Goal: Task Accomplishment & Management: Manage account settings

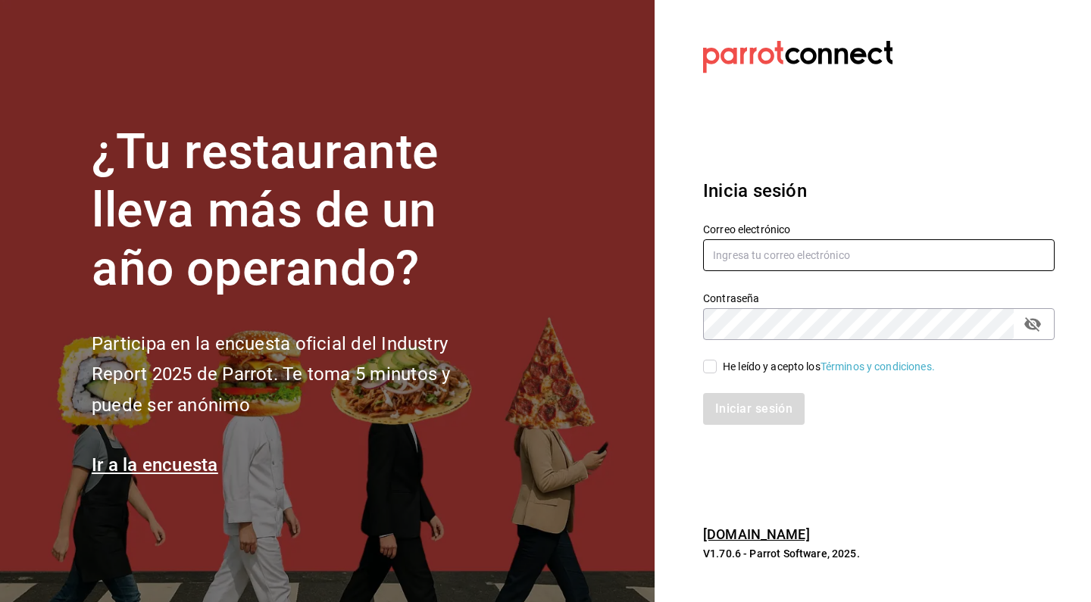
type input "[EMAIL_ADDRESS][DOMAIN_NAME]"
click at [710, 368] on input "He leído y acepto los Términos y condiciones." at bounding box center [710, 367] width 14 height 14
checkbox input "true"
click at [795, 406] on button "Iniciar sesión" at bounding box center [754, 409] width 103 height 32
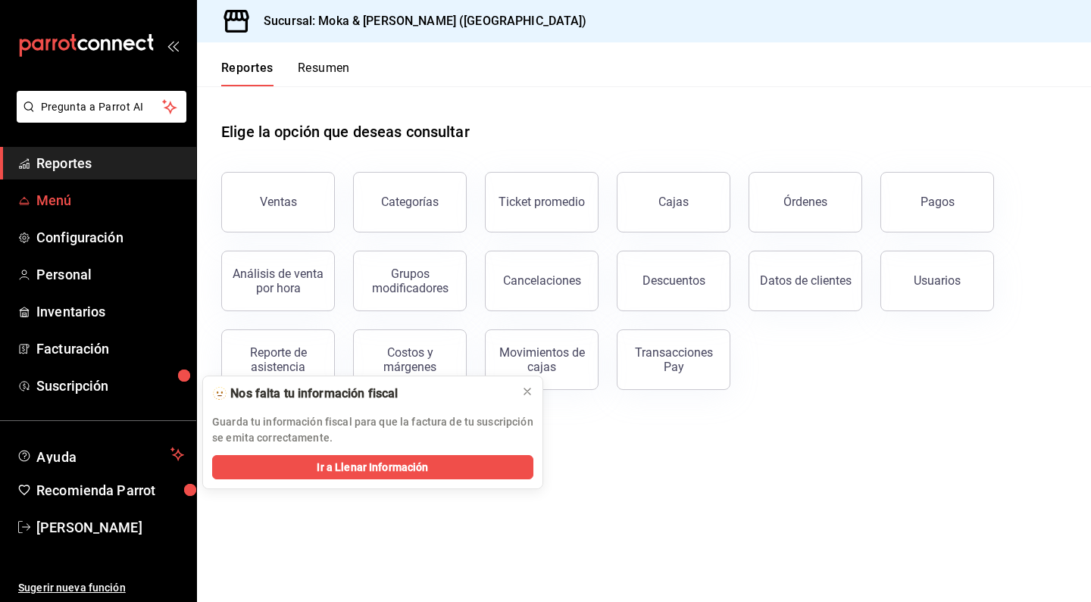
click at [61, 196] on span "Menú" at bounding box center [110, 200] width 148 height 20
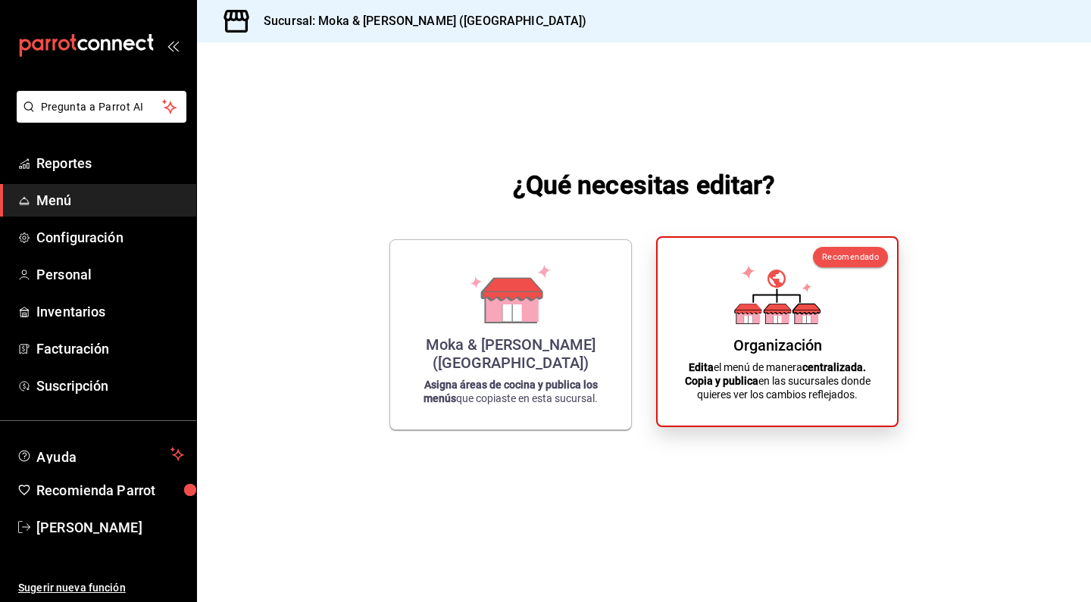
click at [709, 329] on div "Organización Edita el menú de manera centralizada. Copia y publica en las sucur…" at bounding box center [777, 332] width 203 height 164
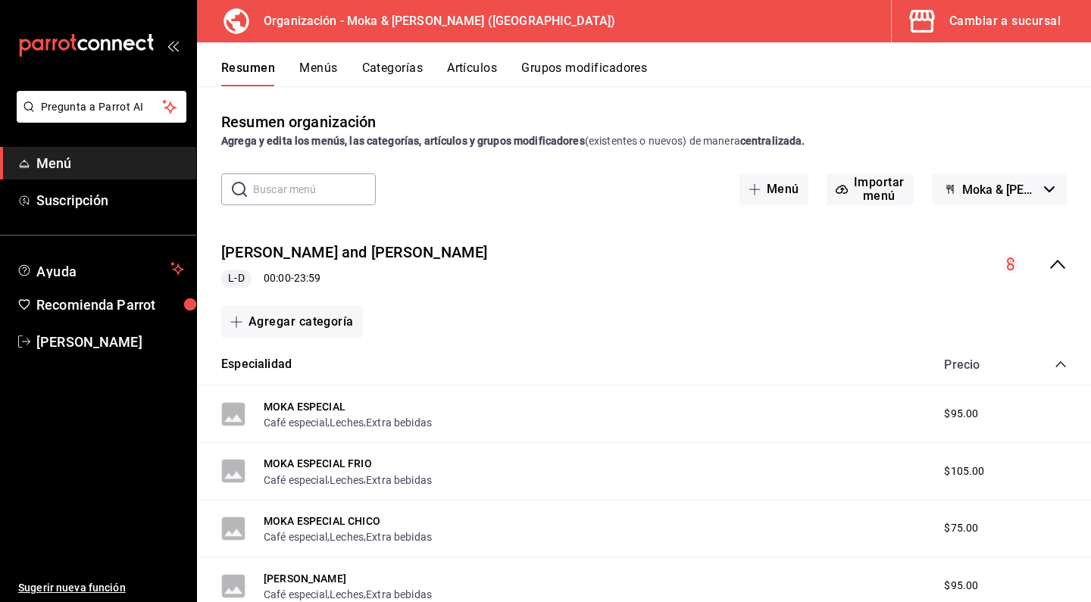
click at [552, 70] on button "Grupos modificadores" at bounding box center [584, 74] width 126 height 26
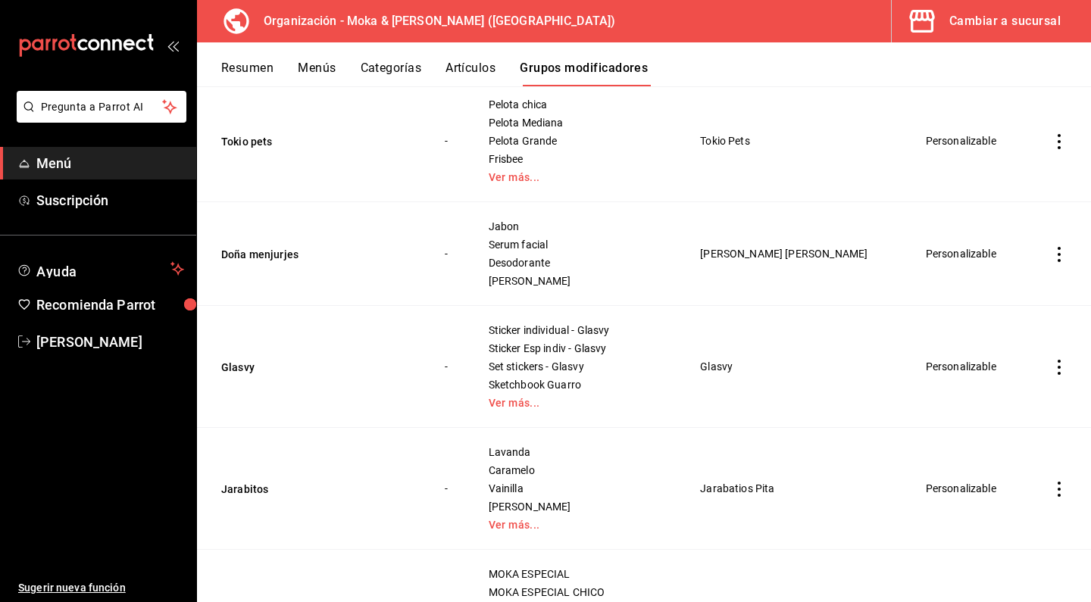
scroll to position [432, 0]
click at [326, 68] on button "Menús" at bounding box center [317, 74] width 38 height 26
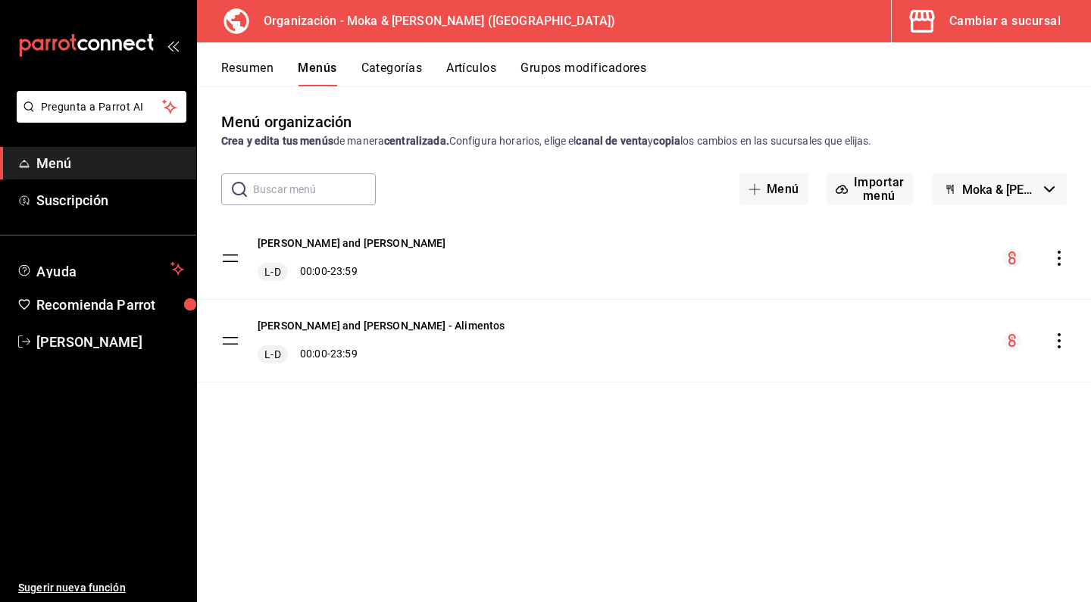
click at [472, 72] on button "Artículos" at bounding box center [471, 74] width 50 height 26
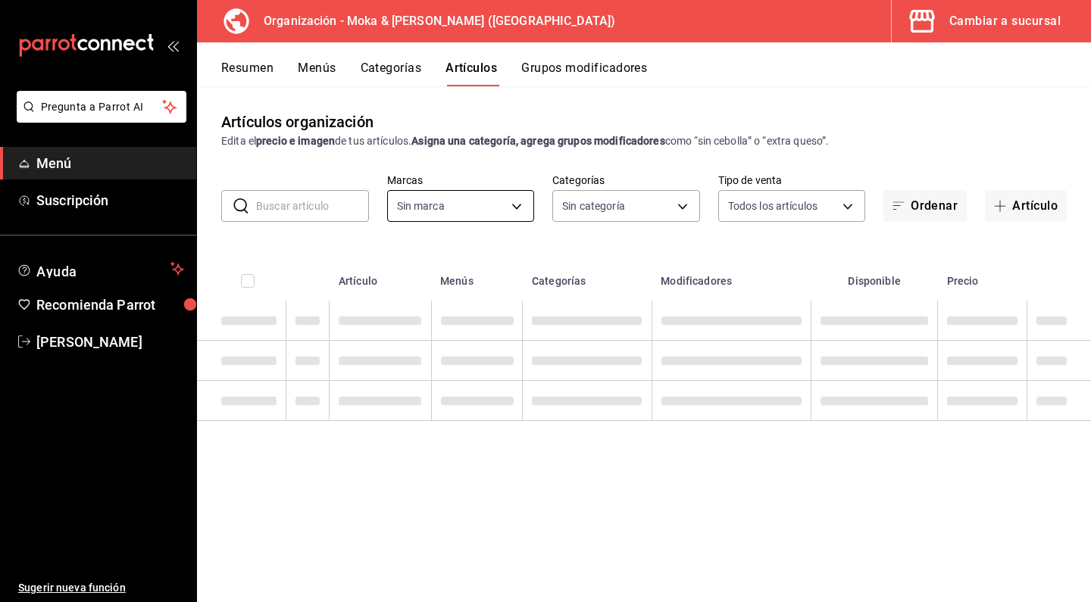
type input "133ffe9b-fe61-4f2a-b4cb-4bb08eaa479a"
type input "35ef7d49-5860-42b9-a74e-f8714ccf72fe,f0715e8d-93ea-4bc3-8789-14c21f83c212,40b05…"
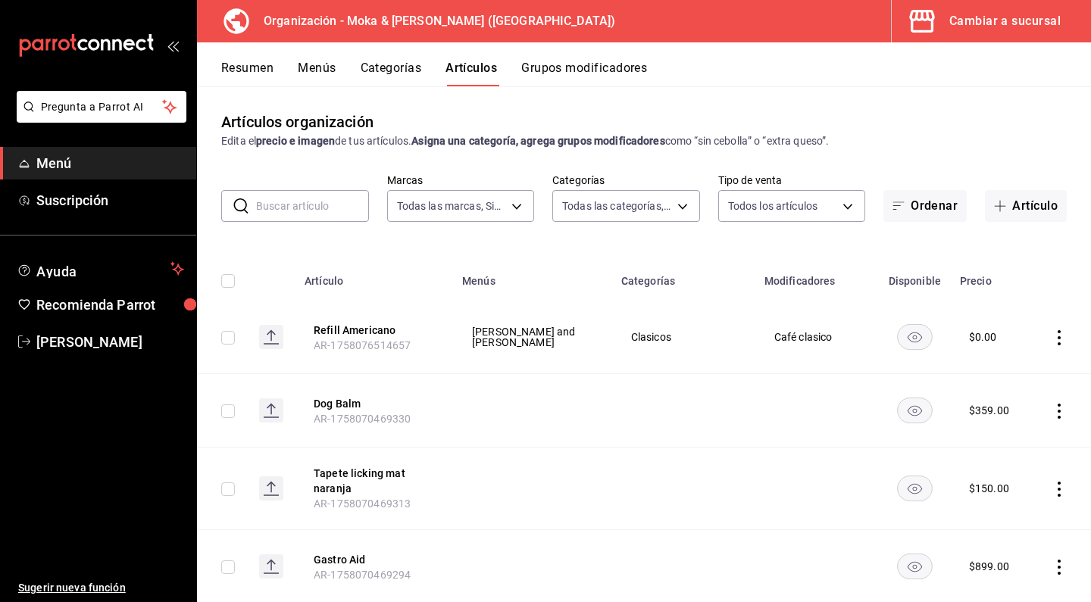
click at [299, 220] on input "text" at bounding box center [312, 206] width 113 height 30
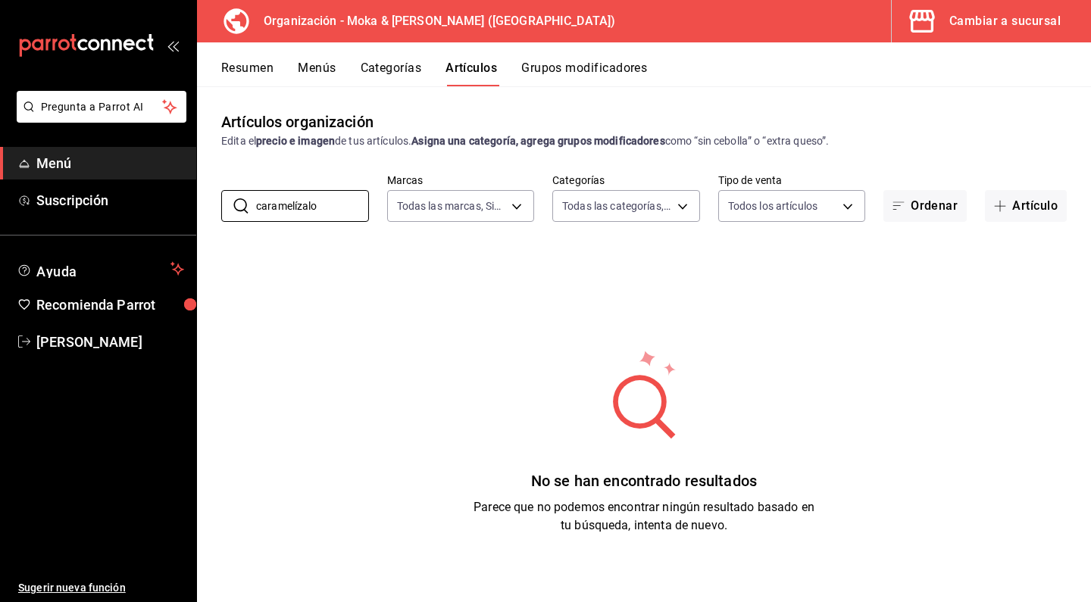
scroll to position [20, 0]
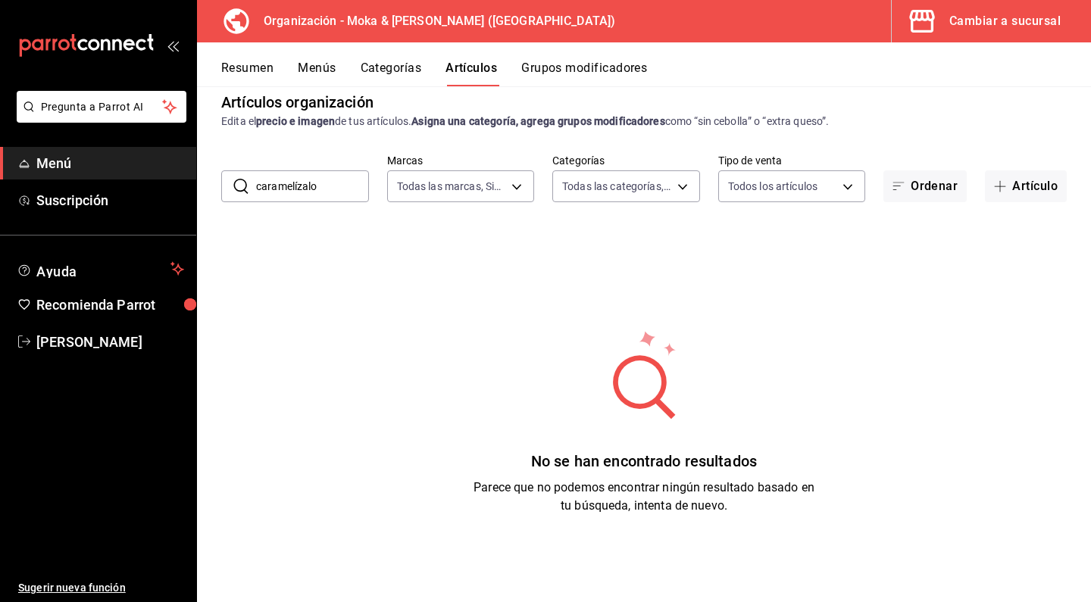
click at [337, 188] on input "caramelízalo" at bounding box center [312, 186] width 113 height 30
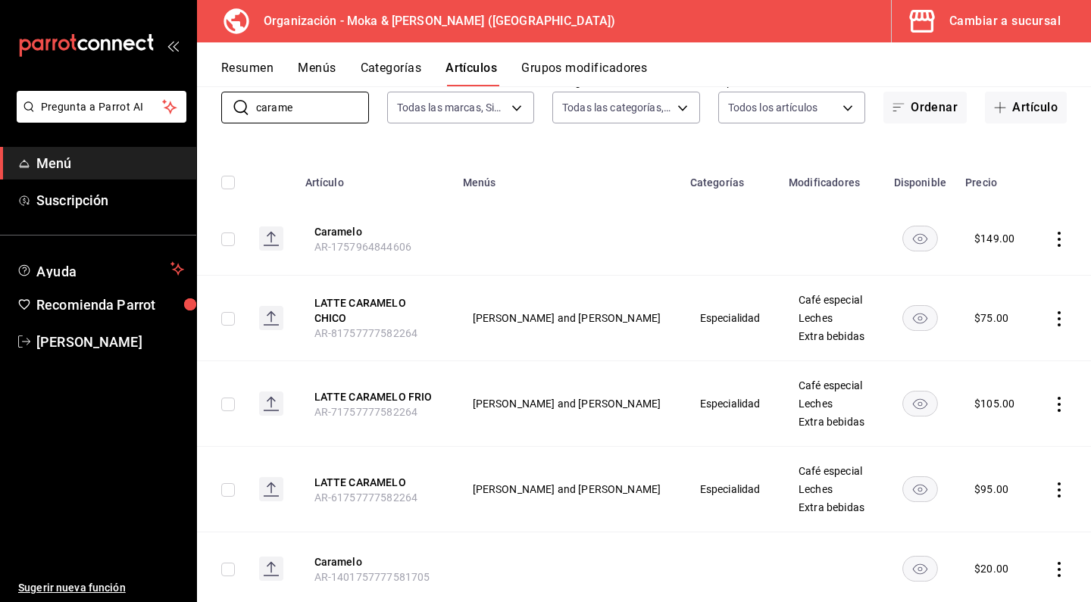
scroll to position [98, 0]
type input "carame"
click at [373, 395] on button "LATTE CARAMELO FRIO" at bounding box center [374, 396] width 121 height 15
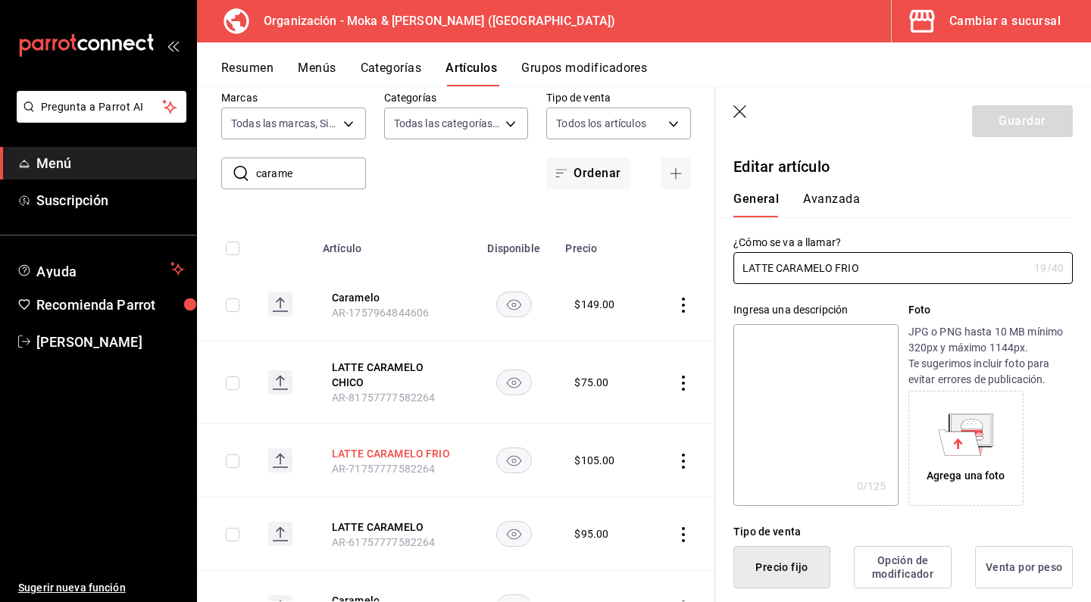
type input "$105.00"
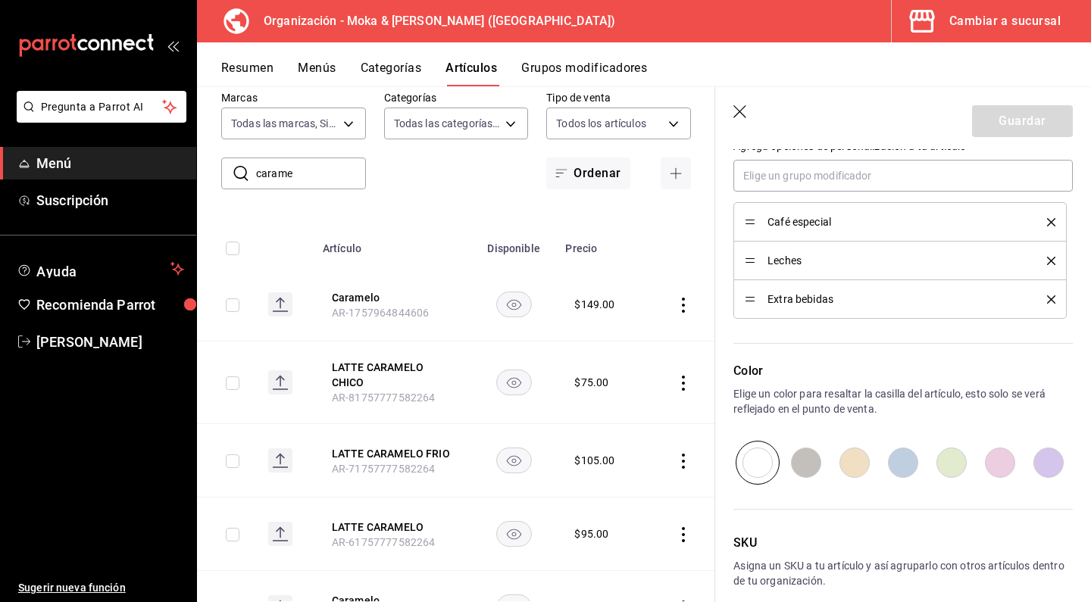
scroll to position [714, 0]
click at [1051, 219] on icon "delete" at bounding box center [1051, 221] width 8 height 8
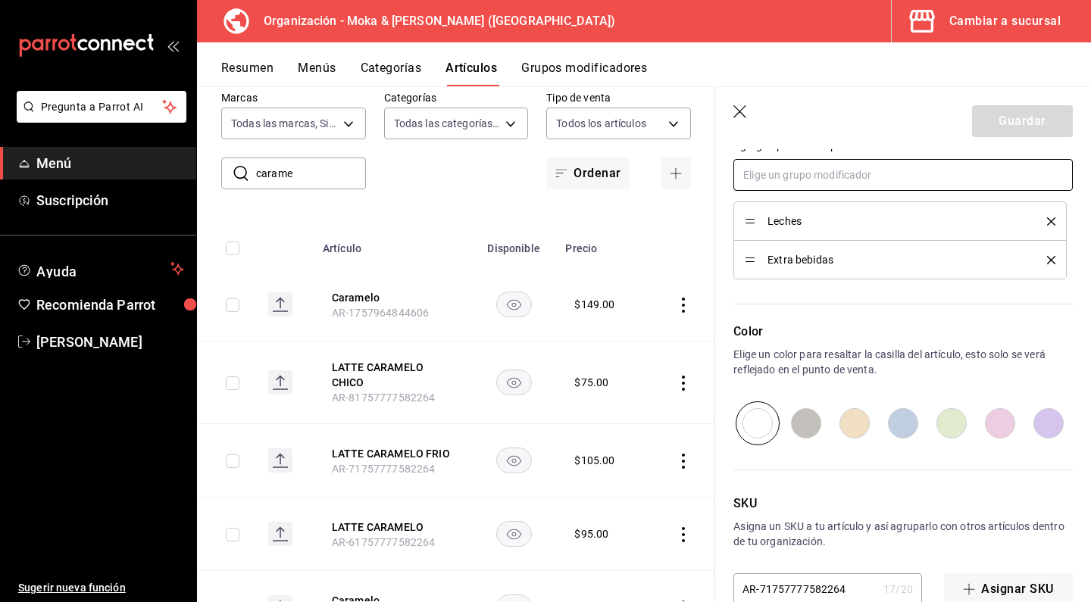
click at [868, 183] on input "text" at bounding box center [902, 175] width 339 height 32
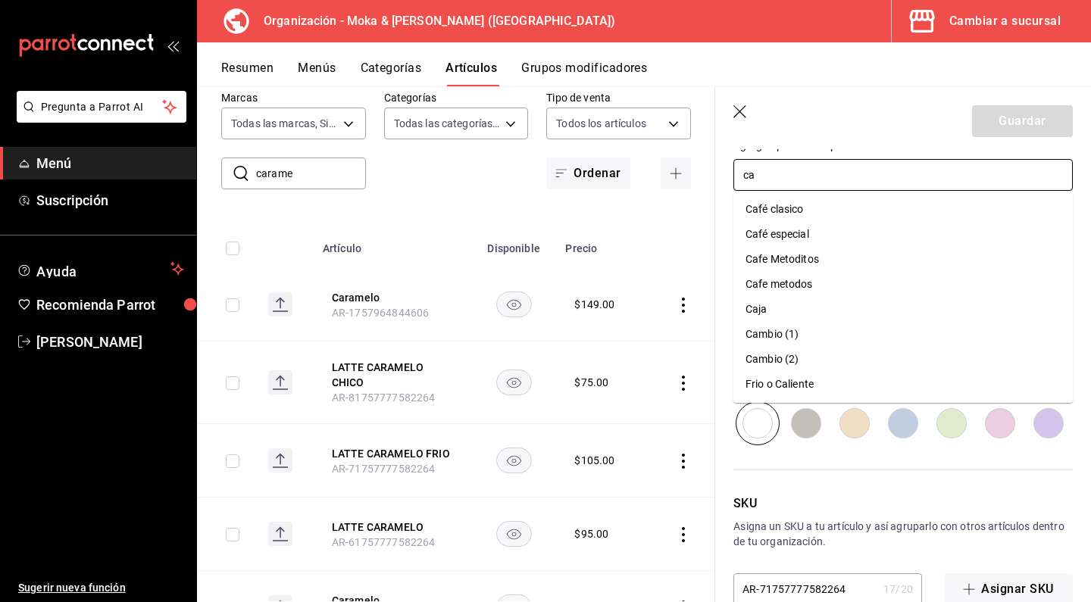
type input "caf"
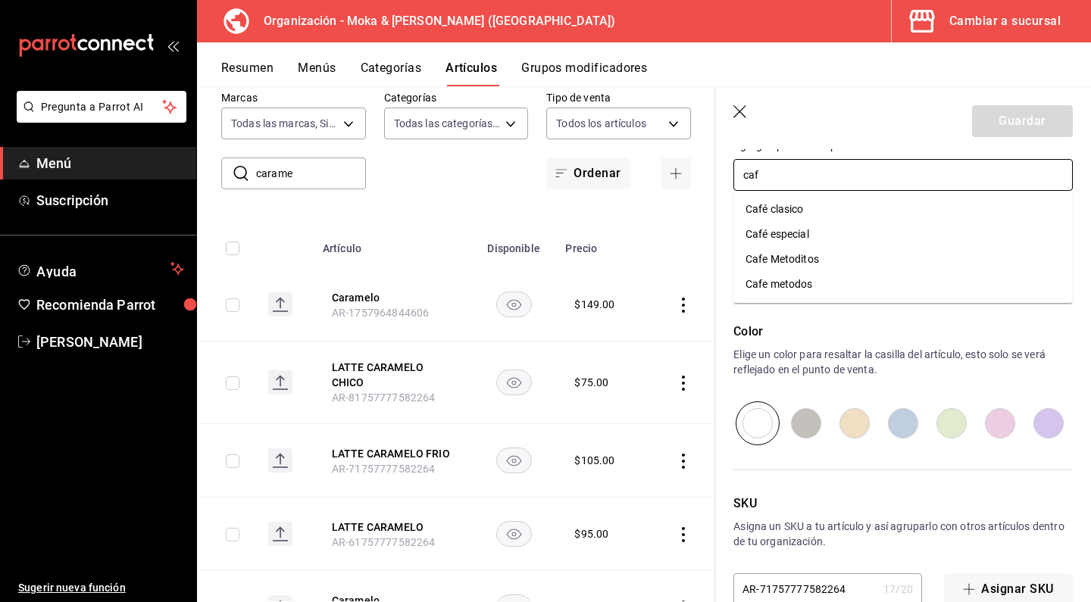
click at [828, 217] on li "Café clasico" at bounding box center [902, 209] width 339 height 25
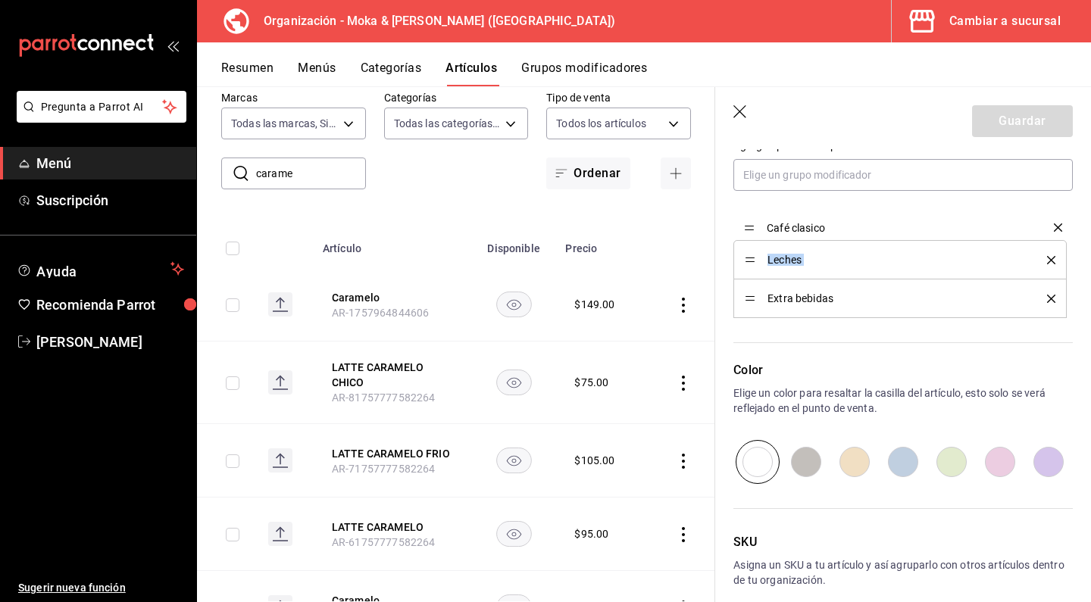
drag, startPoint x: 751, startPoint y: 300, endPoint x: 746, endPoint y: 228, distance: 72.1
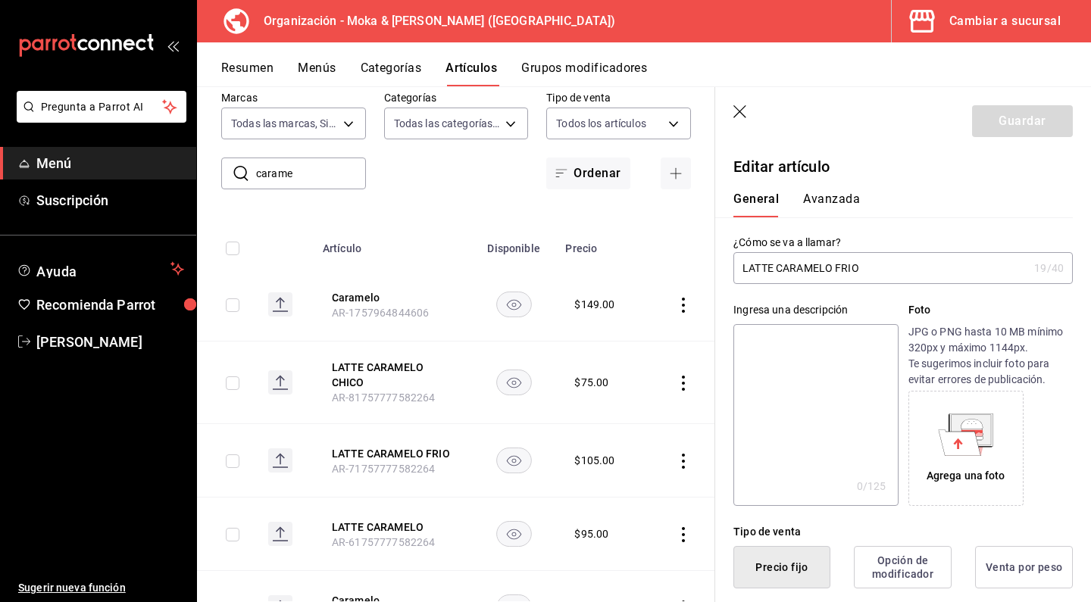
scroll to position [0, 0]
drag, startPoint x: 751, startPoint y: 264, endPoint x: 876, endPoint y: 264, distance: 125.7
click at [876, 264] on input "LATTE CARAMELO FRIO" at bounding box center [880, 268] width 295 height 30
type input "Latte Caramelo Frio"
click at [1006, 112] on button "Guardar" at bounding box center [1022, 121] width 101 height 32
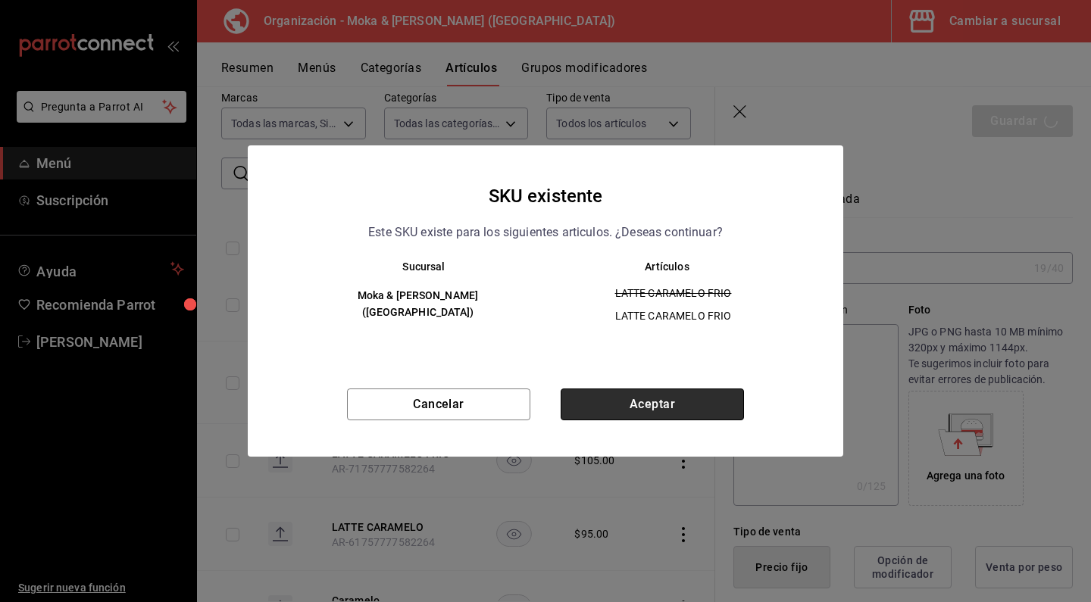
click at [620, 402] on button "Aceptar" at bounding box center [651, 405] width 183 height 32
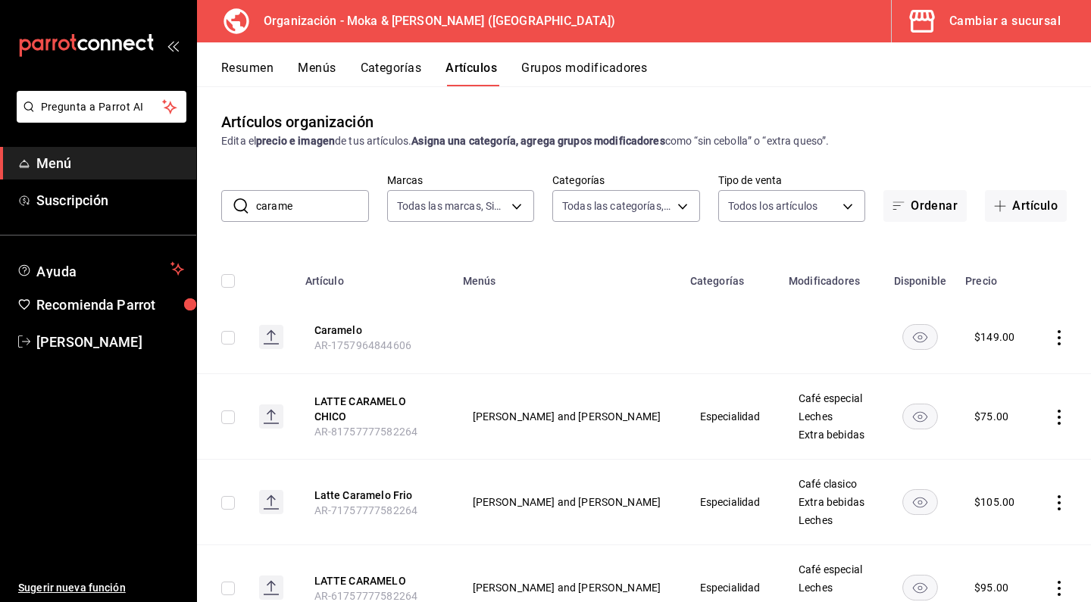
click at [537, 69] on button "Grupos modificadores" at bounding box center [584, 74] width 126 height 26
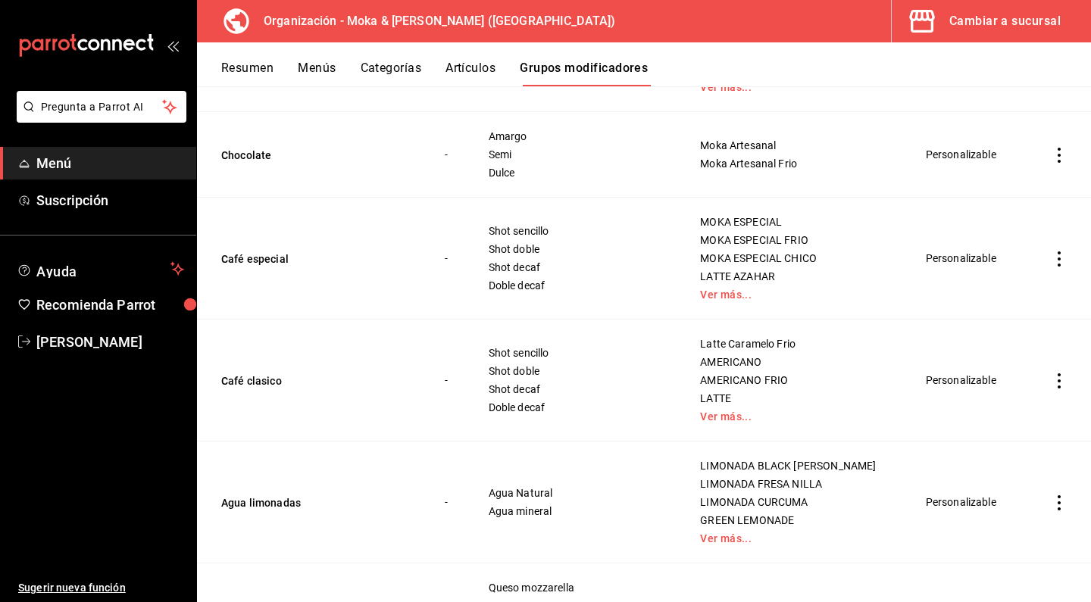
scroll to position [4074, 0]
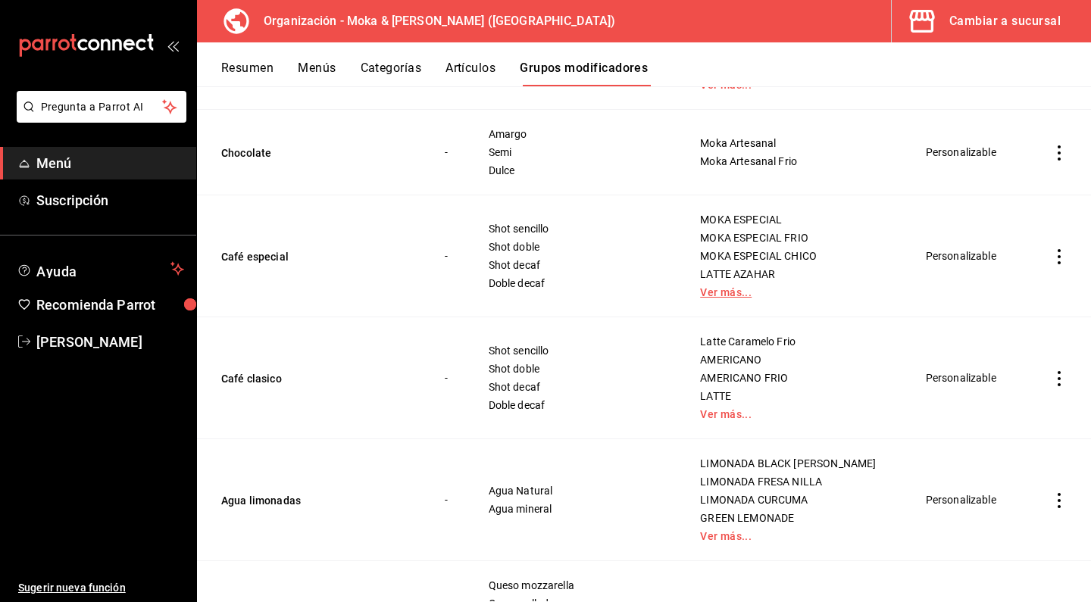
click at [746, 298] on link "Ver más..." at bounding box center [794, 292] width 188 height 11
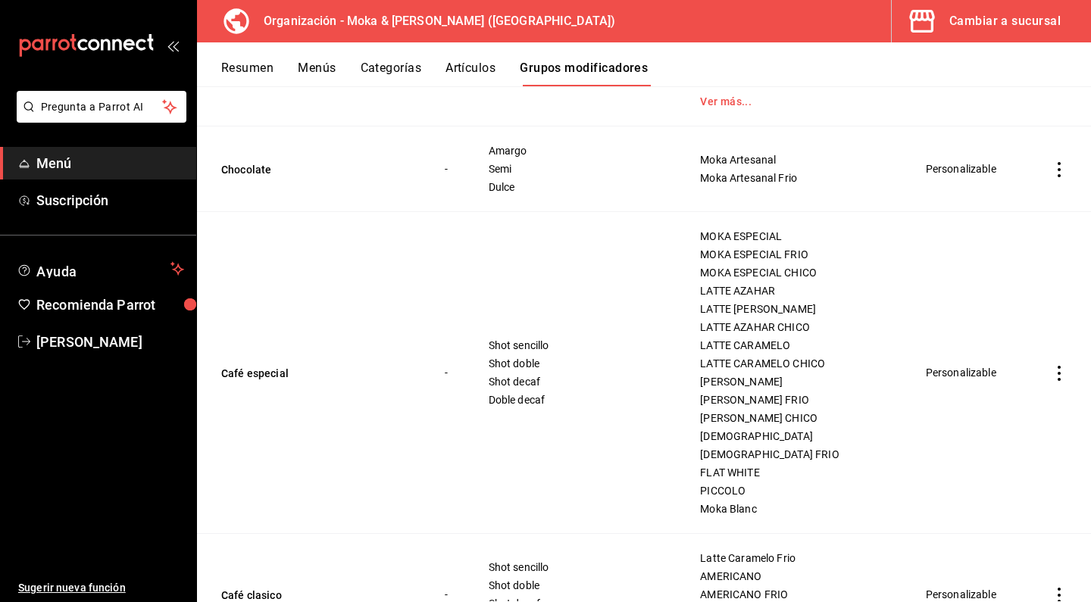
scroll to position [4033, 0]
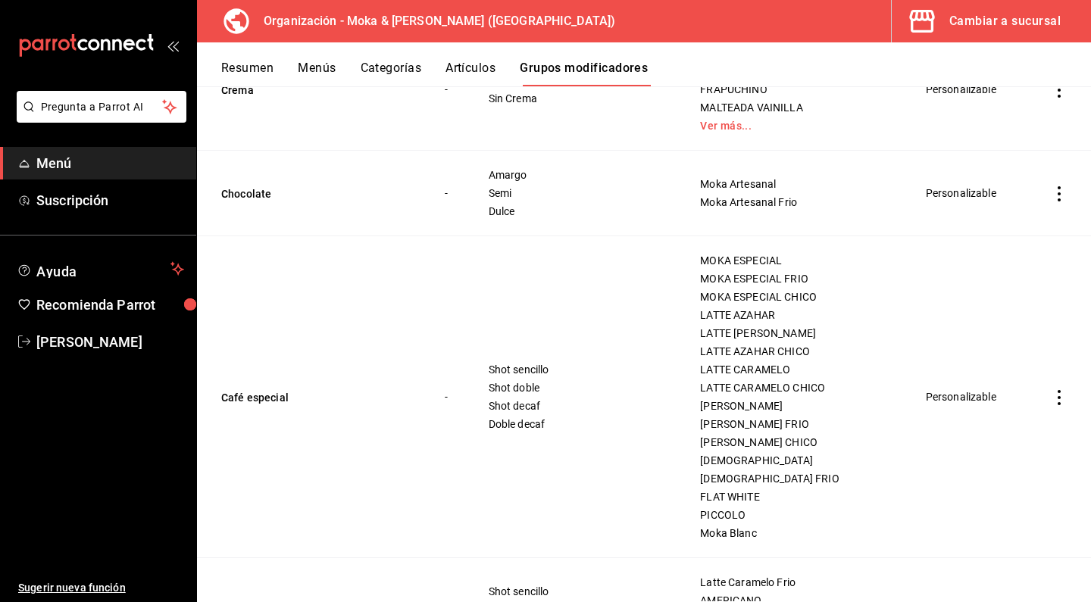
click at [333, 64] on button "Menús" at bounding box center [317, 74] width 38 height 26
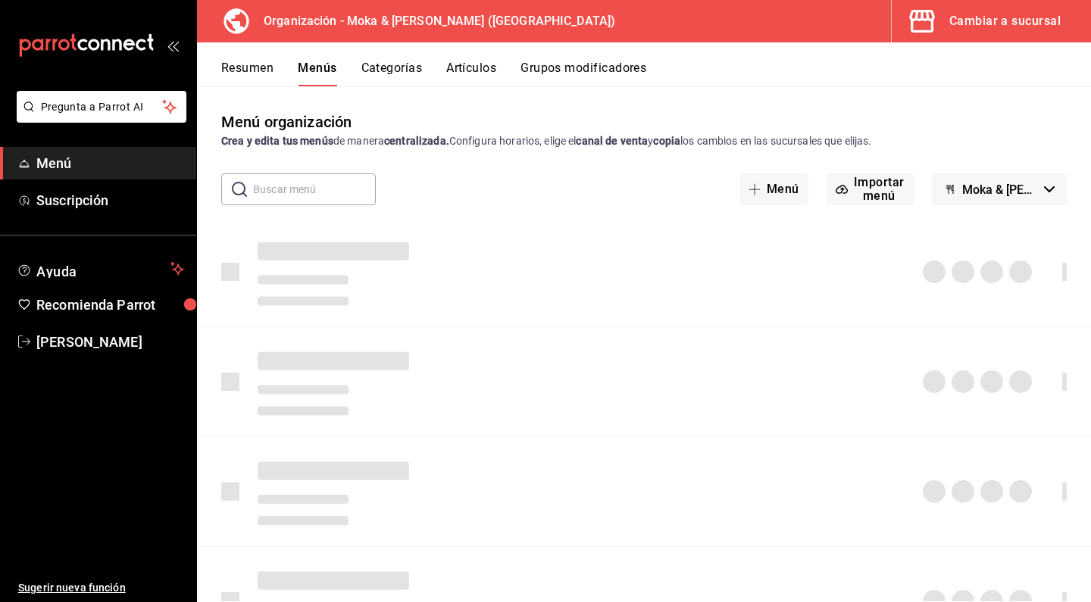
click at [466, 68] on button "Artículos" at bounding box center [471, 74] width 50 height 26
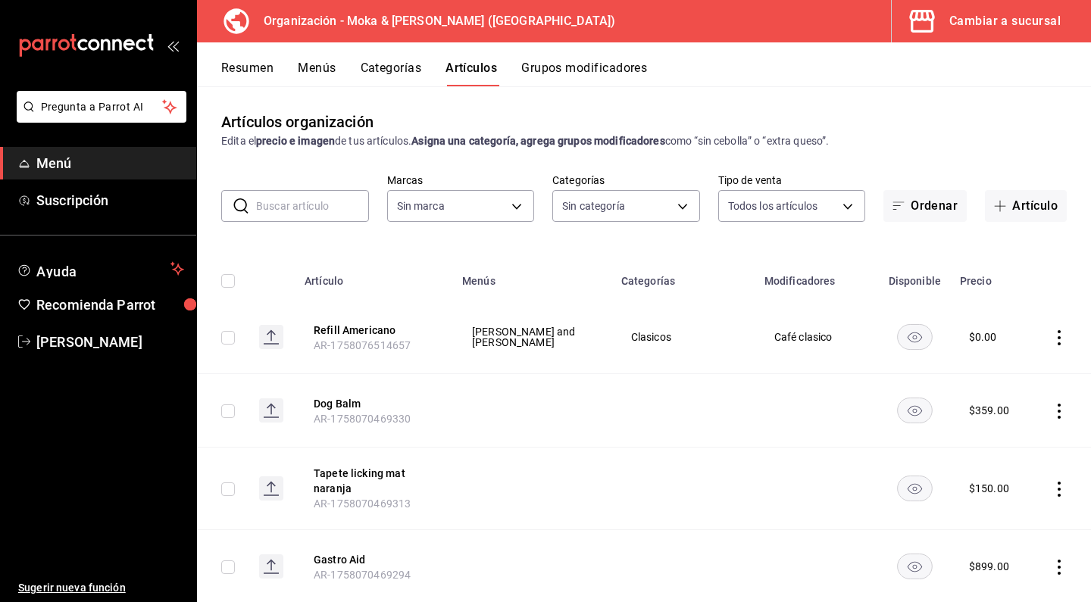
click at [299, 211] on input "text" at bounding box center [312, 206] width 113 height 30
type input "133ffe9b-fe61-4f2a-b4cb-4bb08eaa479a"
type input "35ef7d49-5860-42b9-a74e-f8714ccf72fe,f0715e8d-93ea-4bc3-8789-14c21f83c212,40b05…"
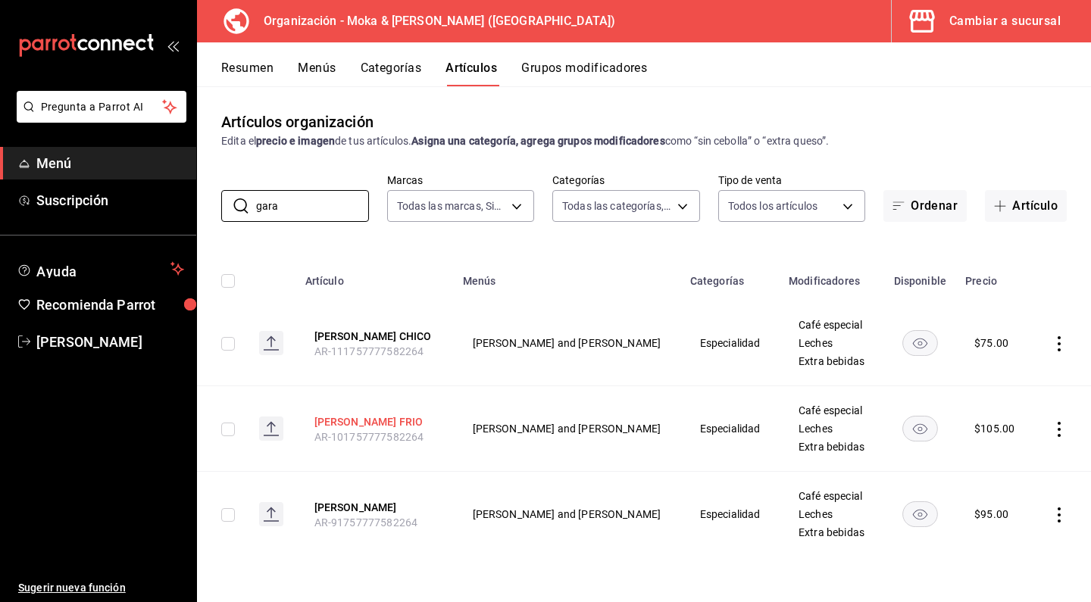
type input "gara"
click at [379, 414] on button "[PERSON_NAME] FRIO" at bounding box center [374, 421] width 121 height 15
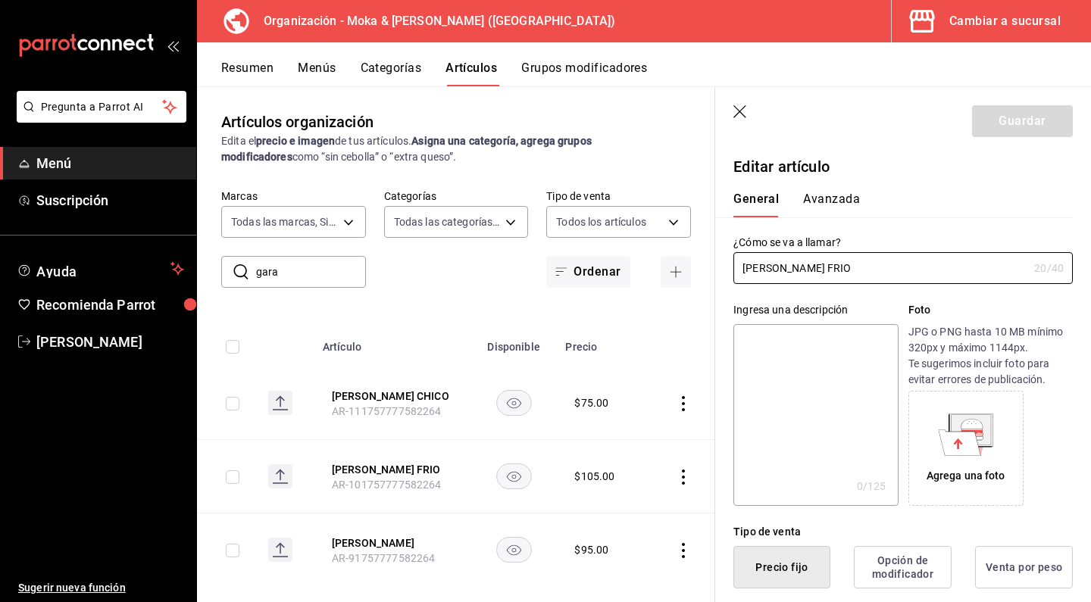
scroll to position [18, 0]
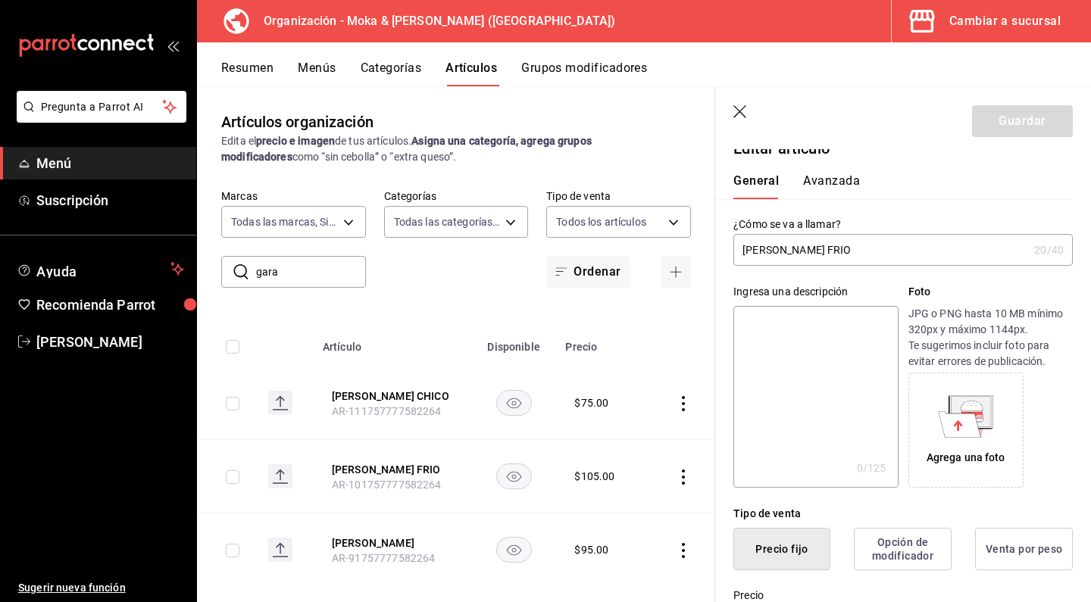
drag, startPoint x: 747, startPoint y: 250, endPoint x: 862, endPoint y: 250, distance: 115.1
click at [862, 250] on input "[PERSON_NAME] FRIO" at bounding box center [880, 250] width 295 height 30
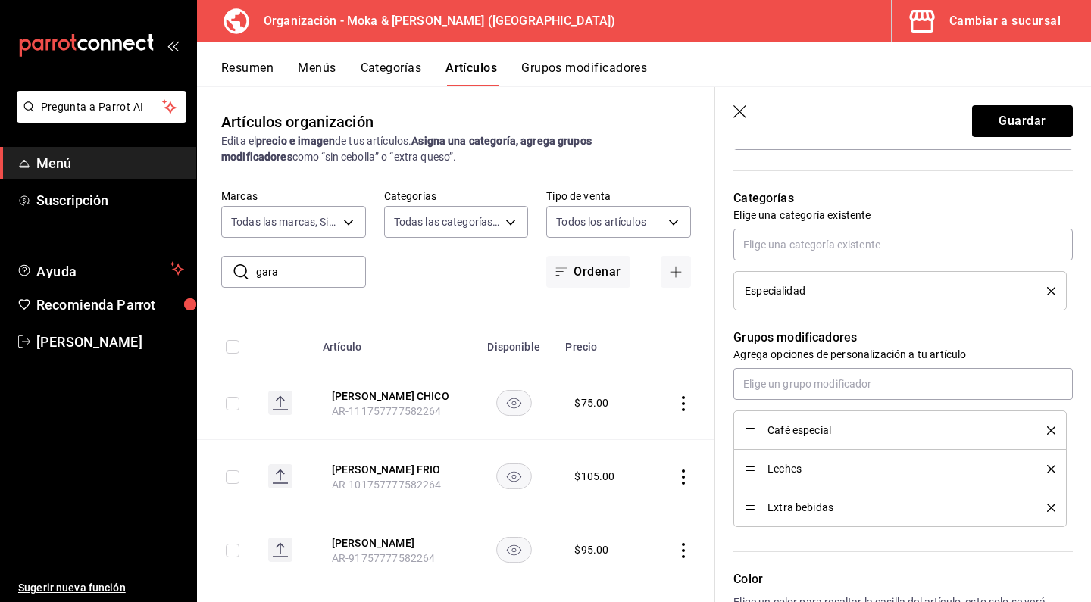
scroll to position [523, 0]
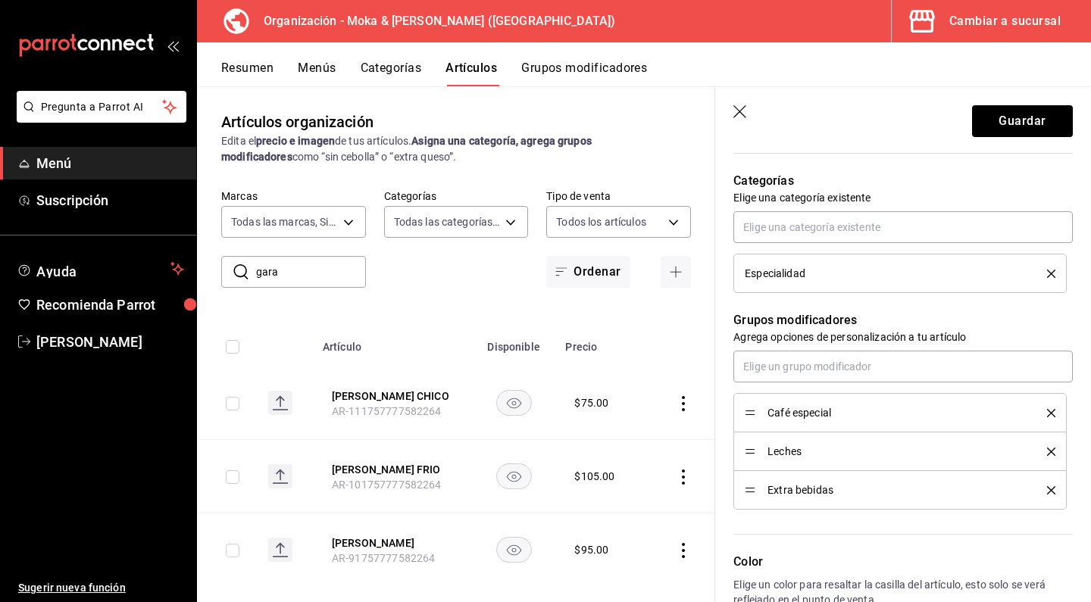
type input "[PERSON_NAME] Garapiñado Frio"
click at [1055, 414] on li "Café especial" at bounding box center [899, 412] width 333 height 39
click at [1051, 410] on icon "delete" at bounding box center [1051, 413] width 8 height 8
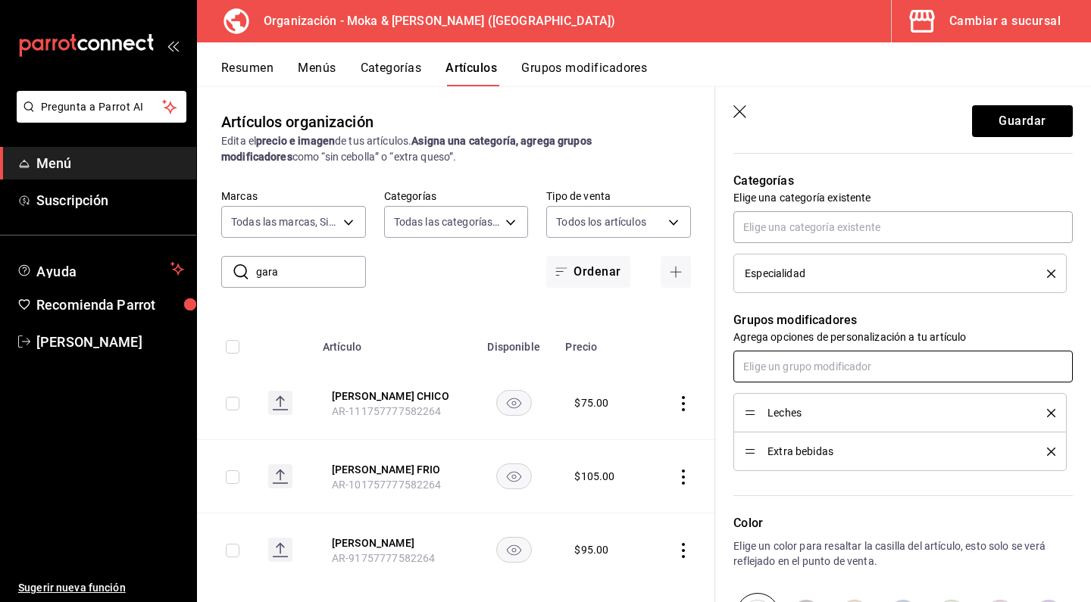
click at [910, 379] on input "text" at bounding box center [902, 367] width 339 height 32
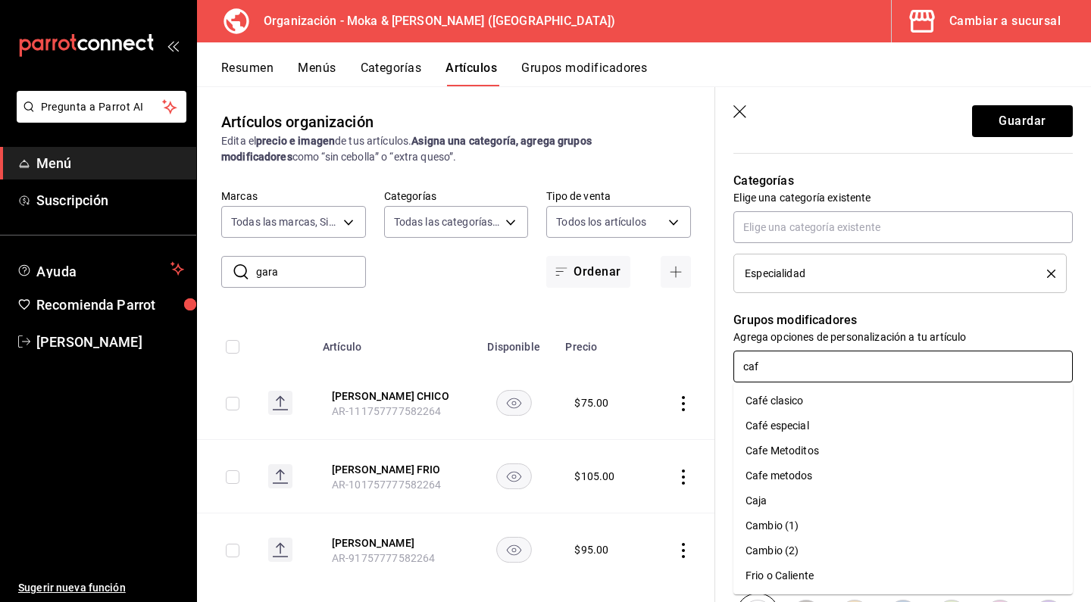
type input "cafe"
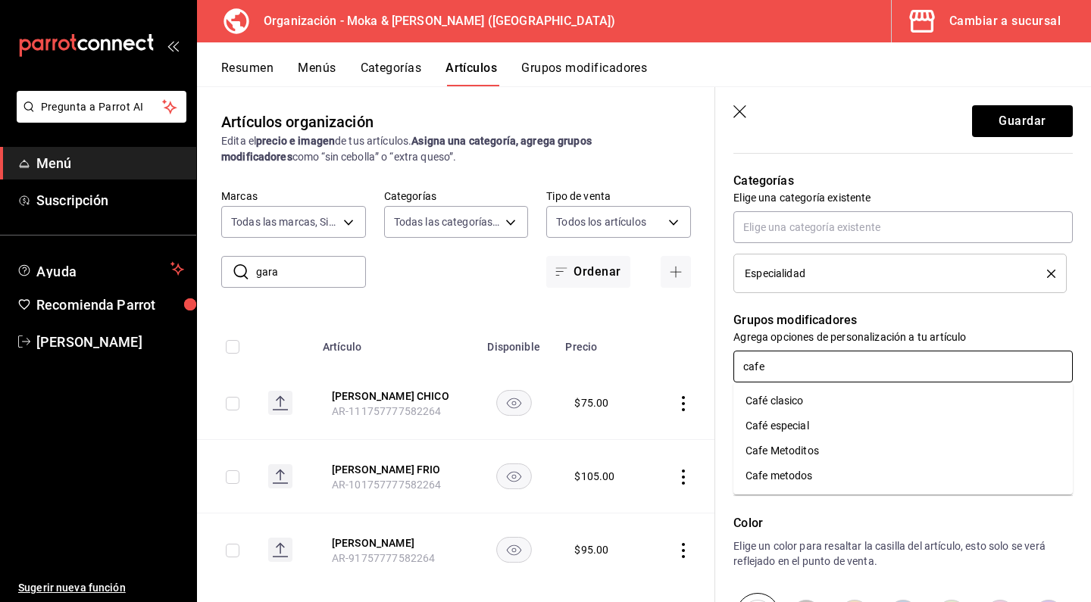
click at [834, 410] on li "Café clasico" at bounding box center [902, 401] width 339 height 25
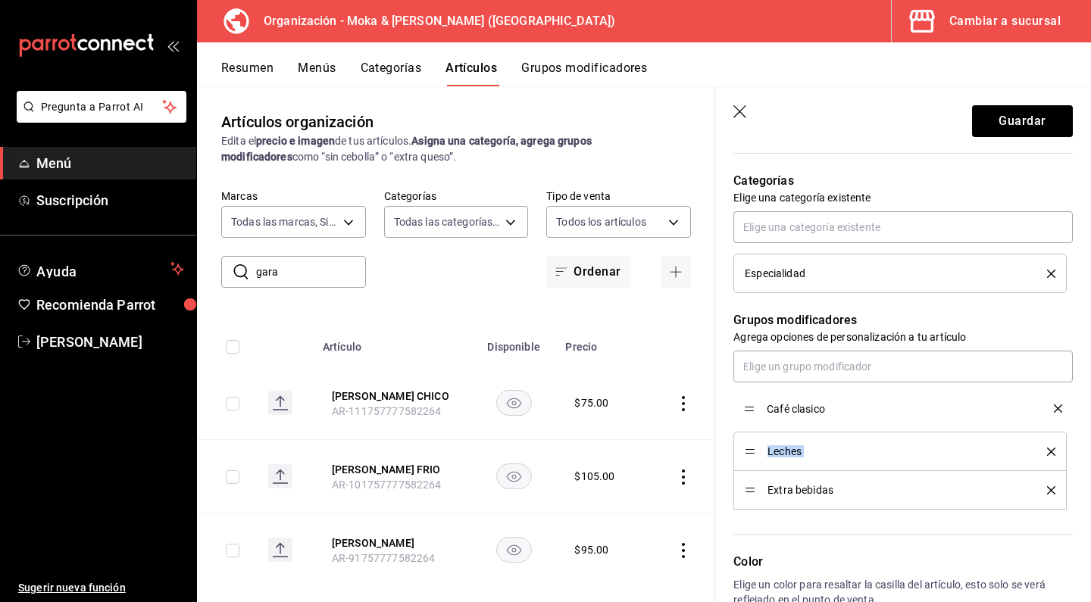
drag, startPoint x: 752, startPoint y: 489, endPoint x: 752, endPoint y: 407, distance: 81.8
click at [995, 120] on button "Guardar" at bounding box center [1022, 121] width 101 height 32
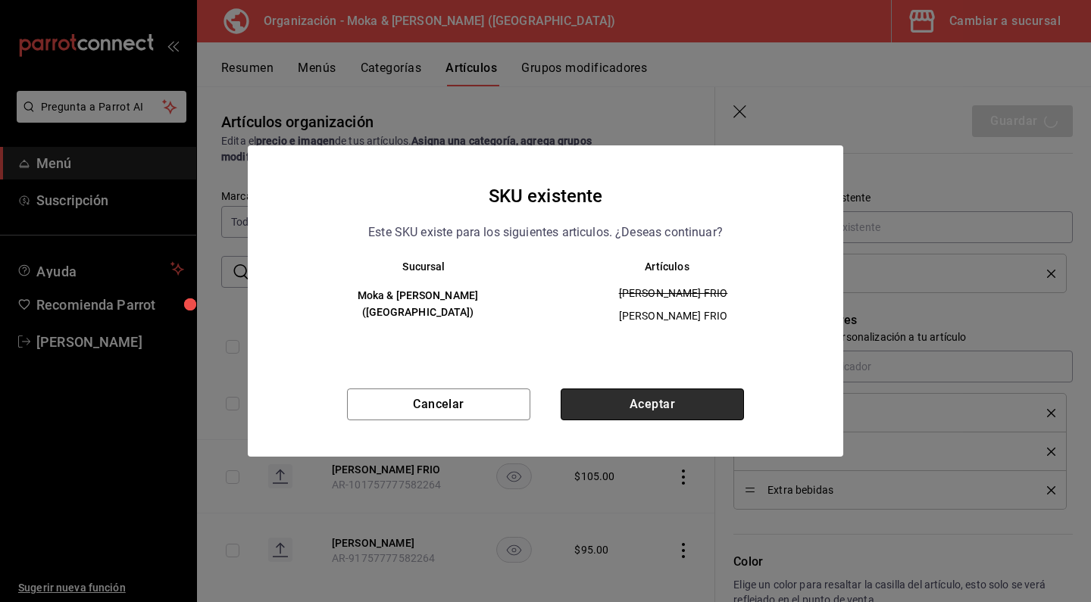
click at [612, 394] on button "Aceptar" at bounding box center [651, 405] width 183 height 32
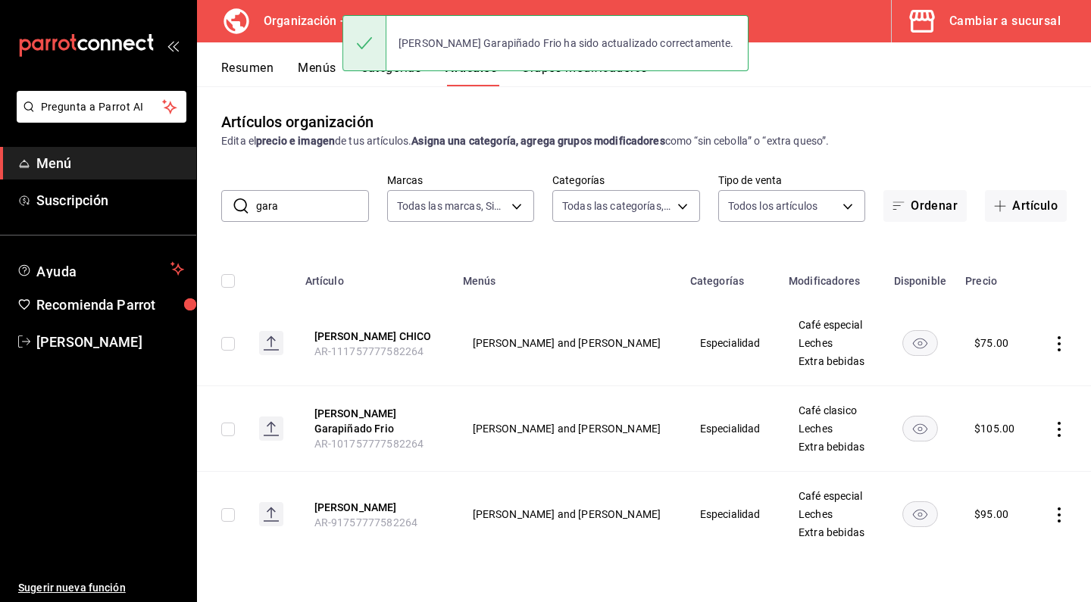
click at [581, 78] on button "Grupos modificadores" at bounding box center [584, 74] width 126 height 26
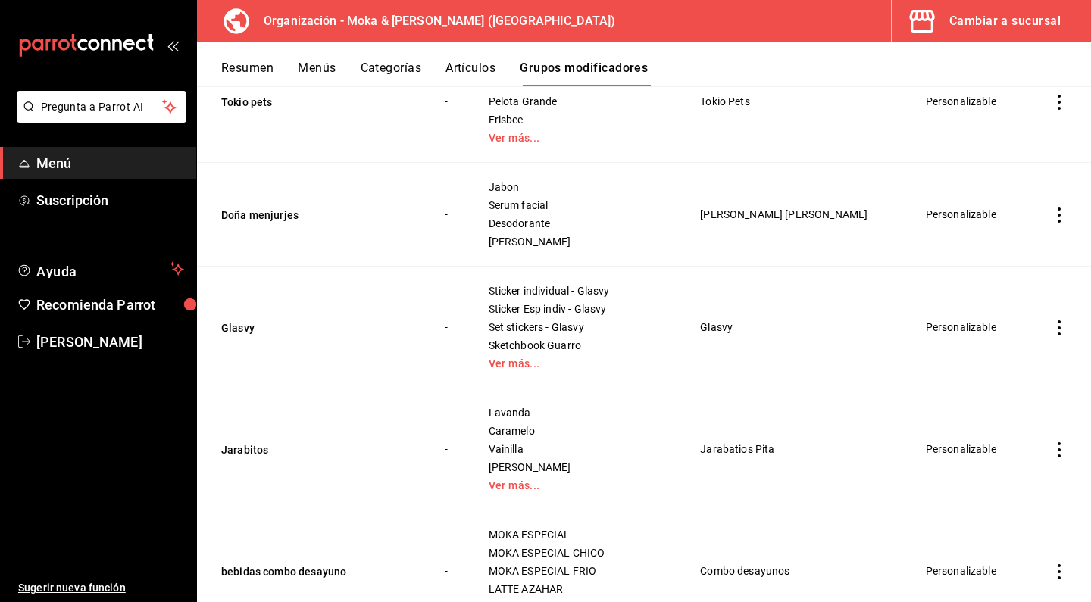
scroll to position [173, 0]
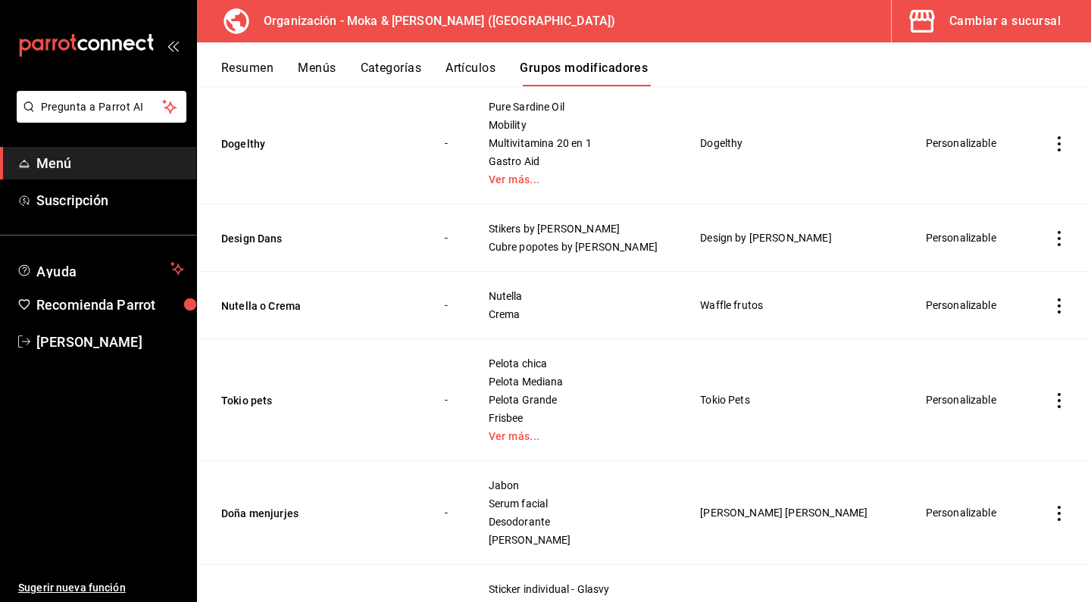
click at [473, 64] on button "Artículos" at bounding box center [470, 74] width 50 height 26
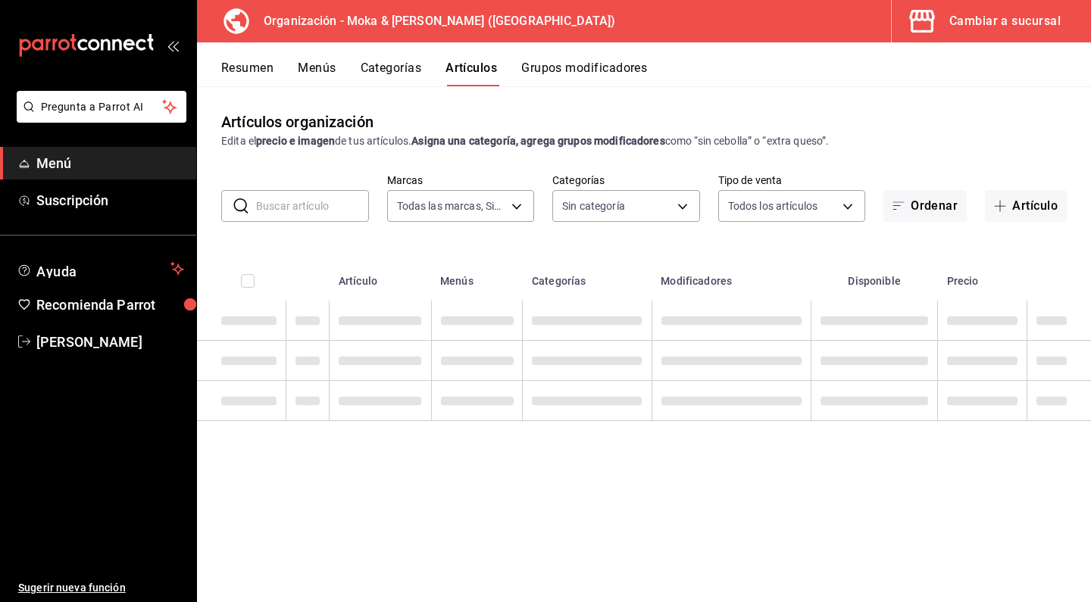
type input "133ffe9b-fe61-4f2a-b4cb-4bb08eaa479a"
type input "35ef7d49-5860-42b9-a74e-f8714ccf72fe,f0715e8d-93ea-4bc3-8789-14c21f83c212,40b05…"
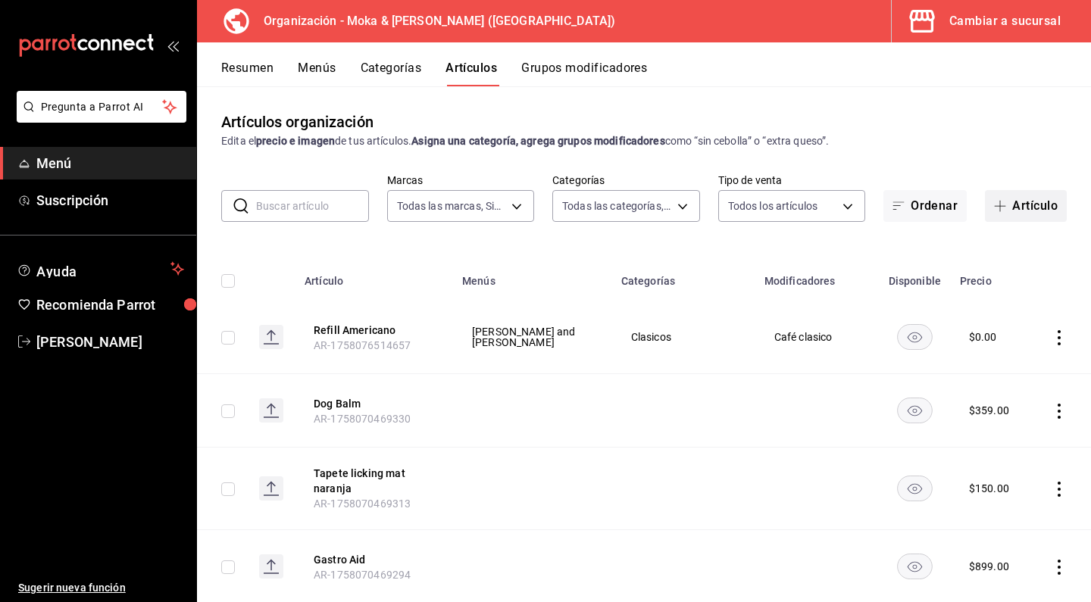
click at [1024, 206] on button "Artículo" at bounding box center [1026, 206] width 82 height 32
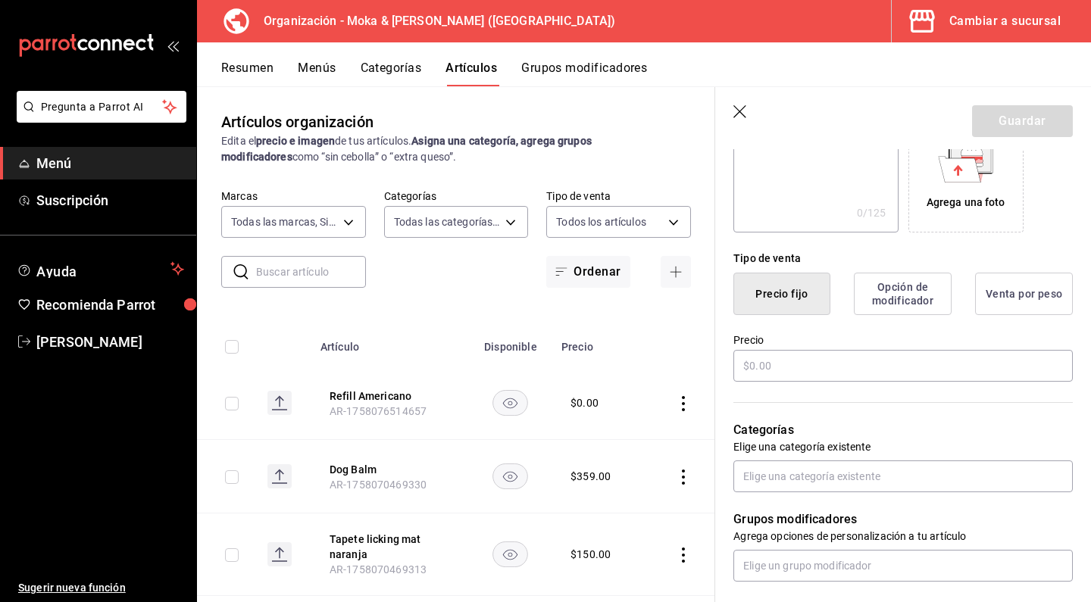
scroll to position [295, 0]
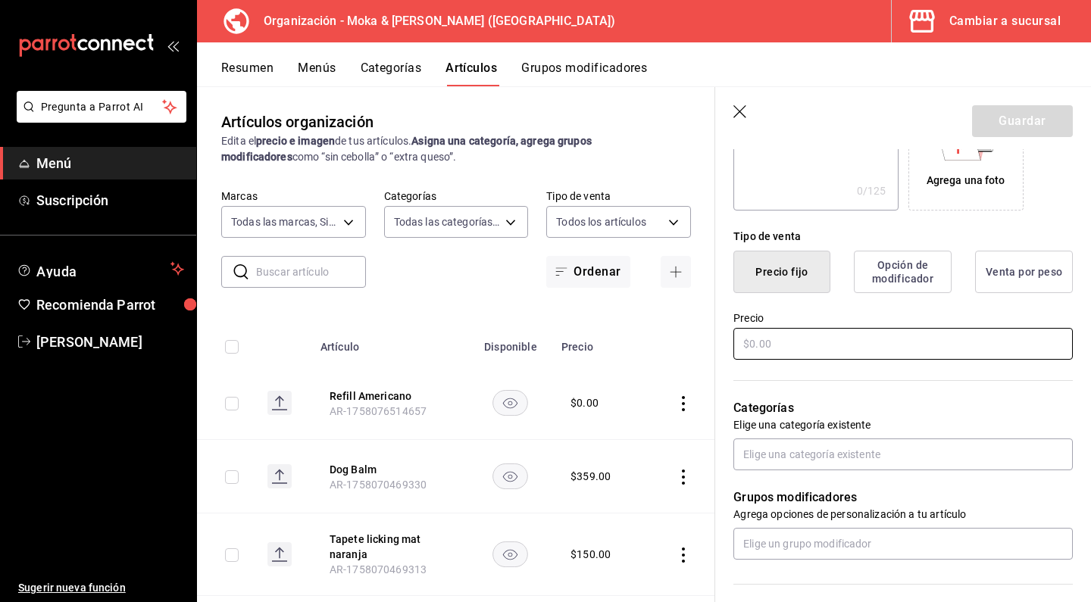
type input "[PERSON_NAME]"
click at [777, 341] on input "text" at bounding box center [902, 344] width 339 height 32
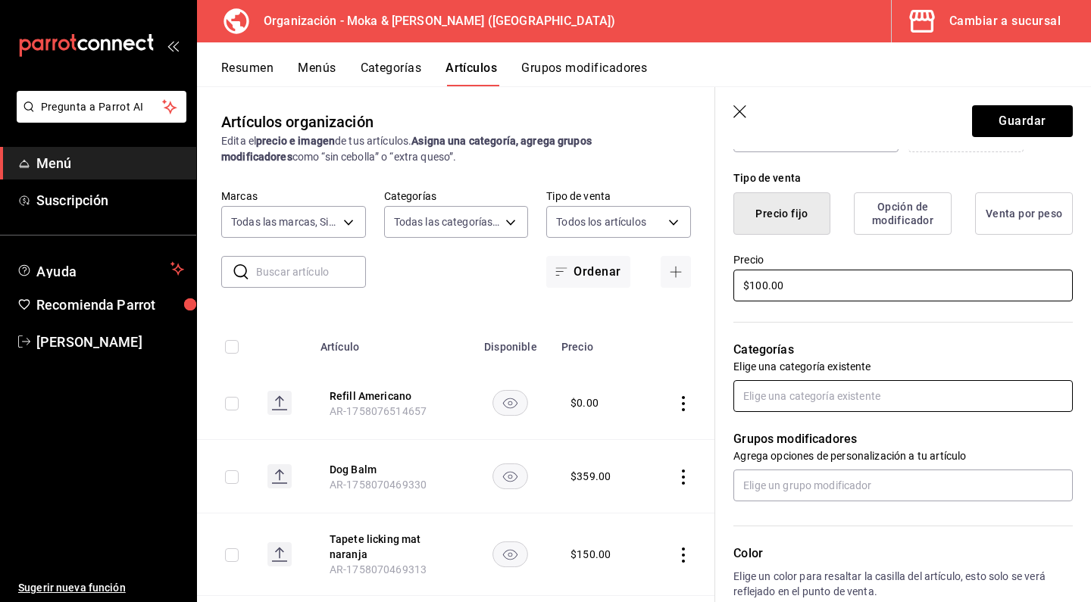
scroll to position [359, 0]
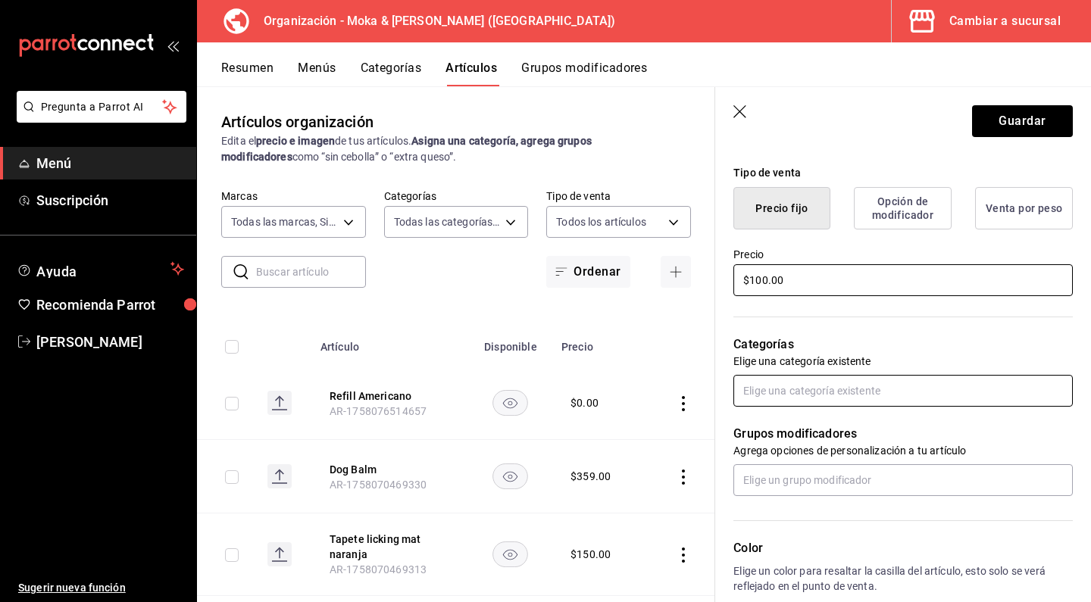
type input "$100.00"
click at [801, 382] on input "text" at bounding box center [902, 391] width 339 height 32
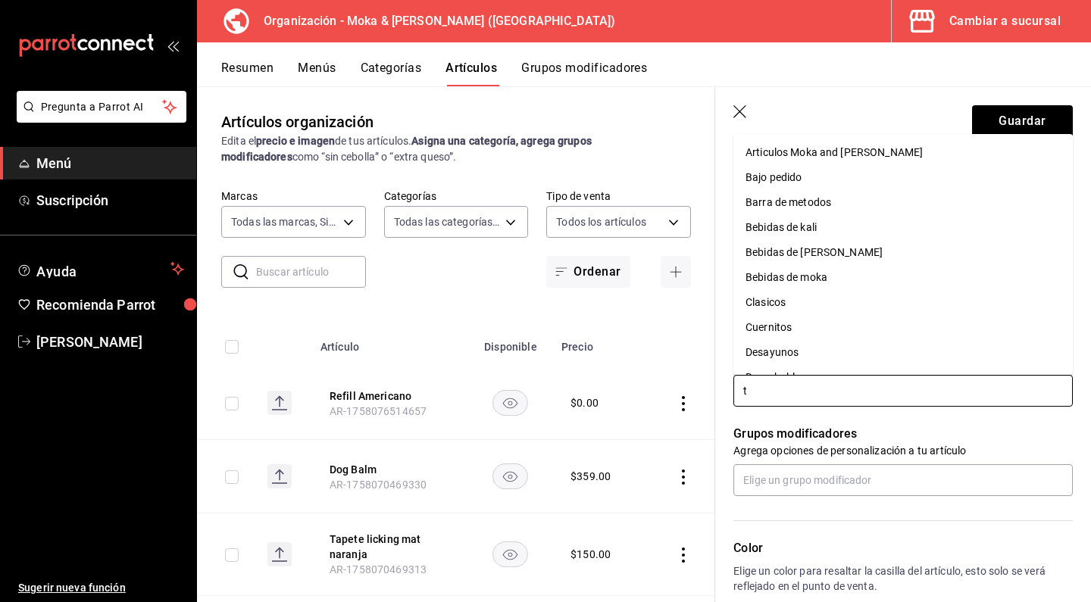
type input "te"
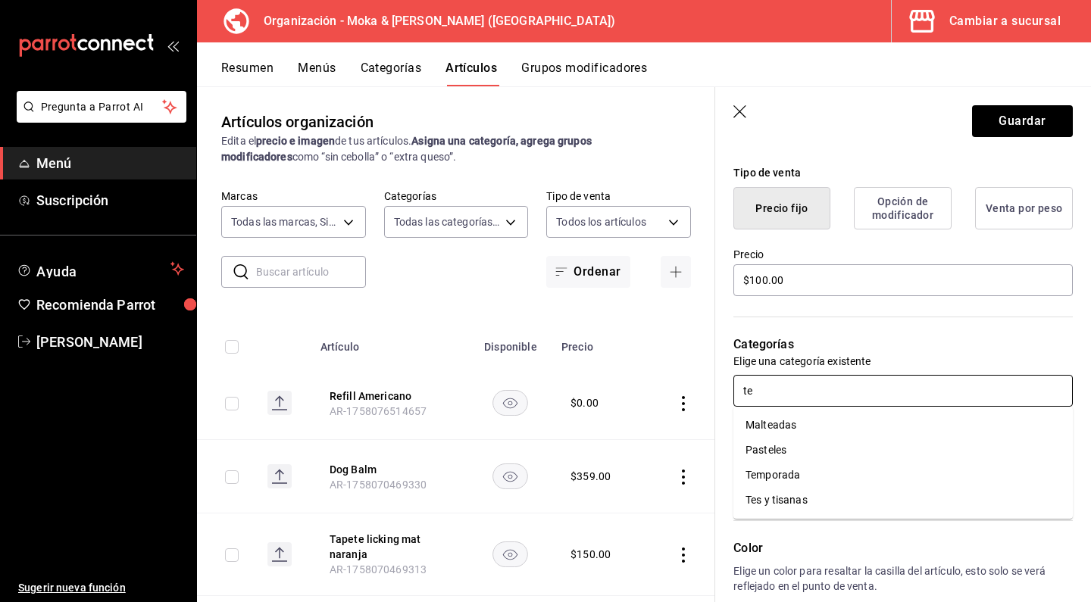
click at [766, 474] on li "Temporada" at bounding box center [902, 475] width 339 height 25
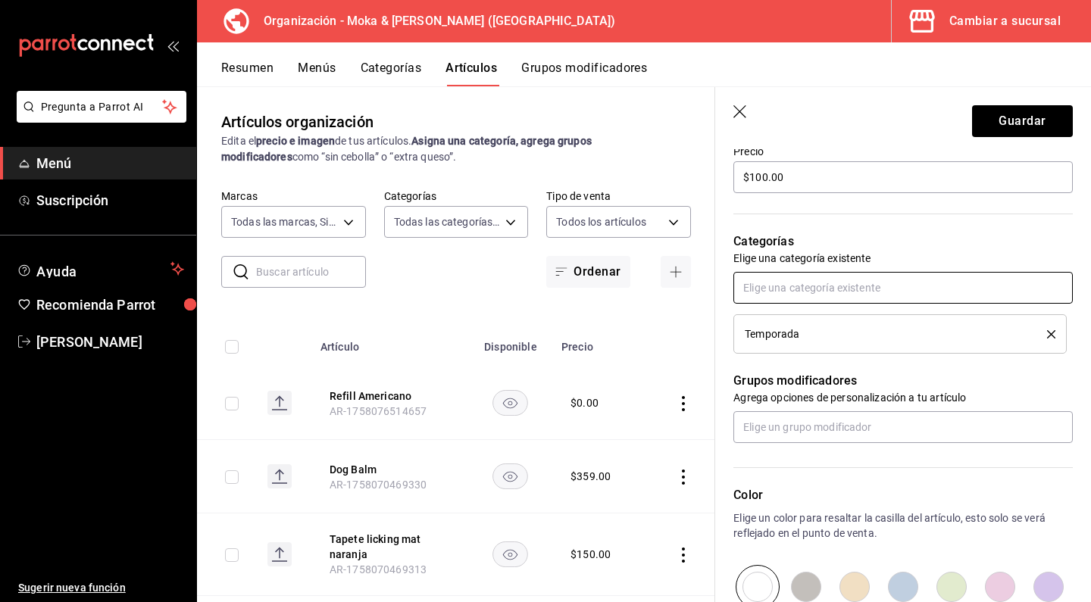
scroll to position [529, 0]
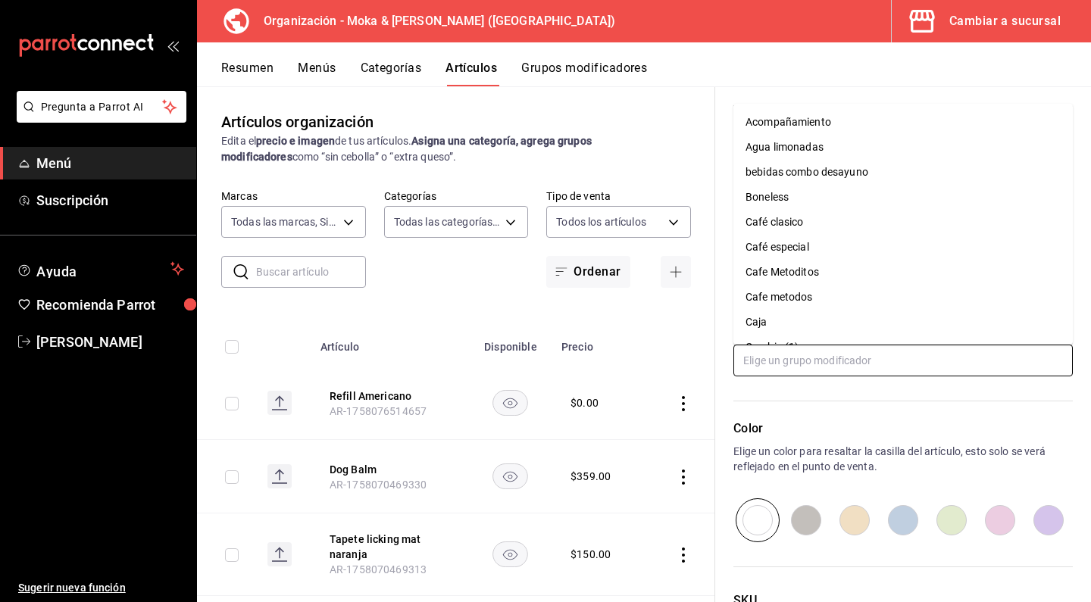
click at [804, 353] on input "text" at bounding box center [902, 361] width 339 height 32
click at [802, 224] on div "Café clasico" at bounding box center [774, 222] width 58 height 16
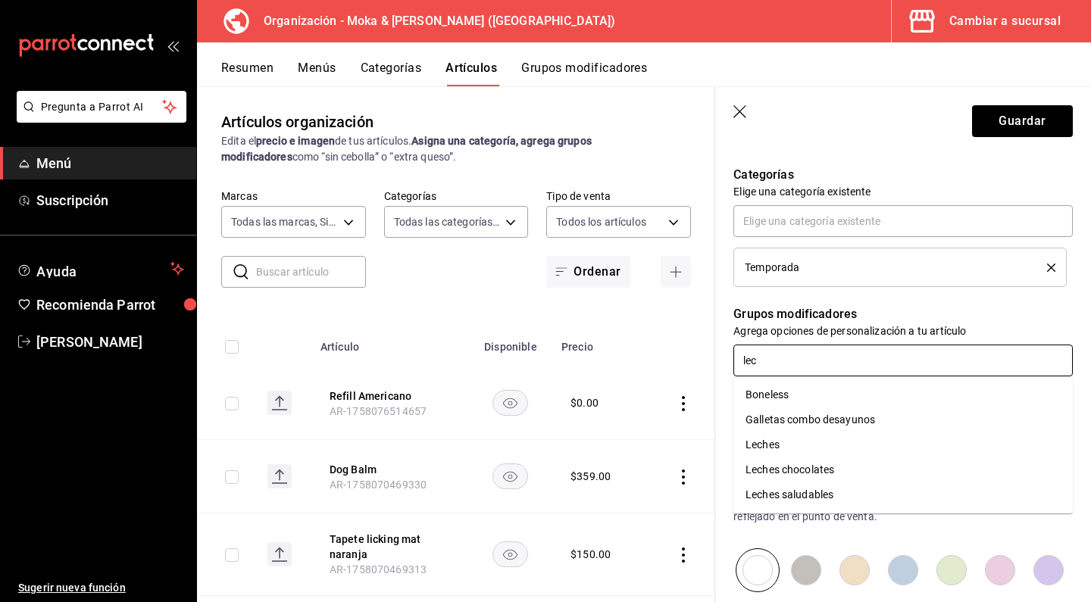
type input "lech"
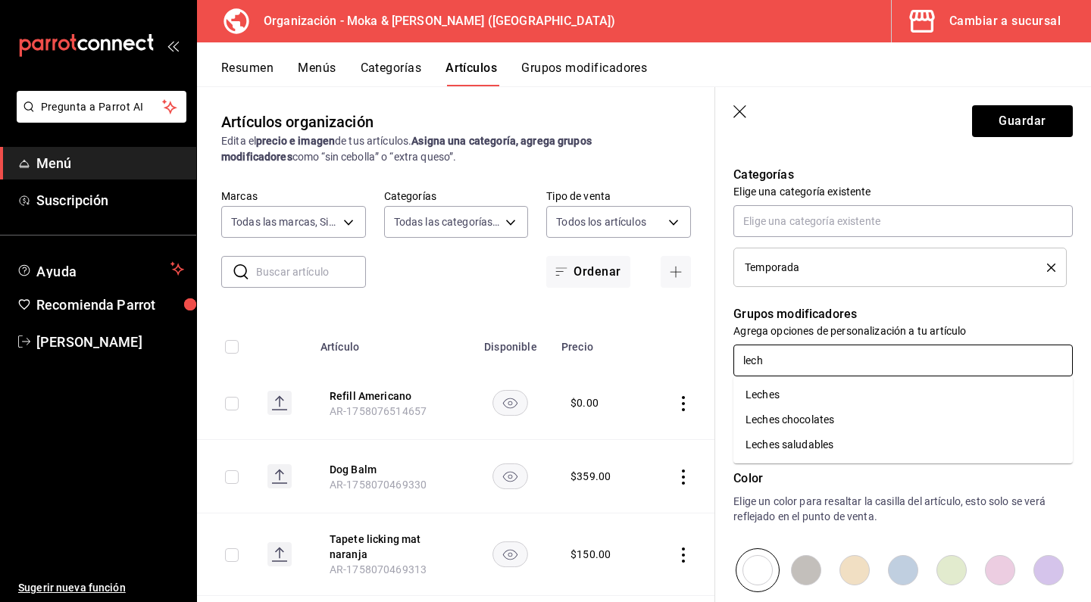
click at [779, 405] on li "Leches" at bounding box center [902, 394] width 339 height 25
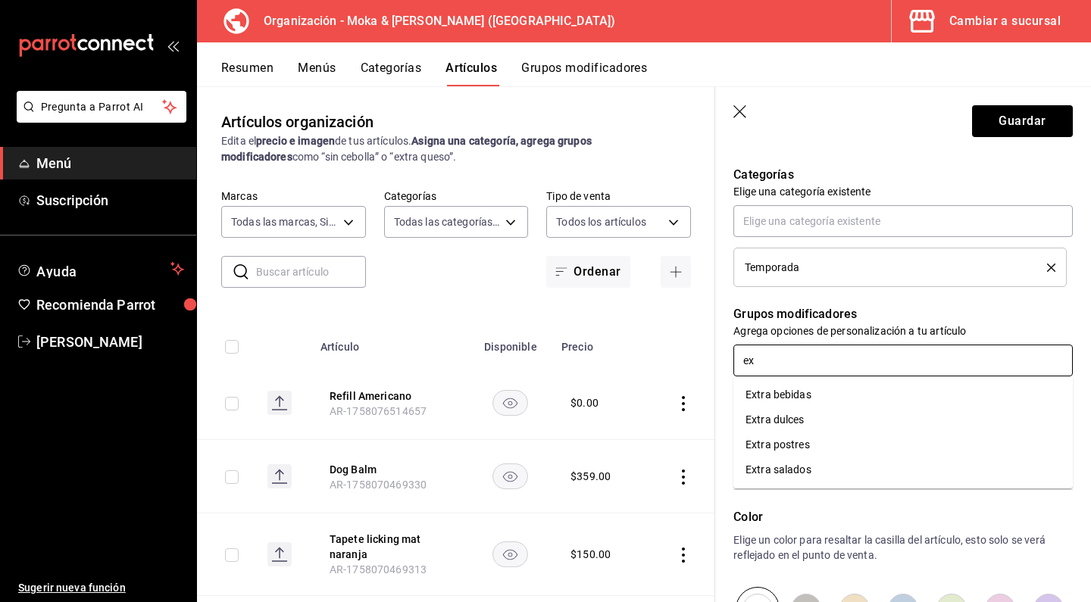
type input "ext"
click at [826, 401] on li "Extra bebidas" at bounding box center [902, 394] width 339 height 25
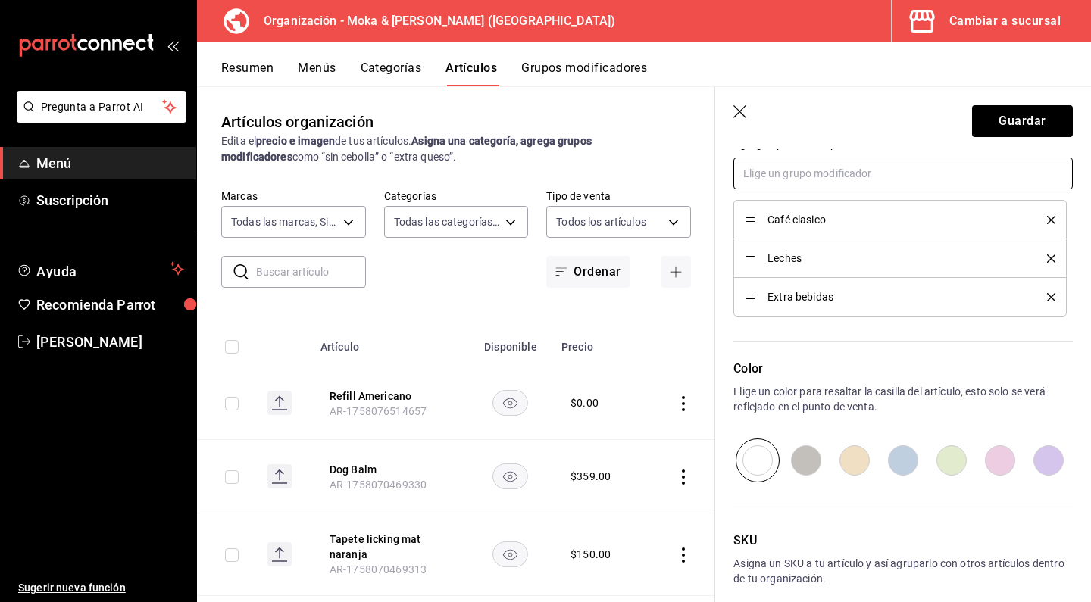
scroll to position [718, 0]
click at [835, 459] on input "radio" at bounding box center [854, 458] width 48 height 44
radio input "true"
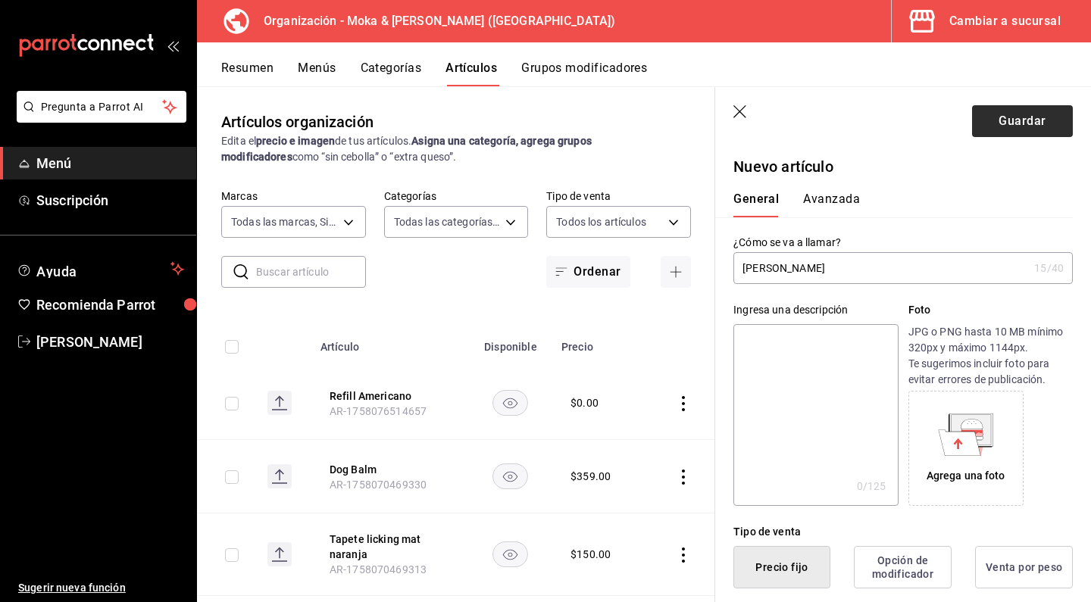
scroll to position [0, 0]
click at [1003, 126] on button "Guardar" at bounding box center [1022, 121] width 101 height 32
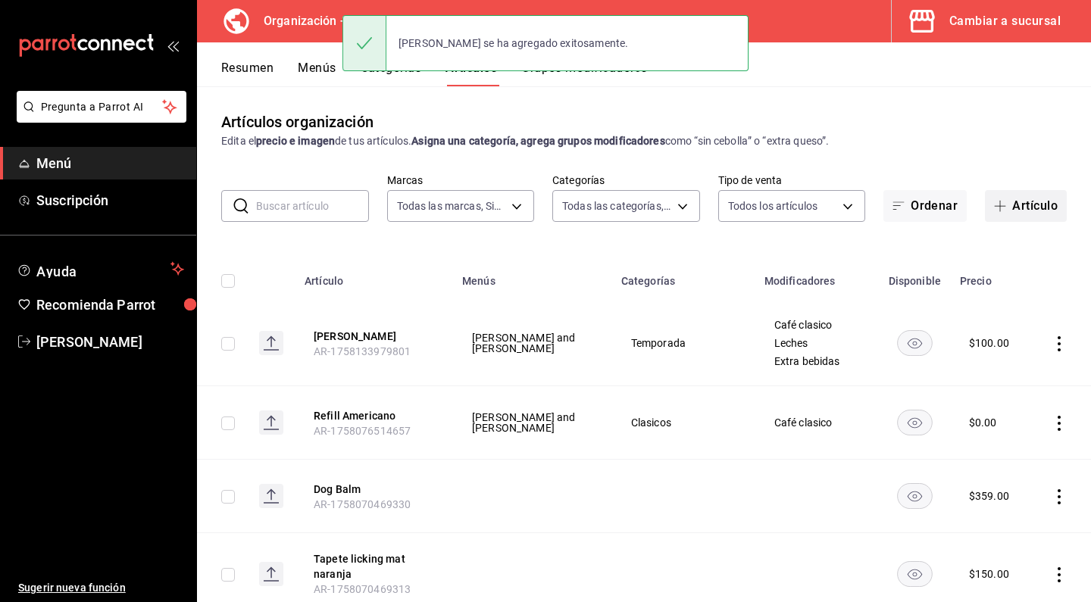
click at [1018, 211] on button "Artículo" at bounding box center [1026, 206] width 82 height 32
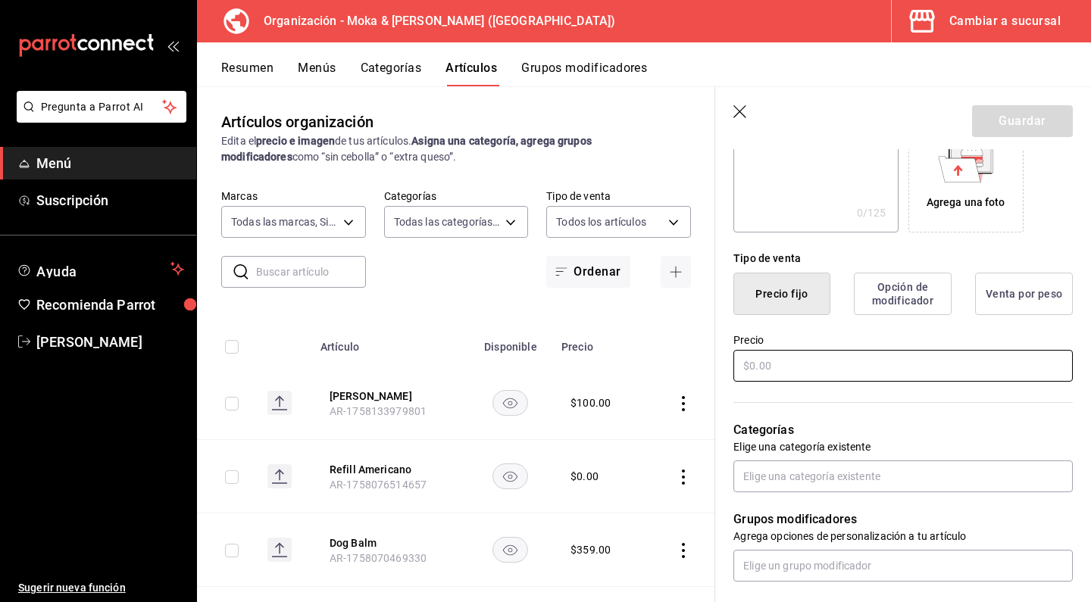
scroll to position [278, 0]
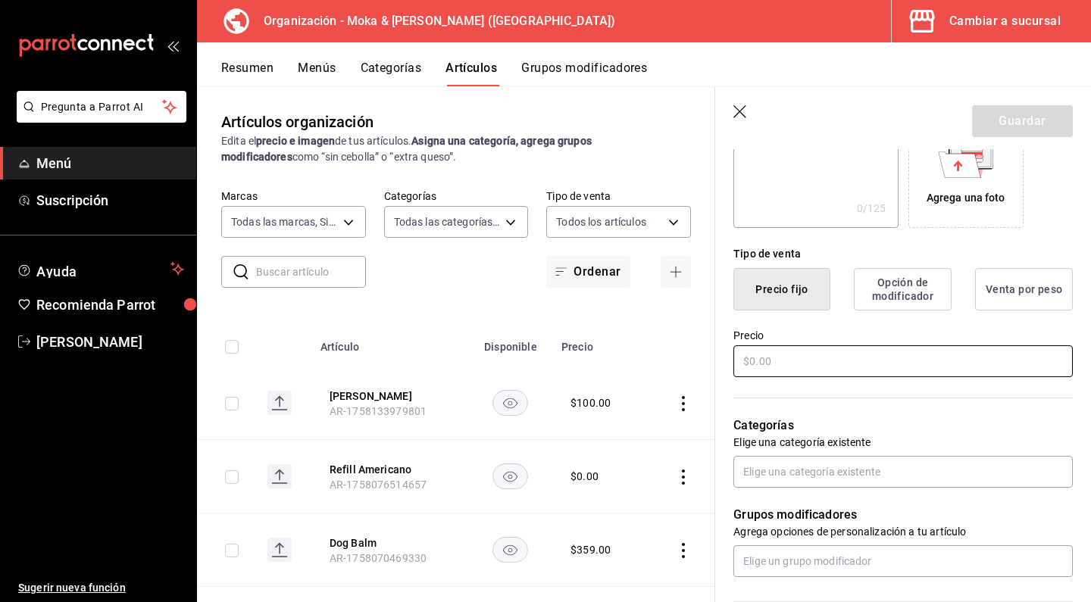
type input "Latte Palomita Frio"
click at [772, 368] on input "text" at bounding box center [902, 361] width 339 height 32
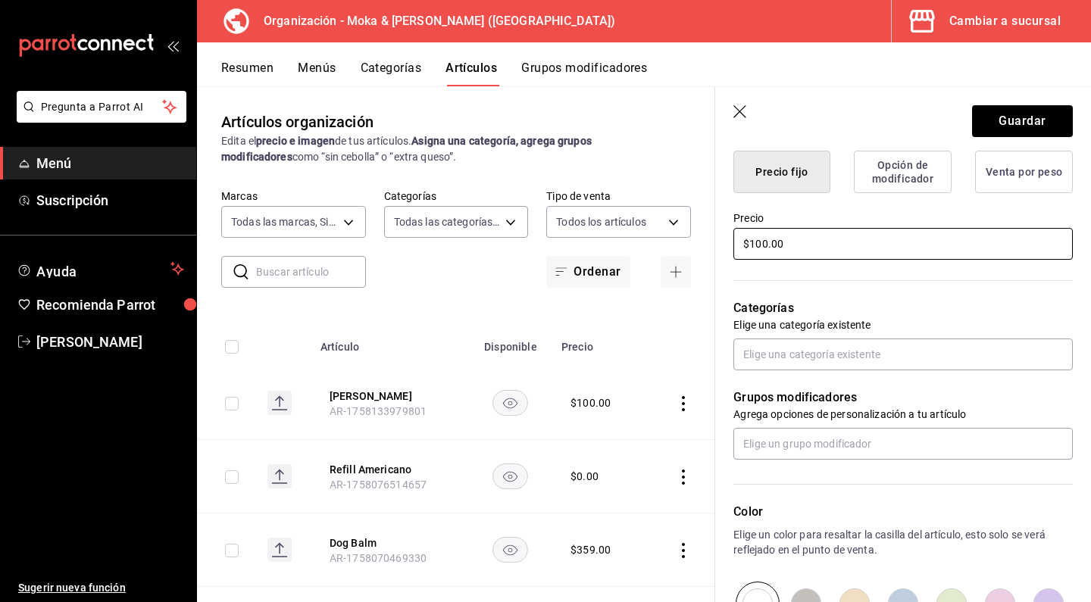
scroll to position [464, 0]
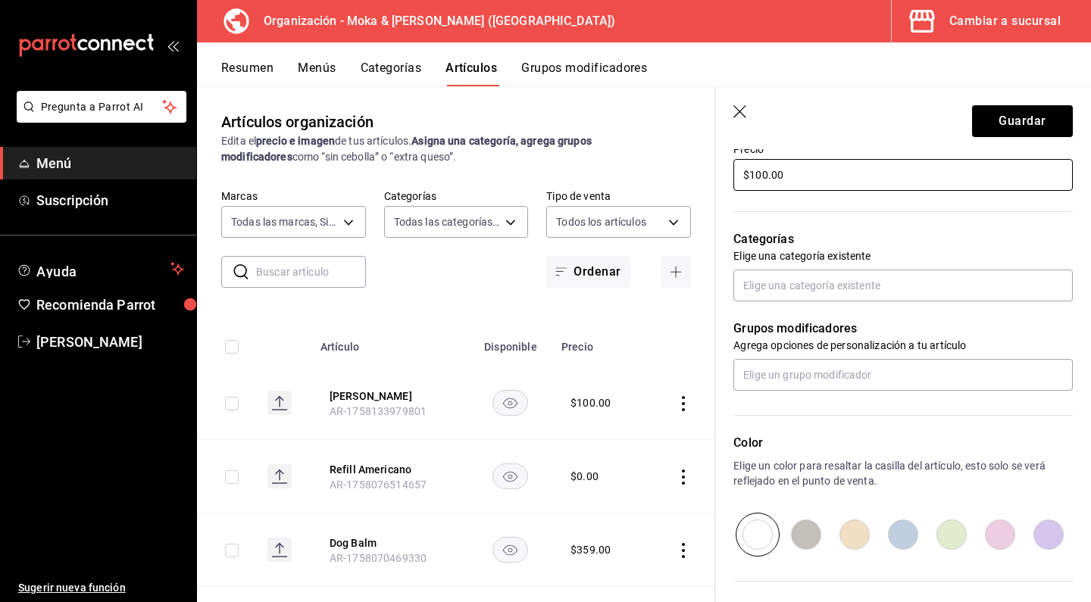
type input "$100.00"
click at [816, 268] on div "Categorías Elige una categoría existente" at bounding box center [893, 247] width 357 height 108
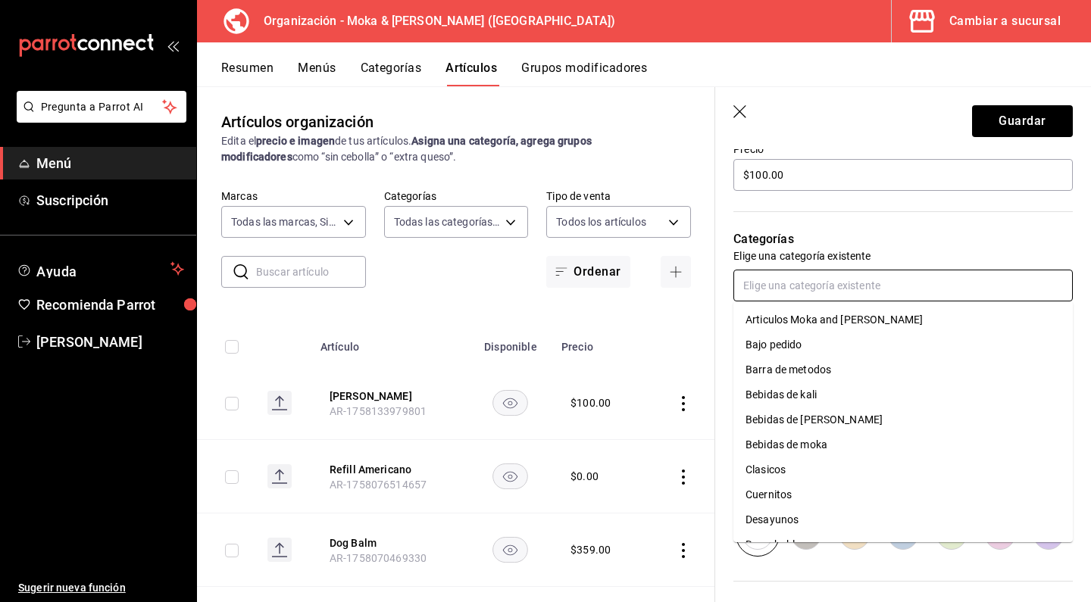
click at [808, 282] on input "text" at bounding box center [902, 286] width 339 height 32
type input "te"
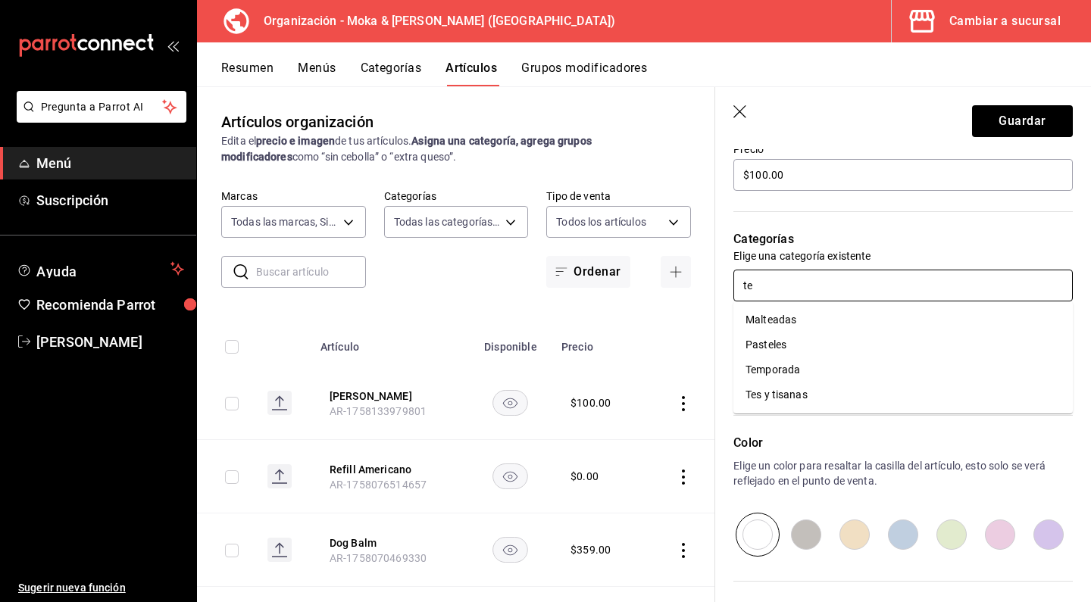
click at [776, 365] on li "Temporada" at bounding box center [902, 369] width 339 height 25
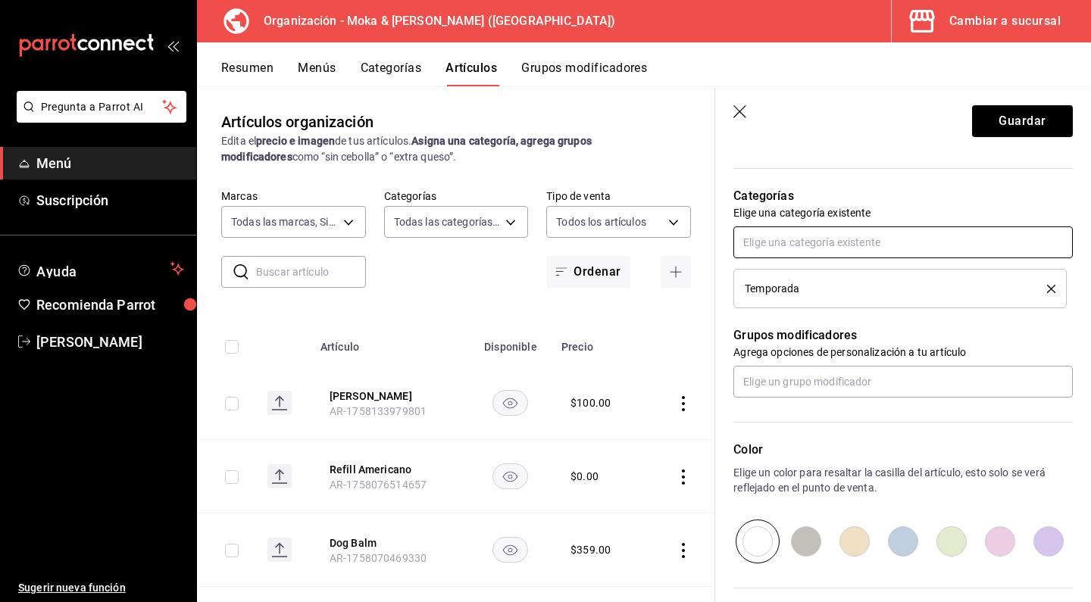
scroll to position [542, 0]
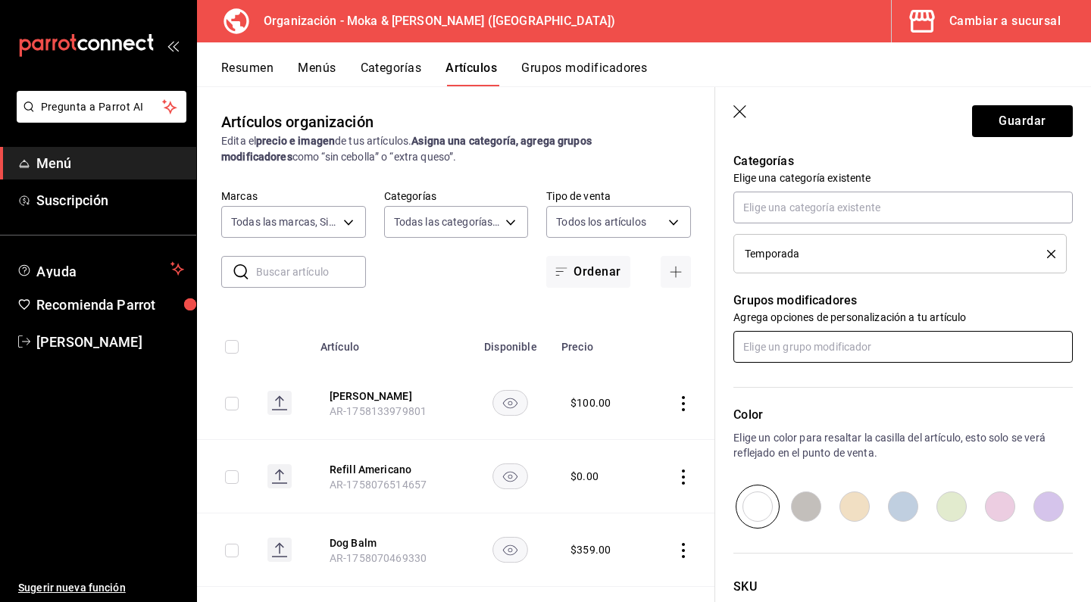
click at [800, 356] on input "text" at bounding box center [902, 347] width 339 height 32
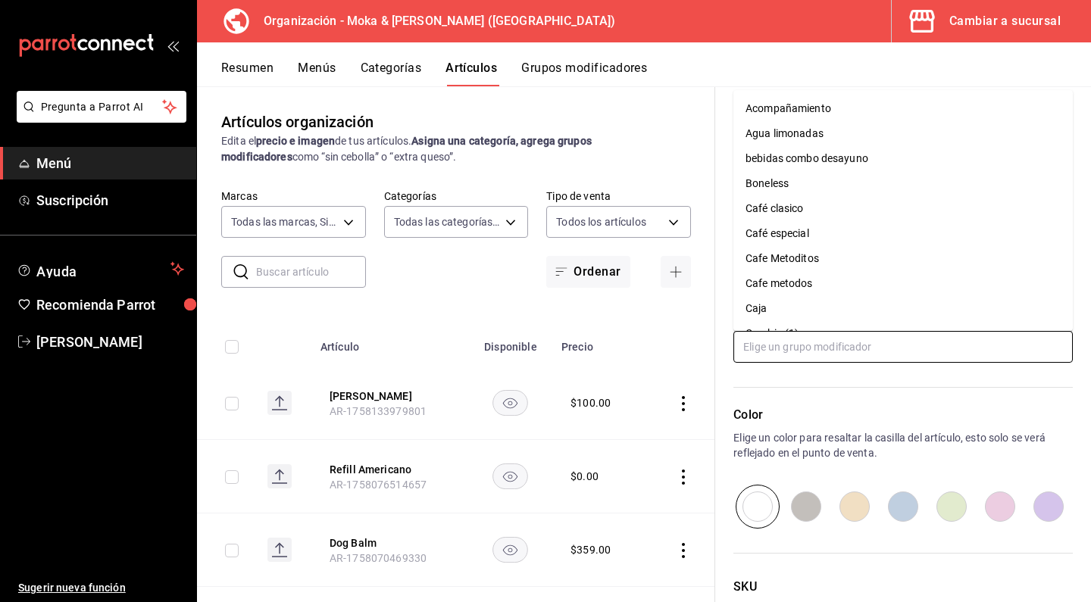
click at [794, 214] on div "Café clasico" at bounding box center [774, 209] width 58 height 16
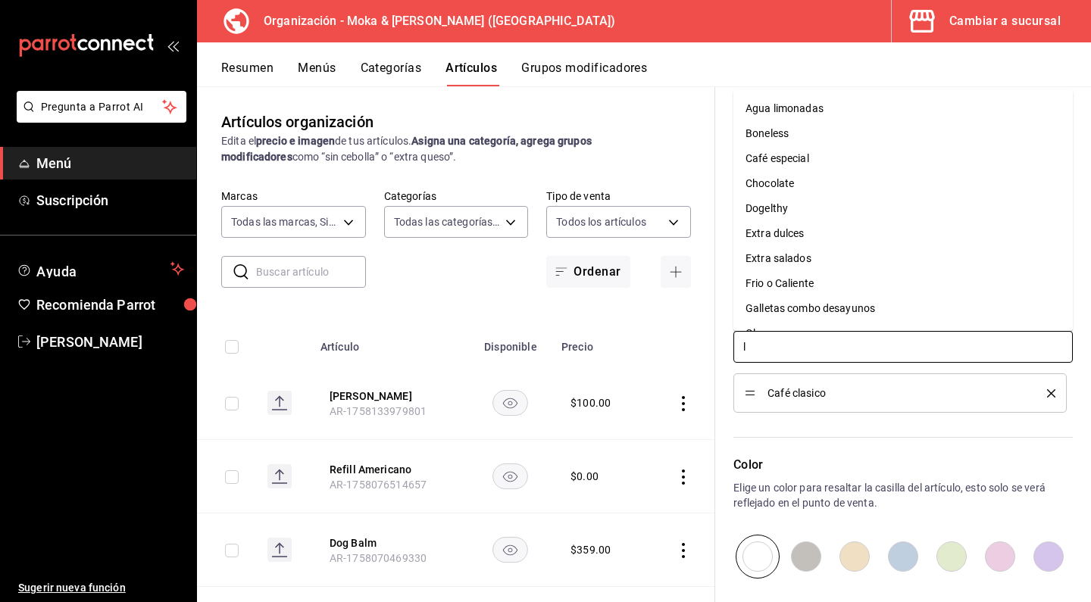
type input "le"
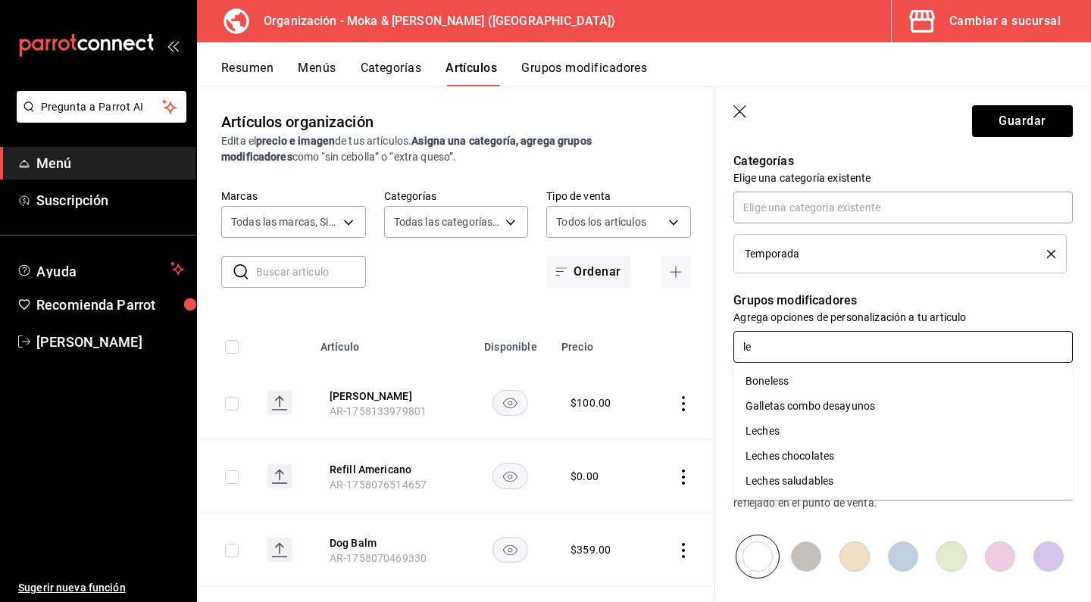
click at [782, 429] on li "Leches" at bounding box center [902, 431] width 339 height 25
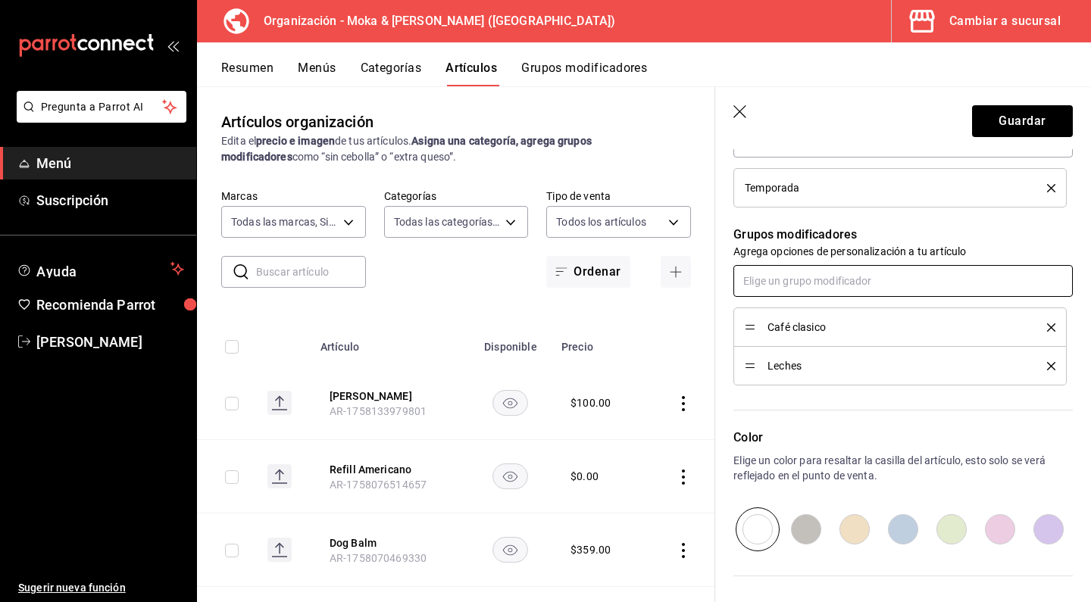
scroll to position [617, 0]
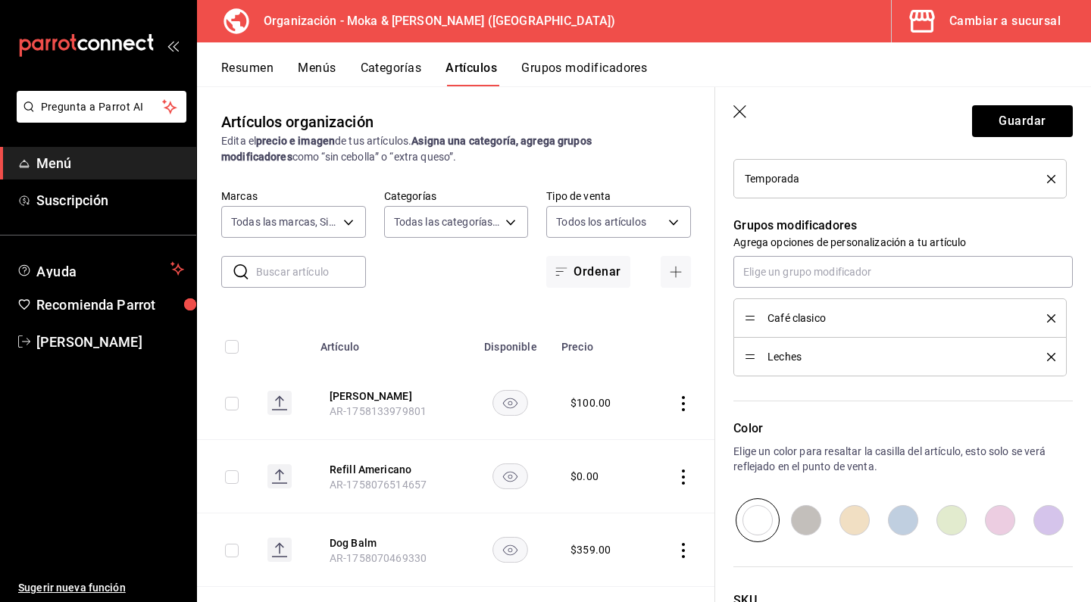
click at [897, 523] on input "radio" at bounding box center [903, 520] width 48 height 44
radio input "true"
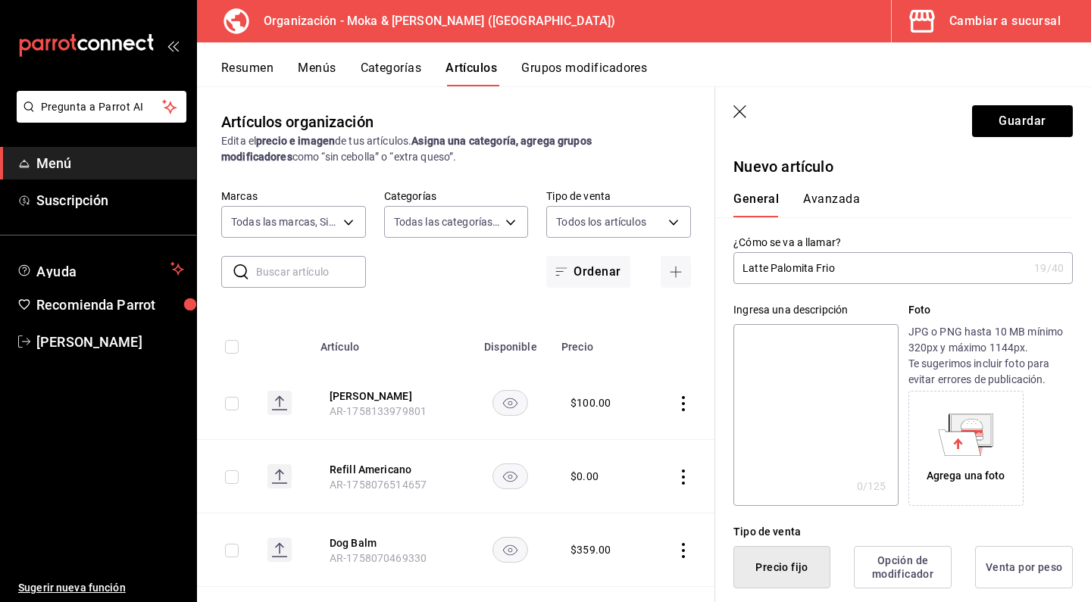
scroll to position [0, 0]
click at [738, 116] on icon "button" at bounding box center [740, 112] width 15 height 15
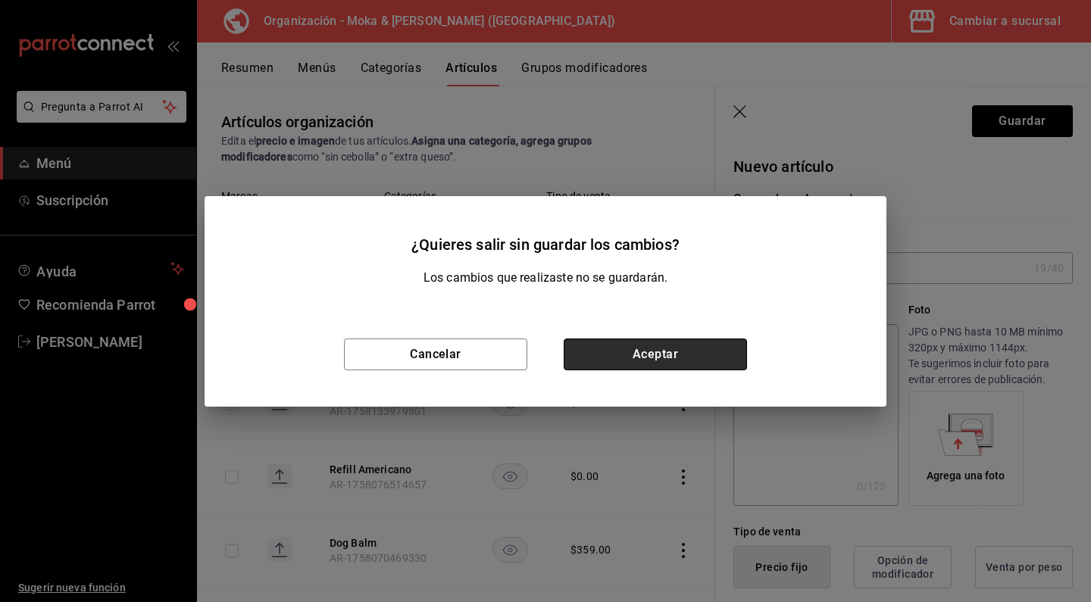
click at [612, 348] on button "Aceptar" at bounding box center [654, 355] width 183 height 32
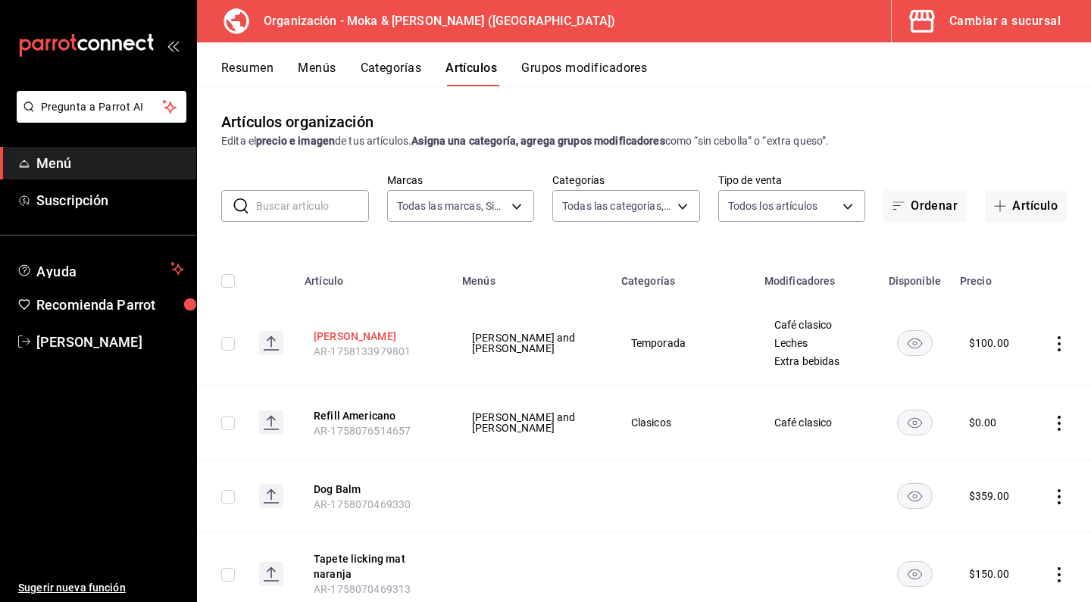
click at [361, 334] on button "[PERSON_NAME]" at bounding box center [374, 336] width 121 height 15
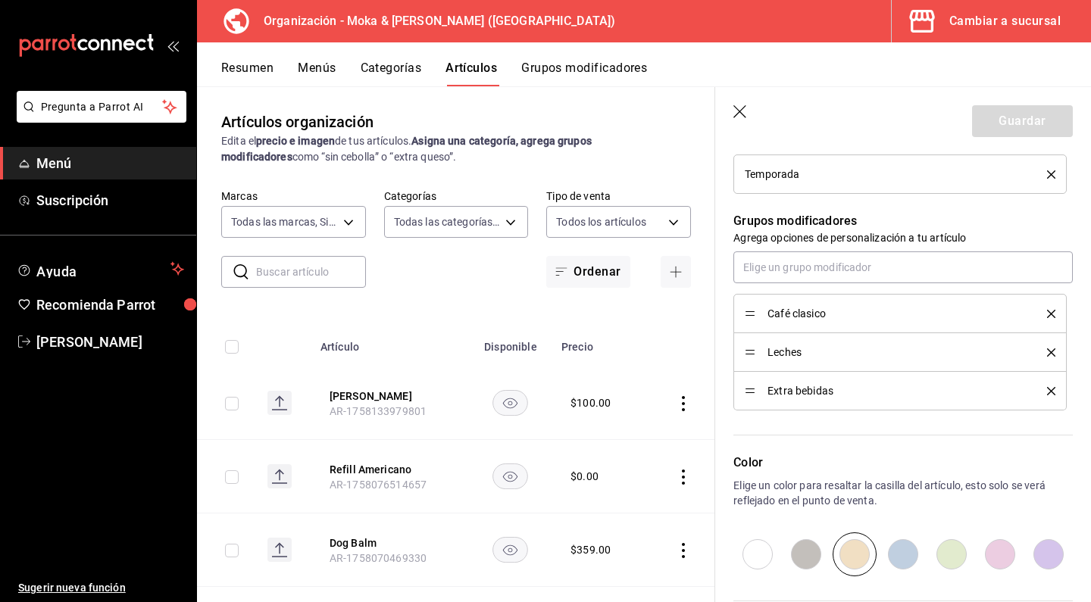
scroll to position [619, 0]
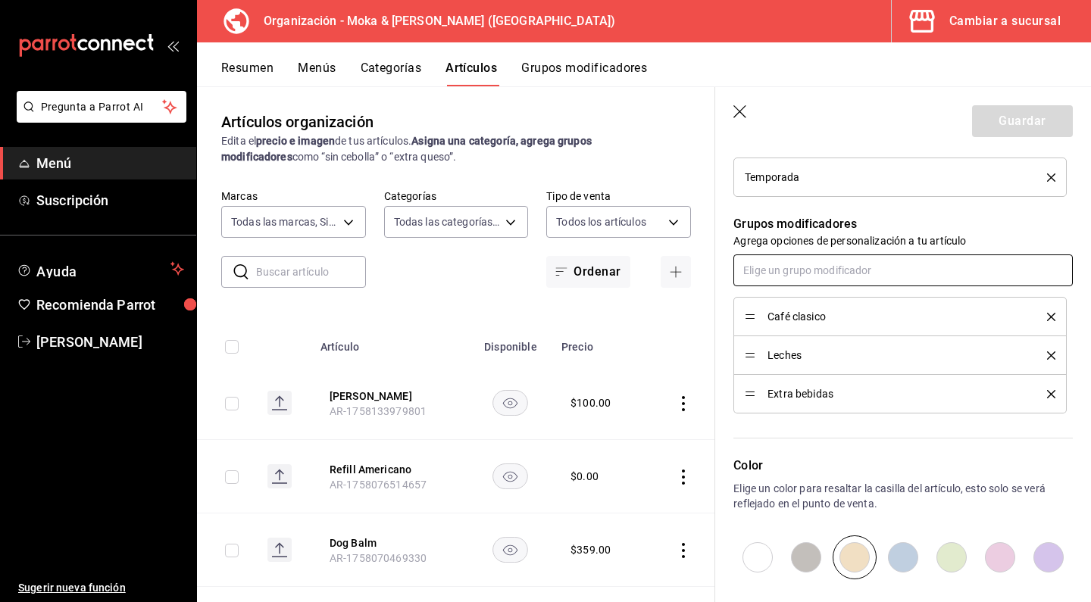
click at [801, 279] on input "text" at bounding box center [902, 270] width 339 height 32
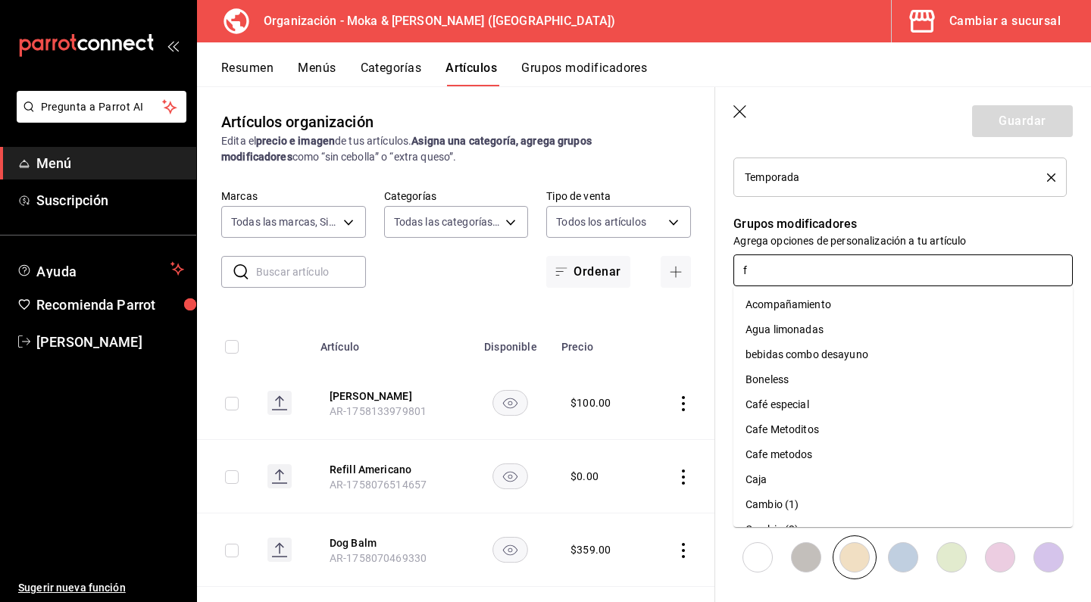
type input "fr"
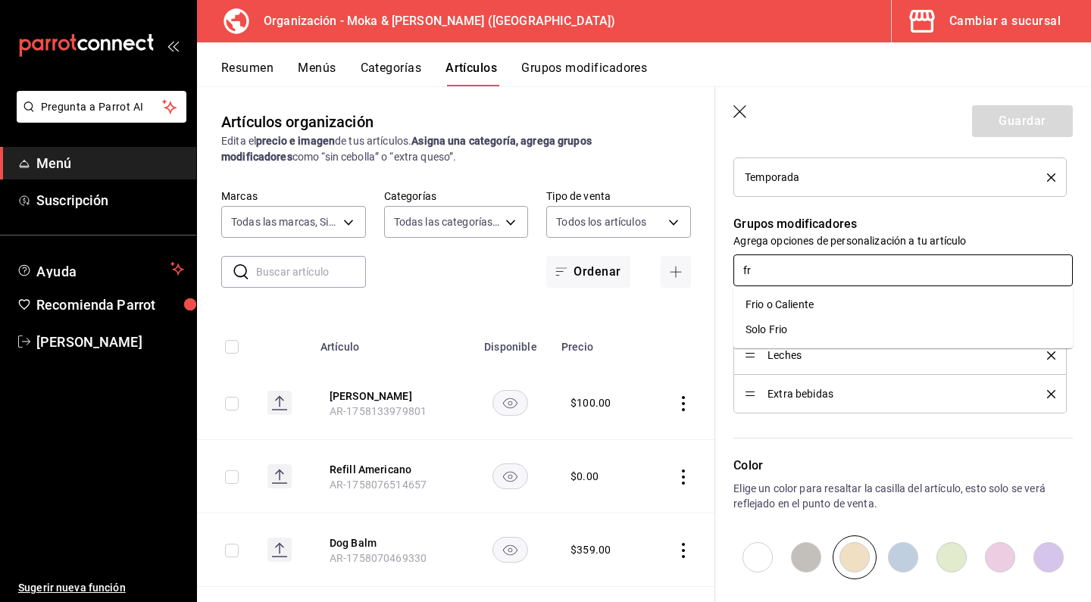
click at [781, 307] on div "Frio o Caliente" at bounding box center [779, 305] width 68 height 16
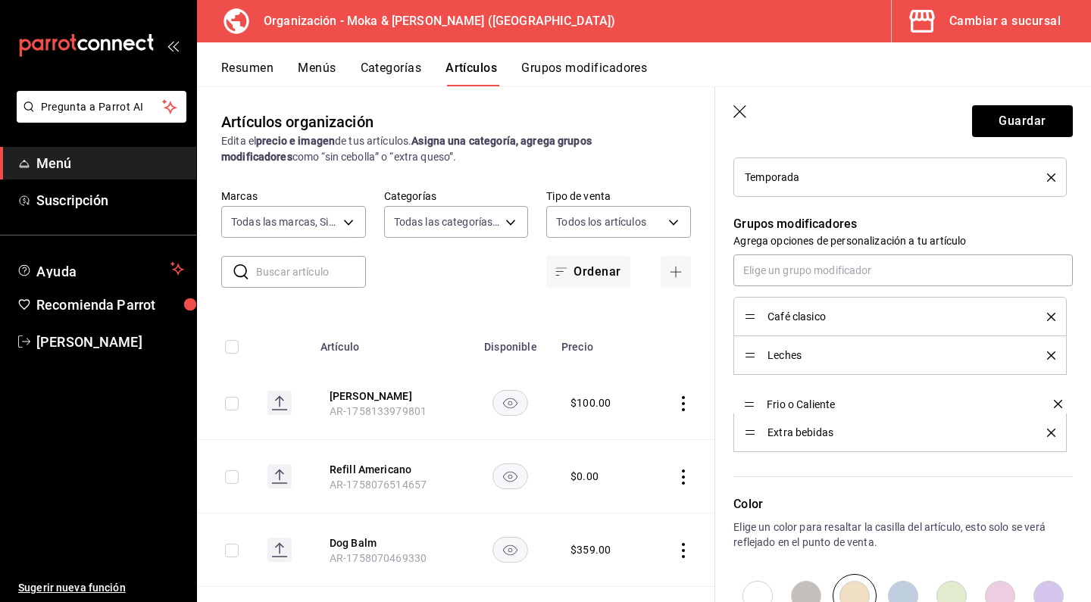
drag, startPoint x: 752, startPoint y: 433, endPoint x: 745, endPoint y: 404, distance: 29.6
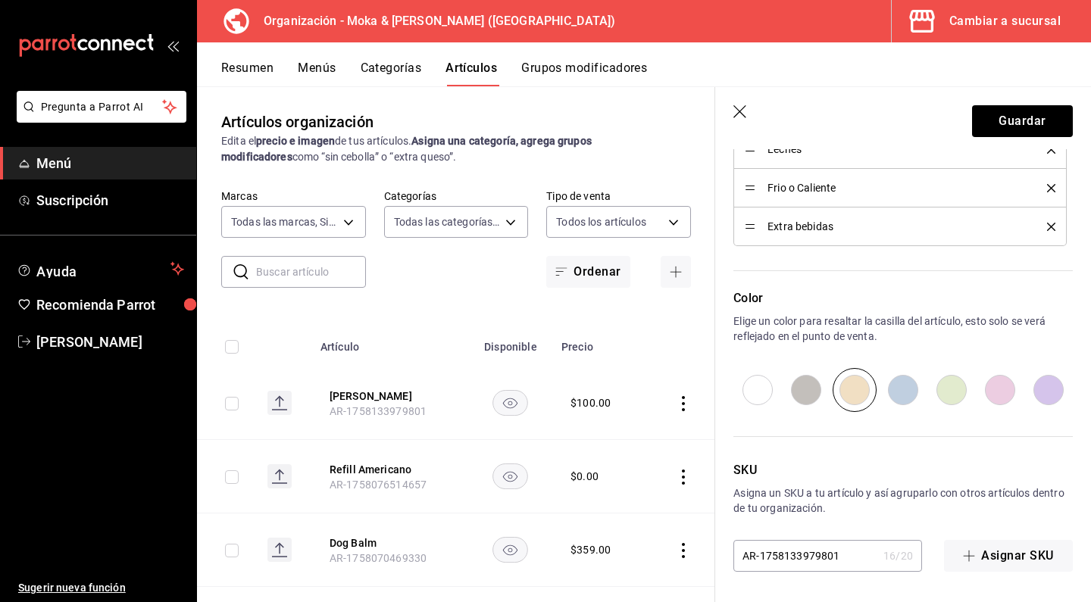
scroll to position [825, 0]
click at [997, 120] on button "Guardar" at bounding box center [1022, 121] width 101 height 32
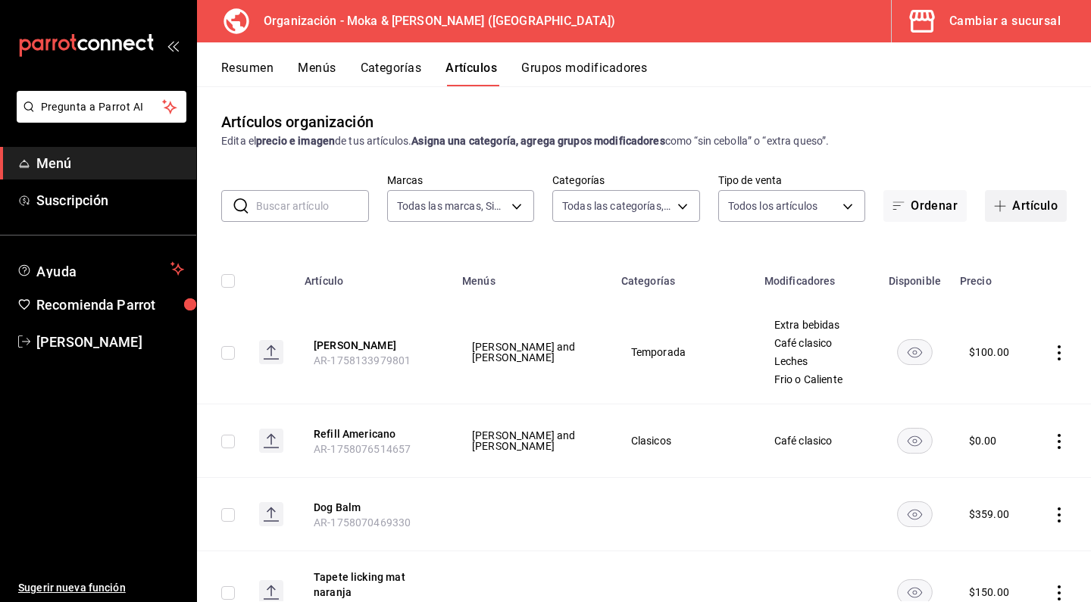
click at [1034, 201] on button "Artículo" at bounding box center [1026, 206] width 82 height 32
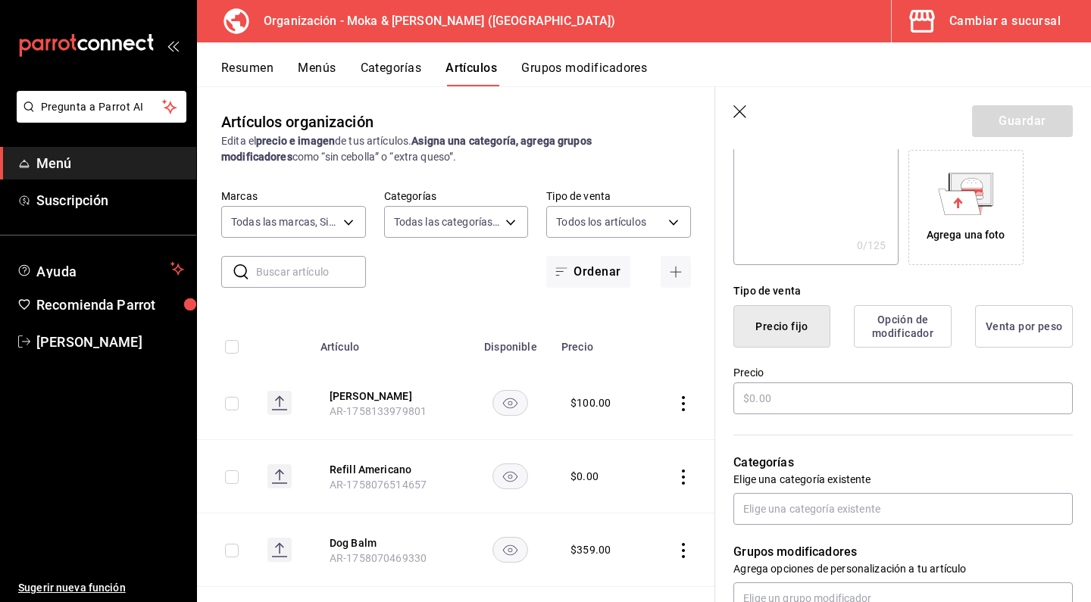
scroll to position [262, 0]
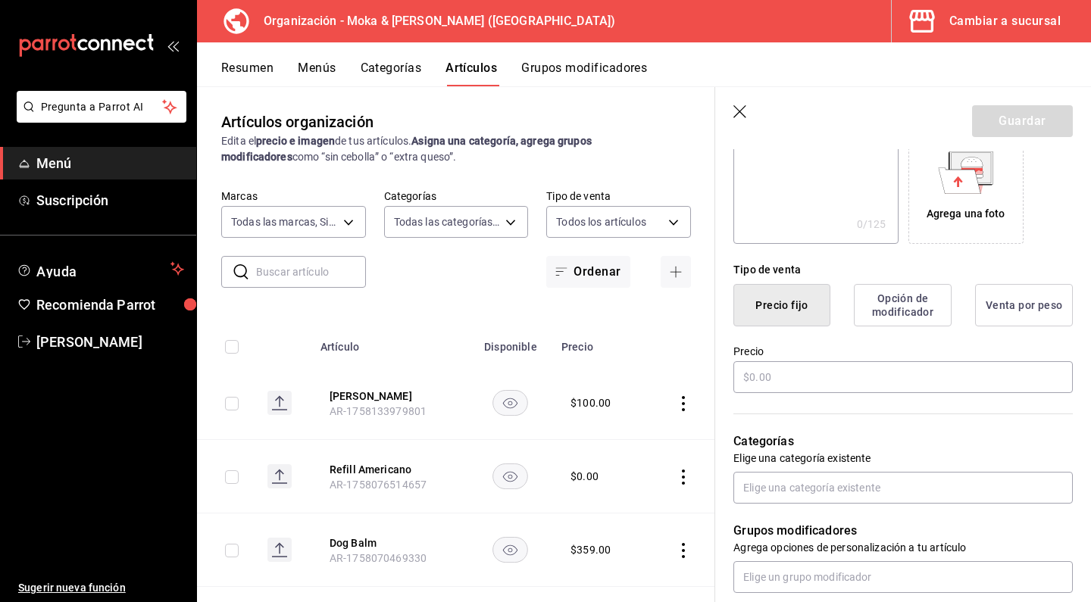
type input "Matcha Pumpkin"
click at [816, 367] on input "text" at bounding box center [902, 377] width 339 height 32
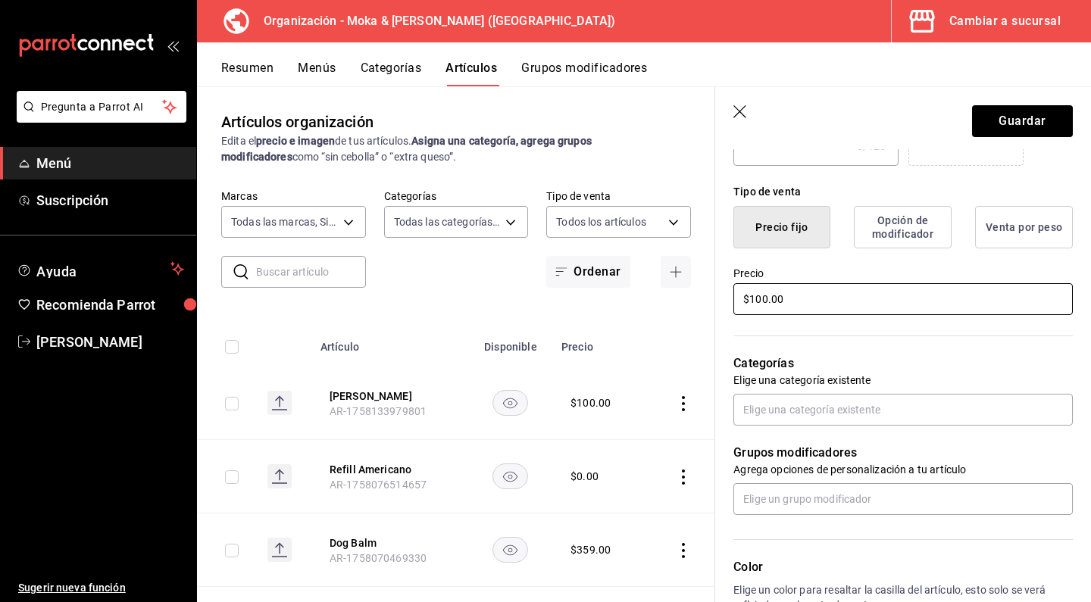
scroll to position [395, 0]
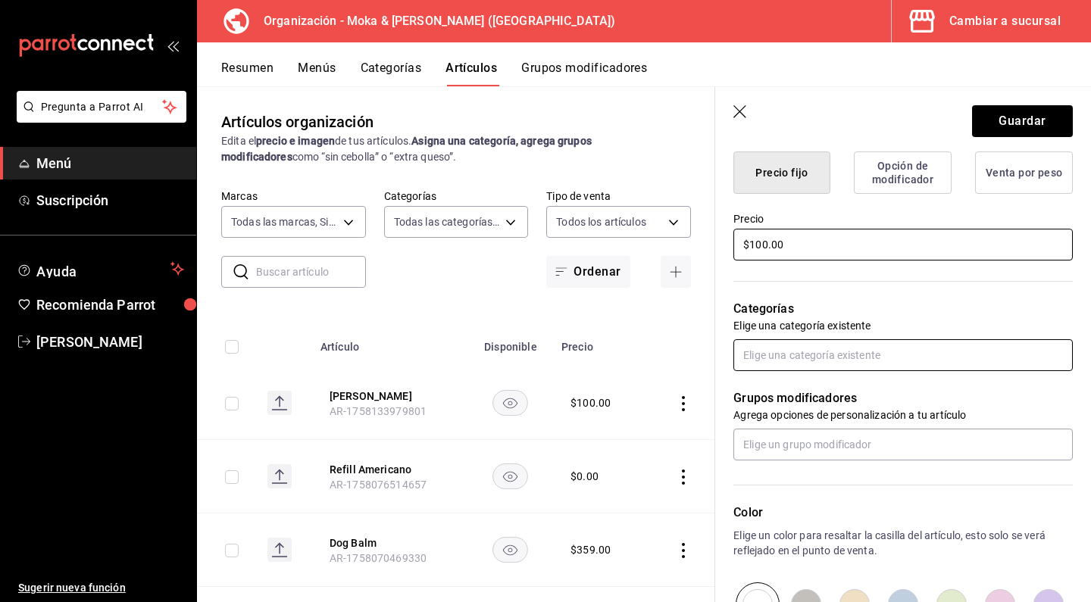
type input "$100.00"
click at [775, 359] on input "text" at bounding box center [902, 355] width 339 height 32
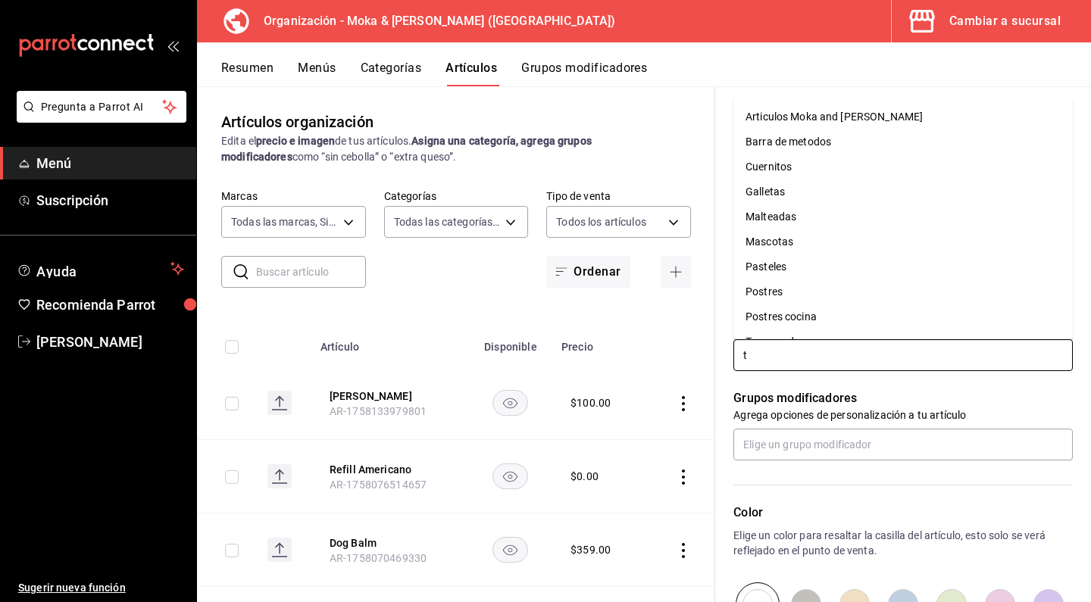
type input "te"
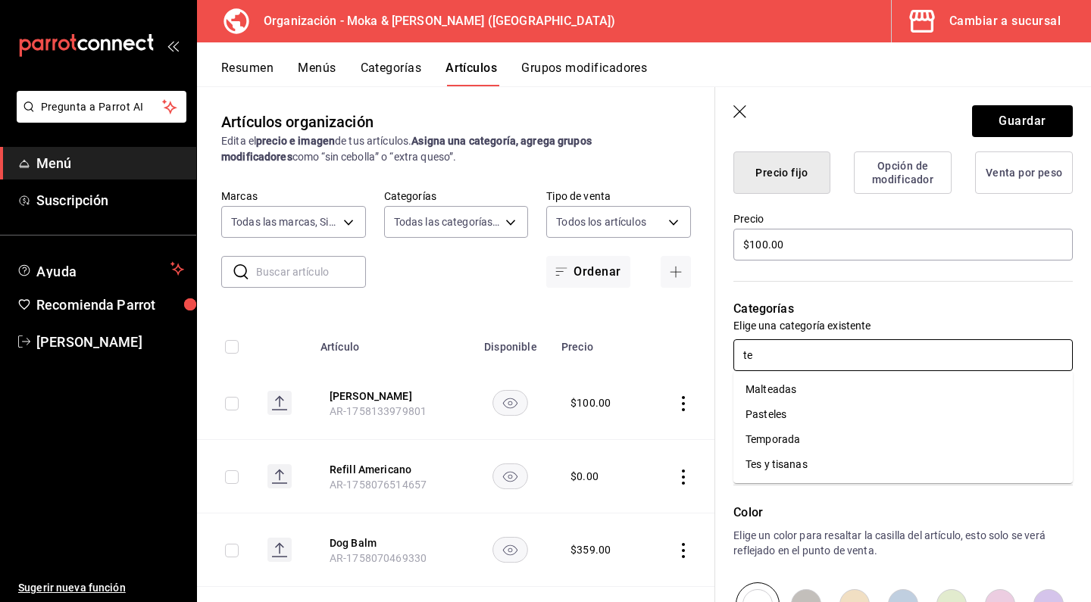
click at [757, 435] on li "Temporada" at bounding box center [902, 439] width 339 height 25
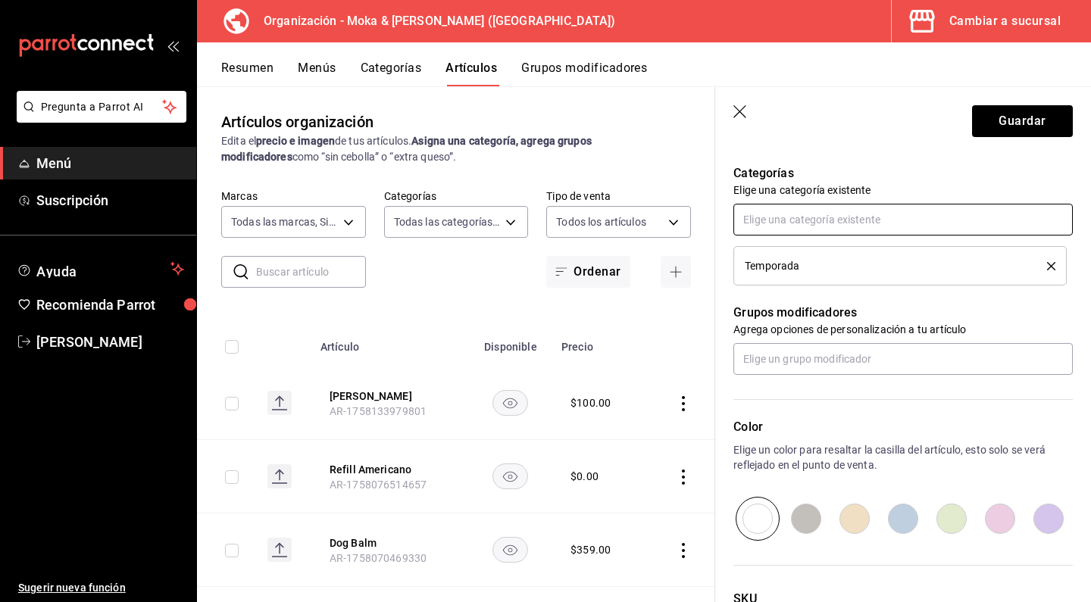
scroll to position [598, 0]
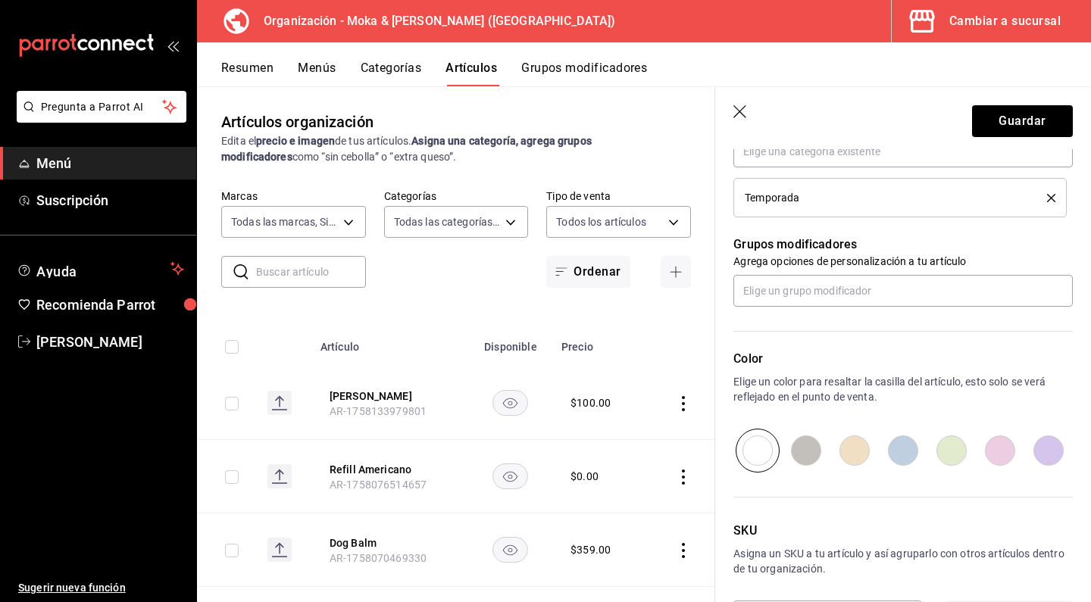
click at [949, 450] on input "radio" at bounding box center [951, 451] width 48 height 44
radio input "true"
click at [831, 291] on input "text" at bounding box center [902, 291] width 339 height 32
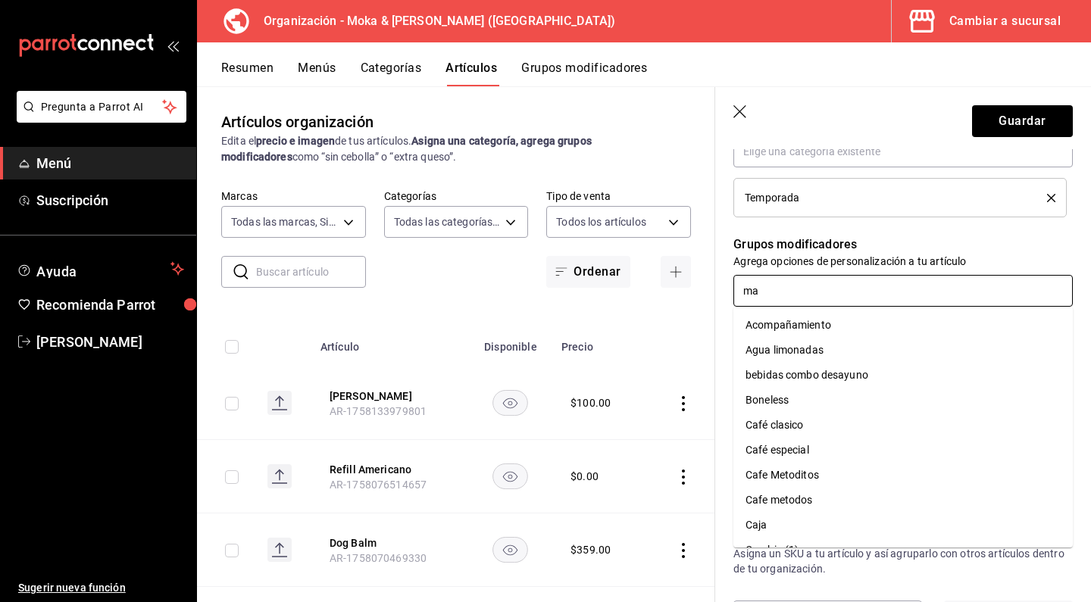
type input "mat"
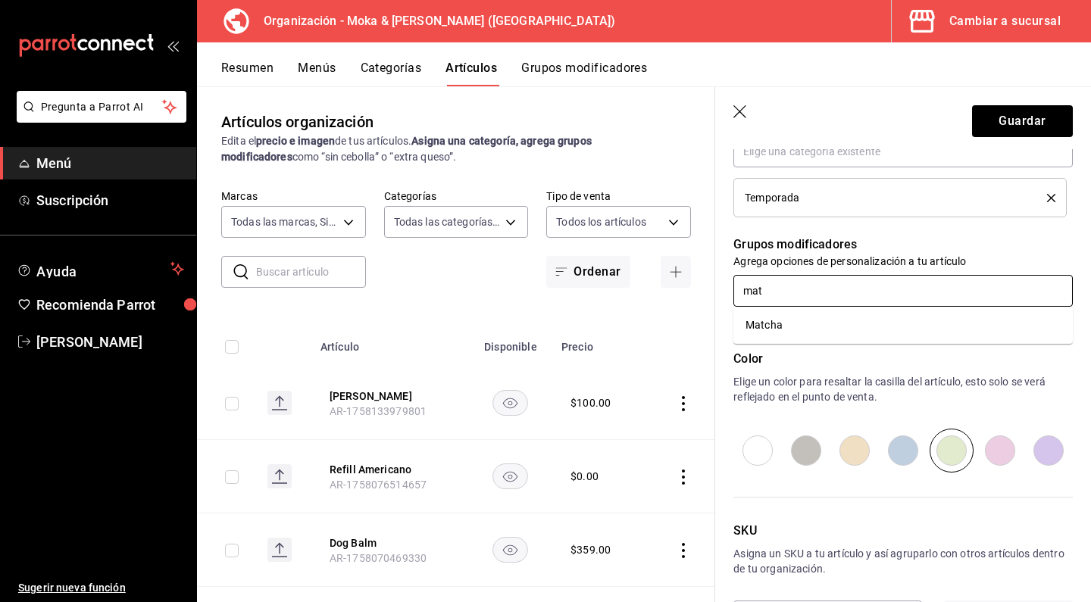
click at [793, 322] on li "Matcha" at bounding box center [902, 325] width 339 height 25
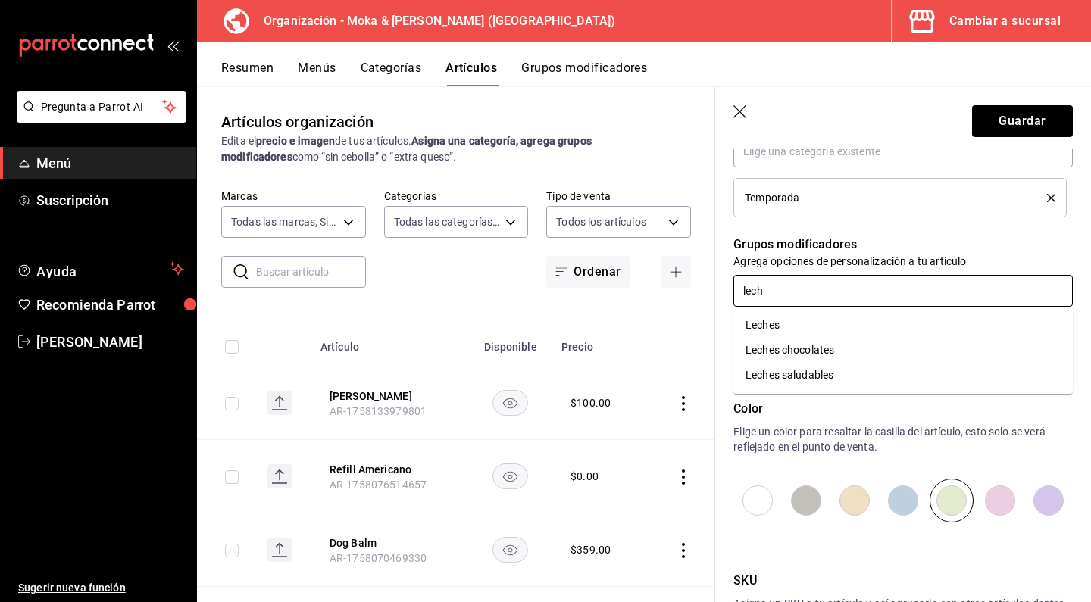
type input "leche"
click at [798, 337] on li "Leches" at bounding box center [902, 325] width 339 height 25
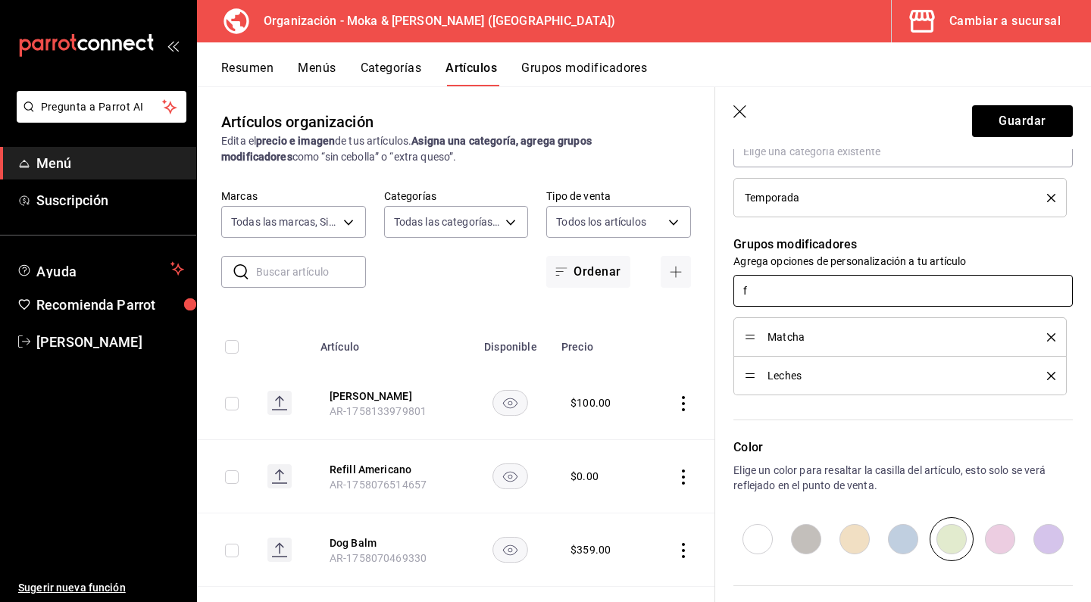
type input "fr"
click at [789, 324] on div "Frio o Caliente" at bounding box center [779, 325] width 68 height 16
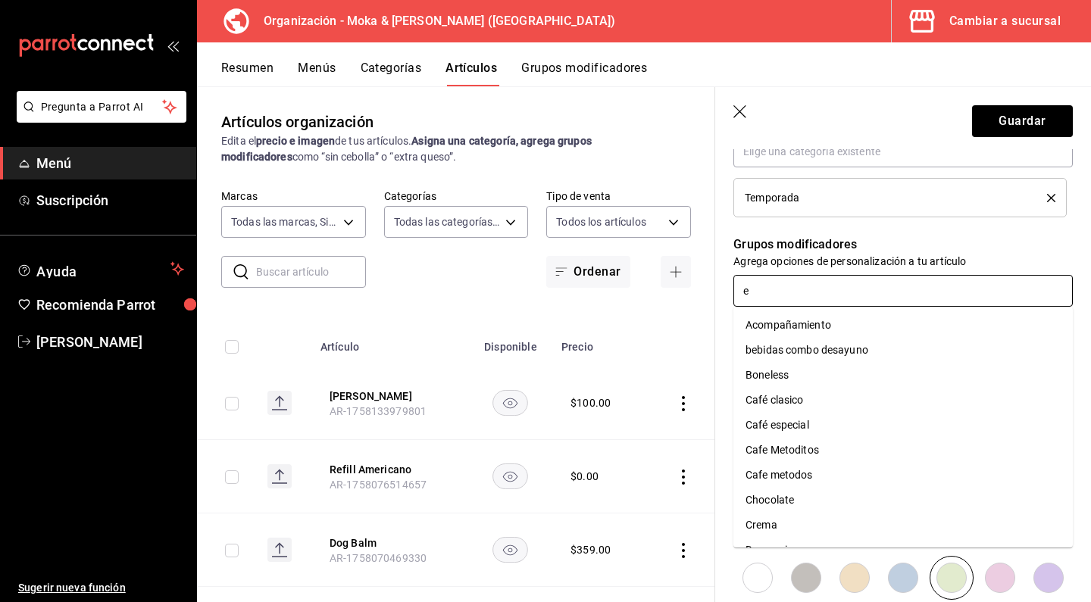
type input "ex"
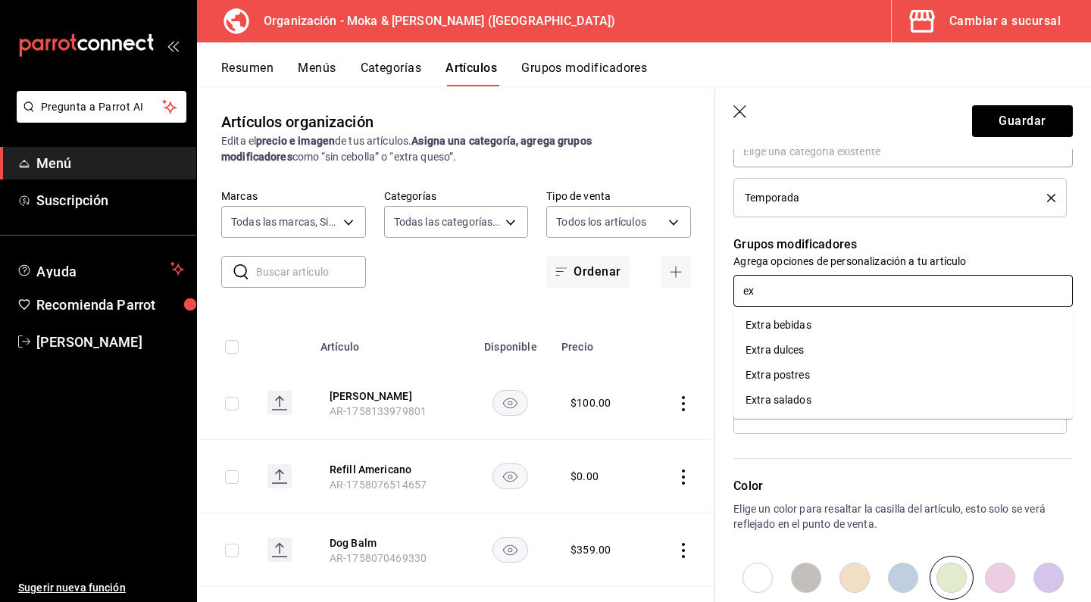
click at [789, 332] on div "Extra bebidas" at bounding box center [778, 325] width 66 height 16
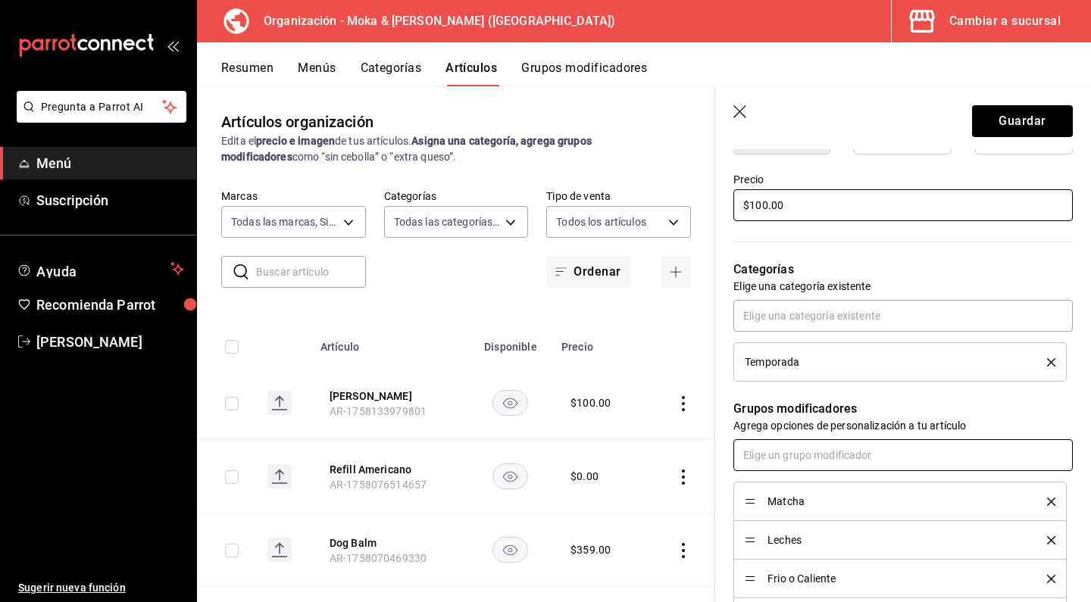
scroll to position [220, 0]
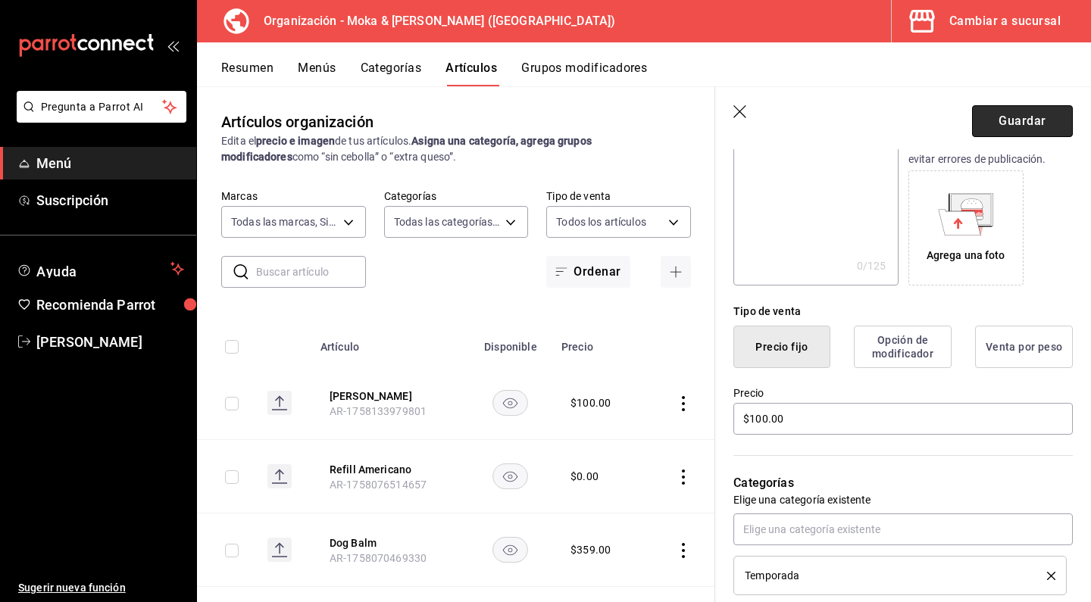
click at [1019, 119] on button "Guardar" at bounding box center [1022, 121] width 101 height 32
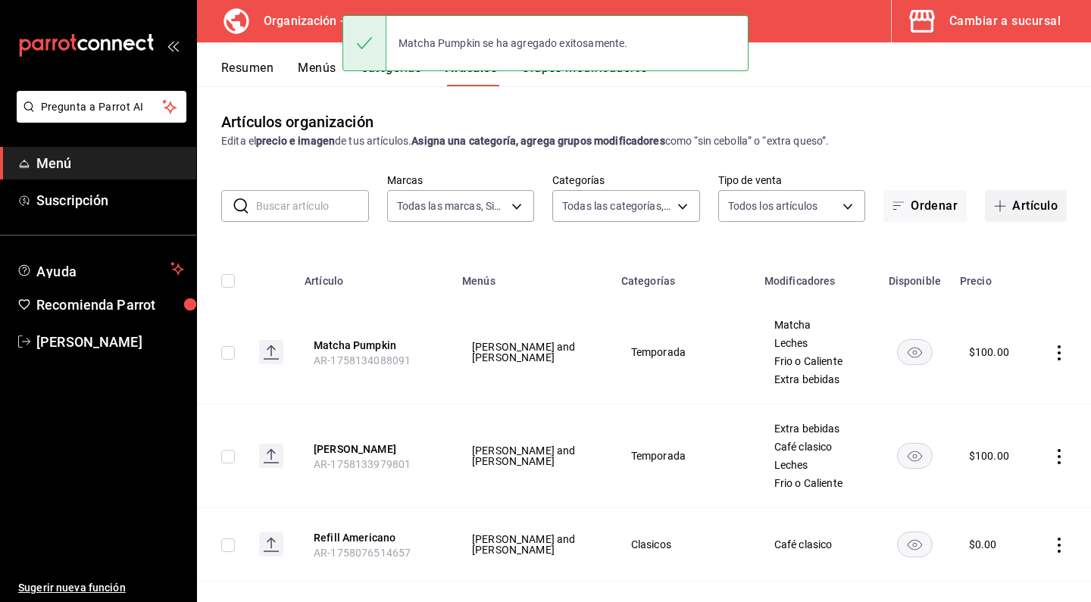
click at [1014, 203] on button "Artículo" at bounding box center [1026, 206] width 82 height 32
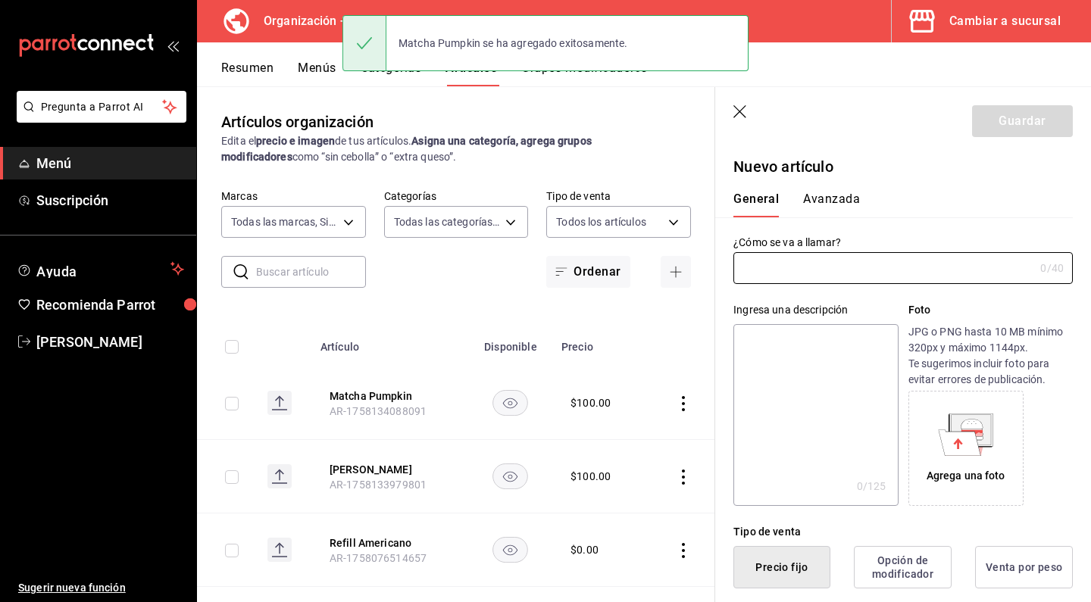
type input "AR-1758134119246"
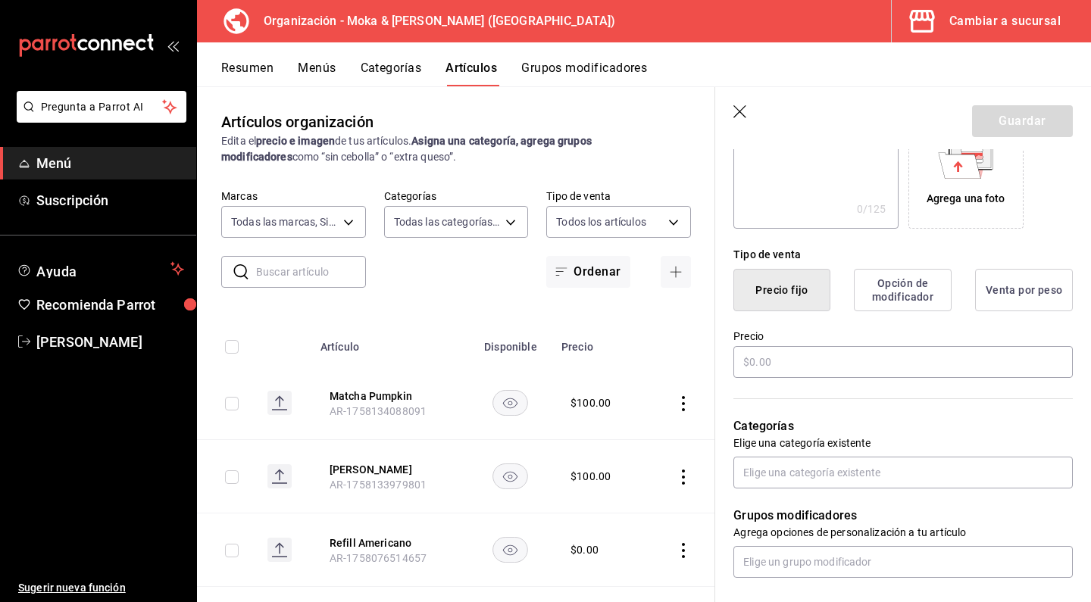
scroll to position [304, 0]
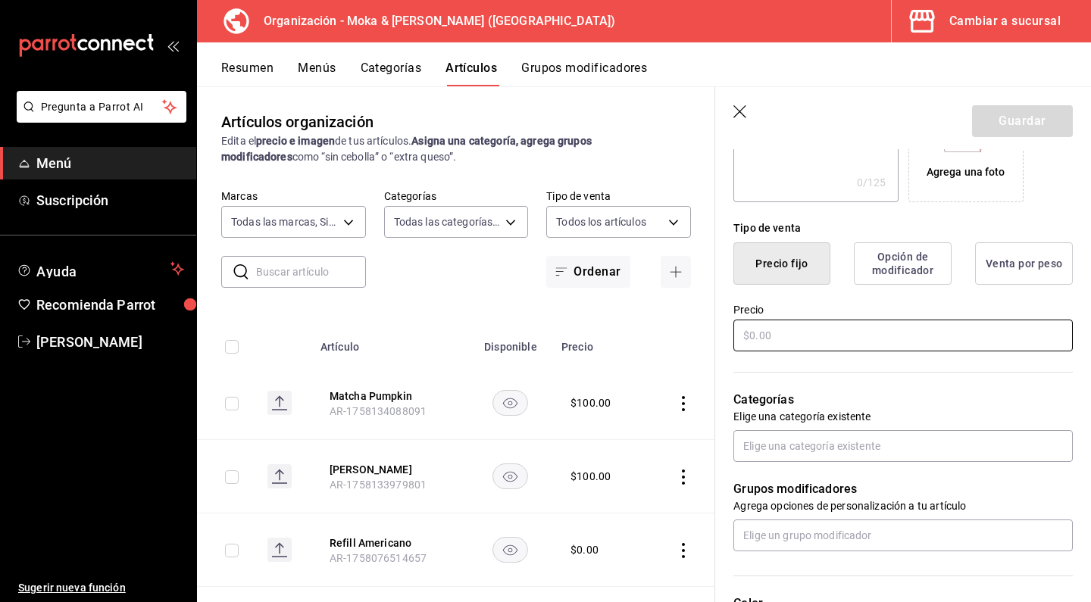
type input "Pumpkin Spice"
click at [788, 344] on input "text" at bounding box center [902, 336] width 339 height 32
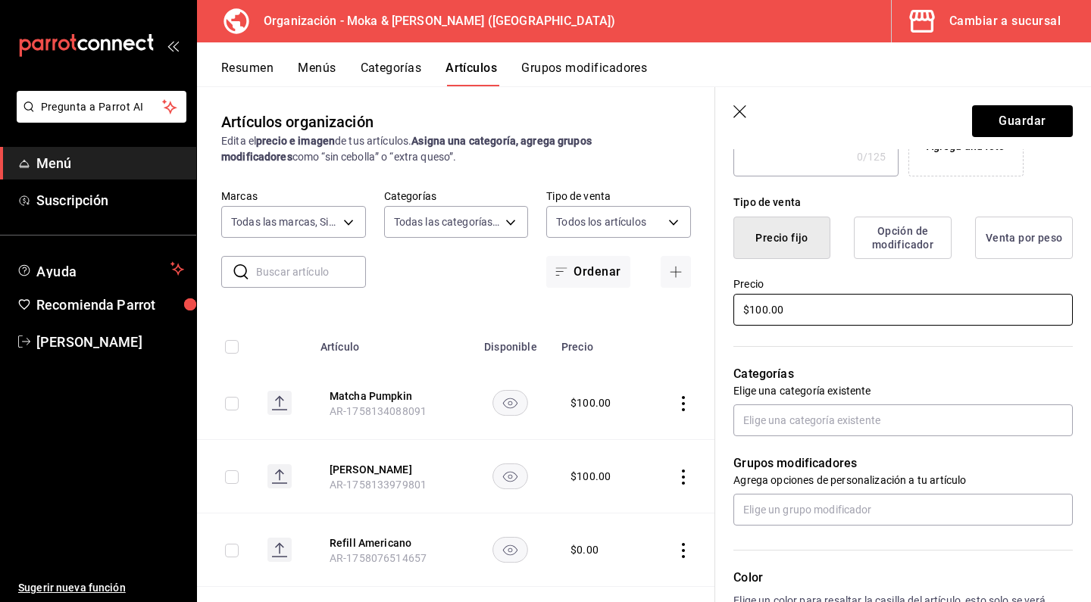
scroll to position [345, 0]
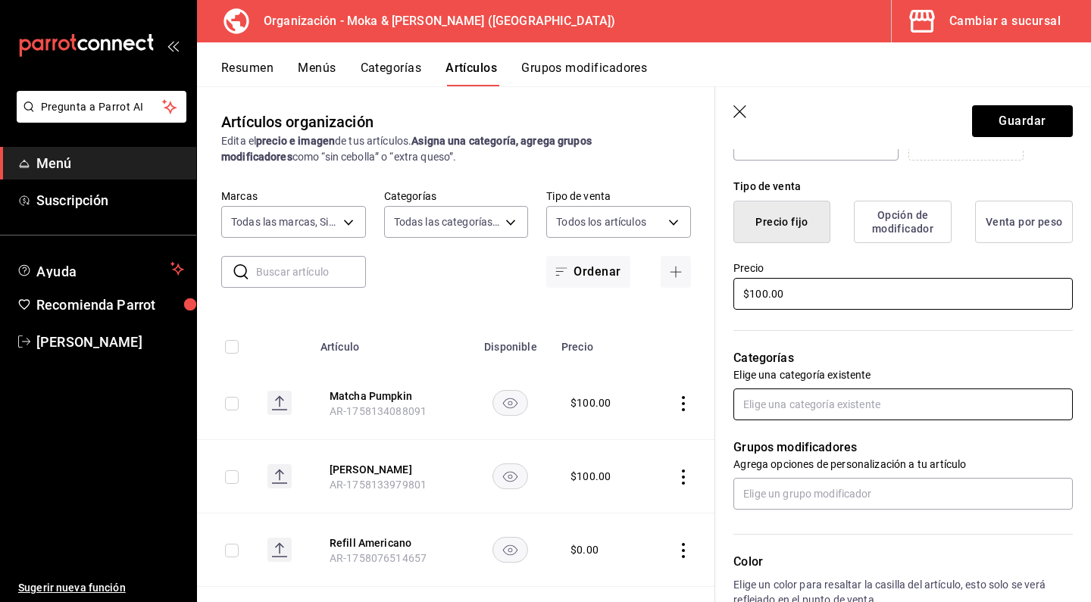
type input "$100.00"
click at [788, 400] on input "text" at bounding box center [902, 405] width 339 height 32
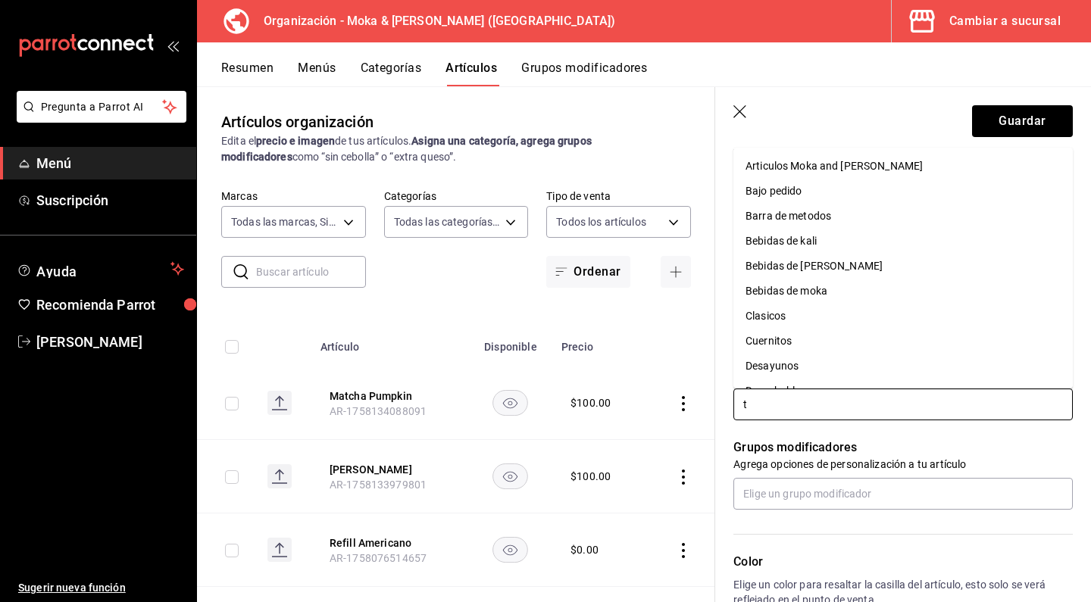
type input "te"
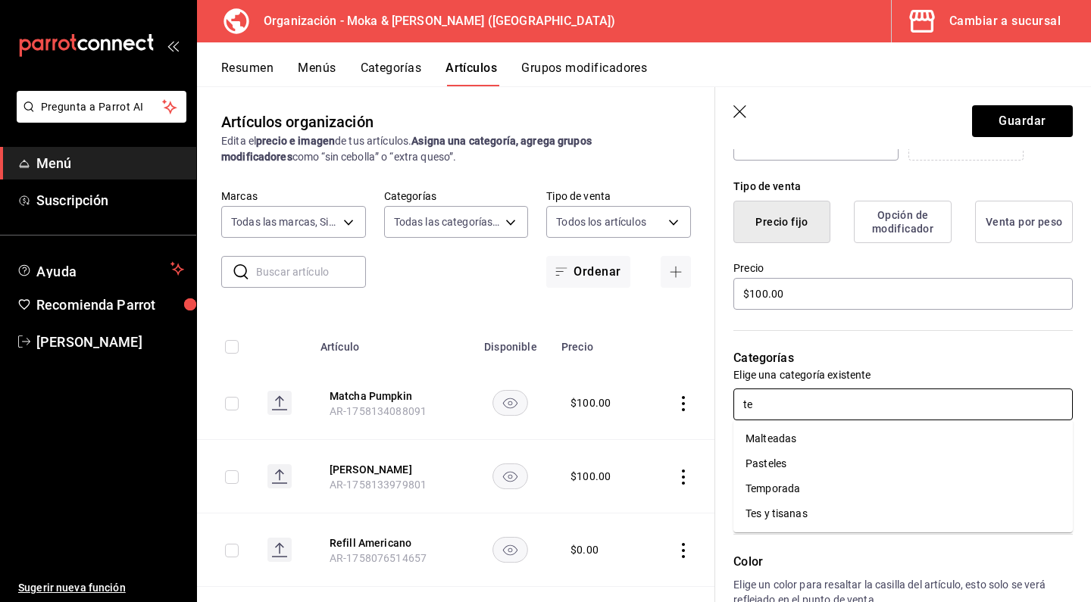
click at [769, 484] on li "Temporada" at bounding box center [902, 488] width 339 height 25
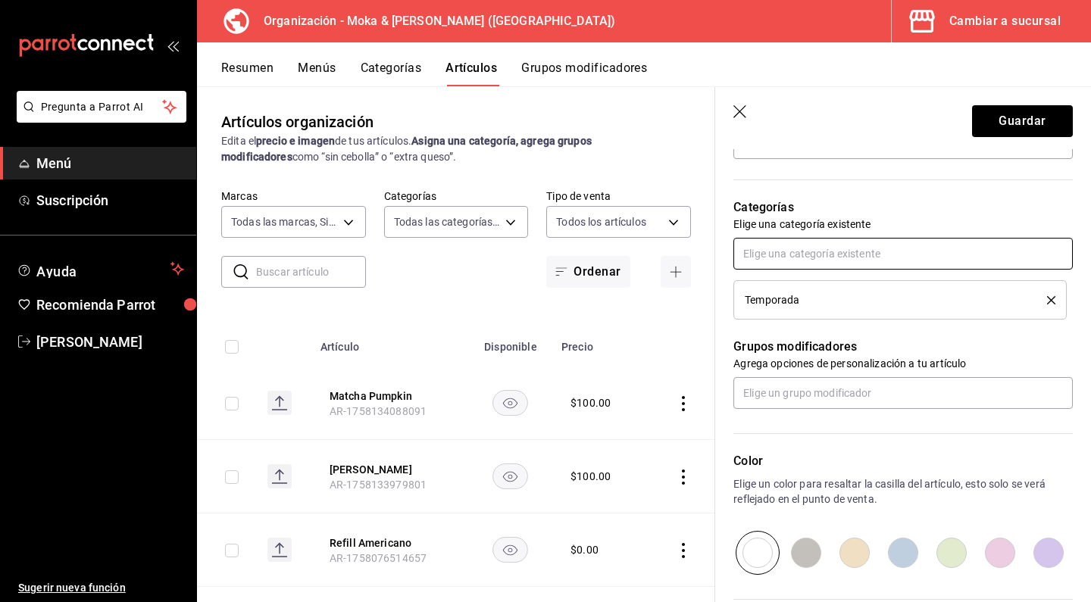
scroll to position [497, 0]
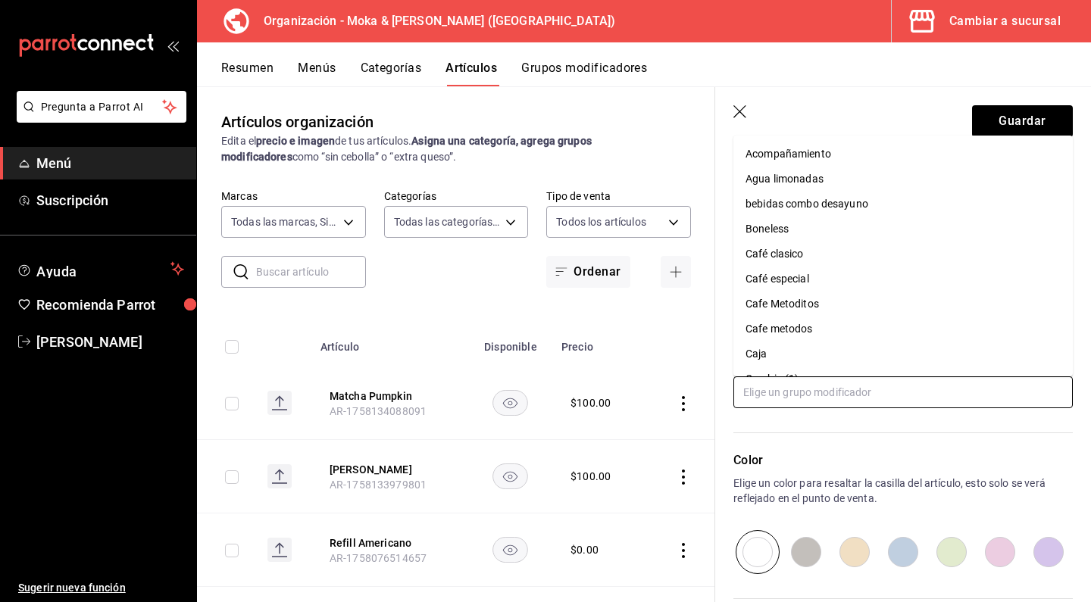
click at [821, 389] on input "text" at bounding box center [902, 392] width 339 height 32
type input "ca"
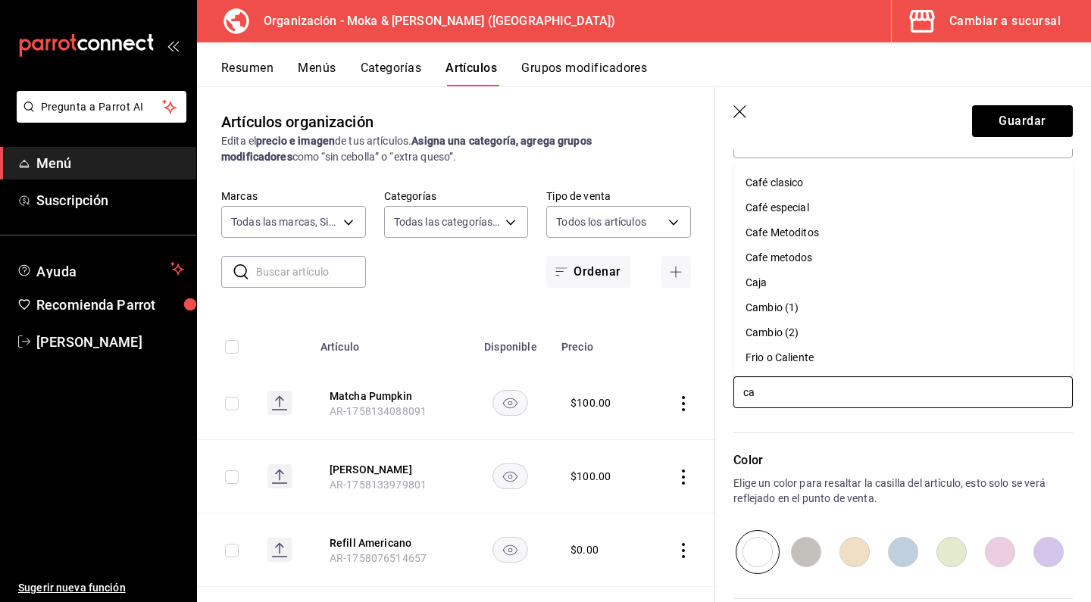
click at [790, 189] on div "Café clasico" at bounding box center [774, 183] width 58 height 16
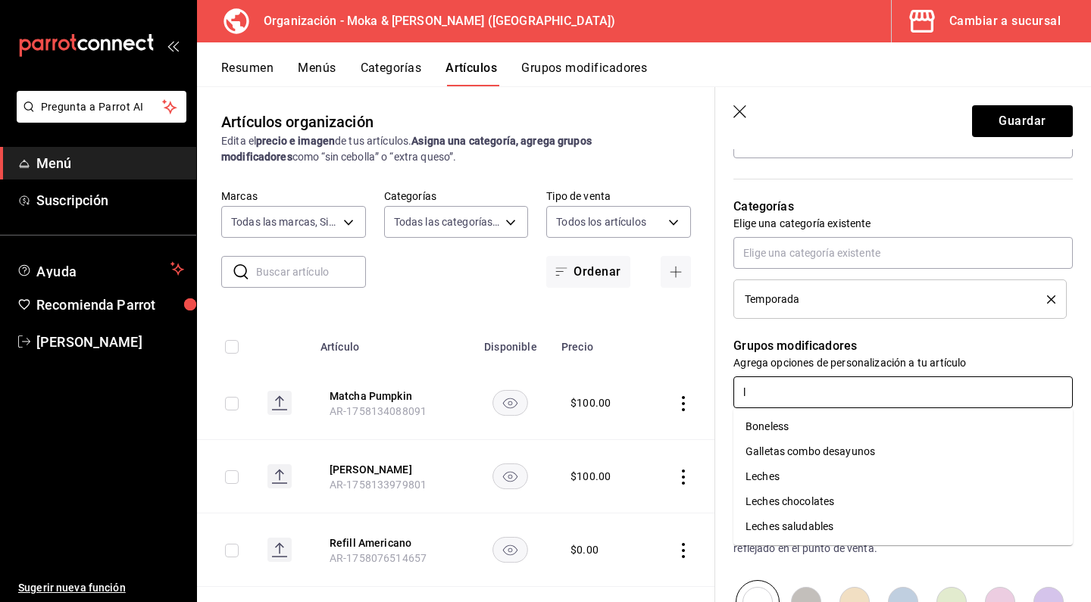
type input "le"
click at [769, 476] on div "Leches" at bounding box center [762, 477] width 34 height 16
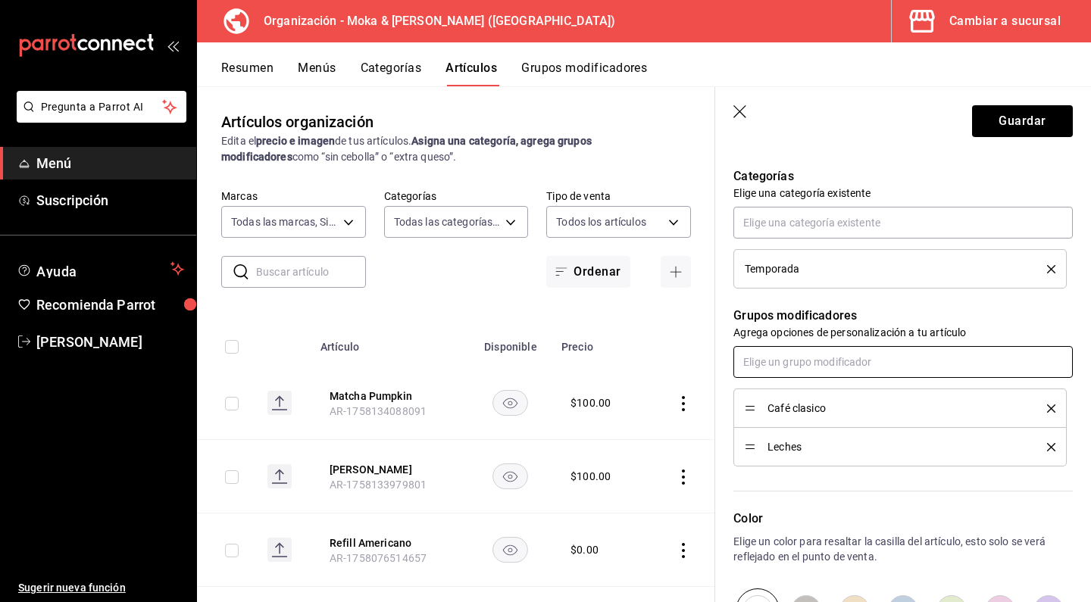
scroll to position [529, 0]
click at [803, 359] on input "text" at bounding box center [902, 360] width 339 height 32
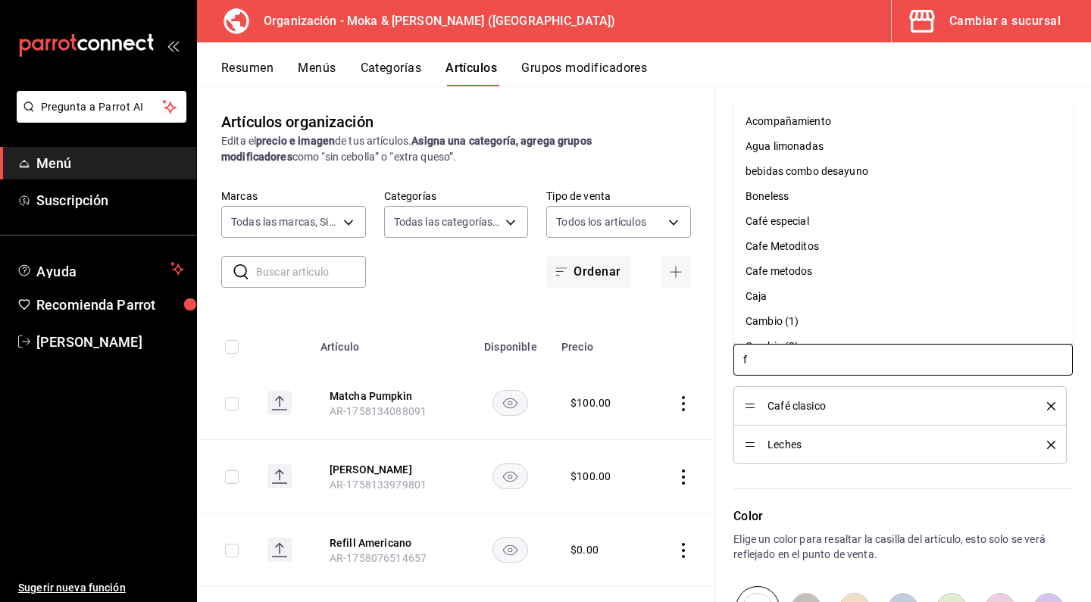
type input "fr"
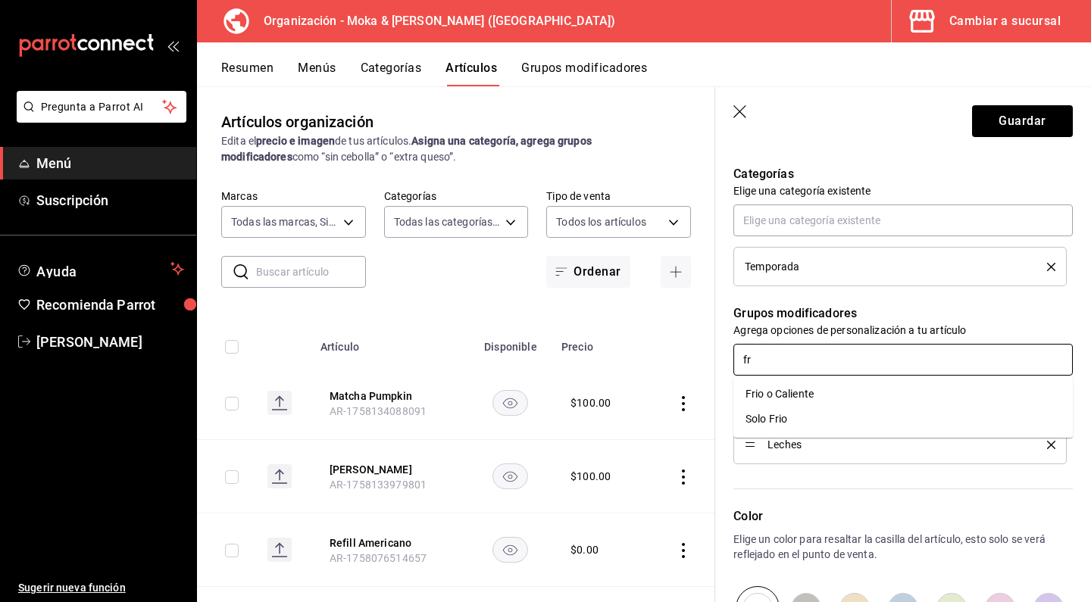
click at [786, 395] on div "Frio o Caliente" at bounding box center [779, 394] width 68 height 16
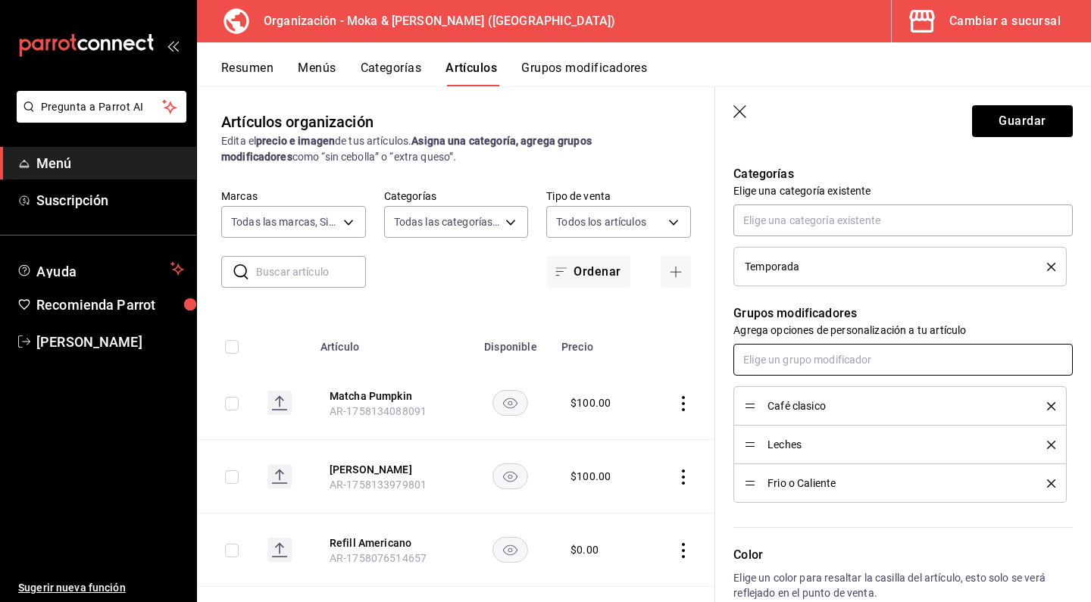
scroll to position [538, 0]
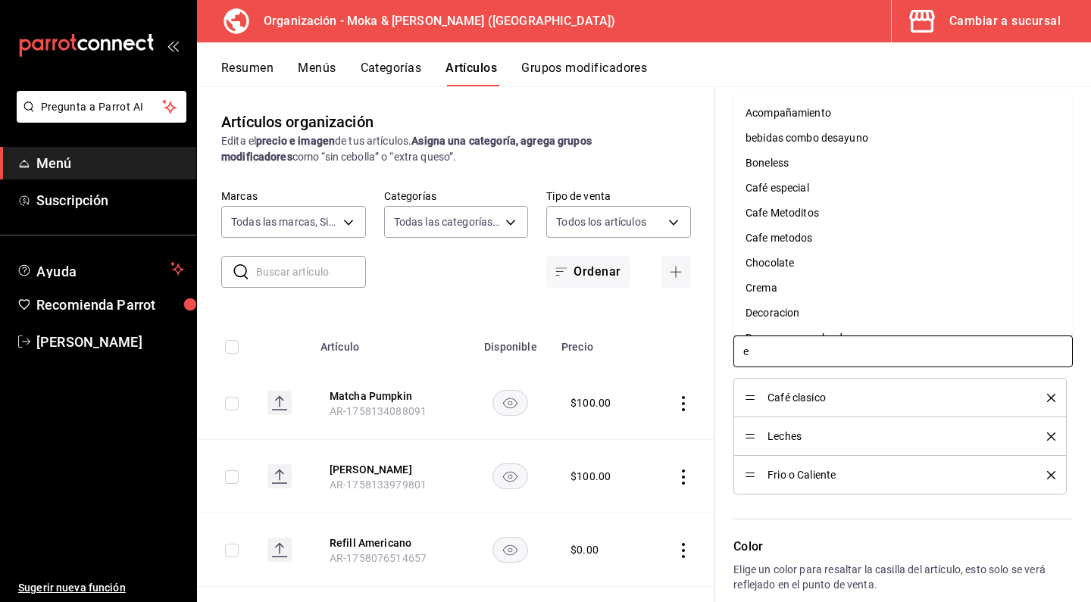
type input "ex"
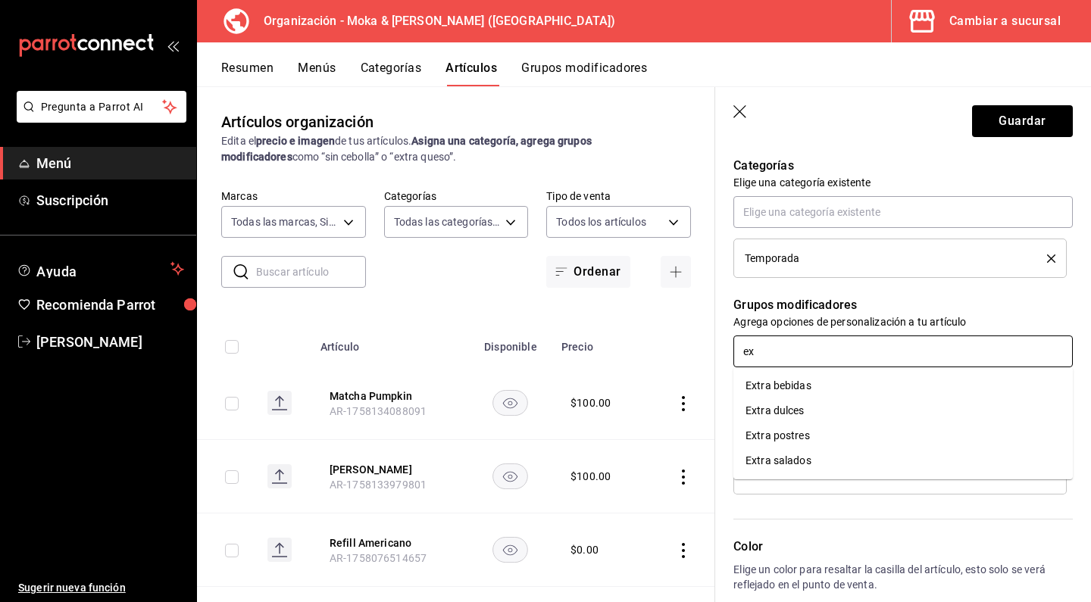
click at [790, 386] on div "Extra bebidas" at bounding box center [778, 386] width 66 height 16
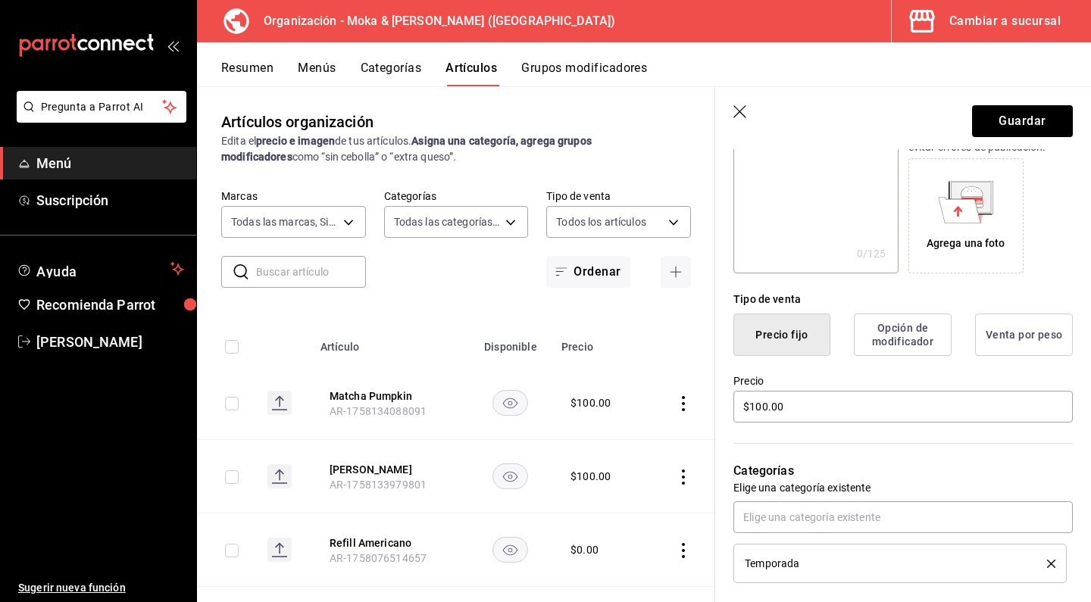
scroll to position [344, 0]
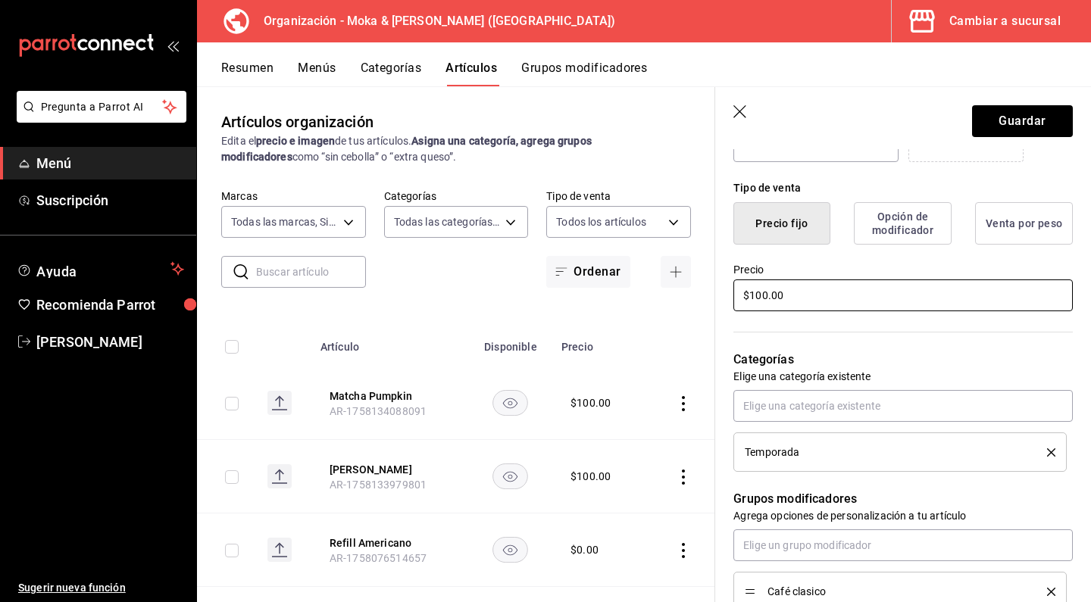
click at [795, 294] on input "$100.00" at bounding box center [902, 295] width 339 height 32
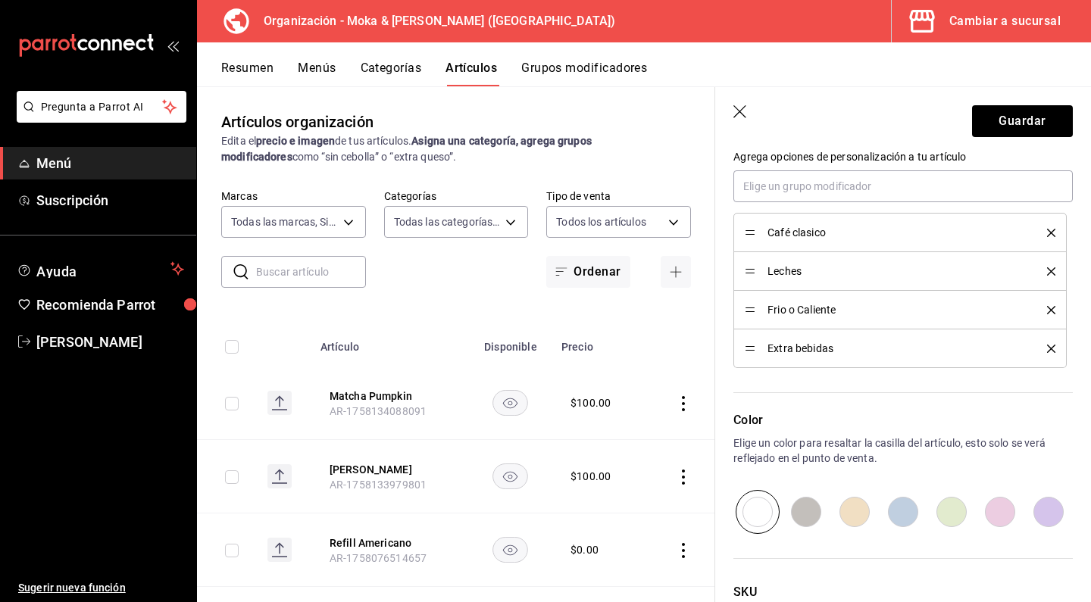
scroll to position [707, 0]
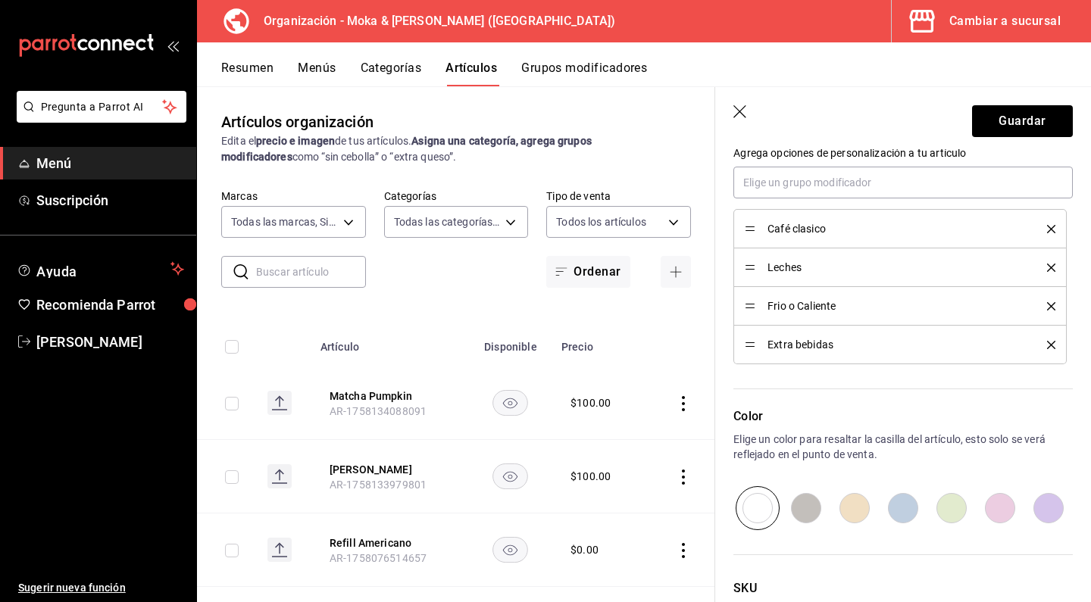
type input "$110.00"
click at [901, 512] on input "radio" at bounding box center [903, 508] width 48 height 44
radio input "true"
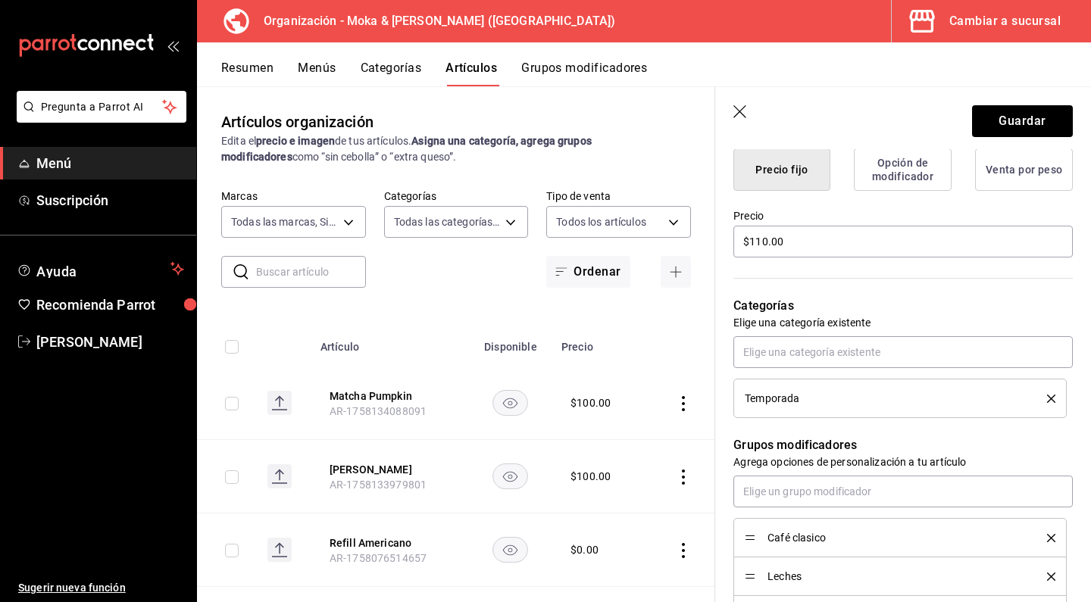
scroll to position [271, 0]
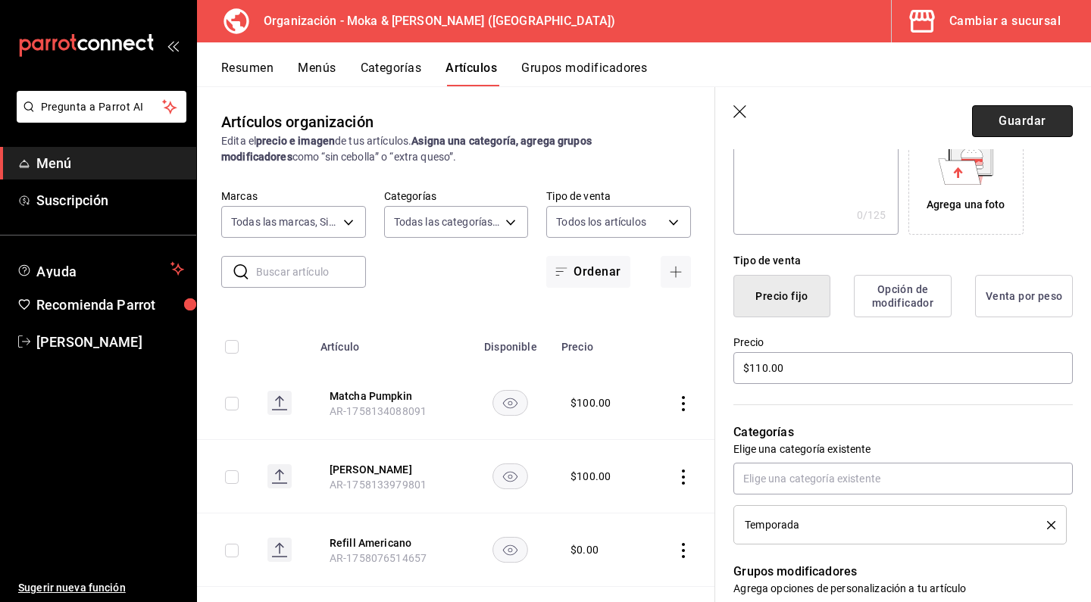
click at [1001, 123] on button "Guardar" at bounding box center [1022, 121] width 101 height 32
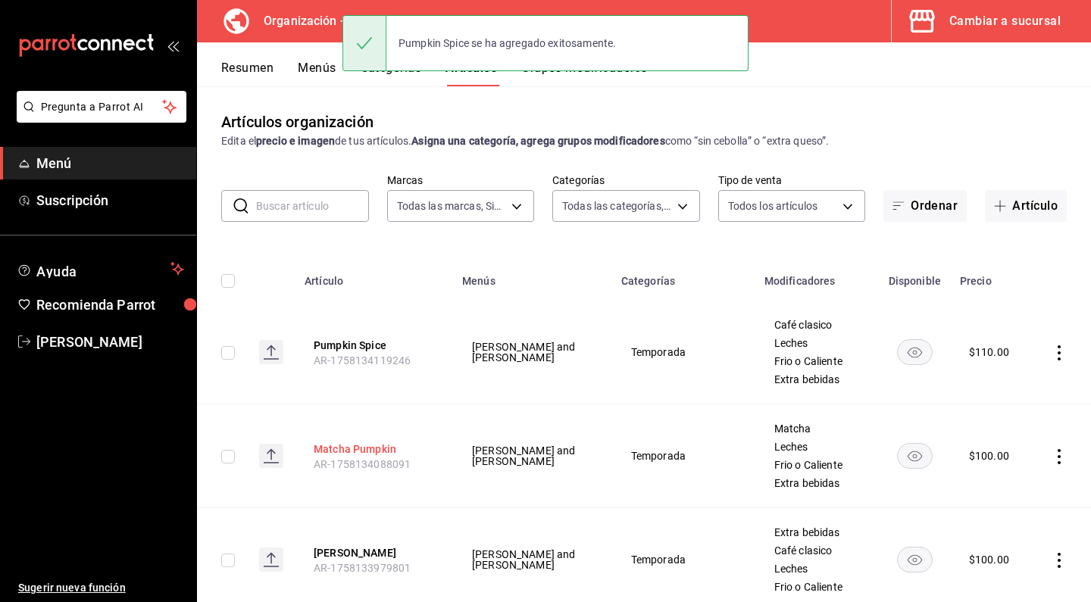
click at [352, 446] on button "Matcha Pumpkin" at bounding box center [374, 449] width 121 height 15
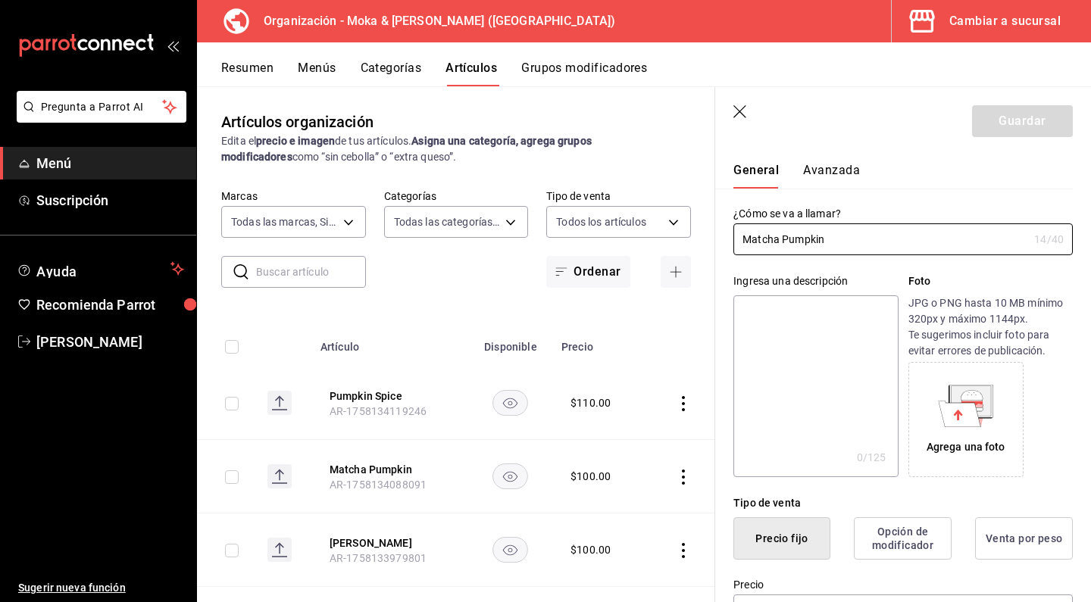
scroll to position [161, 0]
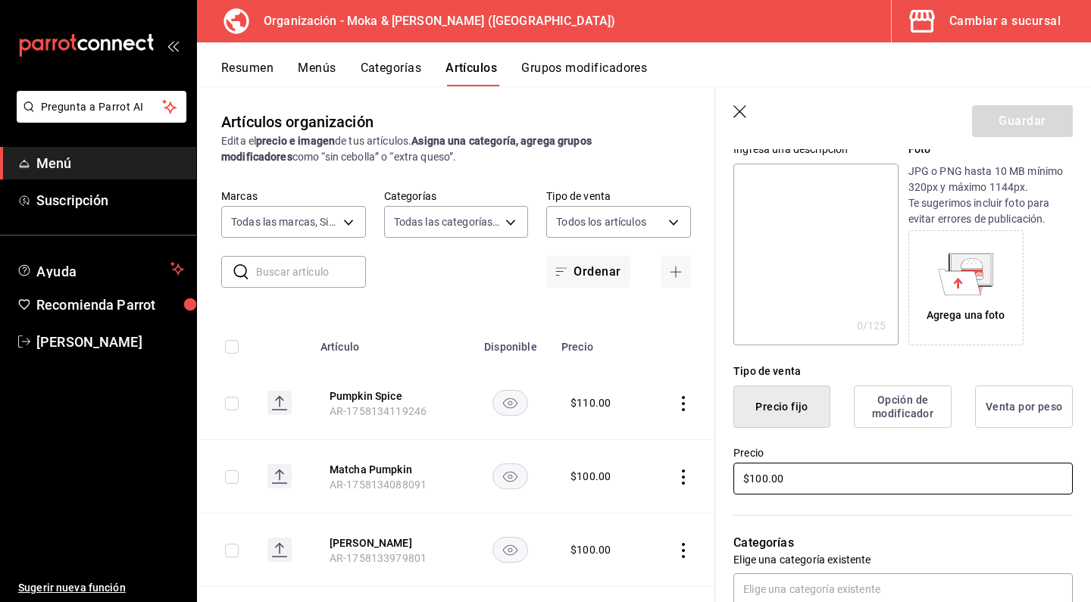
click at [761, 477] on input "$100.00" at bounding box center [902, 479] width 339 height 32
type input "$110.00"
click at [1011, 114] on button "Guardar" at bounding box center [1022, 121] width 101 height 32
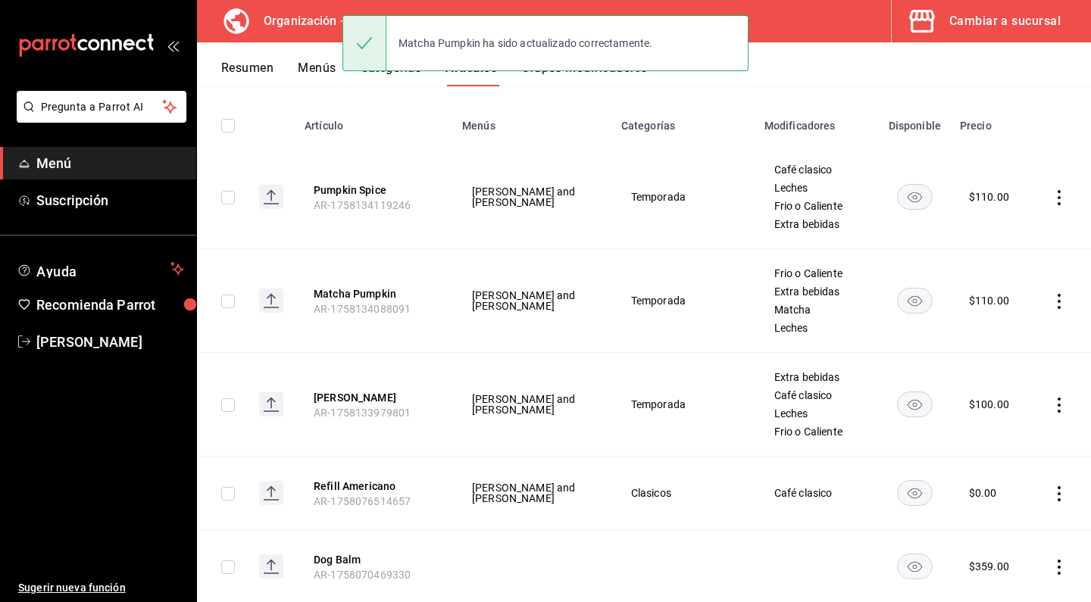
scroll to position [171, 0]
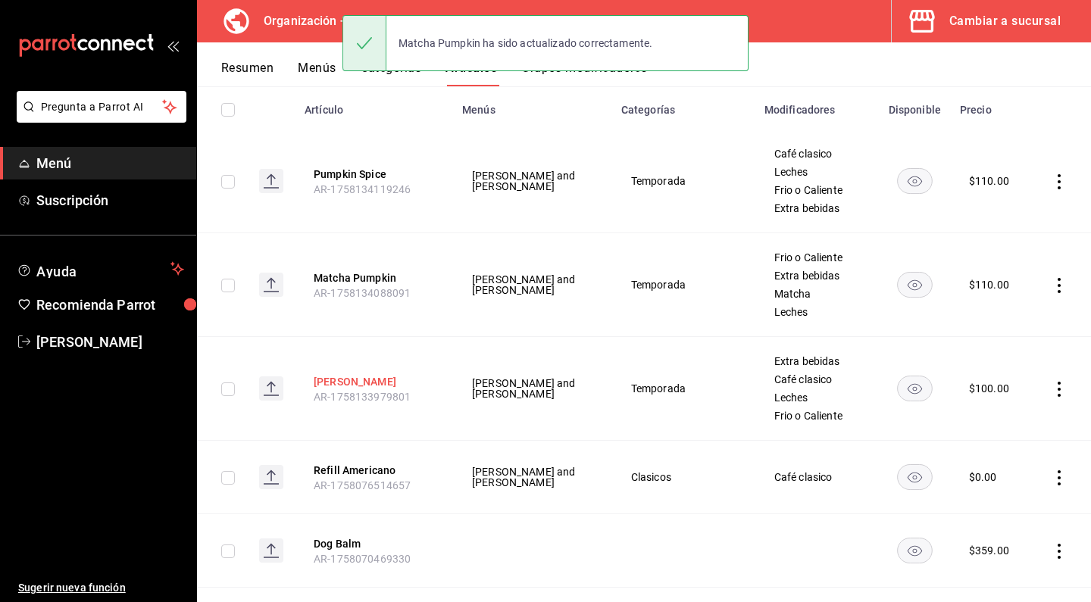
click at [370, 377] on button "[PERSON_NAME]" at bounding box center [374, 381] width 121 height 15
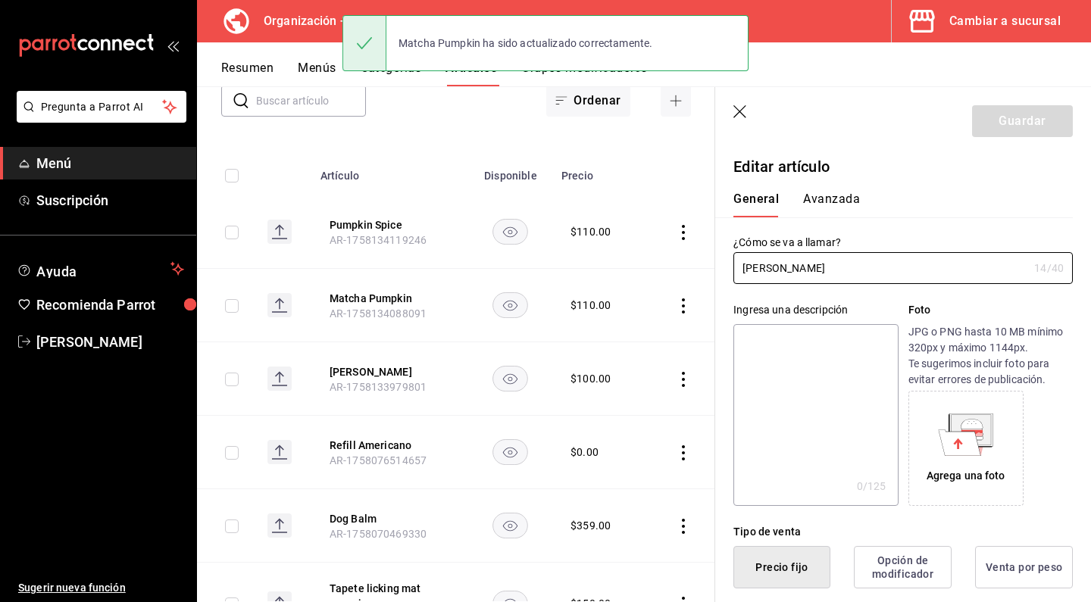
type input "$100.00"
radio input "false"
radio input "true"
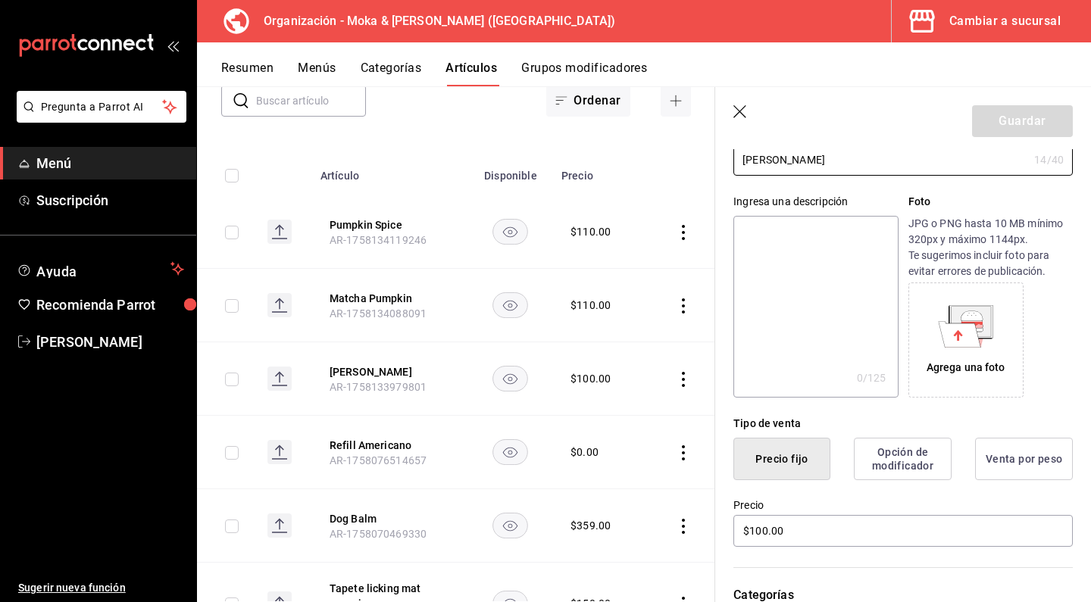
scroll to position [141, 0]
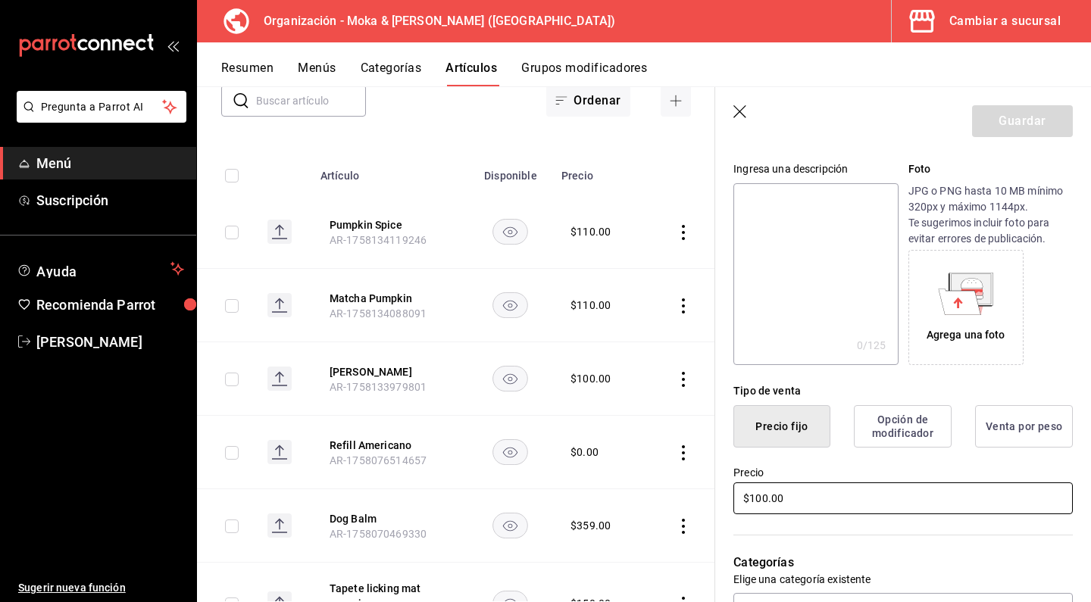
click at [761, 495] on input "$100.00" at bounding box center [902, 498] width 339 height 32
type input "$110.00"
click at [1016, 126] on button "Guardar" at bounding box center [1022, 121] width 101 height 32
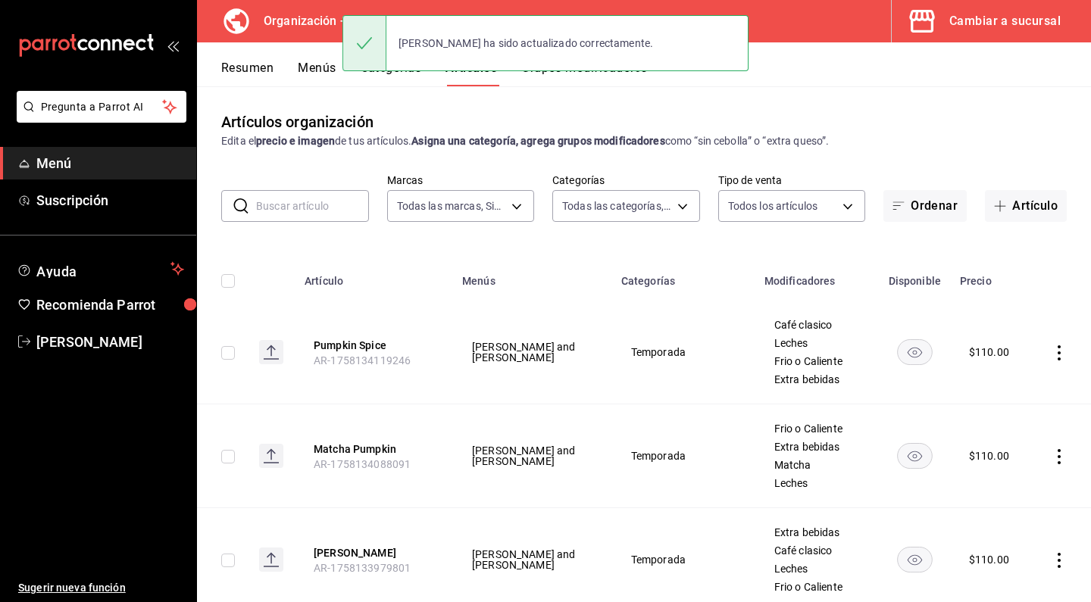
click at [326, 78] on button "Menús" at bounding box center [317, 74] width 38 height 26
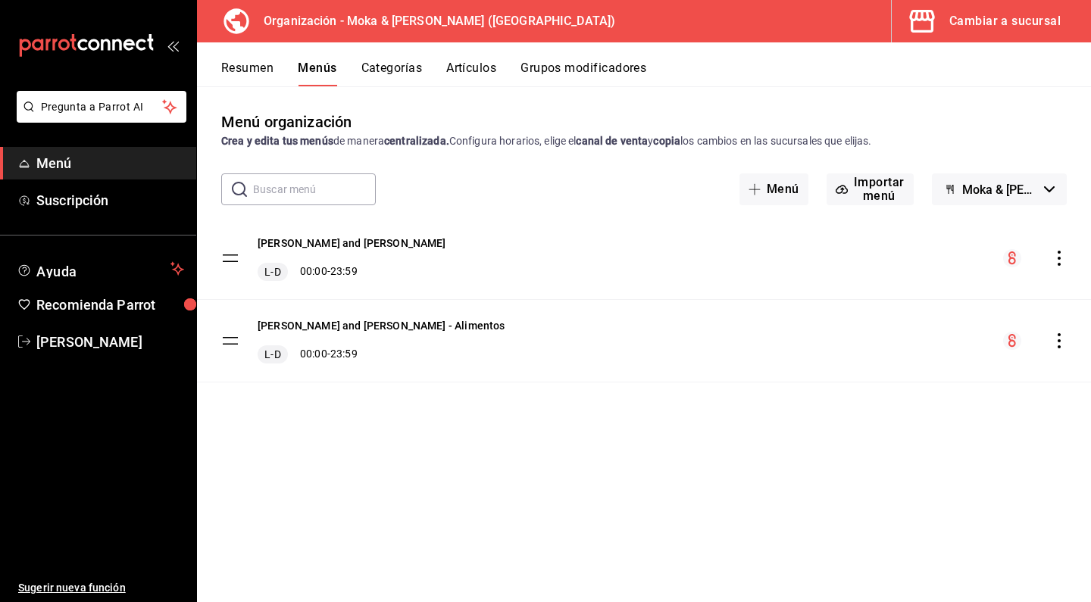
click at [1056, 258] on icon "actions" at bounding box center [1058, 258] width 15 height 15
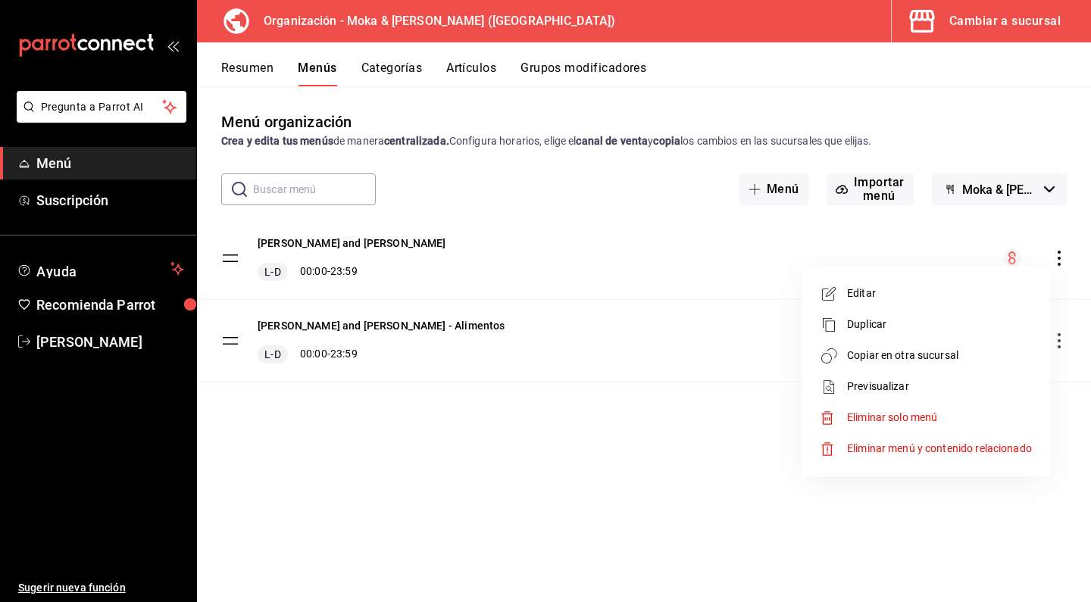
click at [904, 351] on span "Copiar en otra sucursal" at bounding box center [939, 356] width 185 height 16
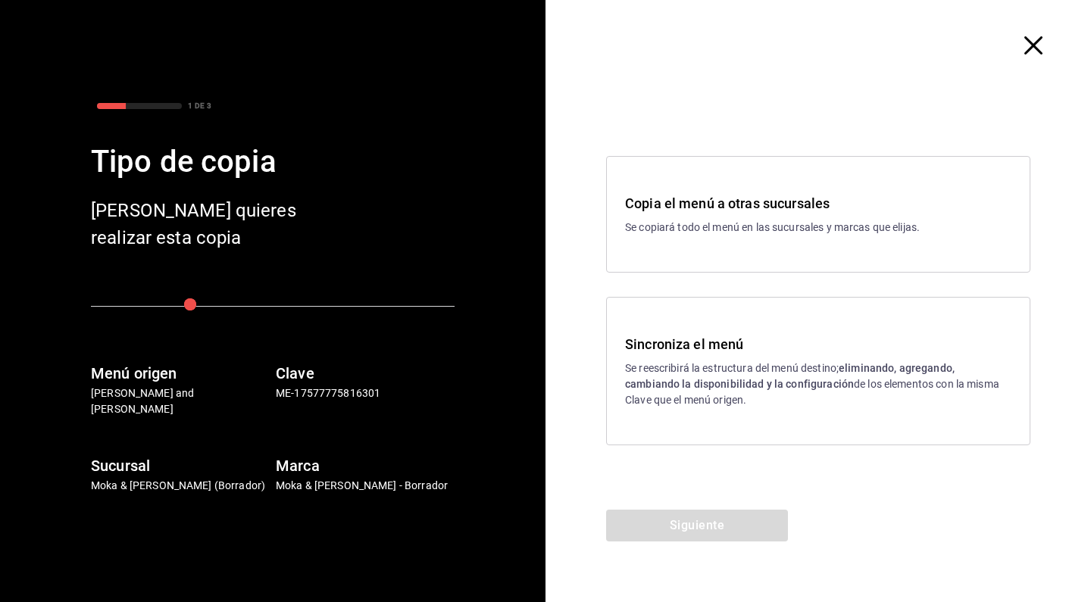
click at [632, 375] on p "Se reescribirá la estructura del menú destino; eliminando, agregando, cambiando…" at bounding box center [818, 385] width 386 height 48
click at [654, 524] on button "Siguiente" at bounding box center [697, 526] width 182 height 32
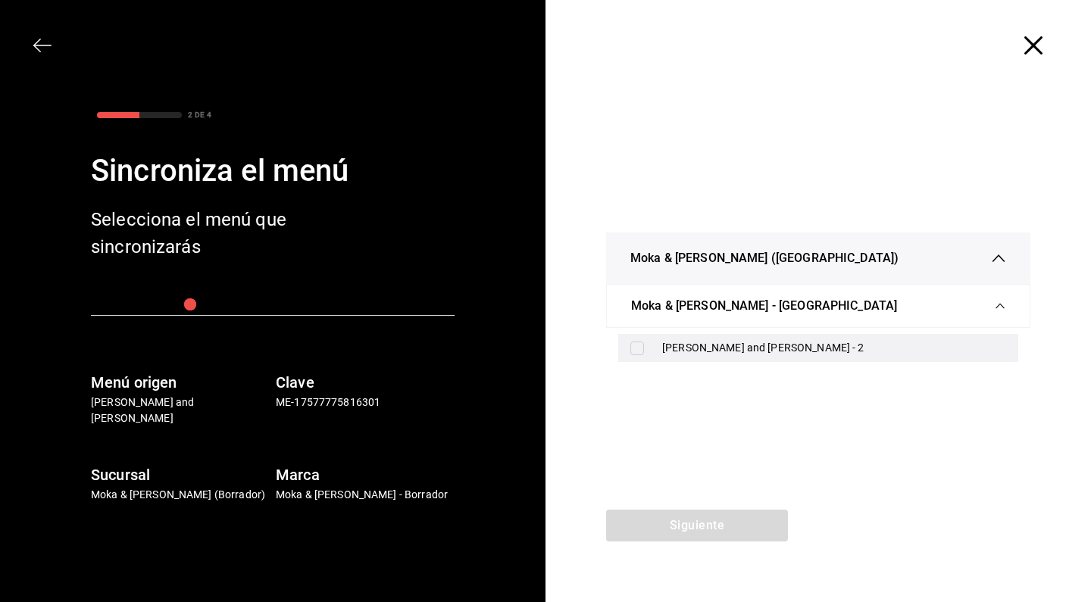
click at [653, 348] on div "[PERSON_NAME] and [PERSON_NAME] - 2" at bounding box center [818, 348] width 400 height 28
checkbox input "true"
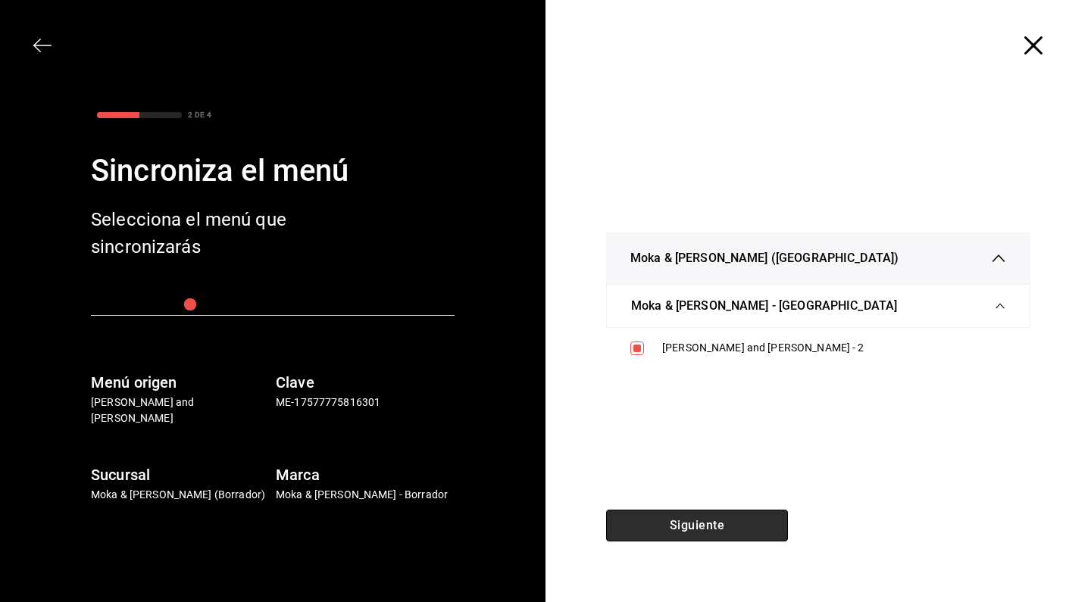
click at [660, 515] on button "Siguiente" at bounding box center [697, 526] width 182 height 32
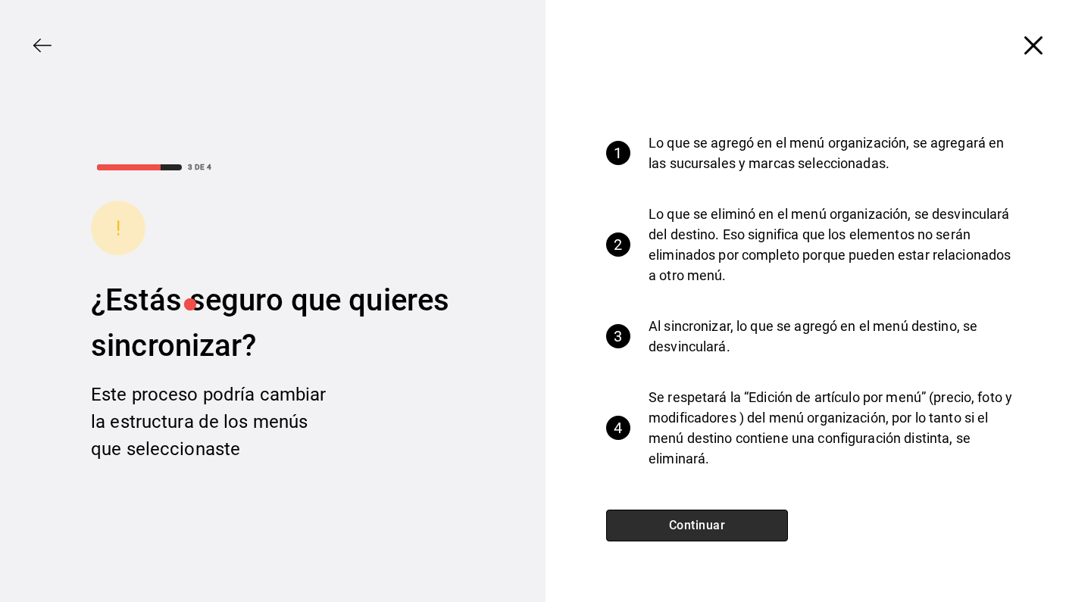
click at [656, 515] on button "Continuar" at bounding box center [697, 526] width 182 height 32
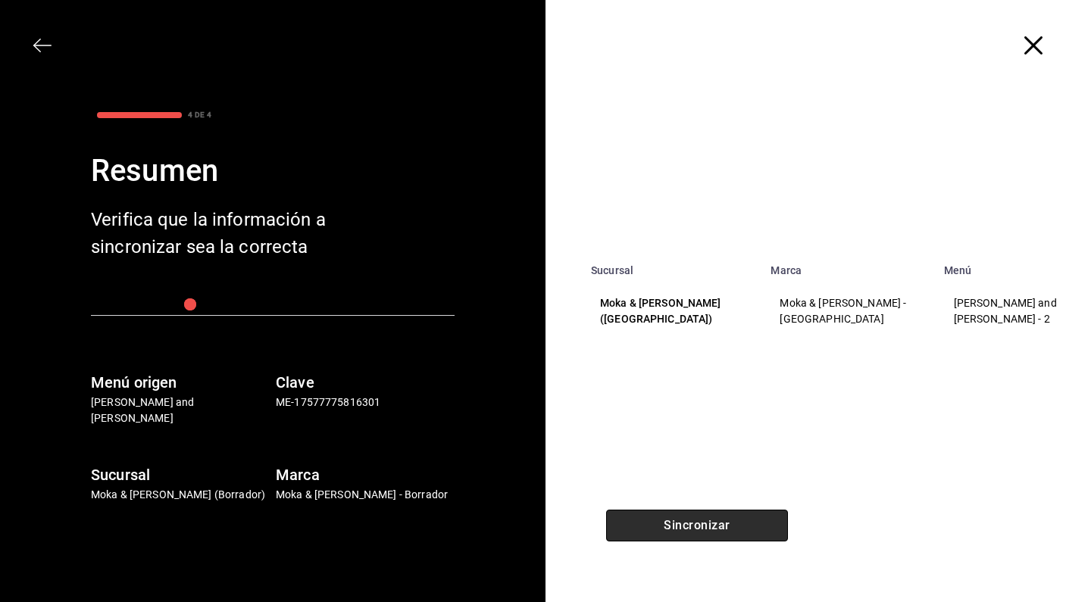
click at [656, 515] on button "Sincronizar" at bounding box center [697, 526] width 182 height 32
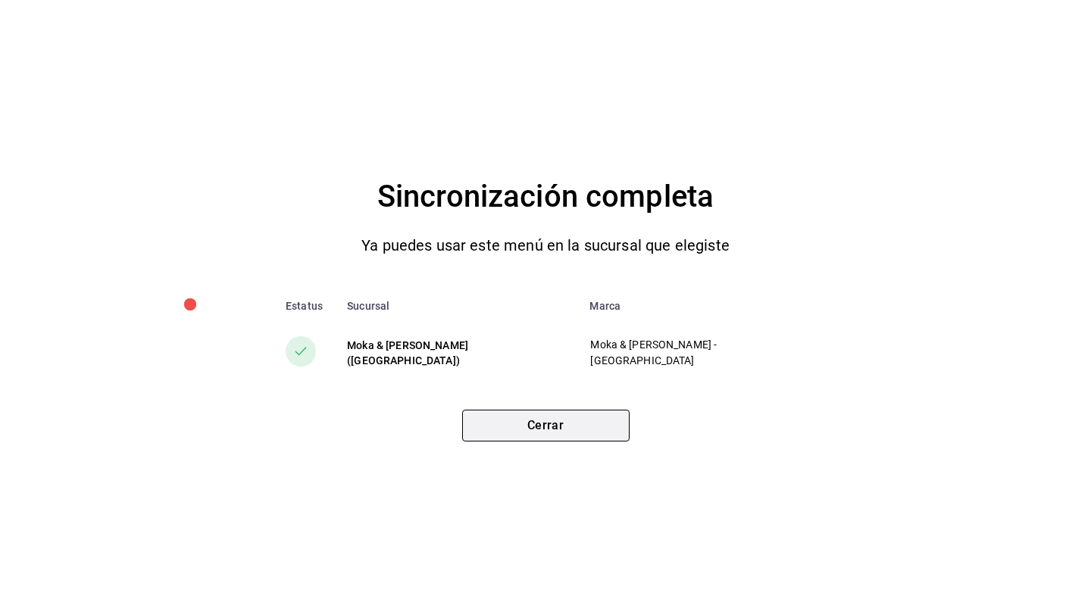
click at [623, 425] on button "Cerrar" at bounding box center [545, 426] width 167 height 32
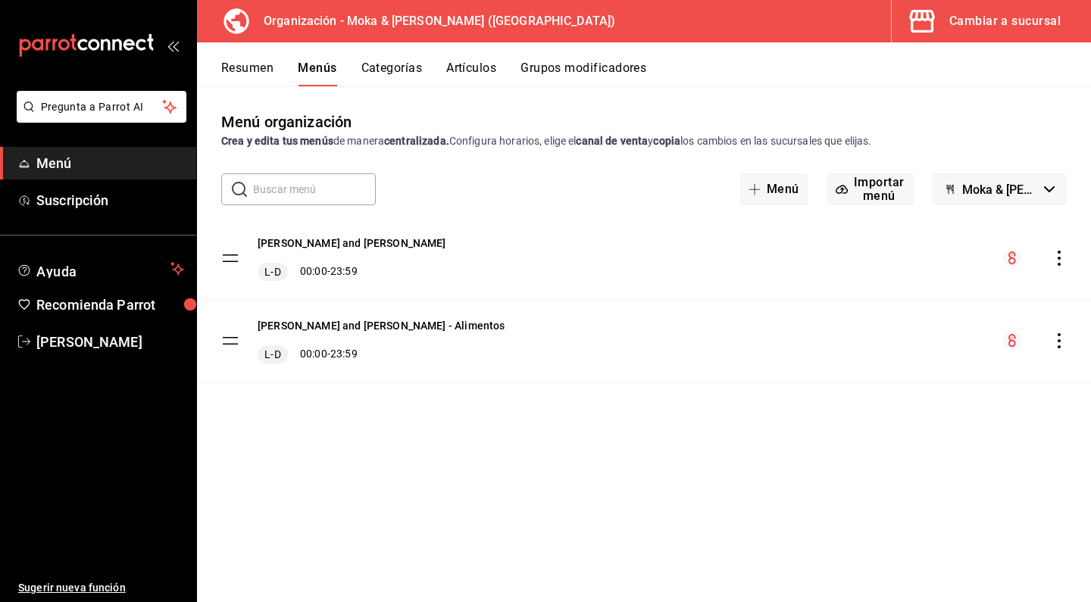
click at [469, 70] on button "Artículos" at bounding box center [471, 74] width 50 height 26
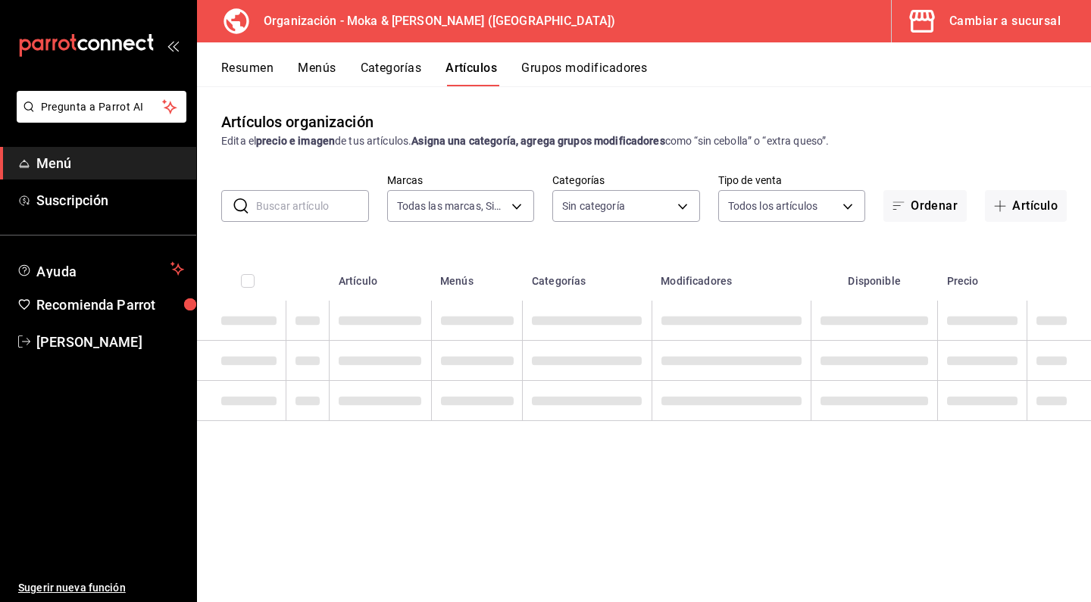
type input "133ffe9b-fe61-4f2a-b4cb-4bb08eaa479a"
type input "35ef7d49-5860-42b9-a74e-f8714ccf72fe,f0715e8d-93ea-4bc3-8789-14c21f83c212,40b05…"
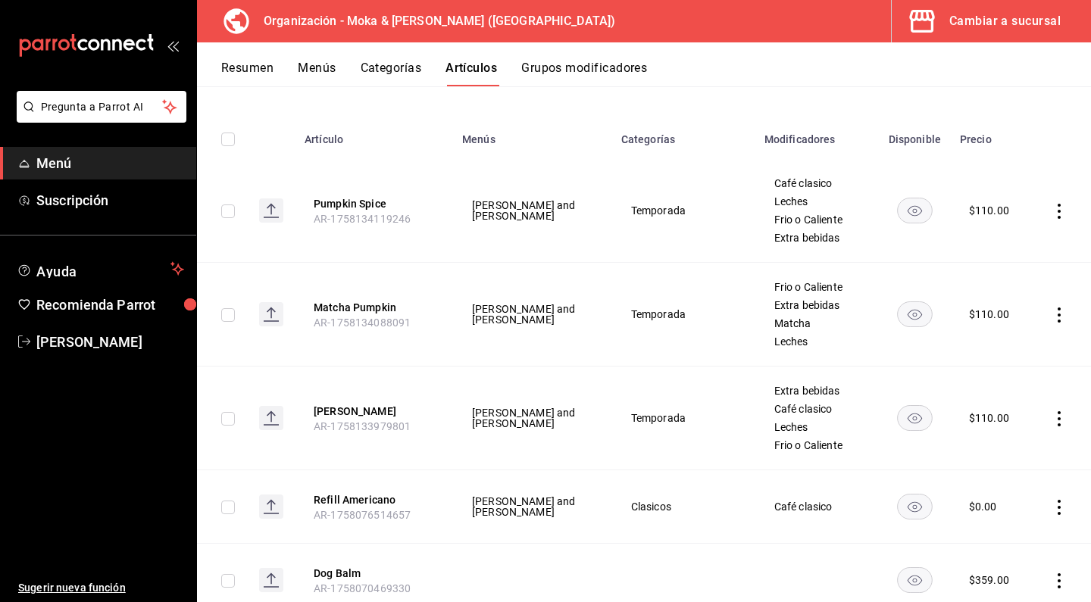
scroll to position [164, 0]
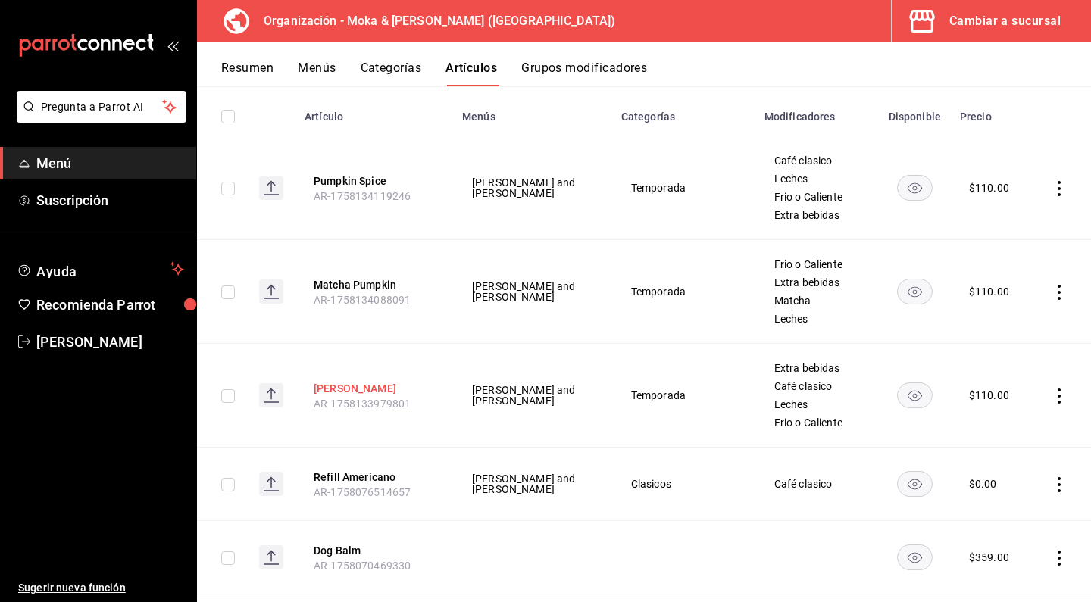
click at [364, 389] on button "[PERSON_NAME]" at bounding box center [374, 388] width 121 height 15
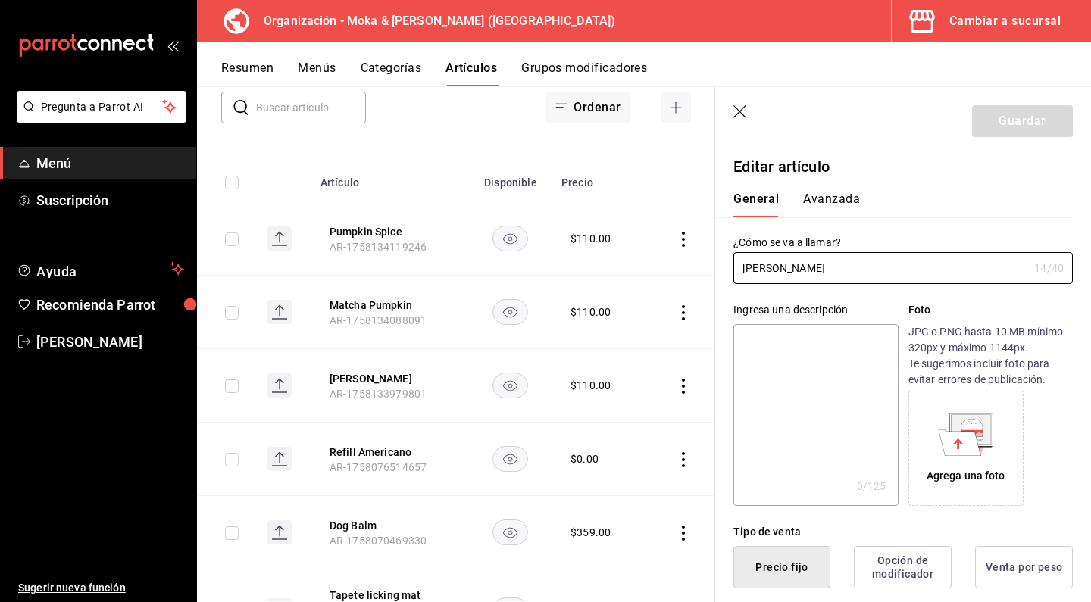
type input "$110.00"
radio input "false"
radio input "true"
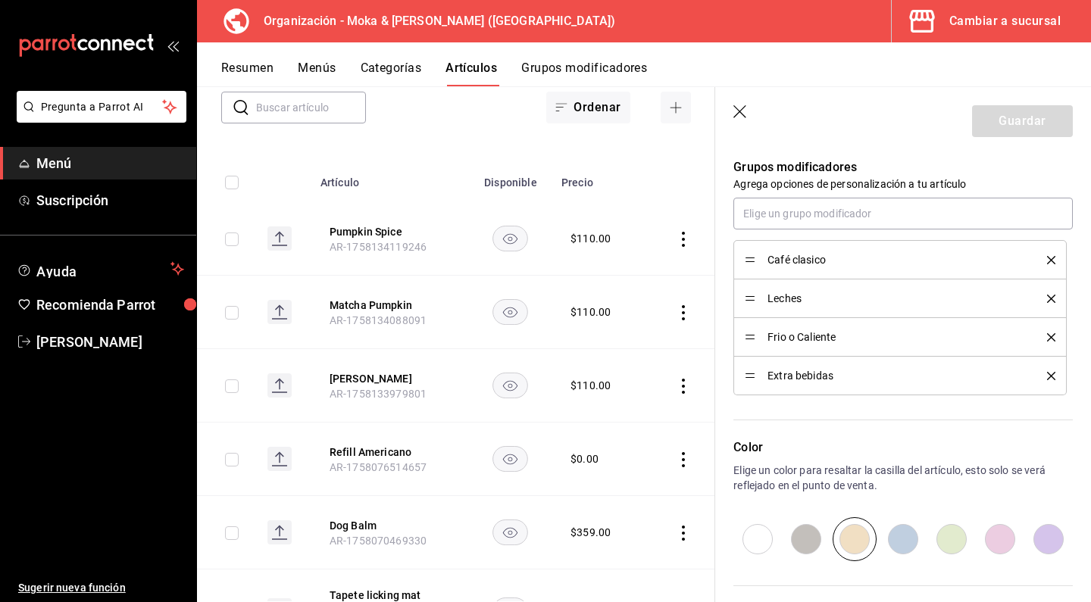
scroll to position [685, 0]
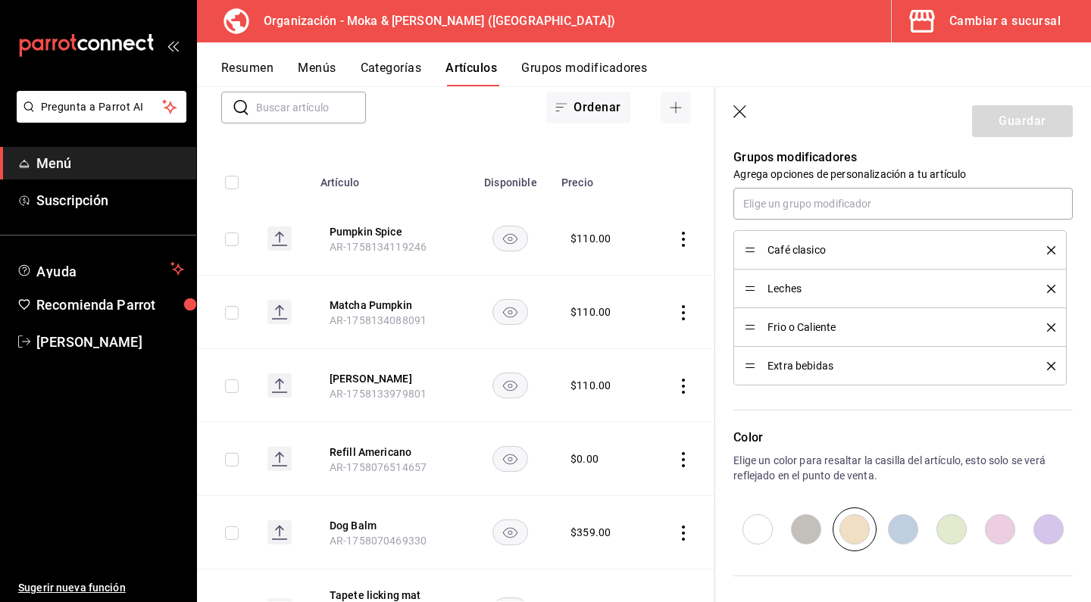
click at [1052, 331] on icon "delete" at bounding box center [1051, 327] width 8 height 8
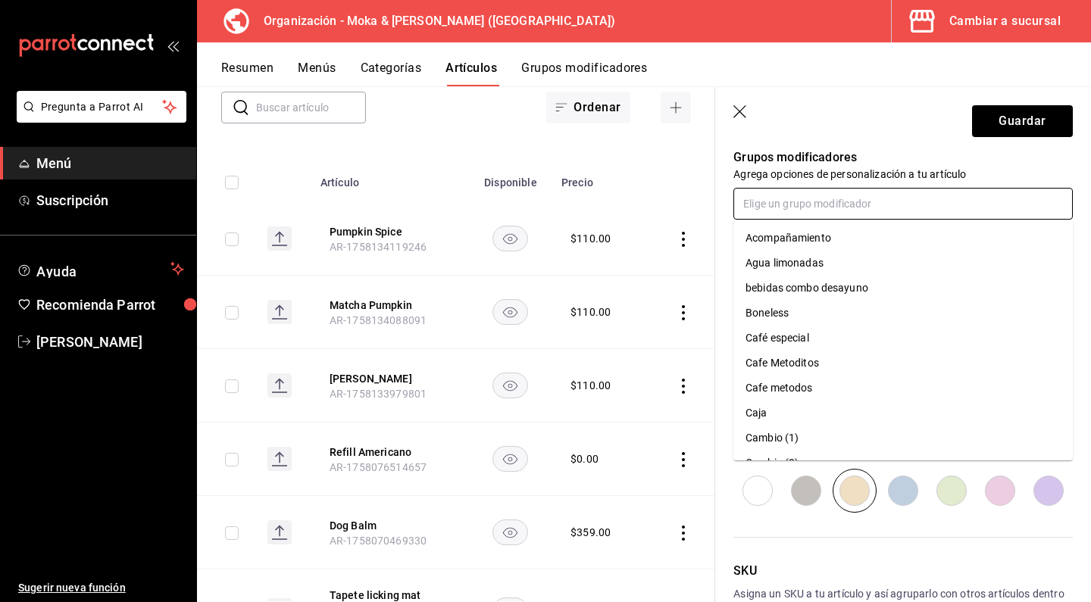
click at [904, 206] on input "text" at bounding box center [902, 204] width 339 height 32
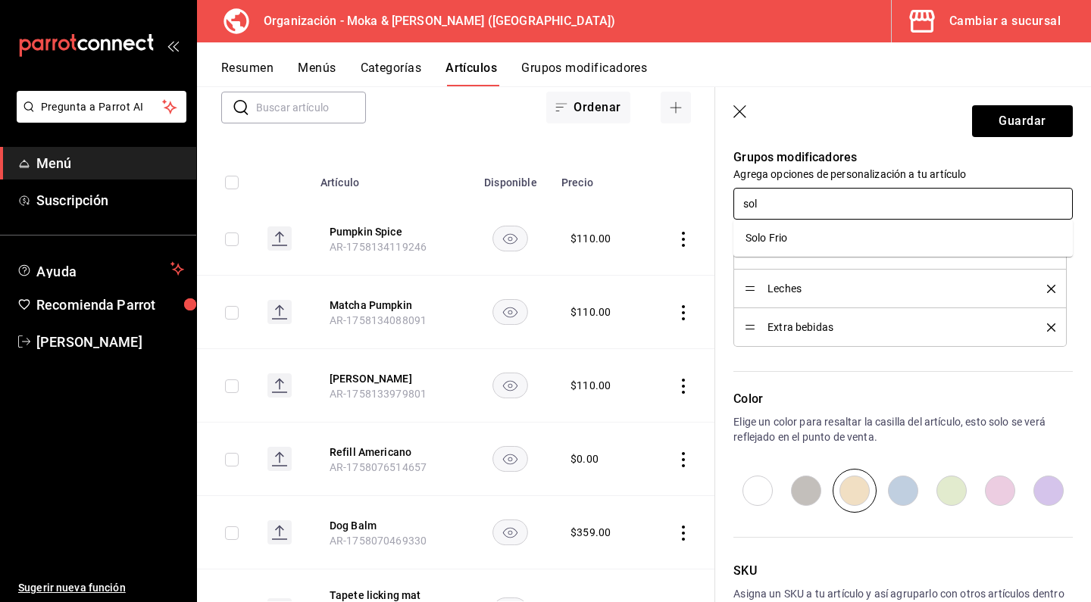
type input "solo"
click at [835, 235] on li "Solo Frio" at bounding box center [902, 238] width 339 height 25
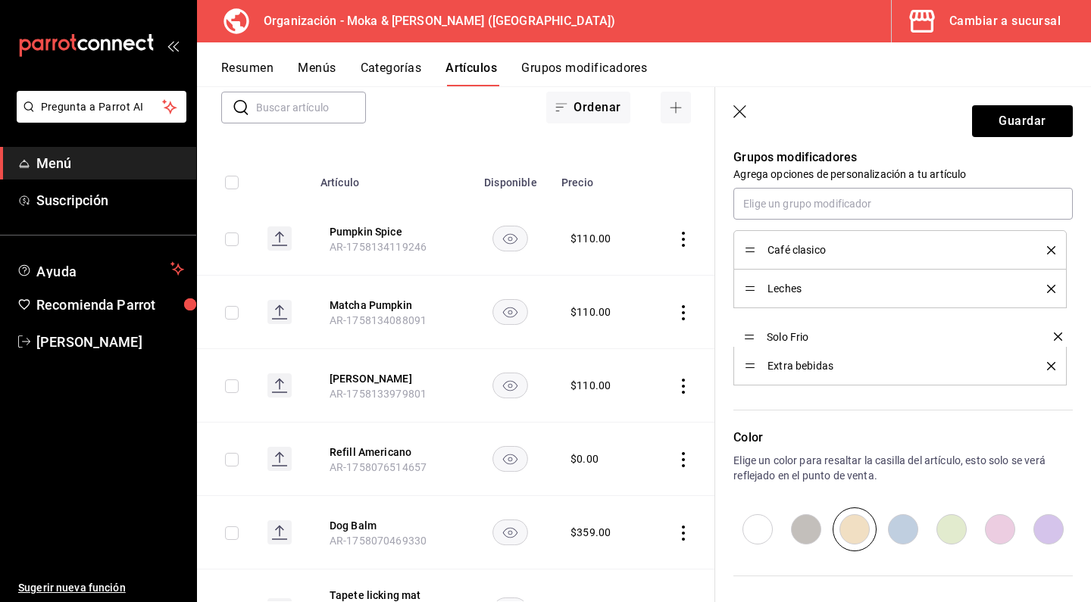
drag, startPoint x: 749, startPoint y: 367, endPoint x: 749, endPoint y: 336, distance: 30.3
click at [994, 102] on header "Guardar" at bounding box center [903, 118] width 376 height 62
click at [994, 109] on button "Guardar" at bounding box center [1022, 121] width 101 height 32
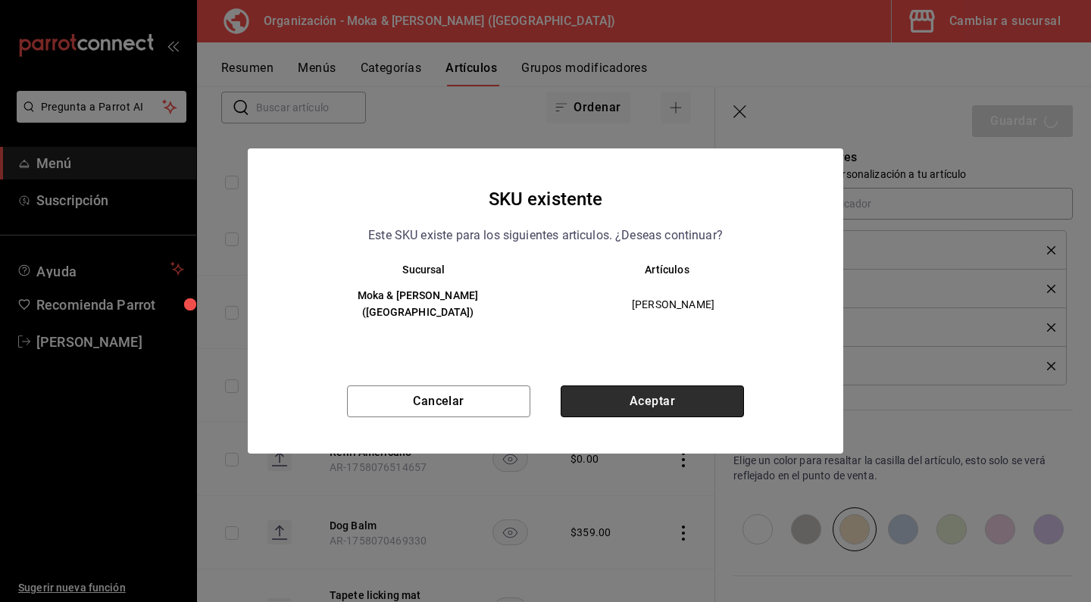
click at [607, 386] on button "Aceptar" at bounding box center [651, 402] width 183 height 32
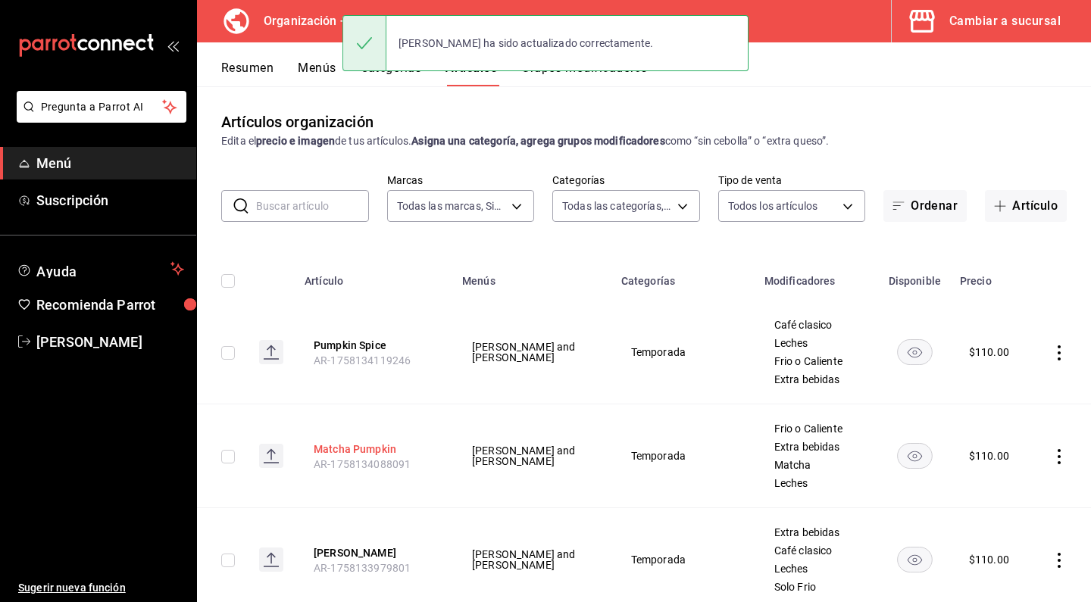
click at [362, 448] on button "Matcha Pumpkin" at bounding box center [374, 449] width 121 height 15
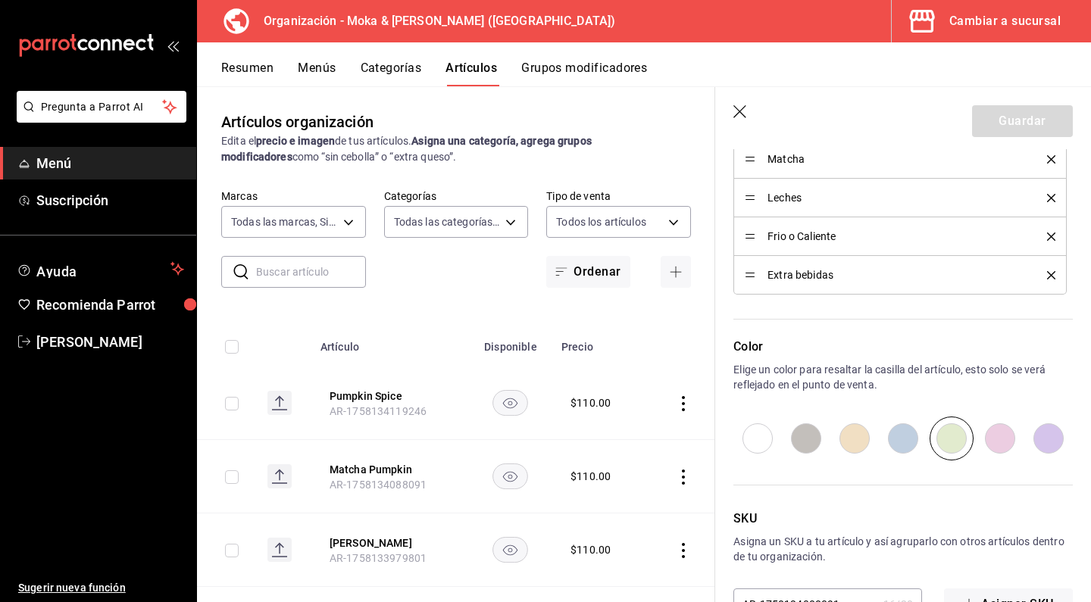
scroll to position [746, 0]
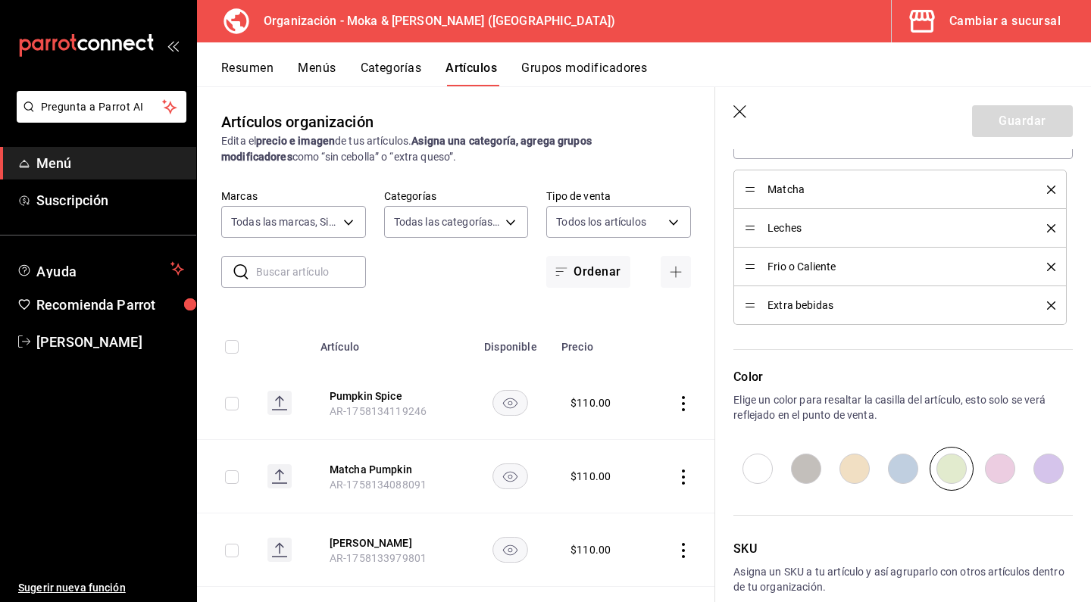
click at [1050, 267] on icon "delete" at bounding box center [1051, 267] width 8 height 8
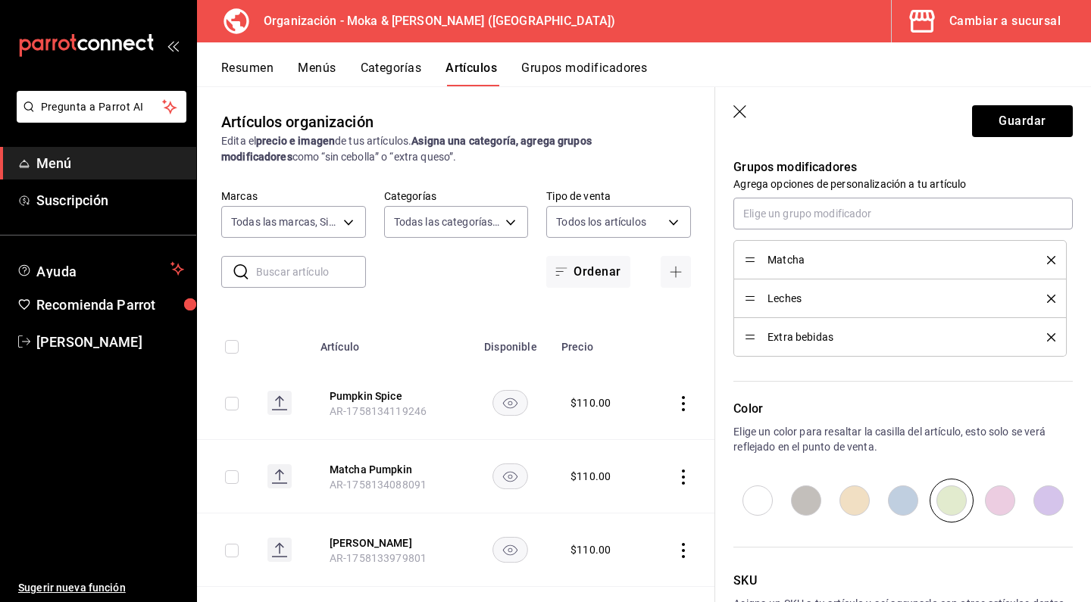
scroll to position [667, 0]
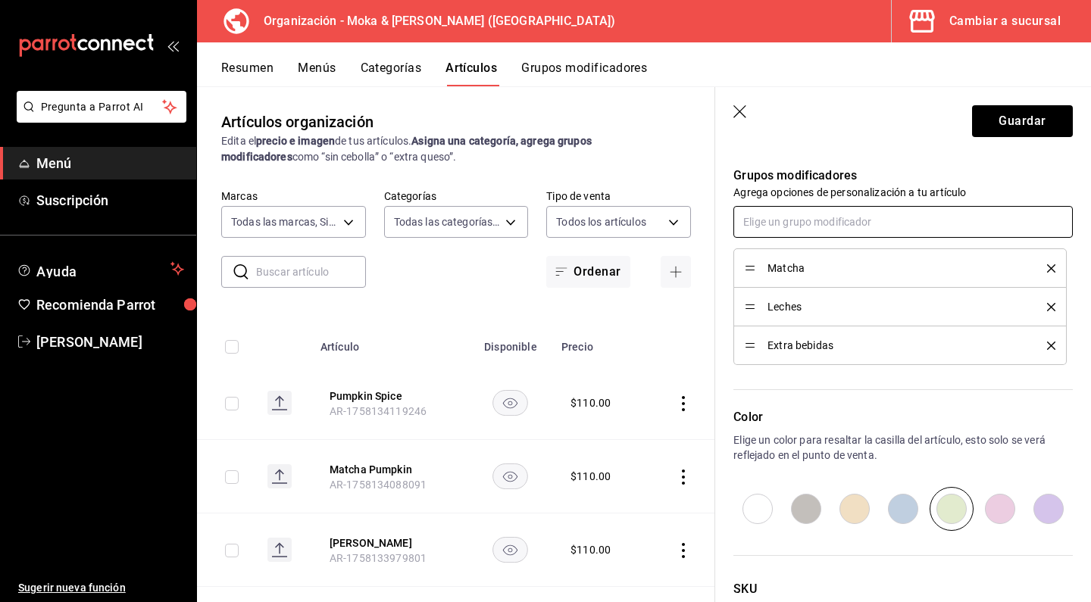
click at [893, 221] on input "text" at bounding box center [902, 222] width 339 height 32
type input "sol"
click at [847, 248] on li "Solo Frio" at bounding box center [902, 256] width 339 height 25
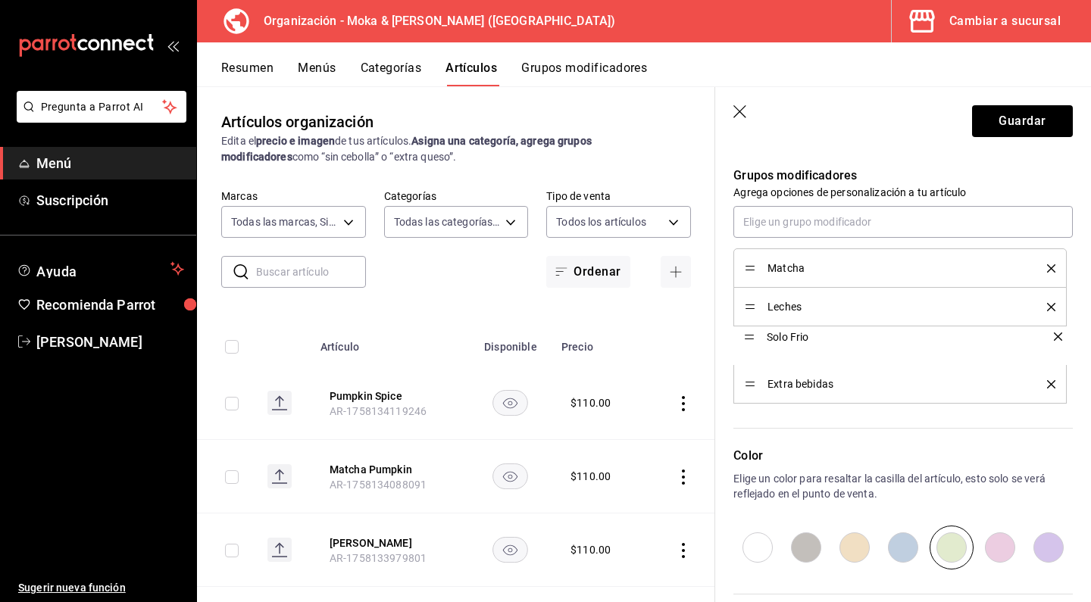
drag, startPoint x: 748, startPoint y: 385, endPoint x: 748, endPoint y: 337, distance: 47.7
click at [1007, 114] on button "Guardar" at bounding box center [1022, 121] width 101 height 32
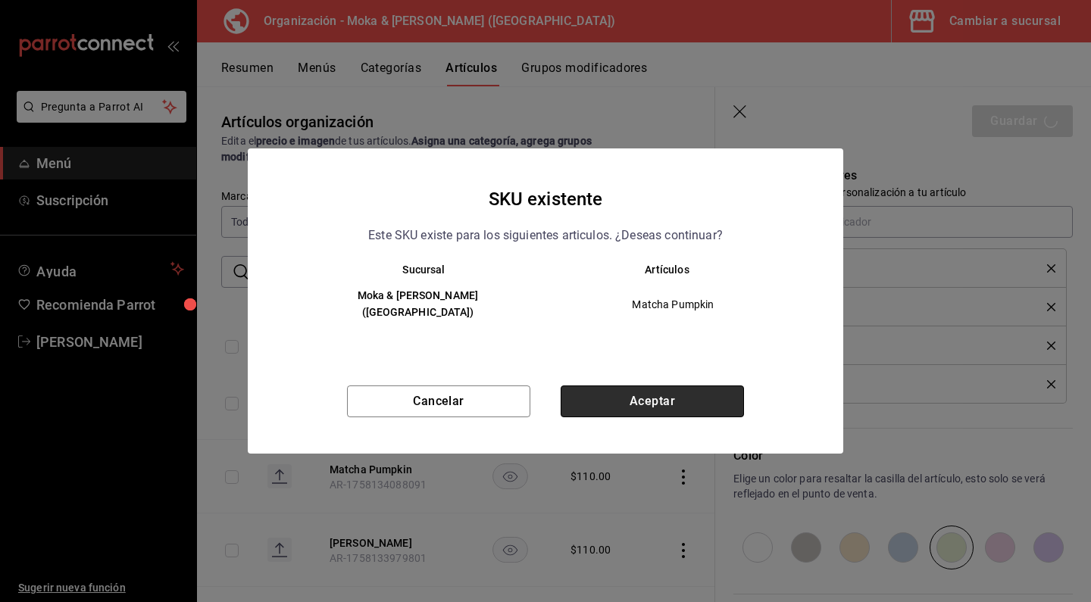
click at [624, 404] on button "Aceptar" at bounding box center [651, 402] width 183 height 32
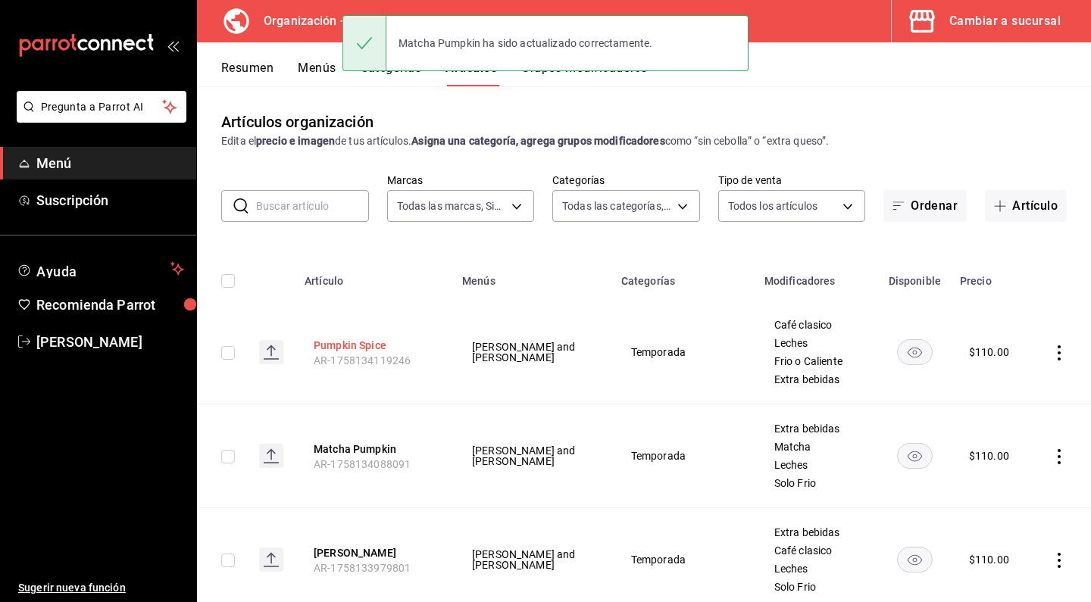
click at [367, 345] on button "Pumpkin Spice" at bounding box center [374, 345] width 121 height 15
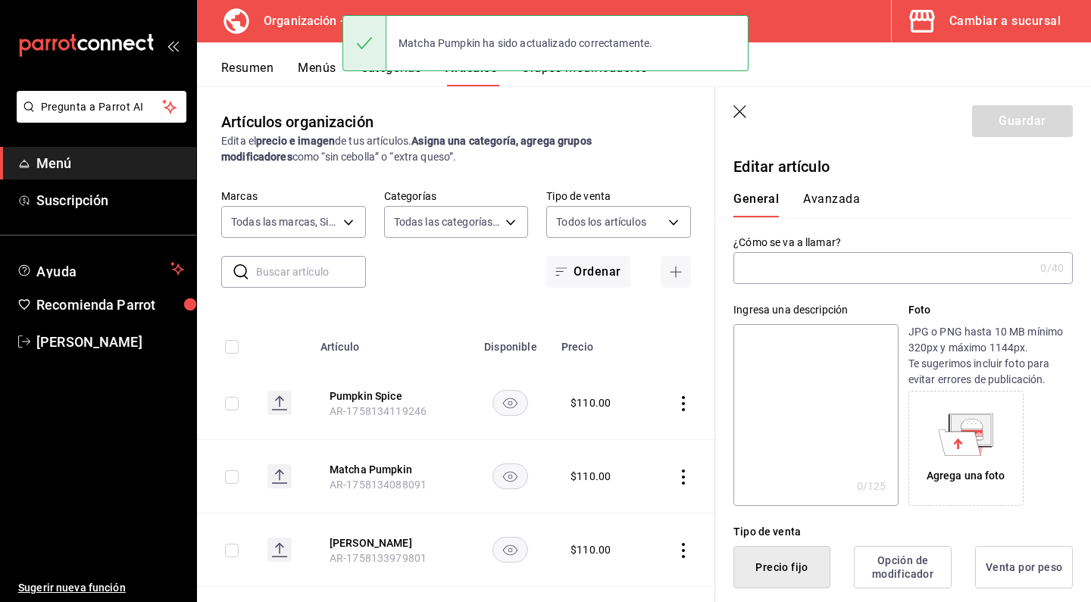
type input "Pumpkin Spice"
type input "$110.00"
radio input "false"
radio input "true"
type input "AR-1758134119246"
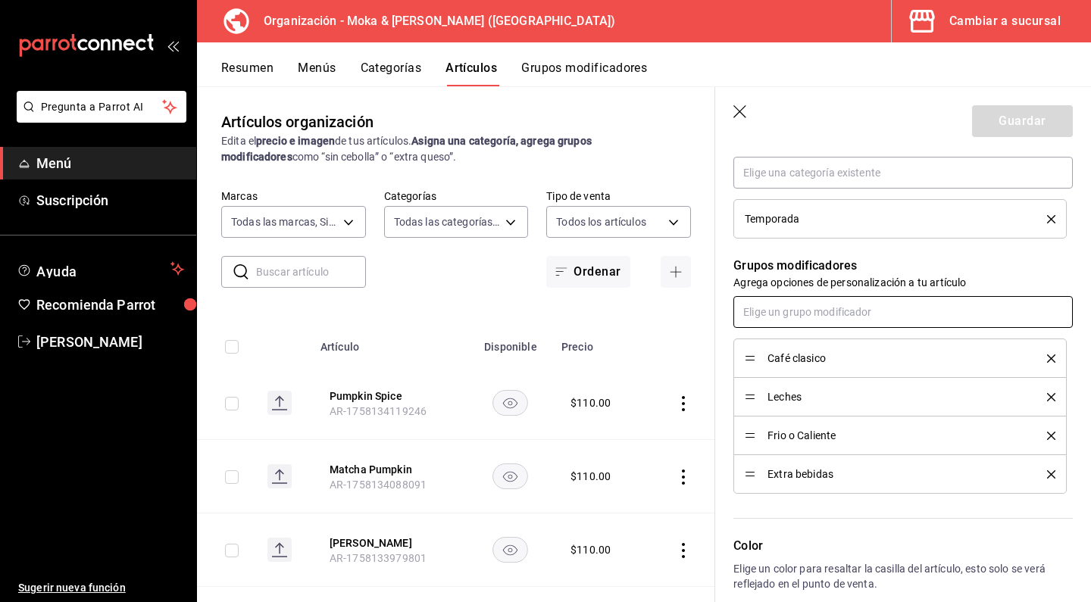
scroll to position [626, 0]
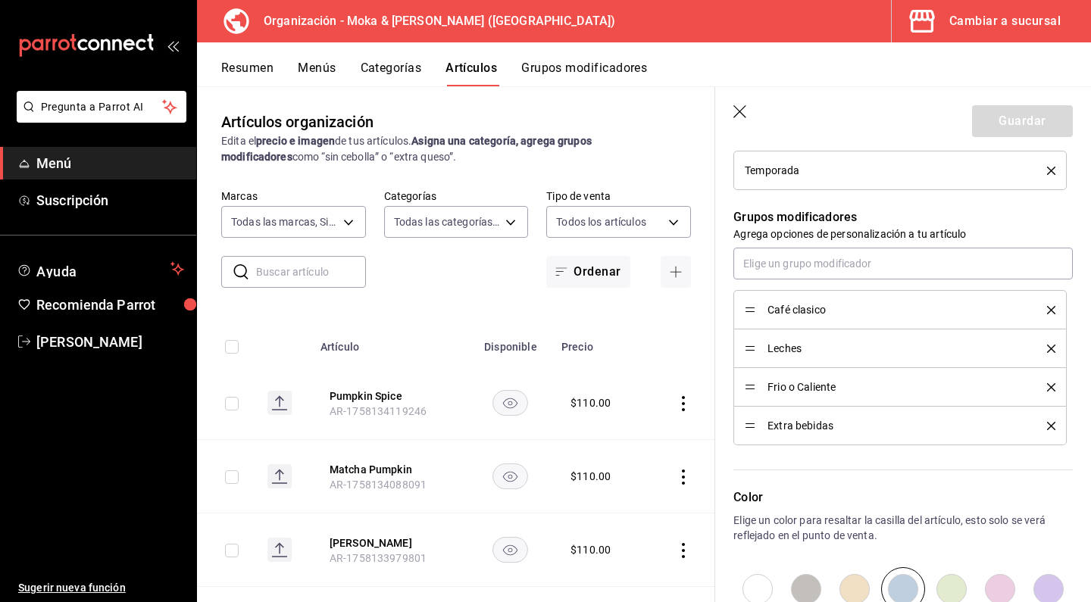
click at [1049, 389] on icon "delete" at bounding box center [1051, 387] width 8 height 8
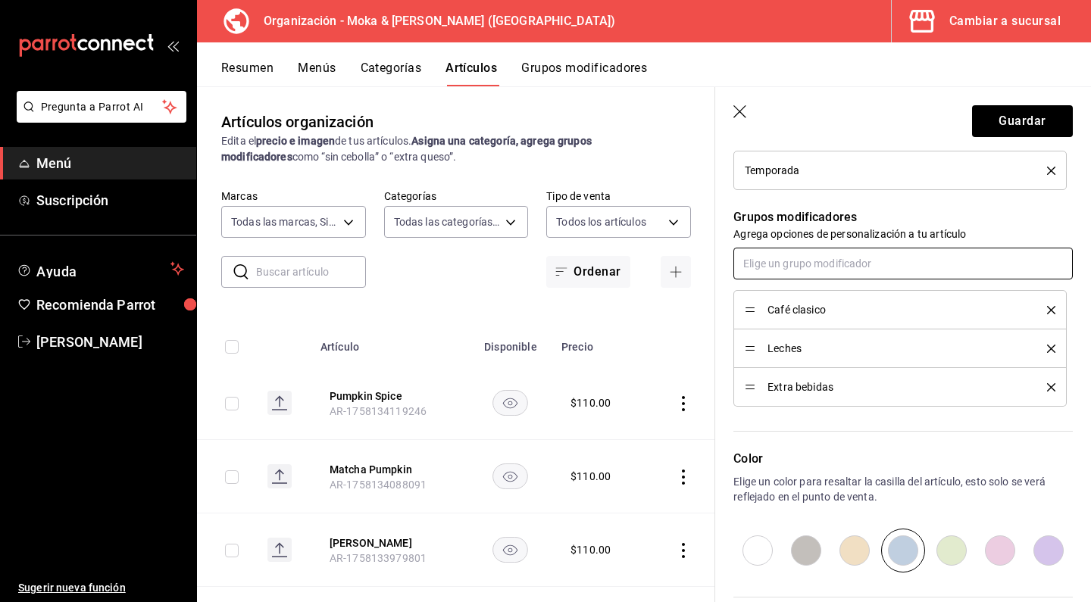
click at [834, 264] on input "text" at bounding box center [902, 264] width 339 height 32
type input "solo"
click at [783, 288] on li "Solo Frio" at bounding box center [902, 298] width 339 height 25
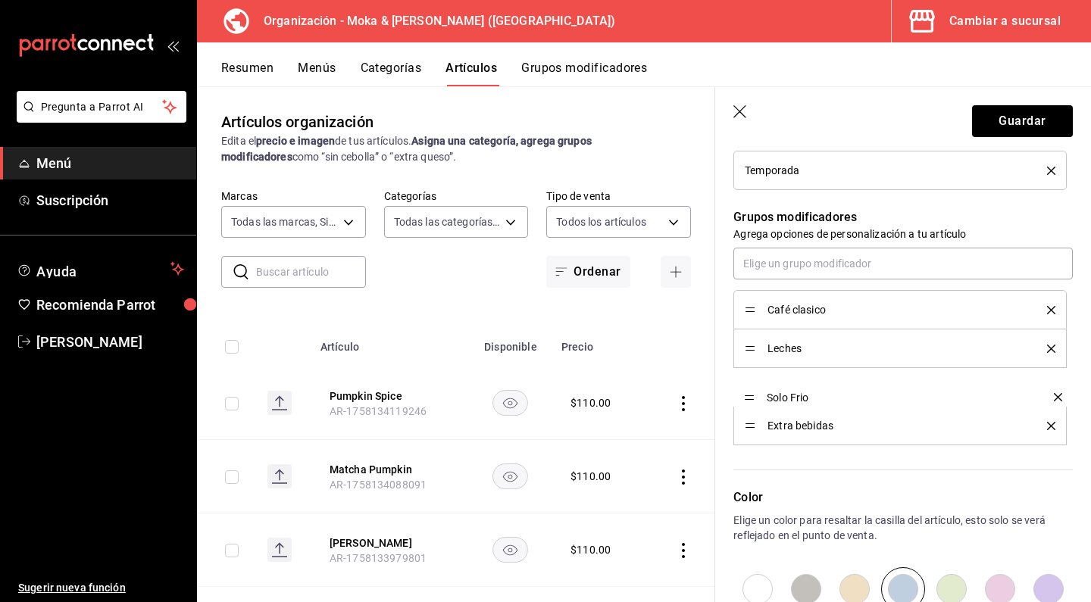
drag, startPoint x: 751, startPoint y: 425, endPoint x: 751, endPoint y: 394, distance: 31.1
click at [988, 126] on button "Guardar" at bounding box center [1022, 121] width 101 height 32
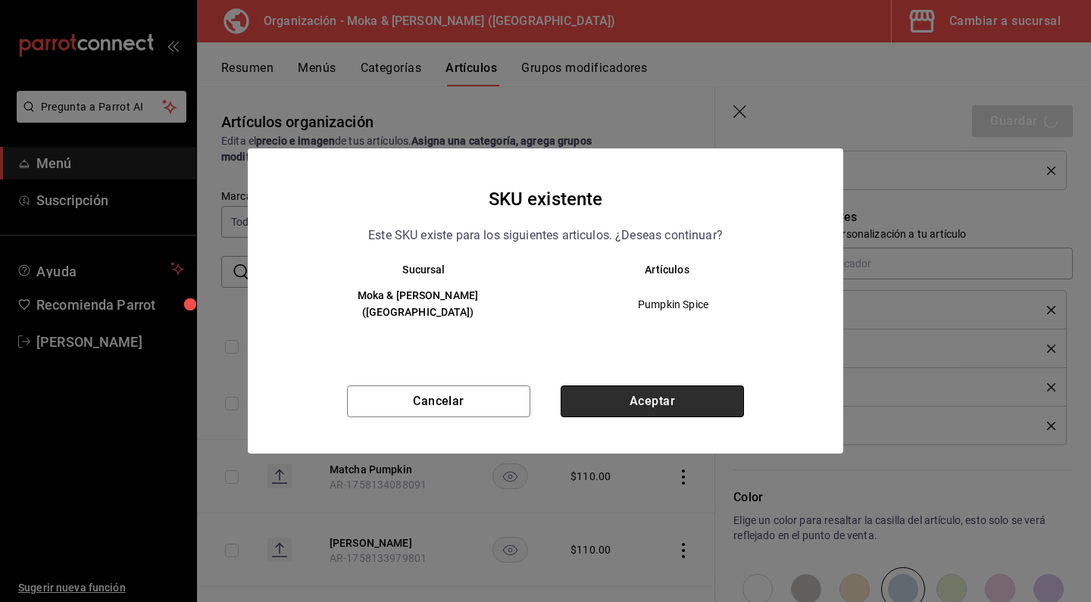
click at [654, 389] on button "Aceptar" at bounding box center [651, 402] width 183 height 32
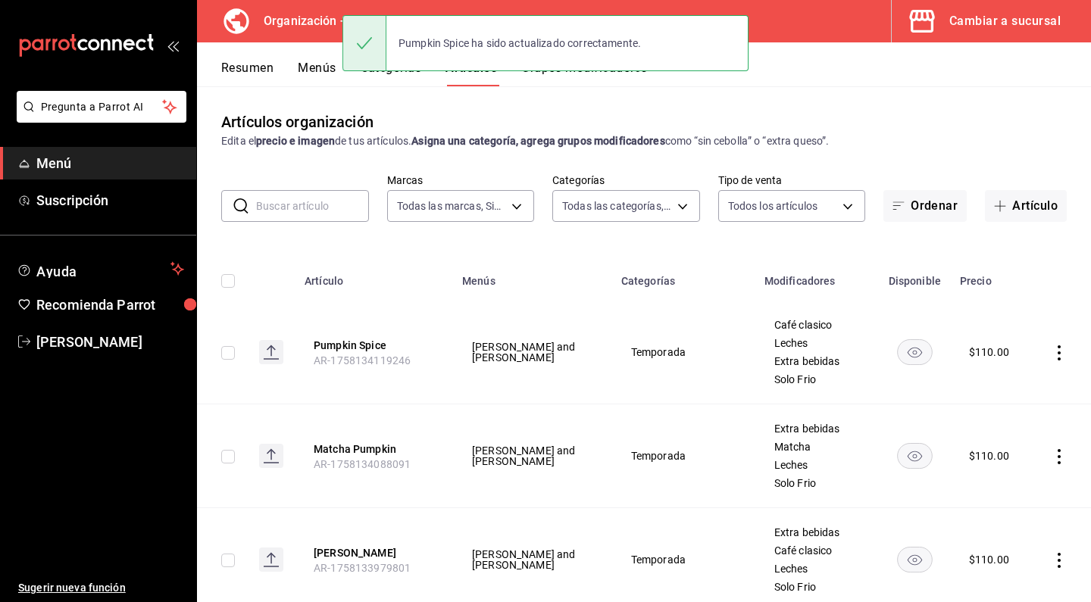
click at [315, 61] on button "Menús" at bounding box center [317, 74] width 38 height 26
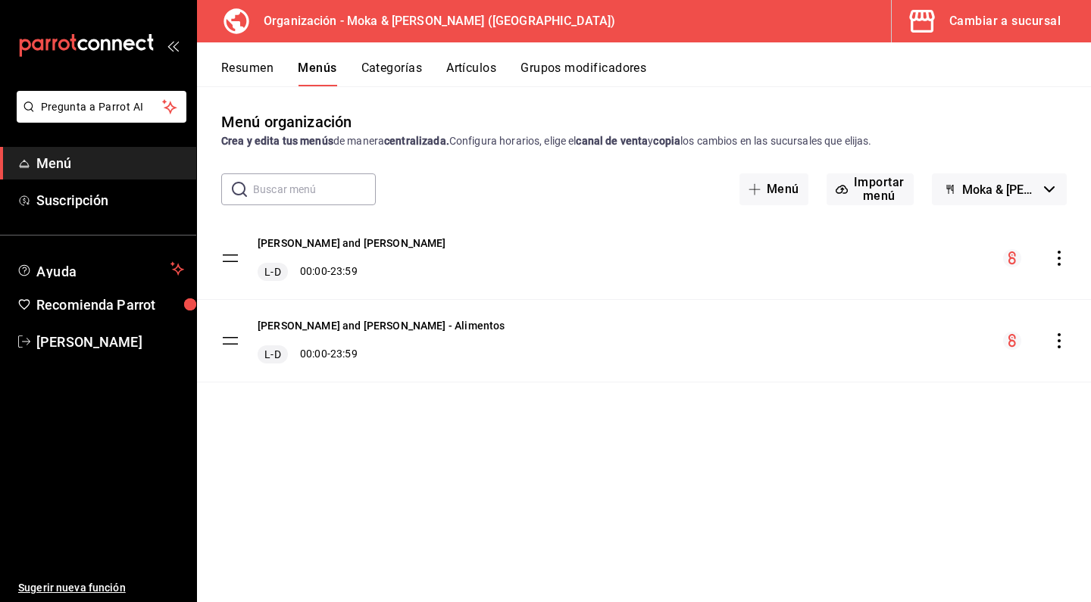
click at [1054, 254] on icon "actions" at bounding box center [1058, 258] width 15 height 15
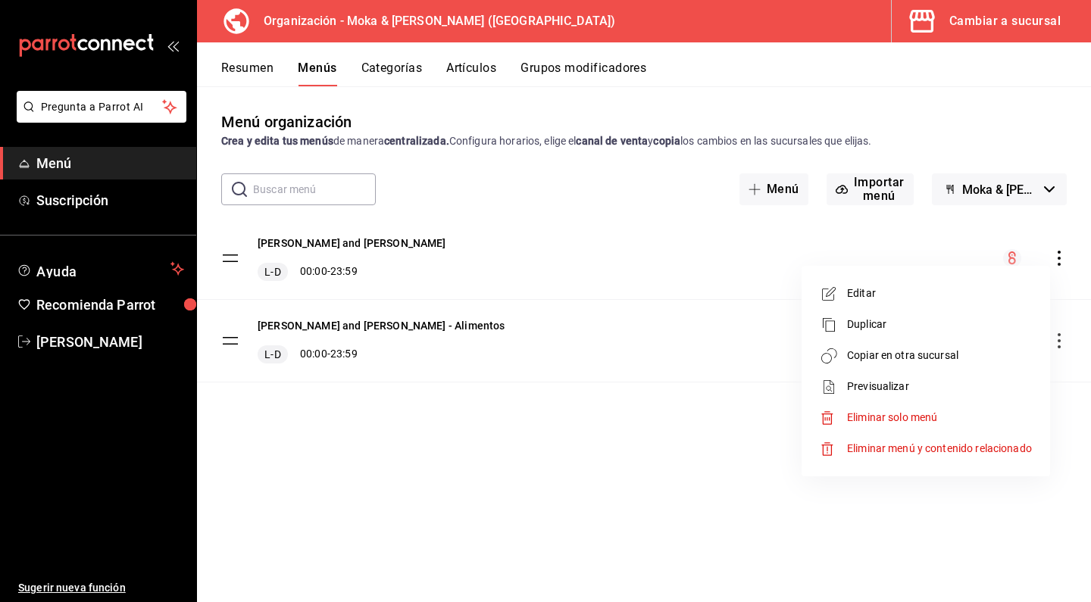
click at [898, 365] on li "Copiar en otra sucursal" at bounding box center [925, 355] width 236 height 31
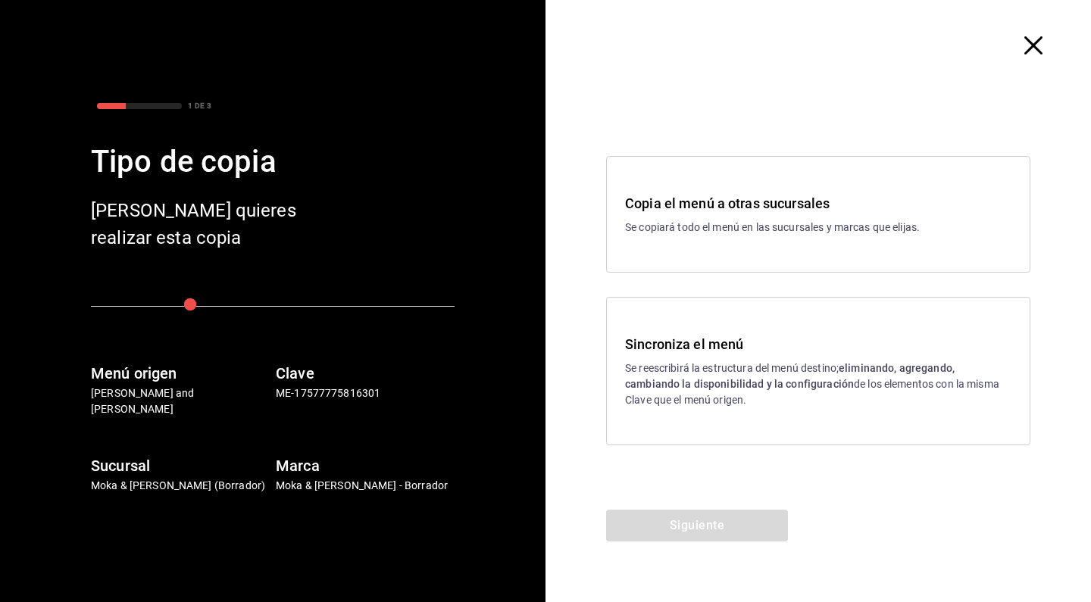
click at [680, 402] on p "Se reescribirá la estructura del menú destino; eliminando, agregando, cambiando…" at bounding box center [818, 385] width 386 height 48
click at [660, 534] on button "Siguiente" at bounding box center [697, 526] width 182 height 32
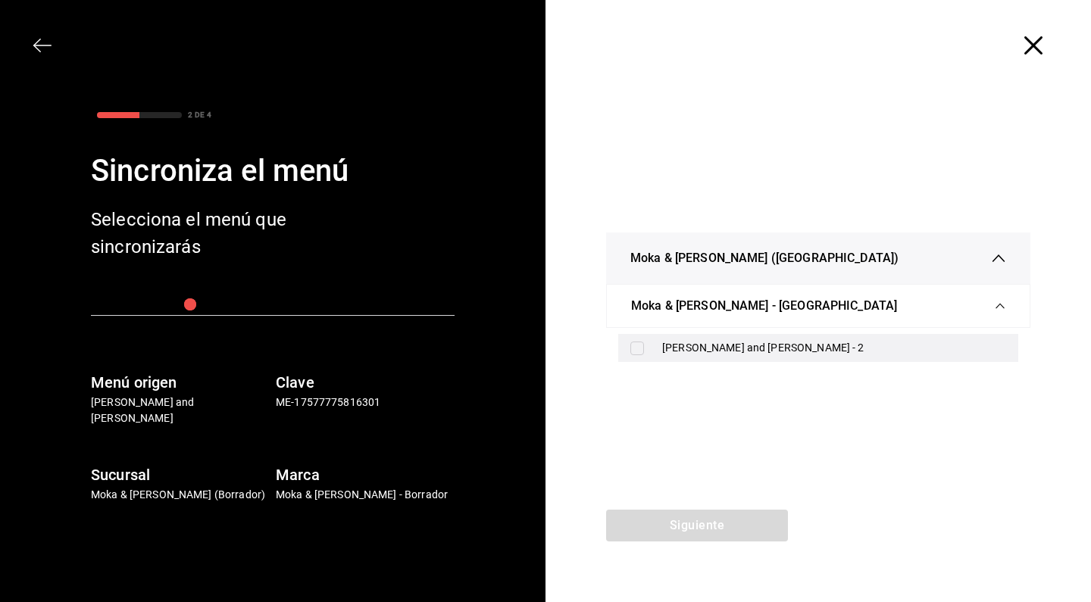
click at [651, 357] on div "[PERSON_NAME] and [PERSON_NAME] - 2" at bounding box center [818, 348] width 400 height 28
checkbox input "true"
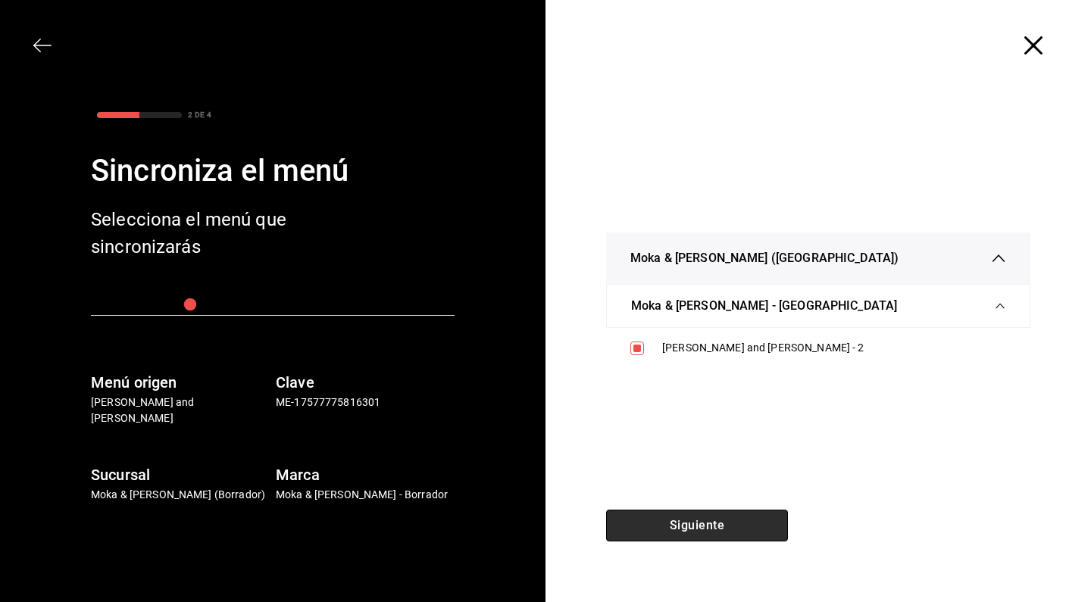
click at [660, 512] on button "Siguiente" at bounding box center [697, 526] width 182 height 32
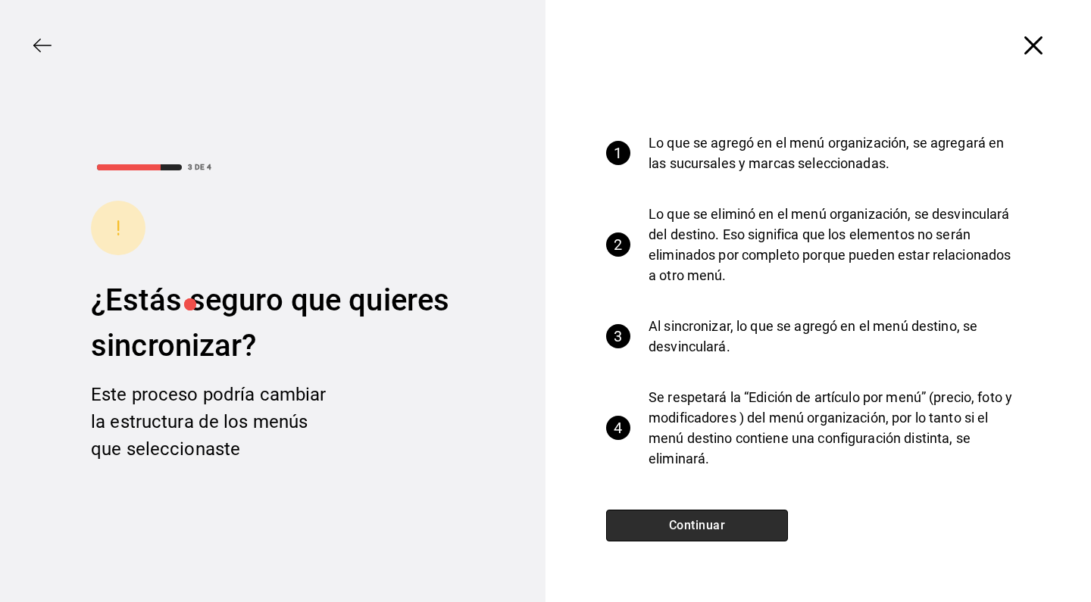
click at [655, 523] on button "Continuar" at bounding box center [697, 526] width 182 height 32
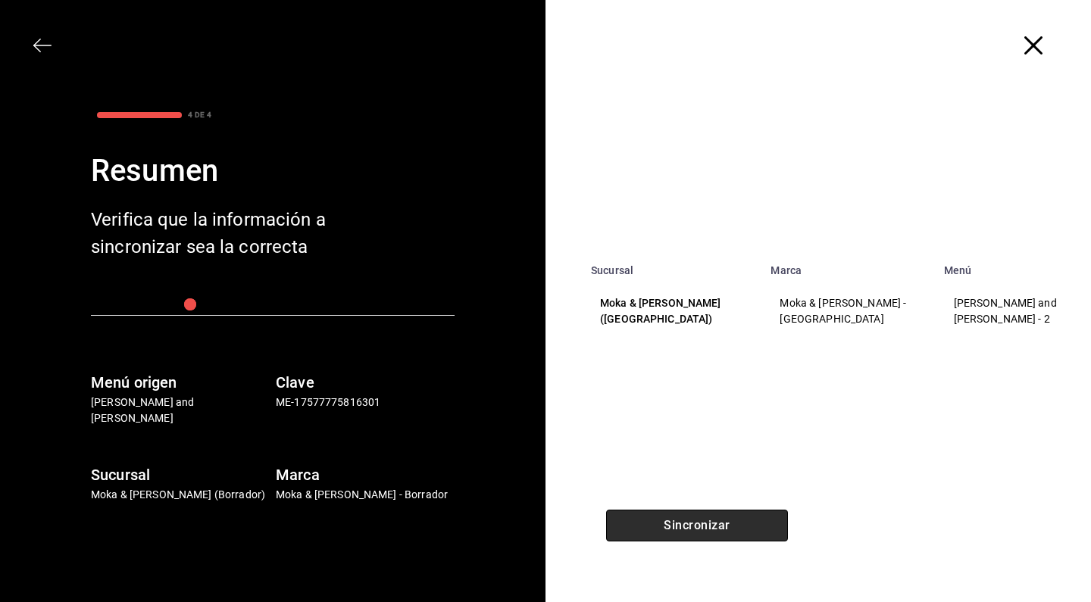
click at [655, 523] on button "Sincronizar" at bounding box center [697, 526] width 182 height 32
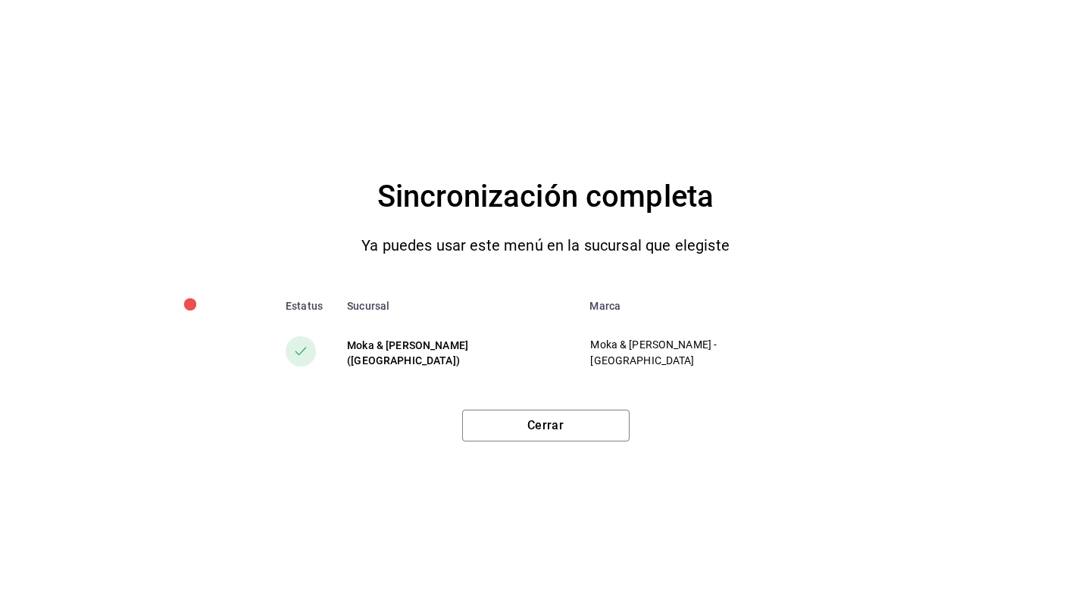
click at [508, 404] on div "Cerrar" at bounding box center [545, 420] width 1030 height 44
click at [505, 428] on button "Cerrar" at bounding box center [545, 426] width 167 height 32
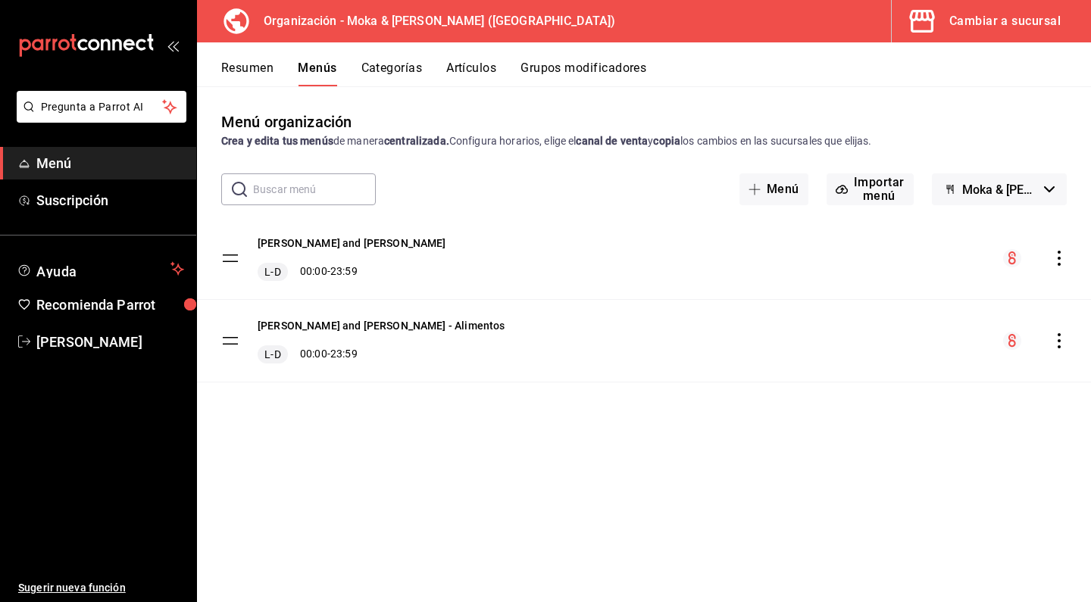
click at [950, 36] on button "Cambiar a sucursal" at bounding box center [984, 21] width 187 height 42
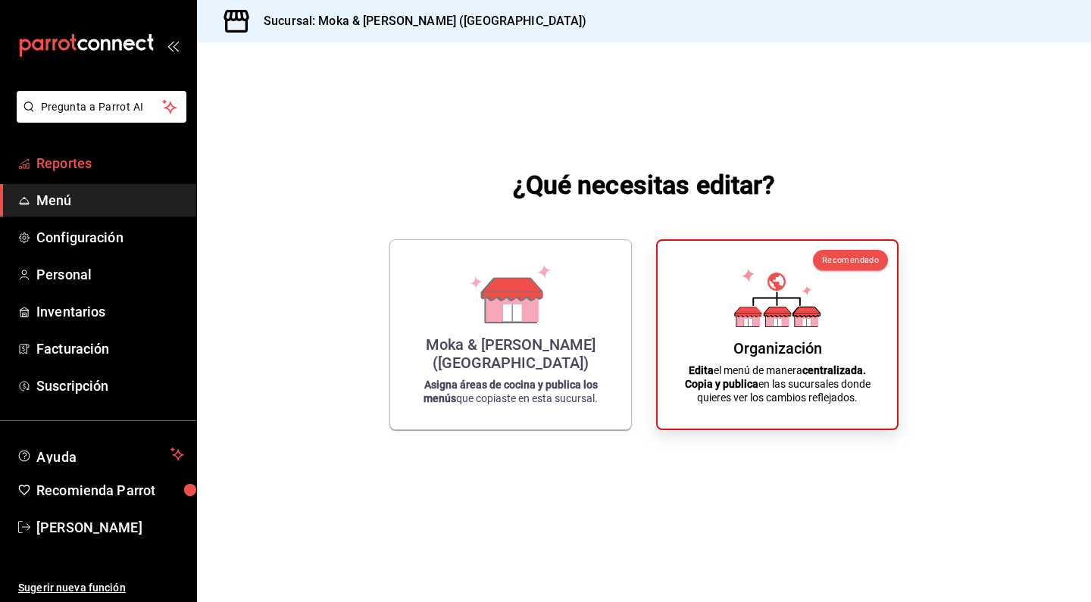
click at [61, 174] on link "Reportes" at bounding box center [98, 163] width 196 height 33
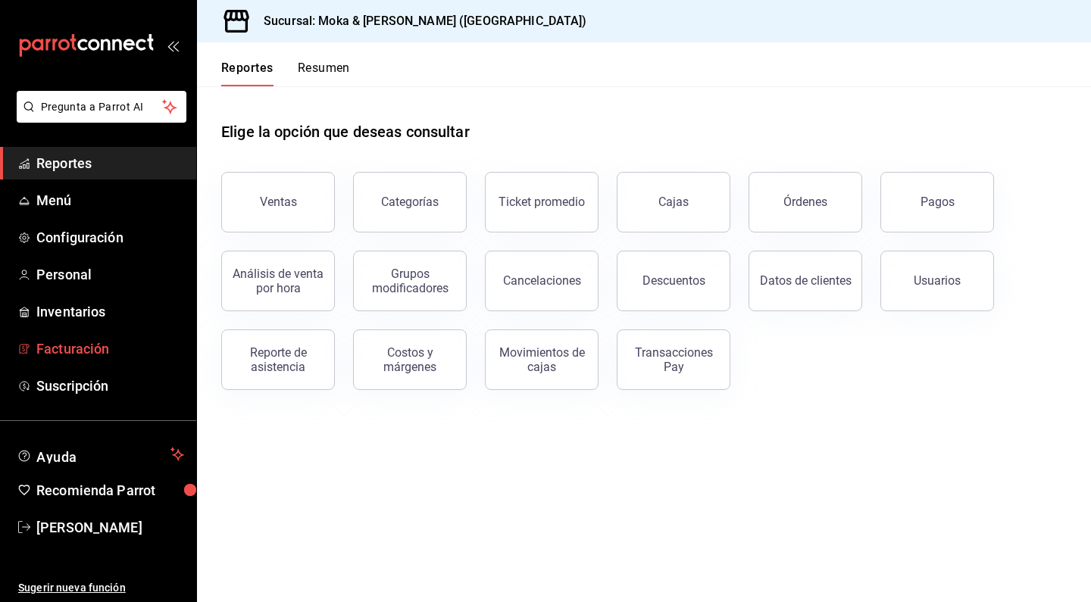
click at [98, 349] on span "Facturación" at bounding box center [110, 349] width 148 height 20
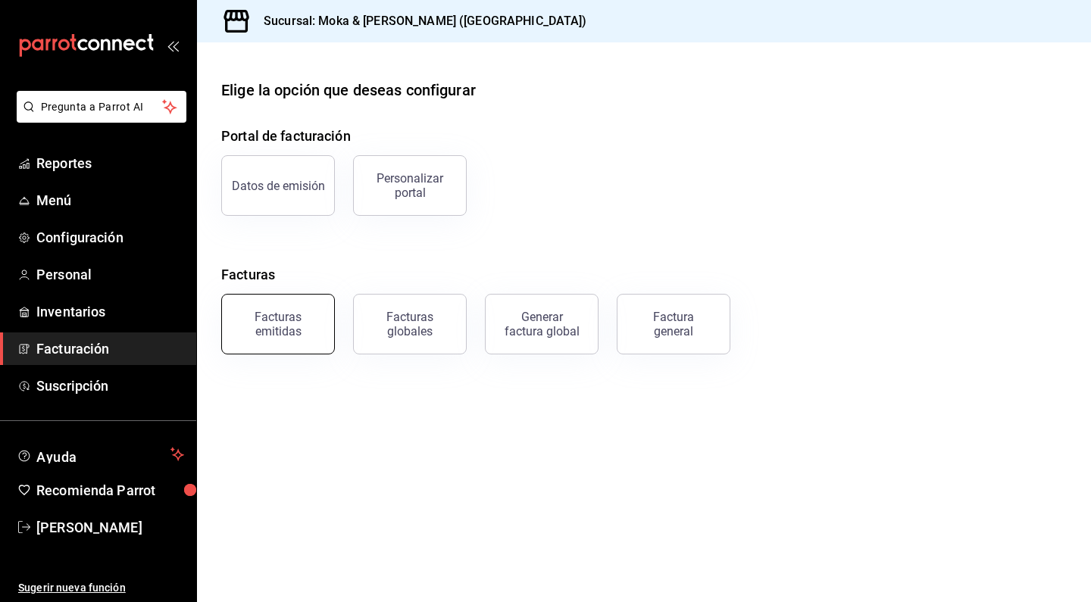
click at [306, 320] on div "Facturas emitidas" at bounding box center [278, 324] width 94 height 29
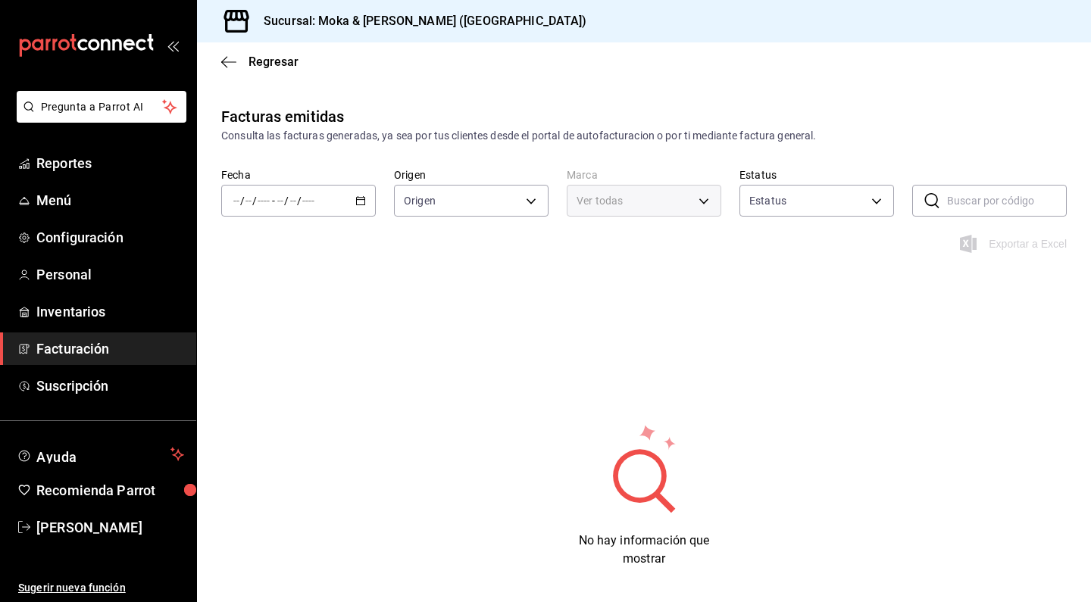
type input "ORDER_INVOICE,GENERAL_INVOICE"
type input "ACTIVE,PENDING_CANCELLATION,CANCELLED,PRE_CANCELLED"
type input "ccb8ecff-ce0a-4804-bf07-26cb1caf6bc6"
click at [323, 200] on div "/ / - / /" at bounding box center [298, 201] width 155 height 32
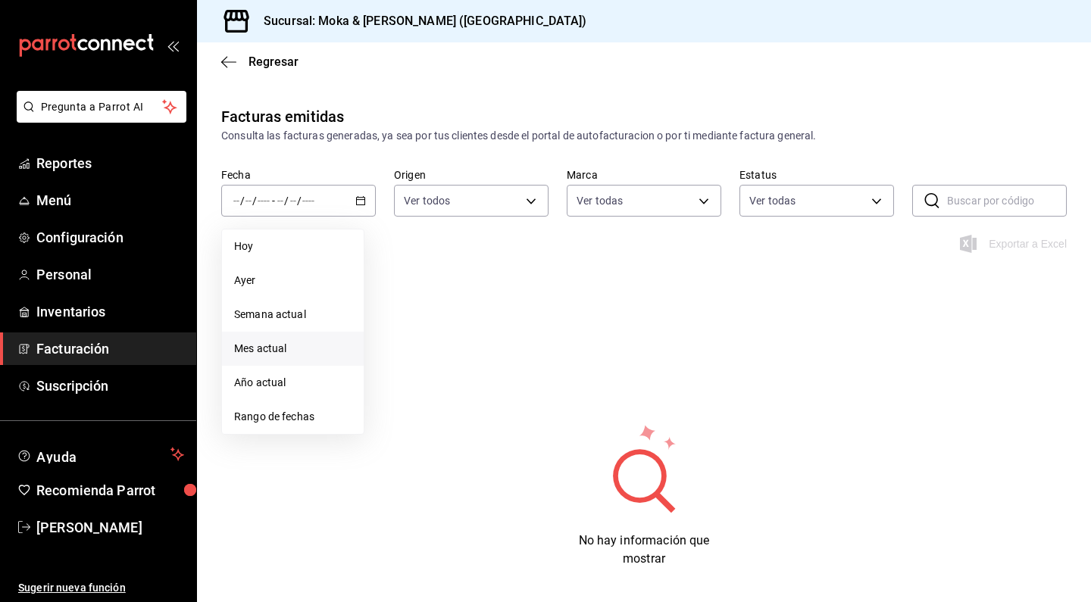
click at [260, 348] on span "Mes actual" at bounding box center [292, 349] width 117 height 16
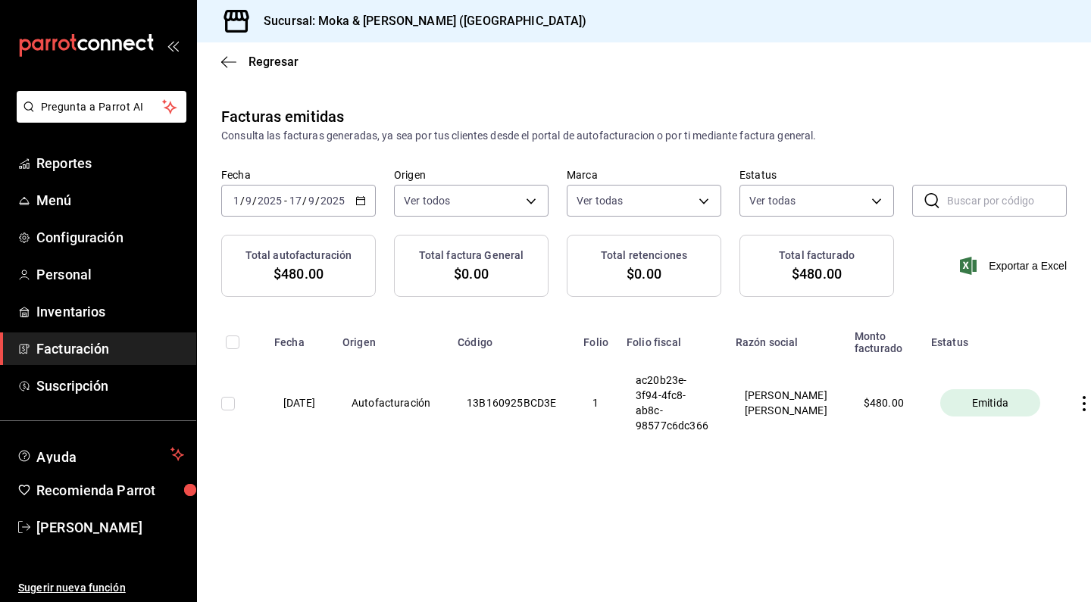
click at [1076, 407] on icon "button" at bounding box center [1083, 403] width 15 height 15
click at [885, 492] on div at bounding box center [545, 301] width 1091 height 602
click at [306, 407] on th "[DATE]" at bounding box center [299, 402] width 68 height 97
click at [1082, 404] on icon "button" at bounding box center [1083, 403] width 3 height 15
click at [1022, 361] on div "Descargar PDF" at bounding box center [1017, 366] width 73 height 12
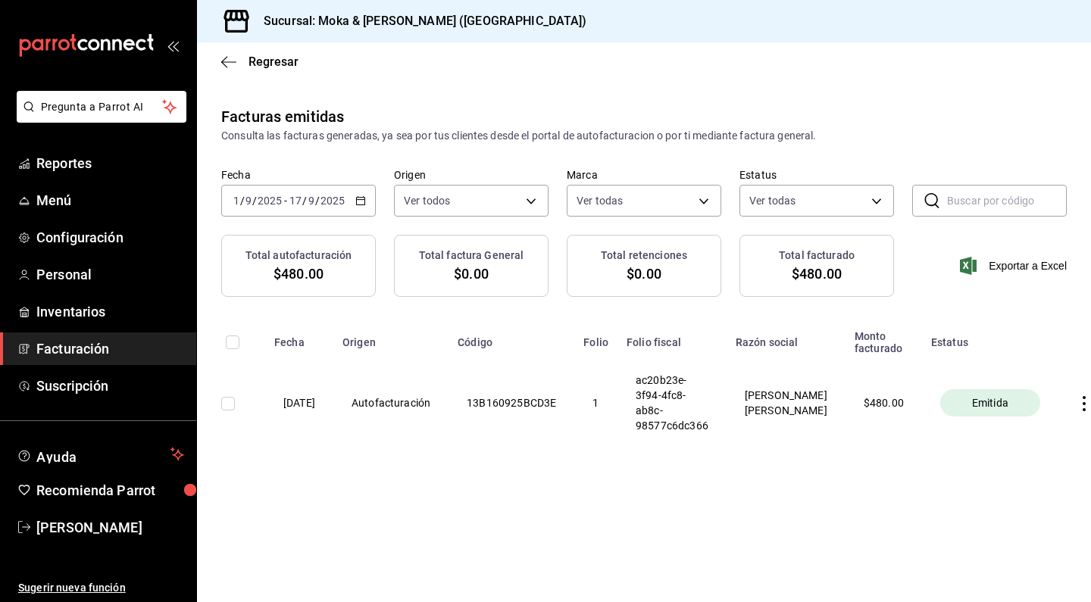
click at [1085, 395] on th at bounding box center [1087, 402] width 58 height 97
click at [1069, 402] on icon "button" at bounding box center [1076, 403] width 15 height 15
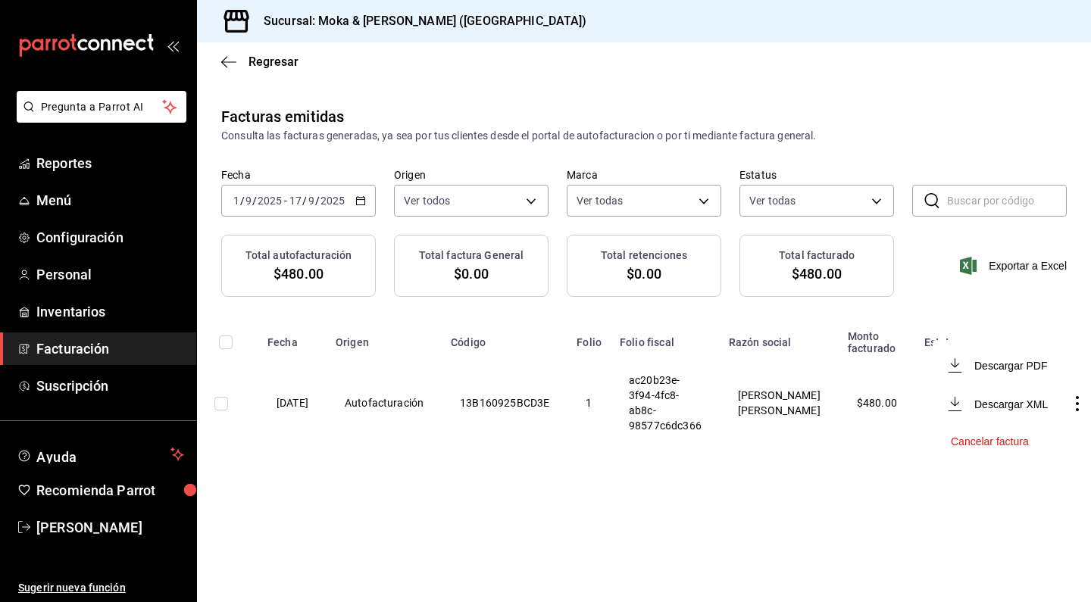
click at [233, 54] on div at bounding box center [545, 301] width 1091 height 602
click at [227, 57] on icon "button" at bounding box center [224, 61] width 6 height 11
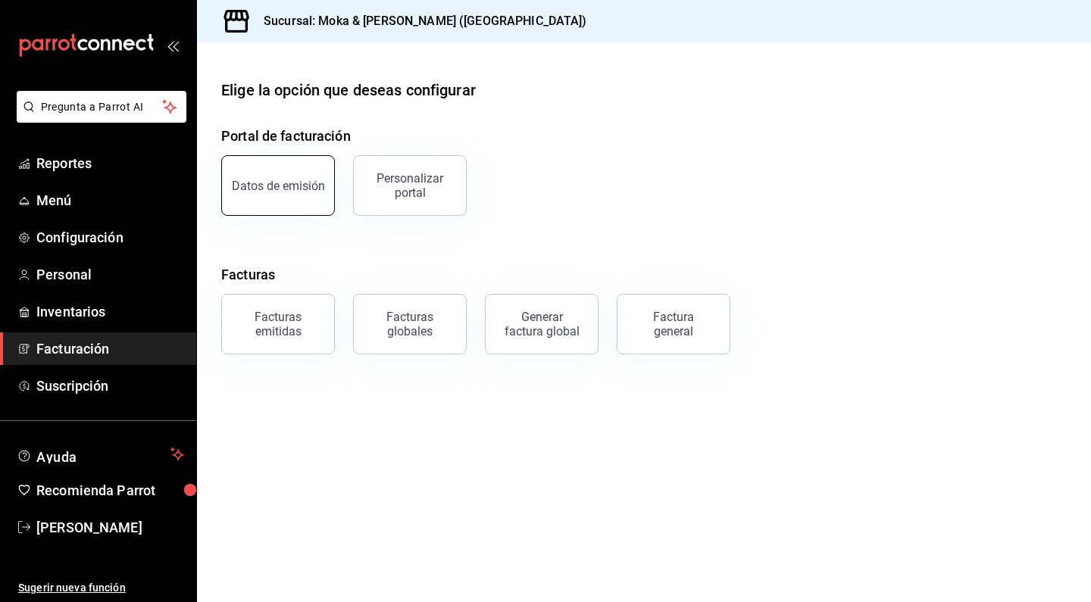
click at [300, 183] on div "Datos de emisión" at bounding box center [278, 186] width 93 height 14
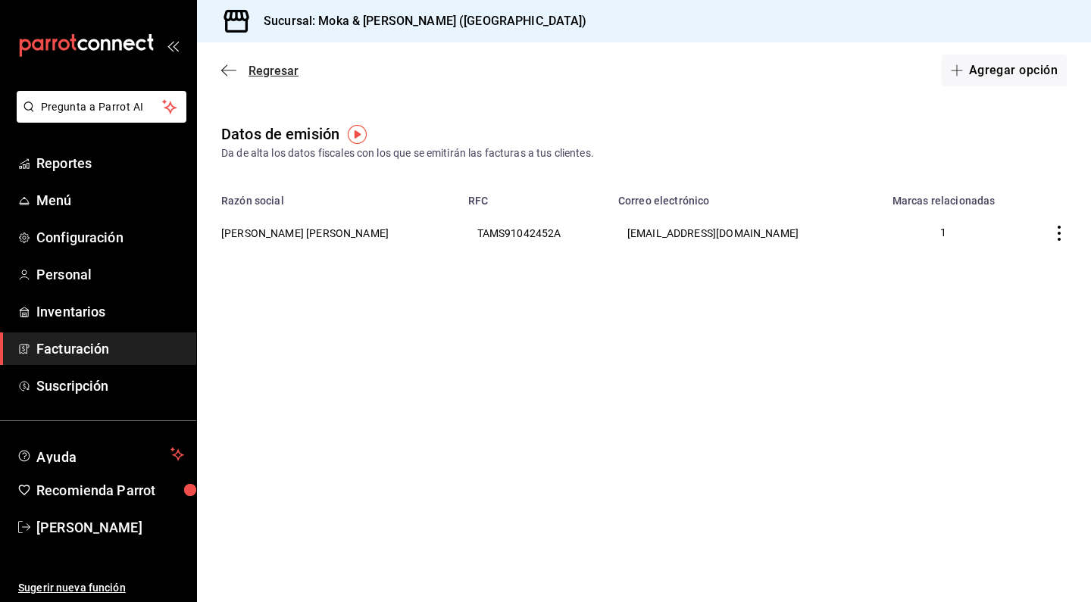
click at [228, 68] on icon "button" at bounding box center [228, 71] width 15 height 14
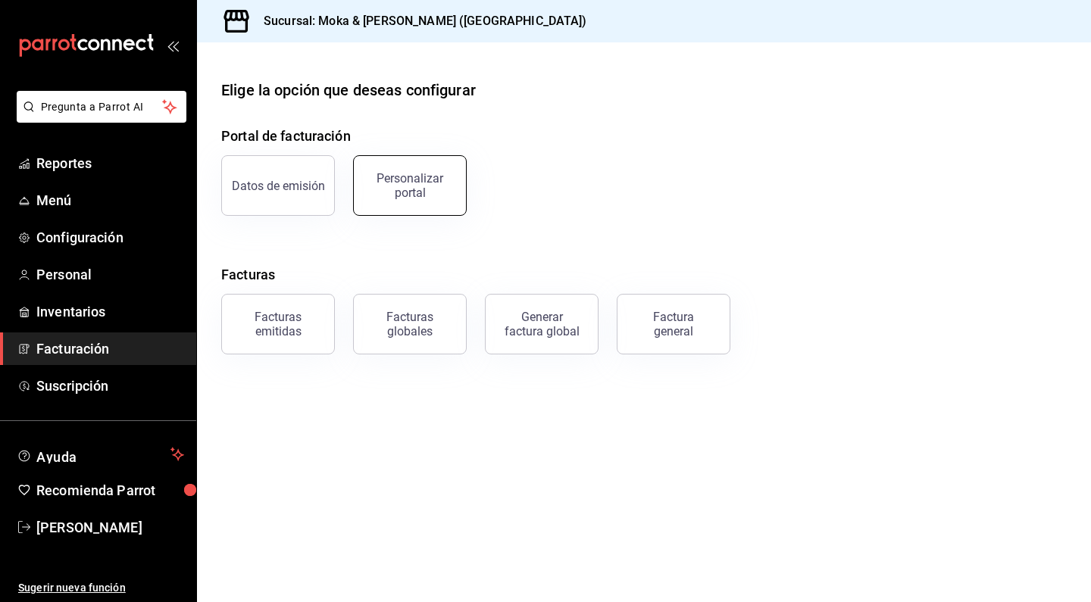
click at [367, 164] on button "Personalizar portal" at bounding box center [410, 185] width 114 height 61
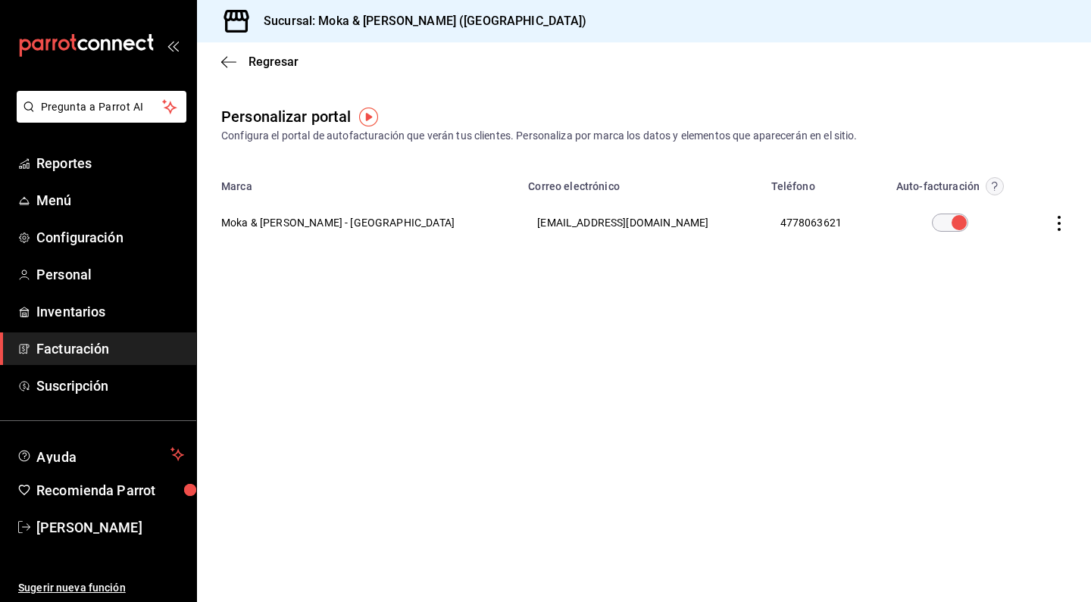
click at [1056, 225] on icon "button" at bounding box center [1058, 223] width 15 height 15
click at [955, 242] on span "Visitar sitio" at bounding box center [969, 243] width 73 height 14
click at [61, 217] on ul "Reportes Menú Configuración Personal Inventarios Facturación Suscripción" at bounding box center [98, 274] width 196 height 255
click at [66, 204] on span "Menú" at bounding box center [110, 200] width 148 height 20
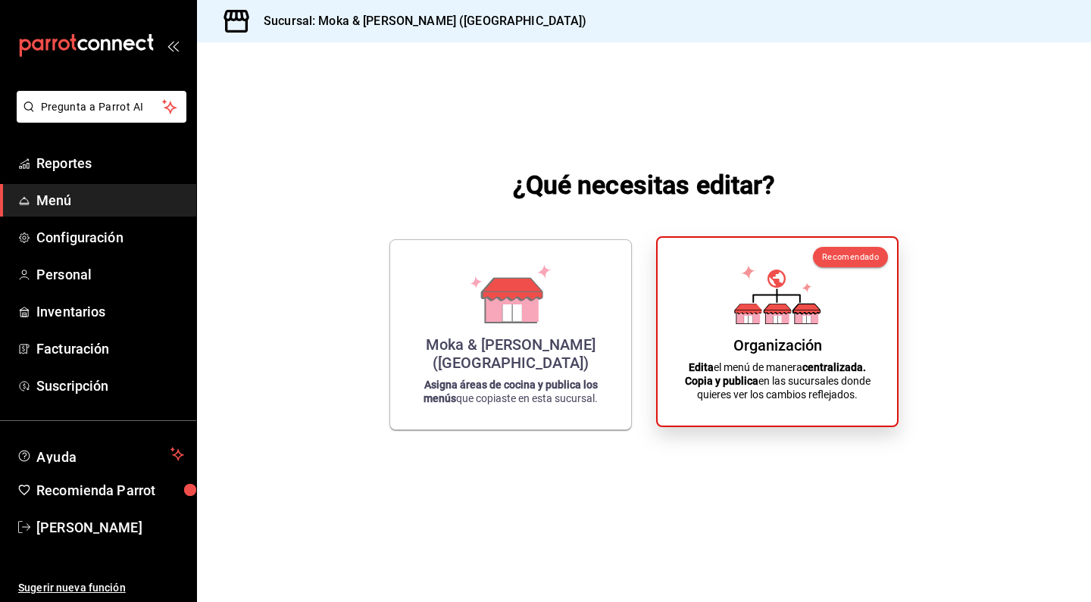
click at [732, 316] on div "Organización Edita el menú de manera centralizada. Copia y publica en las sucur…" at bounding box center [777, 332] width 203 height 164
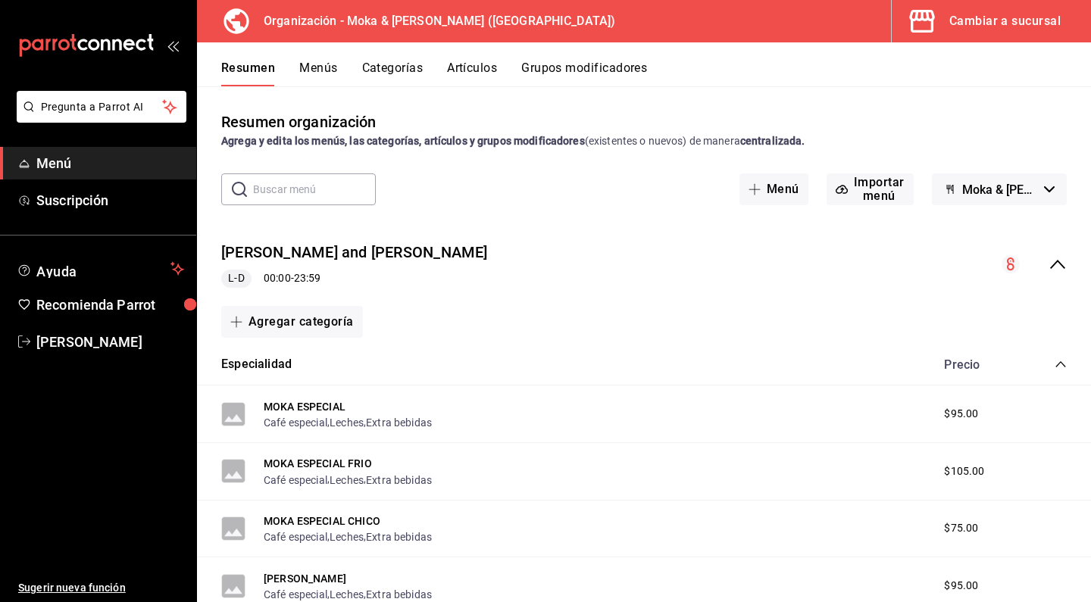
click at [453, 74] on button "Artículos" at bounding box center [472, 74] width 50 height 26
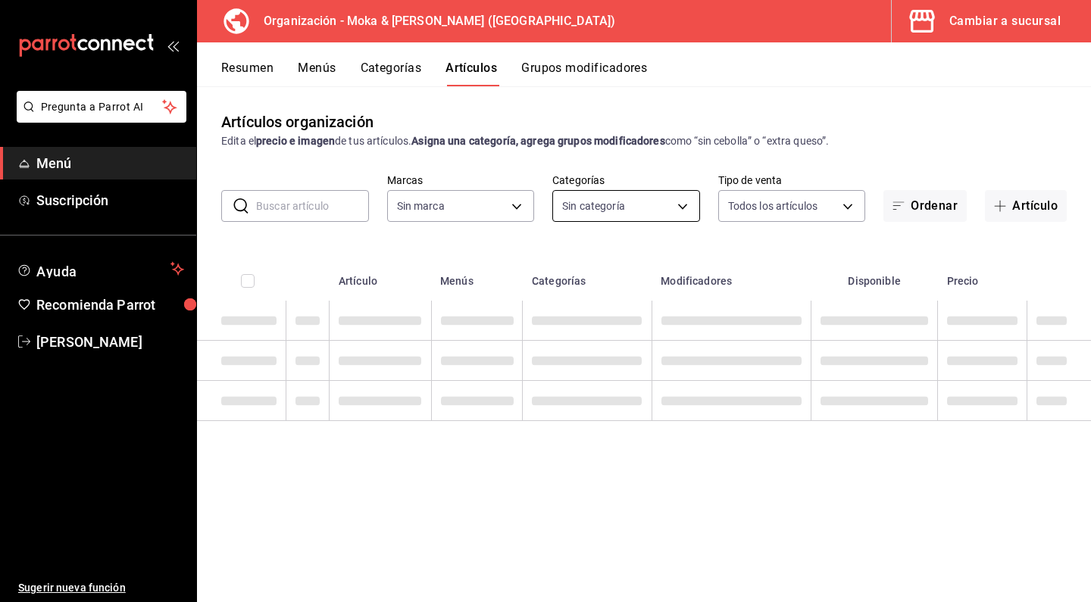
type input "133ffe9b-fe61-4f2a-b4cb-4bb08eaa479a"
type input "35ef7d49-5860-42b9-a74e-f8714ccf72fe,f0715e8d-93ea-4bc3-8789-14c21f83c212,40b05…"
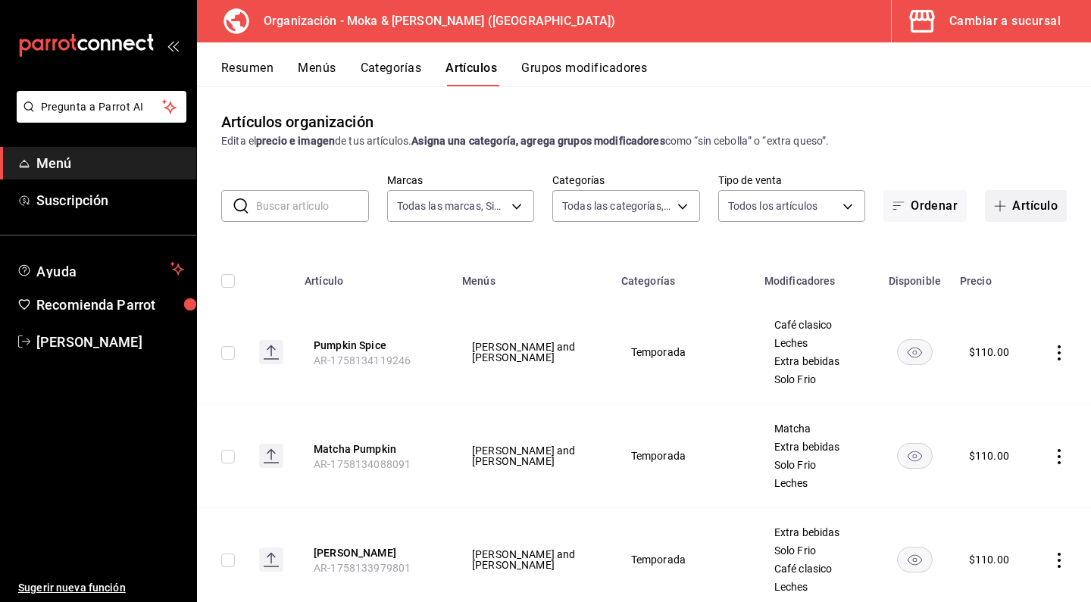
click at [1038, 213] on button "Artículo" at bounding box center [1026, 206] width 82 height 32
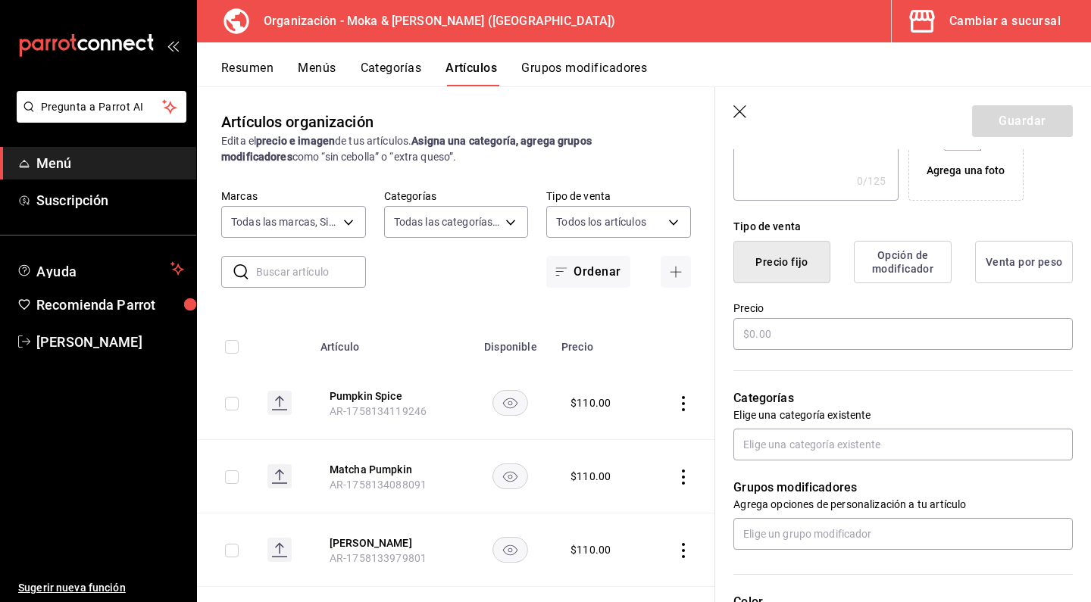
scroll to position [314, 0]
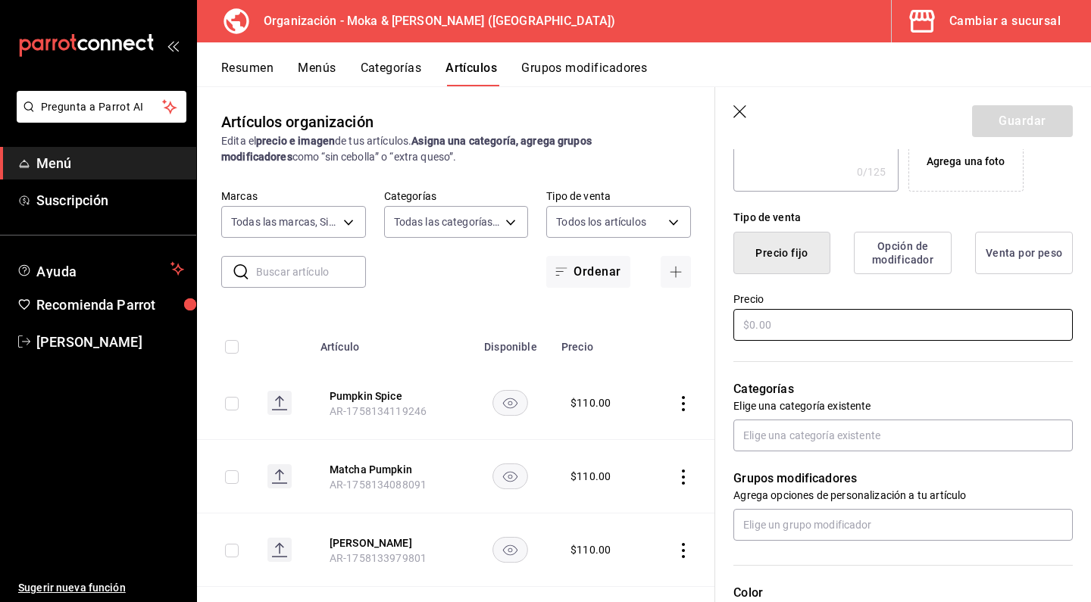
type input "Extra Matcha"
click at [798, 322] on input "text" at bounding box center [902, 325] width 339 height 32
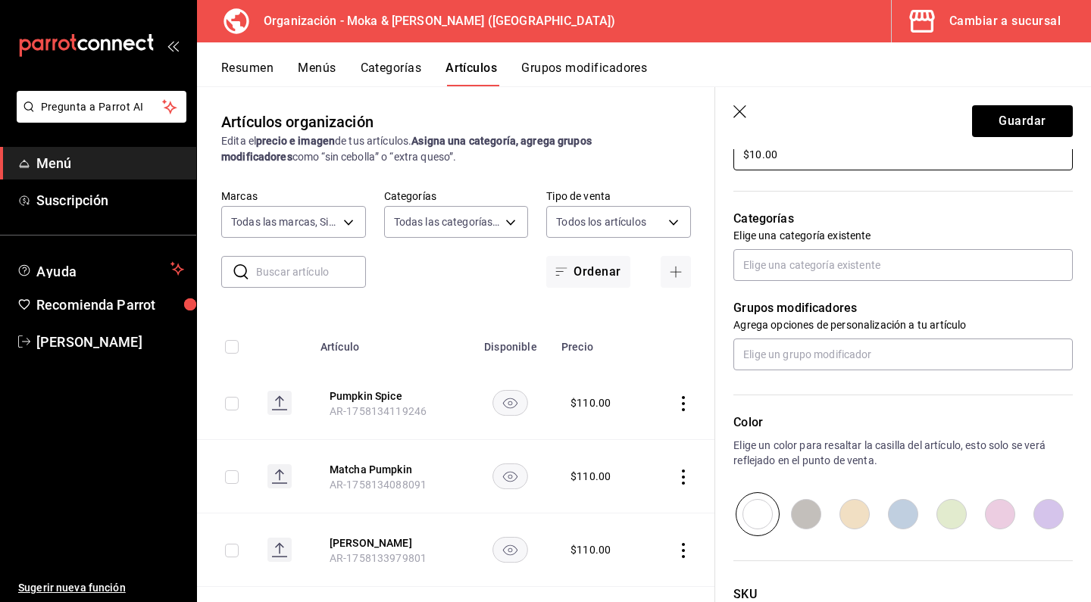
scroll to position [501, 0]
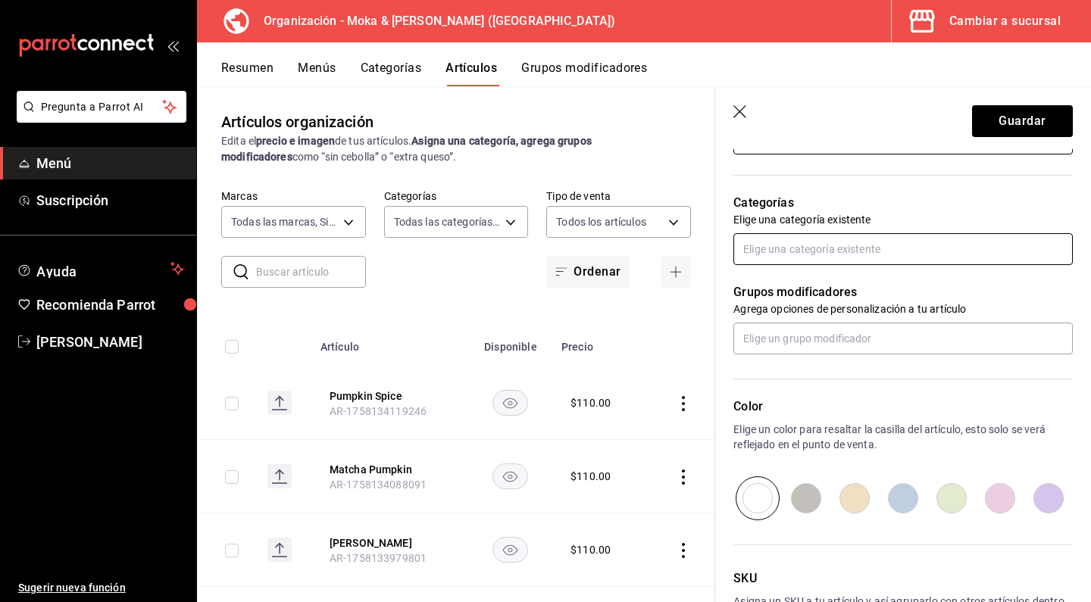
type input "$10.00"
click at [818, 254] on input "text" at bounding box center [902, 249] width 339 height 32
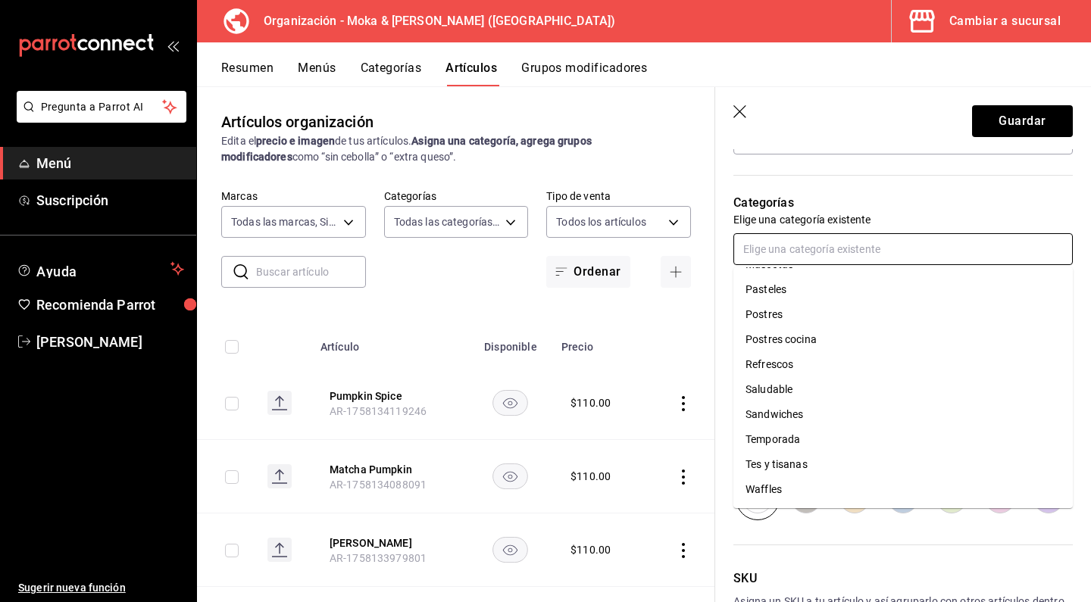
scroll to position [0, 0]
click at [789, 432] on li "Temporada" at bounding box center [902, 437] width 339 height 25
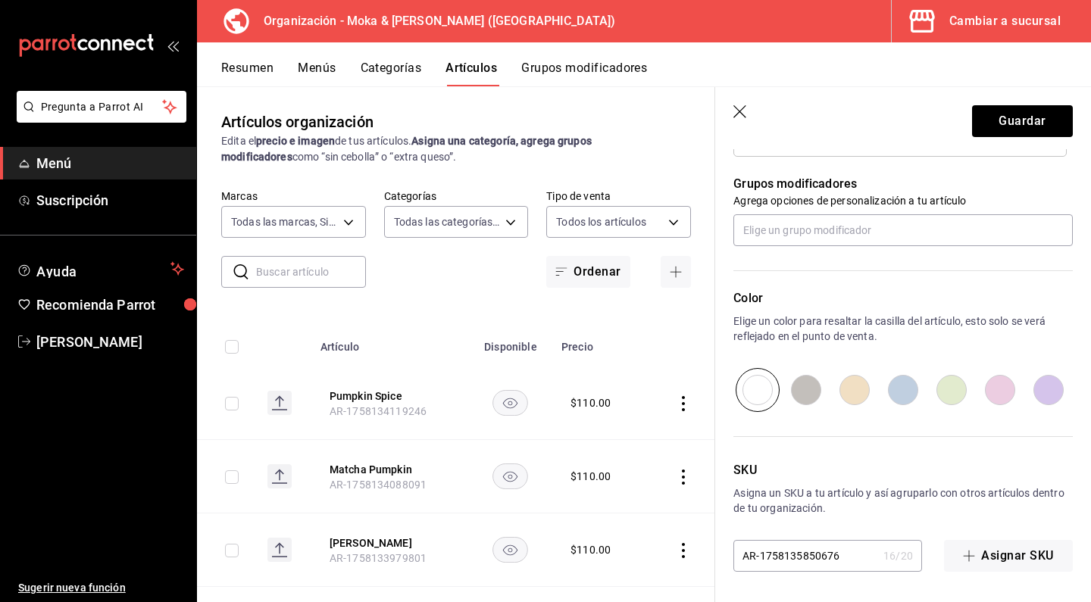
click at [960, 382] on input "radio" at bounding box center [951, 390] width 48 height 44
radio input "true"
click at [811, 235] on input "text" at bounding box center [902, 230] width 339 height 32
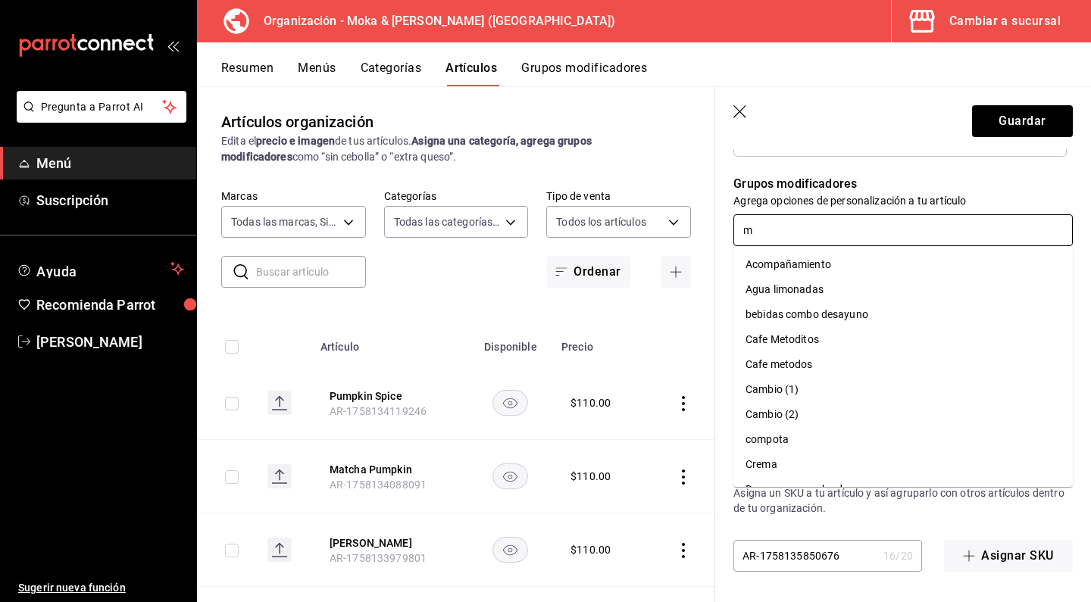
type input "ma"
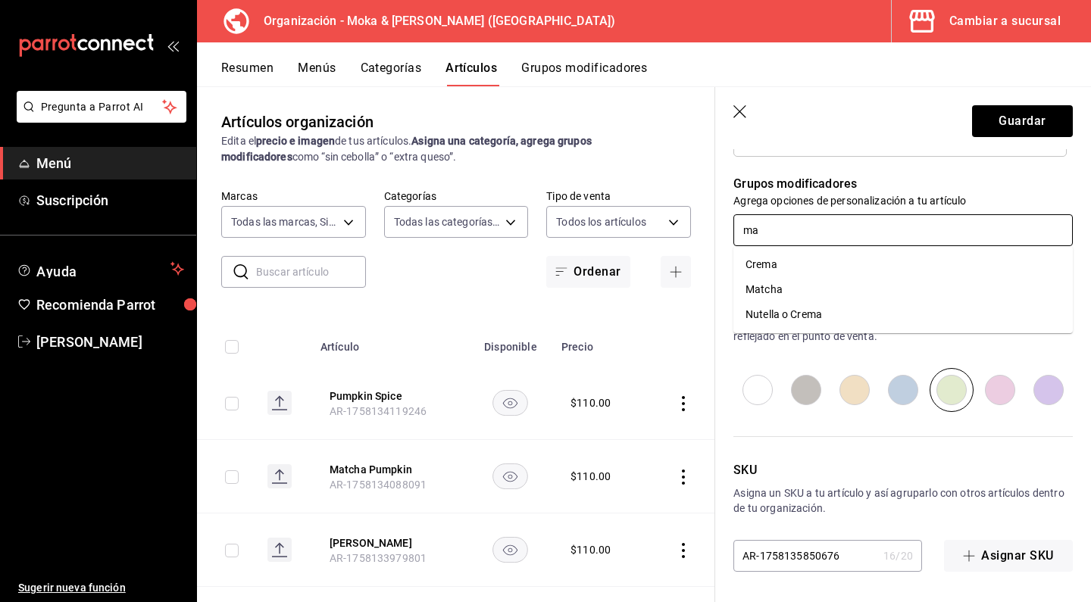
click at [781, 292] on div "Matcha" at bounding box center [763, 290] width 37 height 16
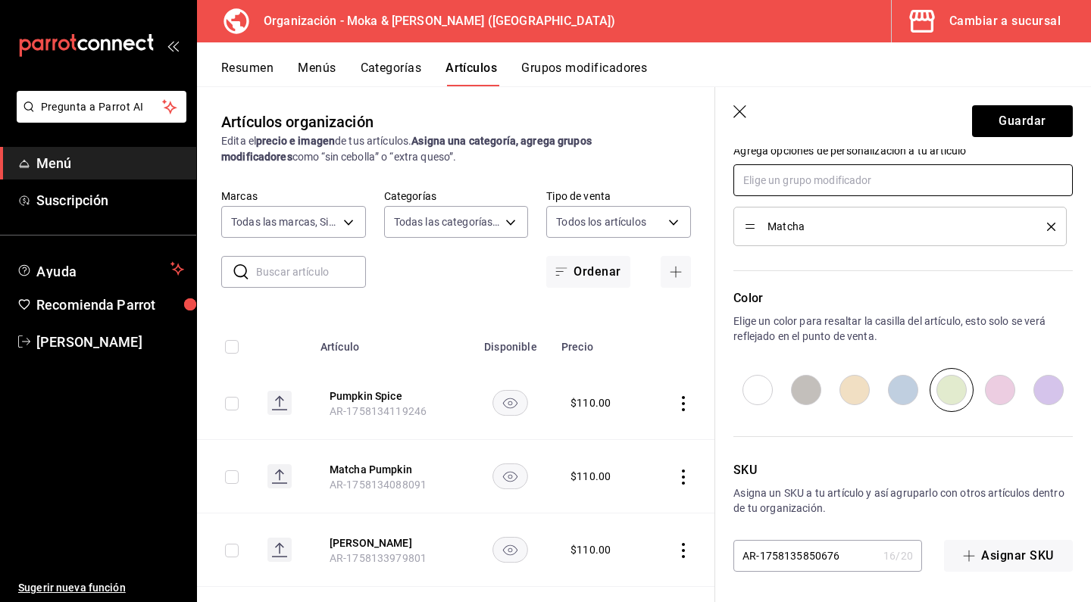
scroll to position [0, 0]
click at [1017, 126] on button "Guardar" at bounding box center [1022, 121] width 101 height 32
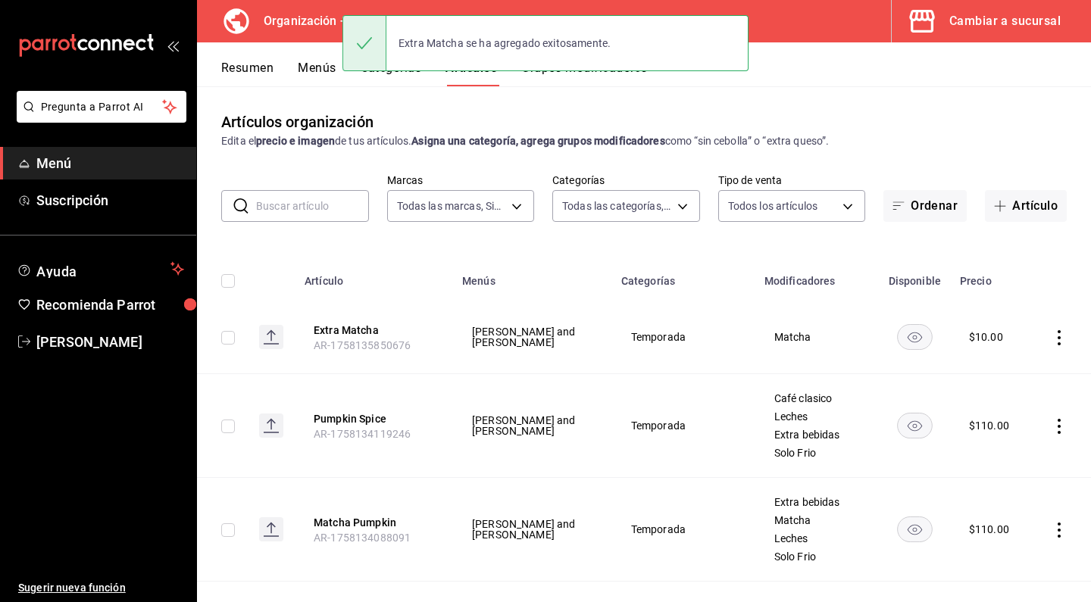
click at [307, 67] on button "Menús" at bounding box center [317, 74] width 38 height 26
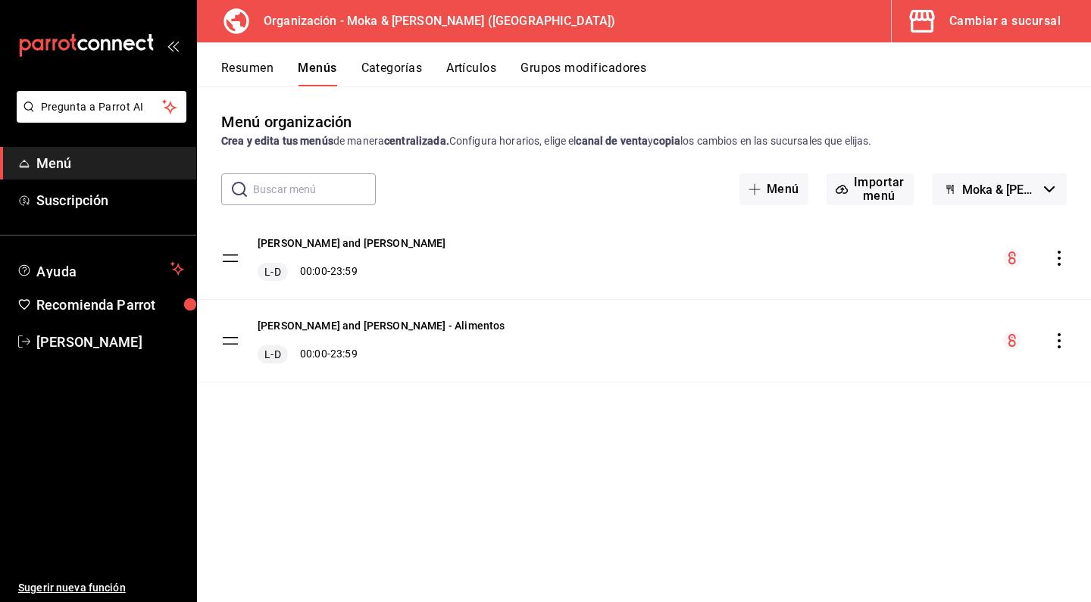
click at [1055, 246] on div "[PERSON_NAME] and [PERSON_NAME] [PERSON_NAME] 00:00 - 23:59" at bounding box center [644, 258] width 894 height 82
click at [1055, 258] on icon "actions" at bounding box center [1058, 258] width 15 height 15
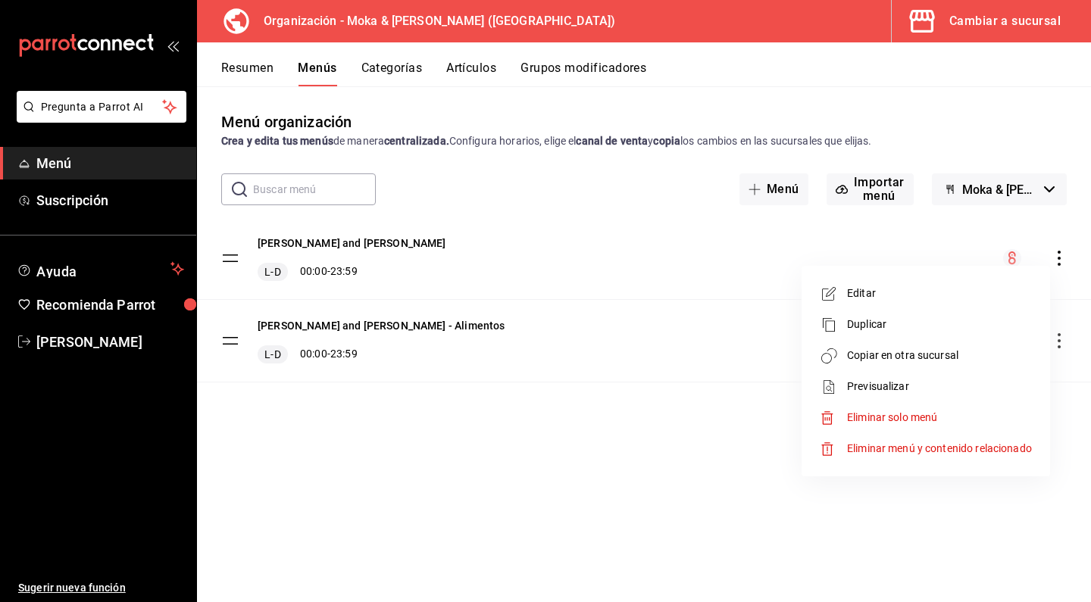
click at [897, 348] on span "Copiar en otra sucursal" at bounding box center [939, 356] width 185 height 16
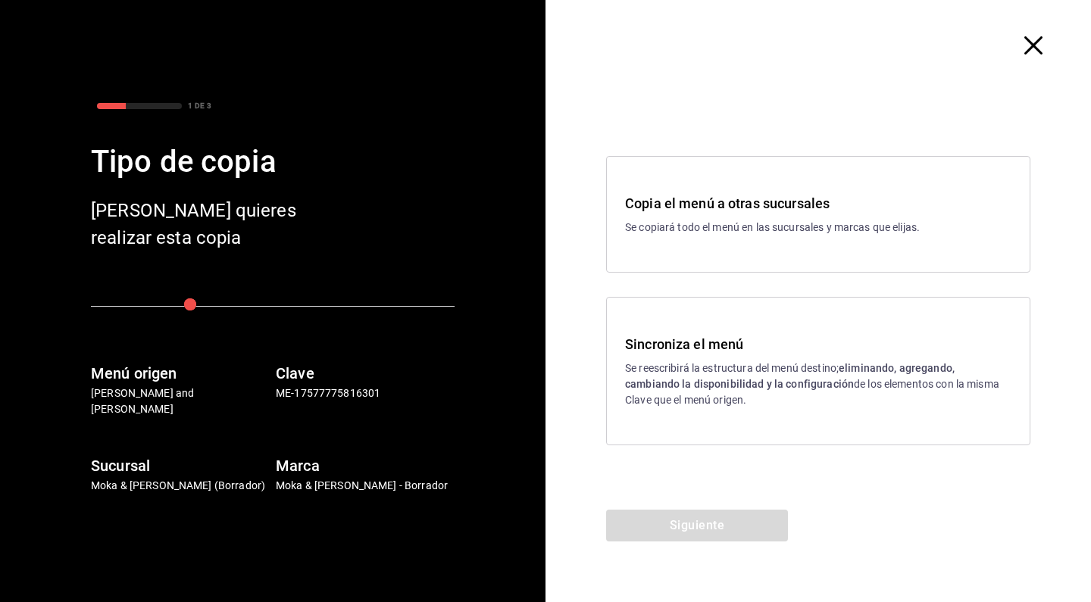
click at [663, 407] on p "Se reescribirá la estructura del menú destino; eliminando, agregando, cambiando…" at bounding box center [818, 385] width 386 height 48
click at [663, 526] on button "Siguiente" at bounding box center [697, 526] width 182 height 32
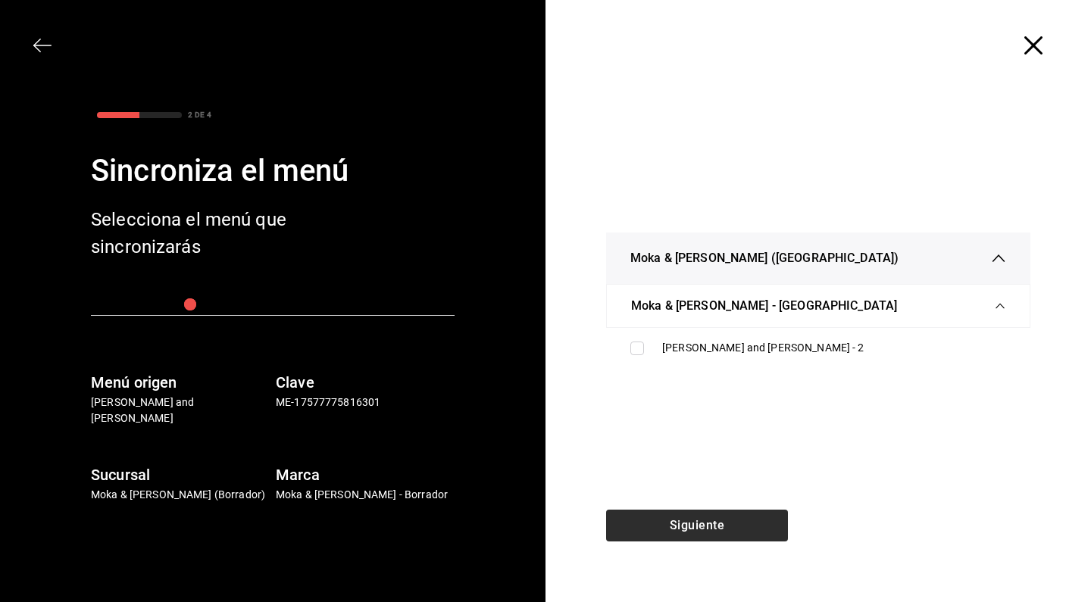
click at [663, 526] on div "Siguiente" at bounding box center [696, 556] width 303 height 92
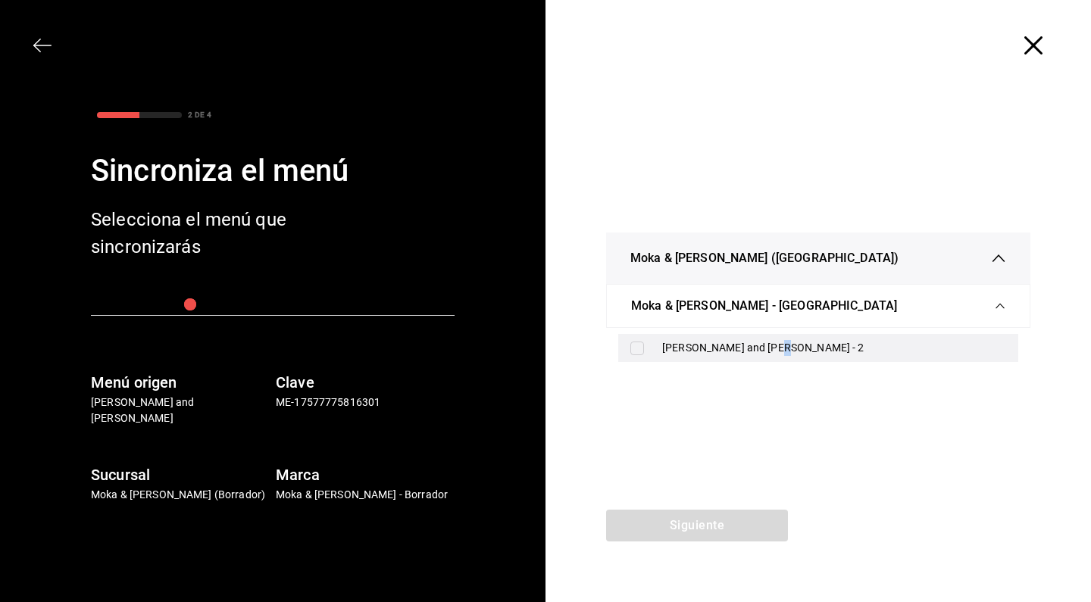
click at [643, 352] on input "checkbox" at bounding box center [637, 349] width 14 height 14
checkbox input "true"
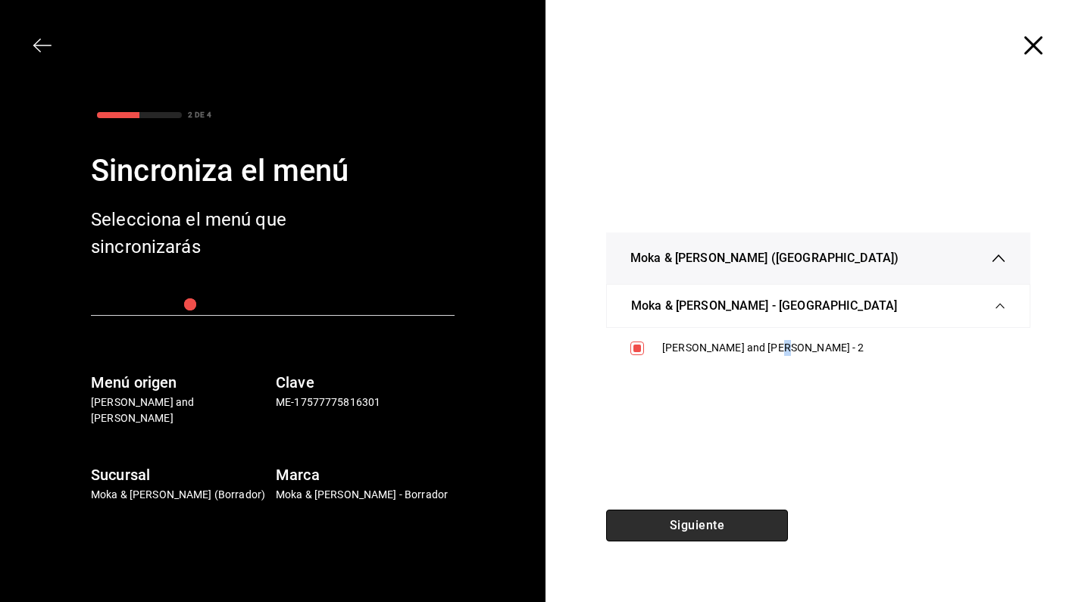
click at [691, 513] on button "Siguiente" at bounding box center [697, 526] width 182 height 32
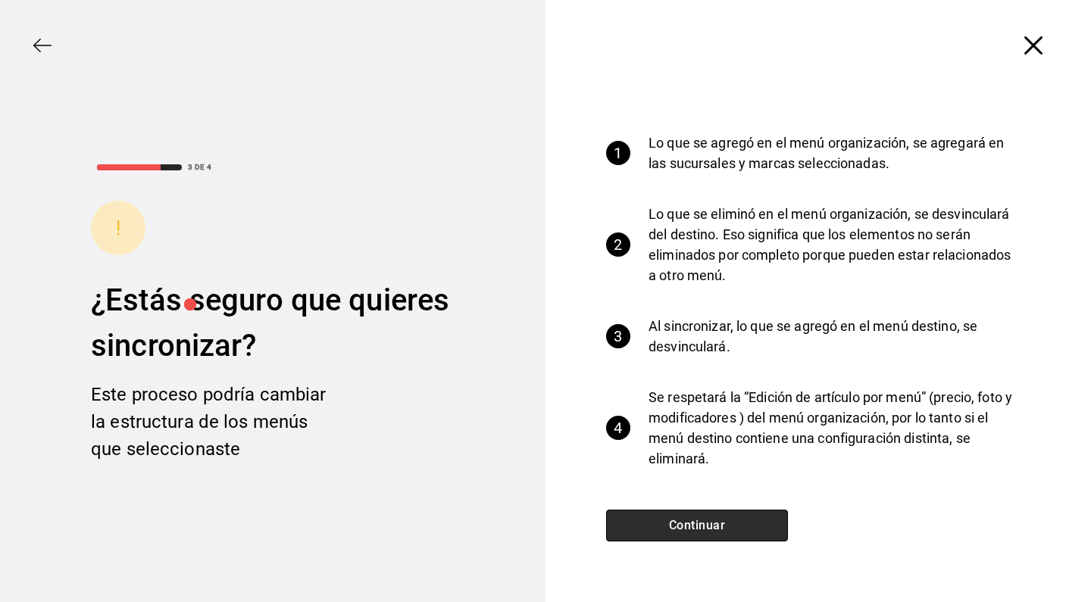
click at [708, 529] on button "Continuar" at bounding box center [697, 526] width 182 height 32
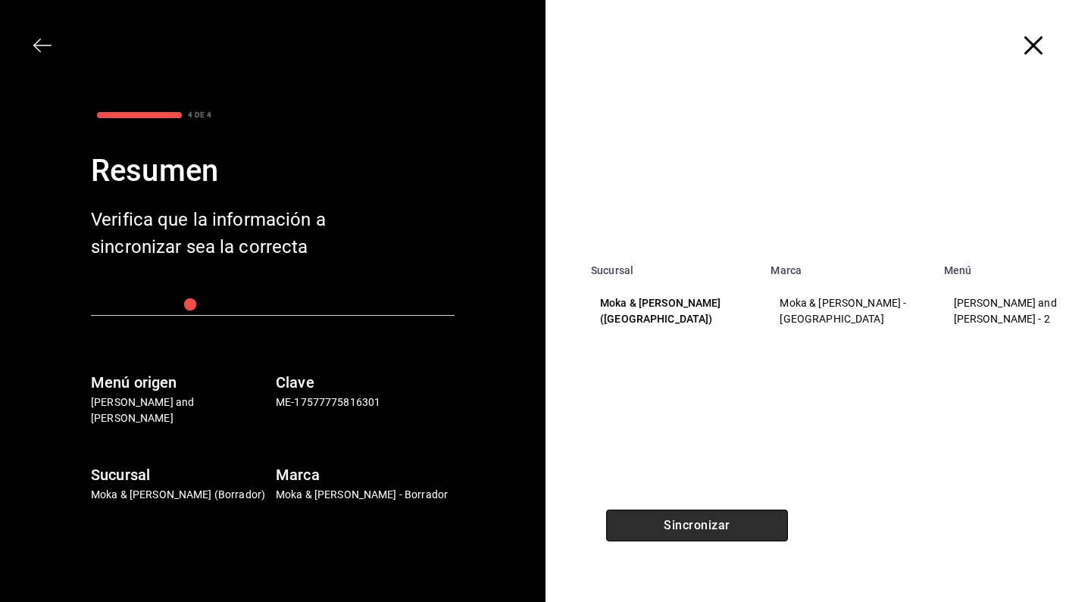
click at [708, 529] on button "Sincronizar" at bounding box center [697, 526] width 182 height 32
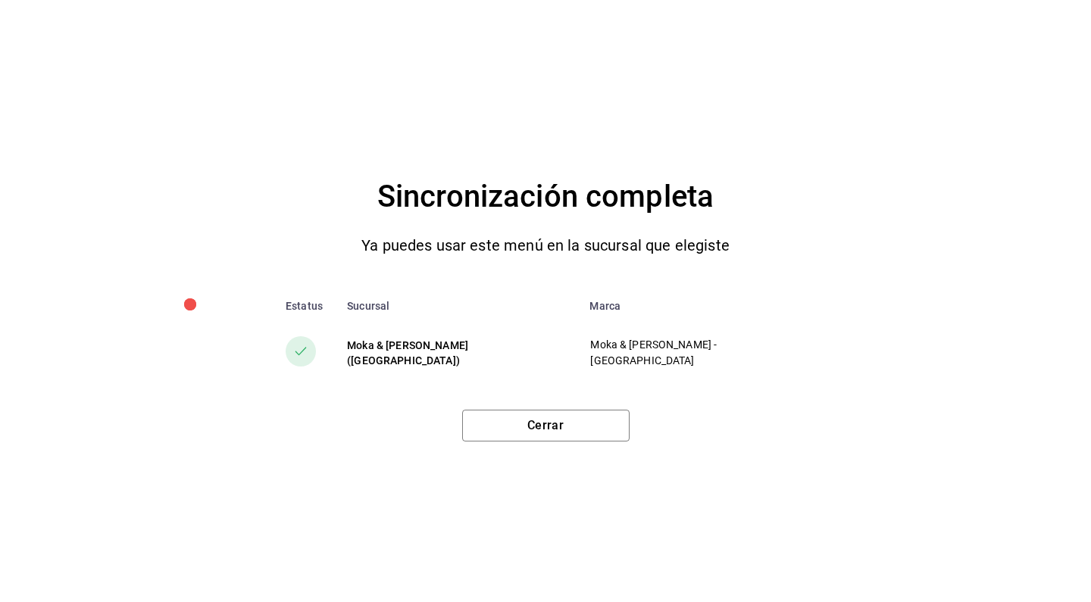
click at [576, 402] on div "Cerrar" at bounding box center [545, 420] width 1030 height 44
click at [545, 432] on button "Cerrar" at bounding box center [545, 426] width 167 height 32
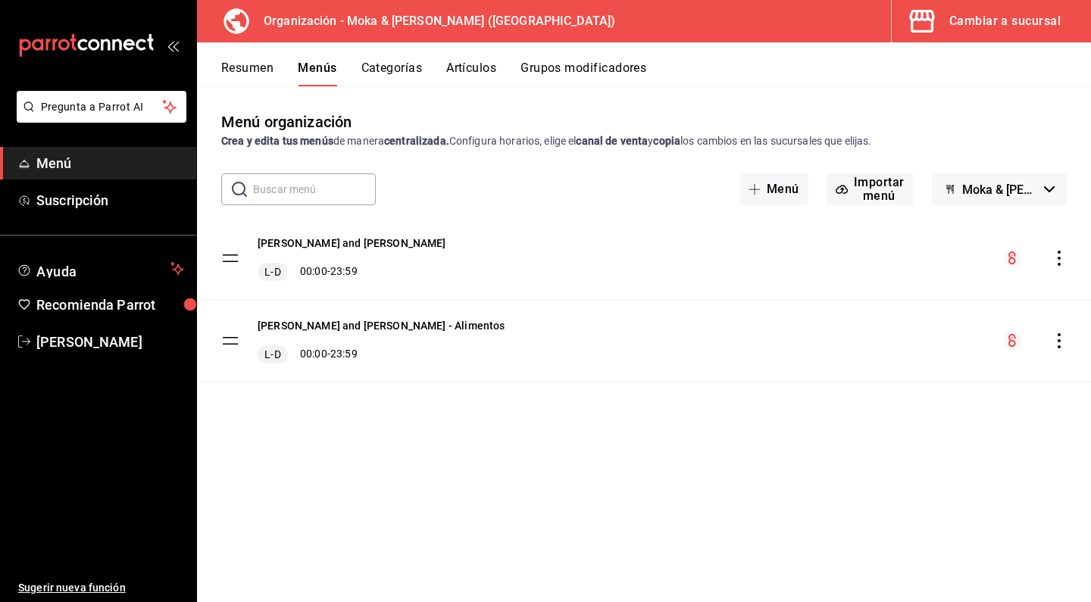
click at [986, 33] on button "Cambiar a sucursal" at bounding box center [984, 21] width 187 height 42
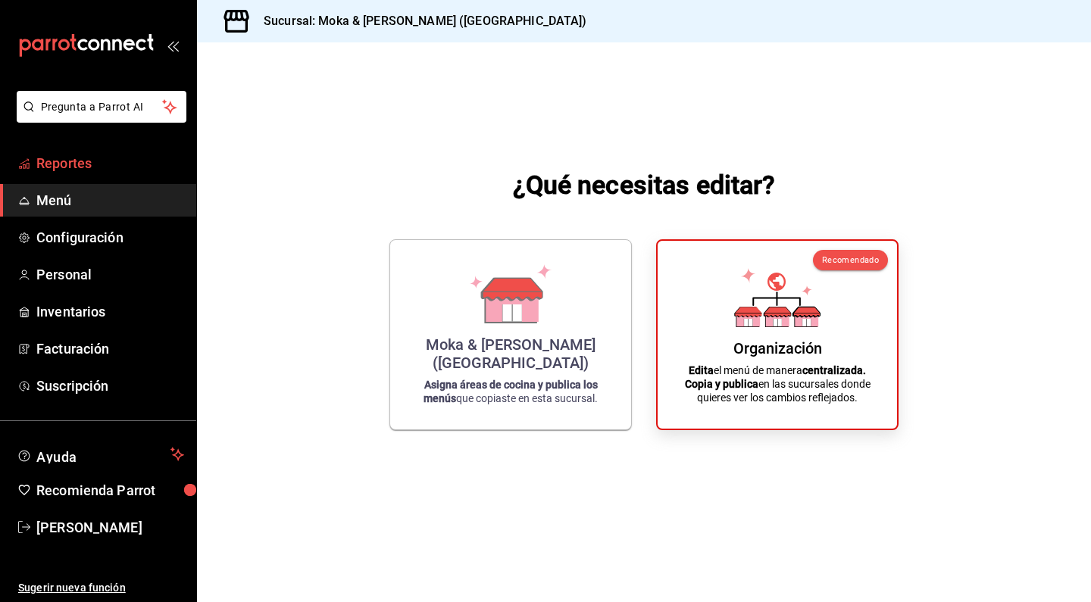
click at [72, 161] on span "Reportes" at bounding box center [110, 163] width 148 height 20
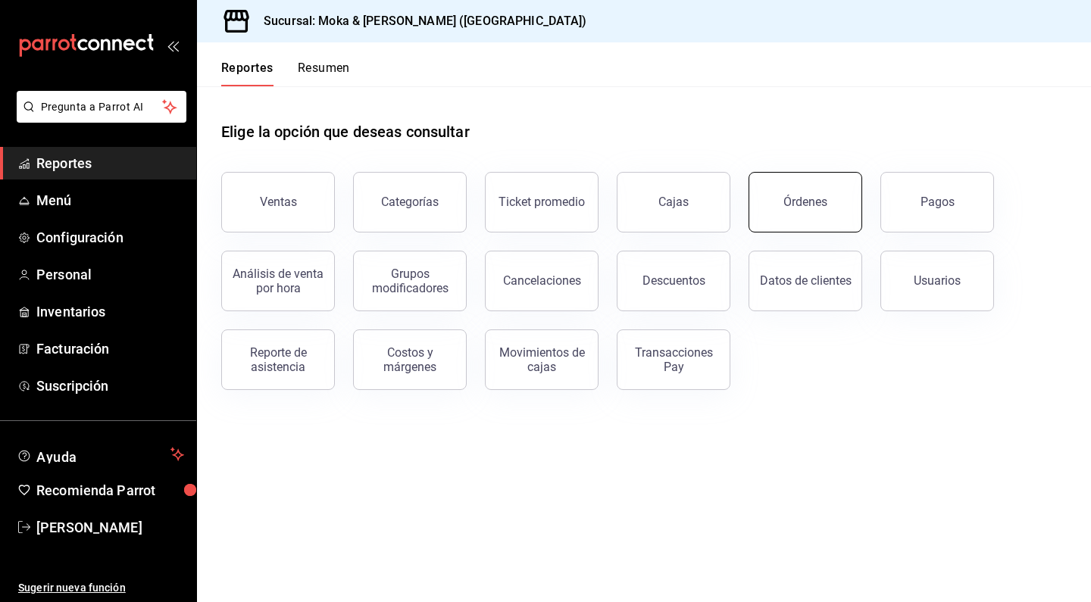
click at [789, 199] on div "Órdenes" at bounding box center [805, 202] width 44 height 14
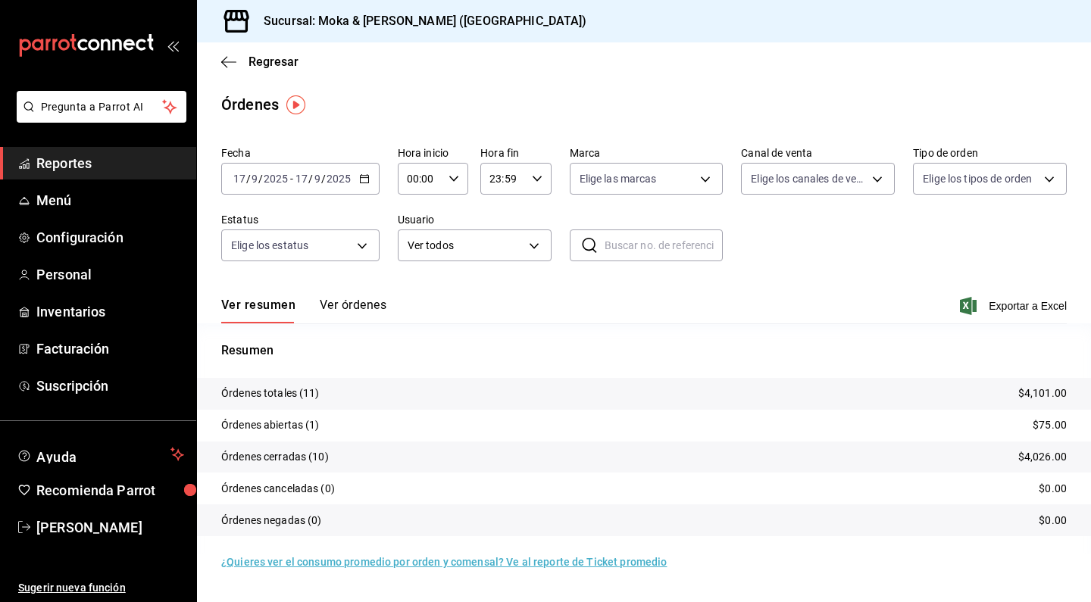
click at [347, 309] on button "Ver órdenes" at bounding box center [353, 311] width 67 height 26
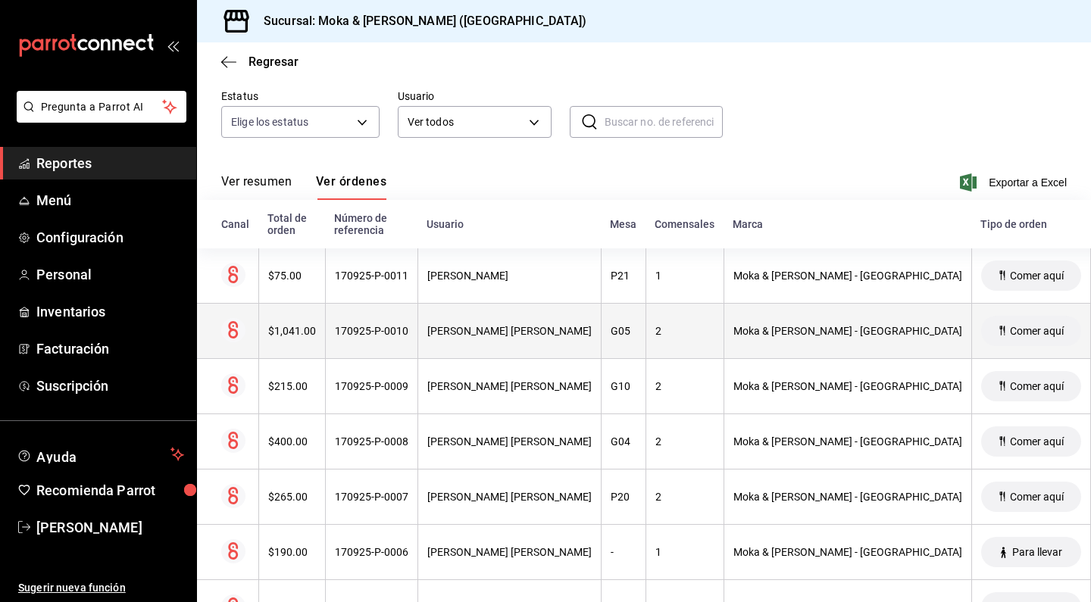
click at [448, 317] on th "[PERSON_NAME] [PERSON_NAME]" at bounding box center [508, 331] width 183 height 55
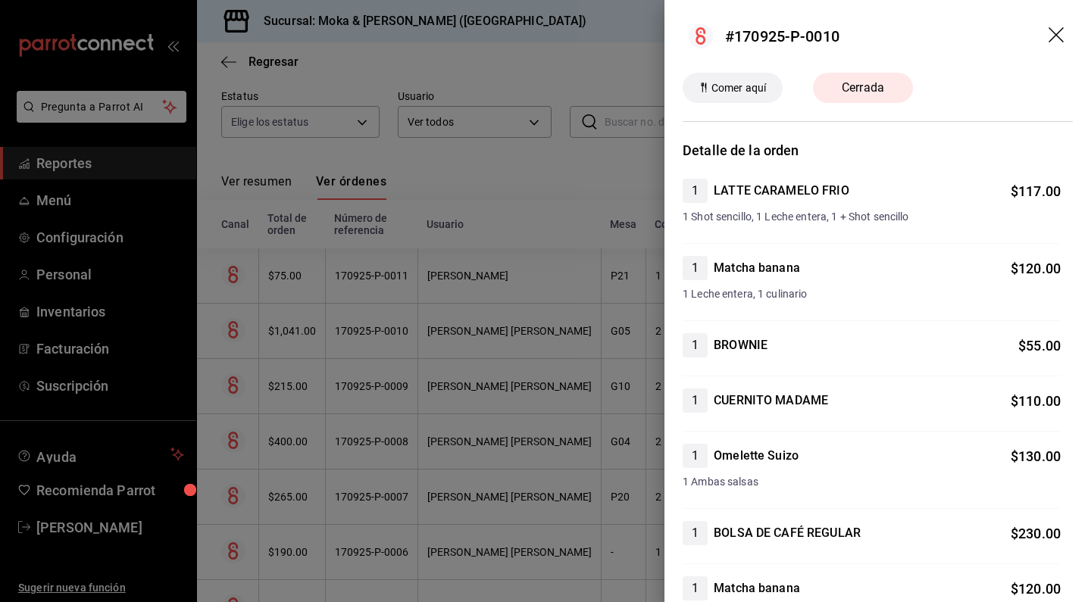
click at [1054, 35] on icon "drag" at bounding box center [1057, 36] width 18 height 18
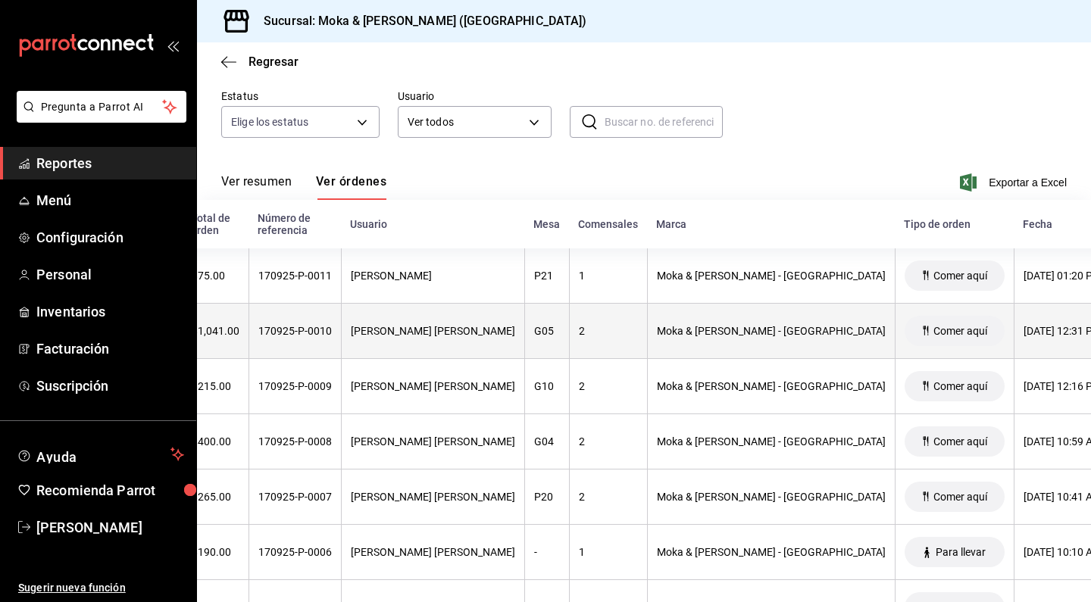
scroll to position [0, 76]
click at [895, 336] on th "Comer aquí" at bounding box center [954, 331] width 119 height 55
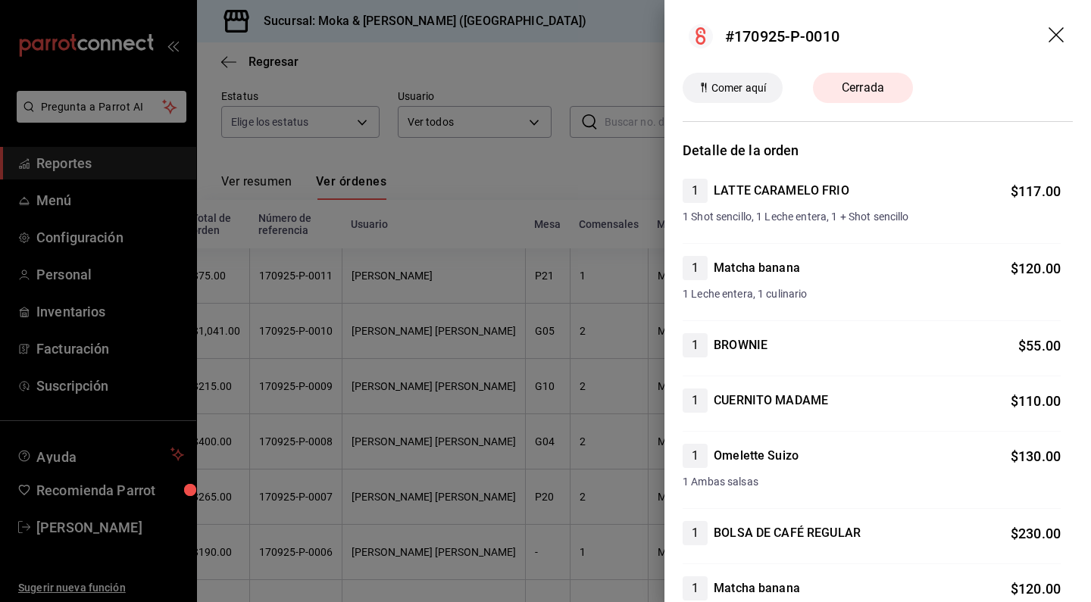
scroll to position [-1, 0]
click at [1057, 34] on icon "drag" at bounding box center [1055, 34] width 15 height 15
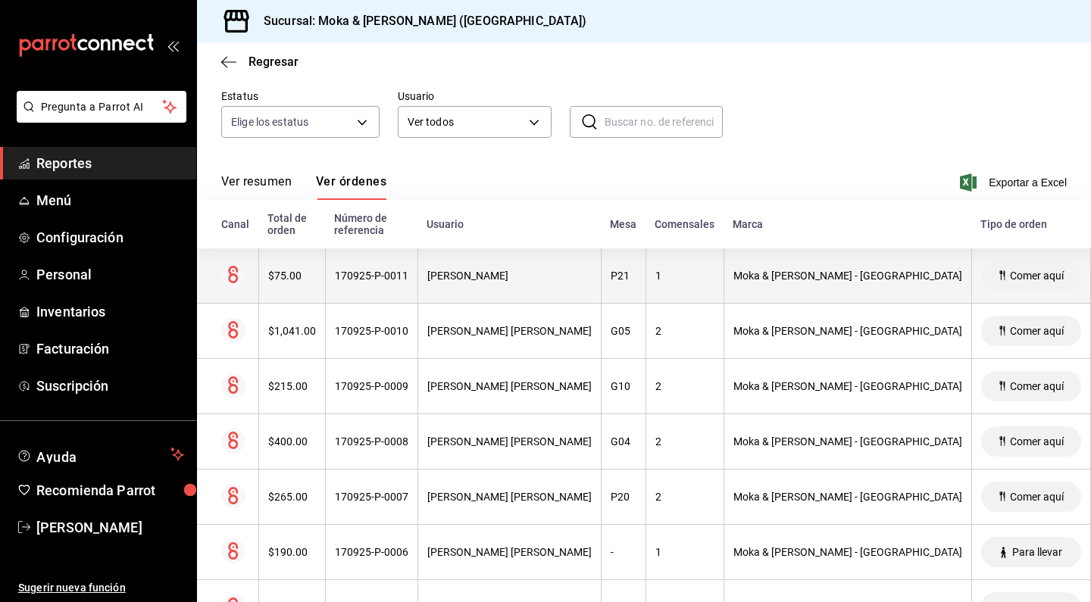
scroll to position [0, 0]
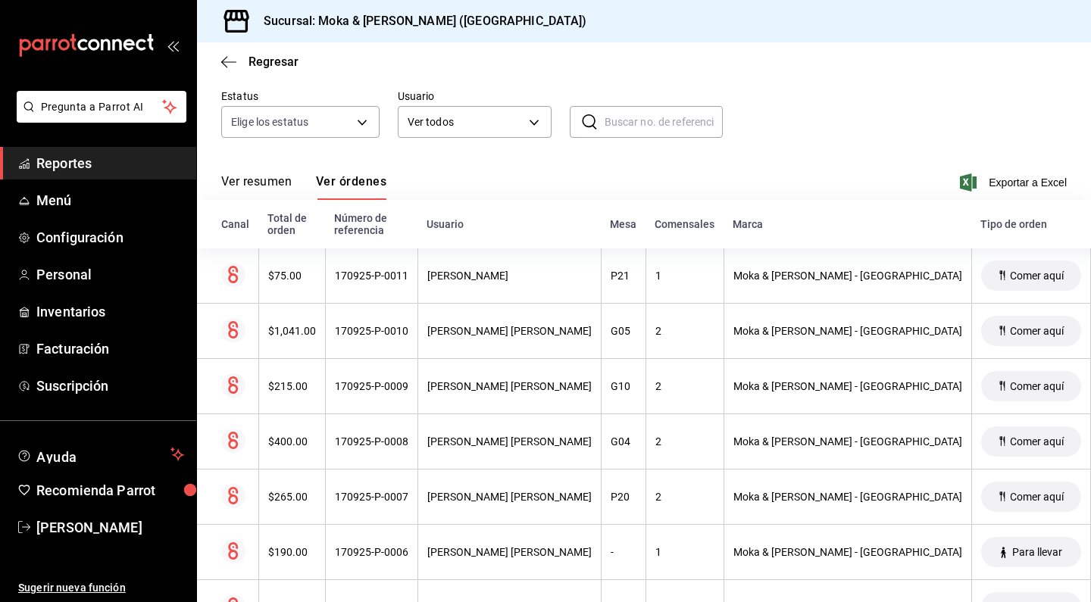
click at [278, 193] on button "Ver resumen" at bounding box center [256, 187] width 70 height 26
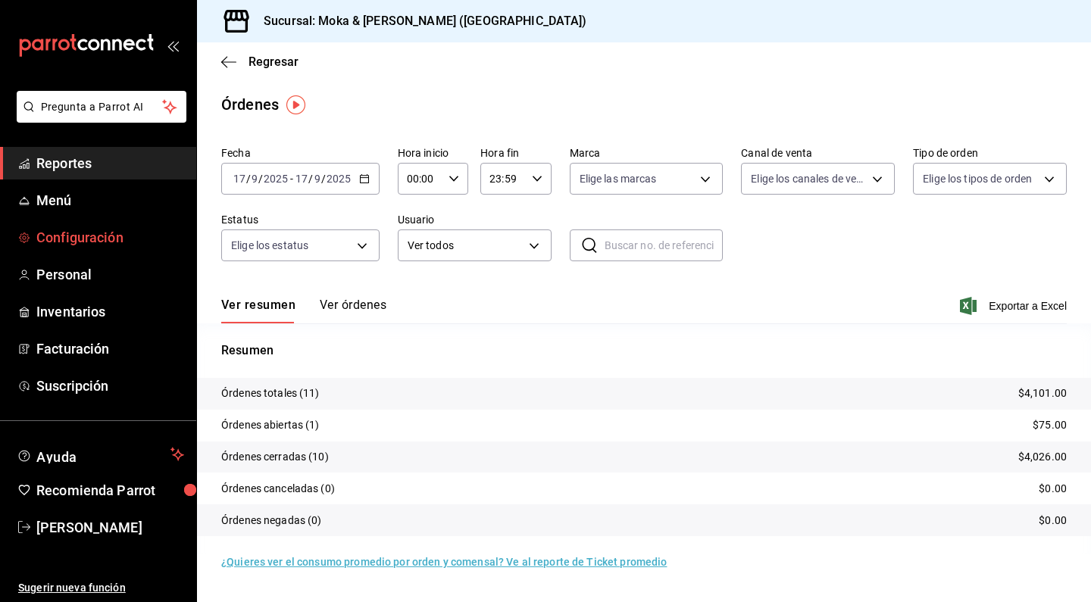
click at [100, 245] on span "Configuración" at bounding box center [110, 237] width 148 height 20
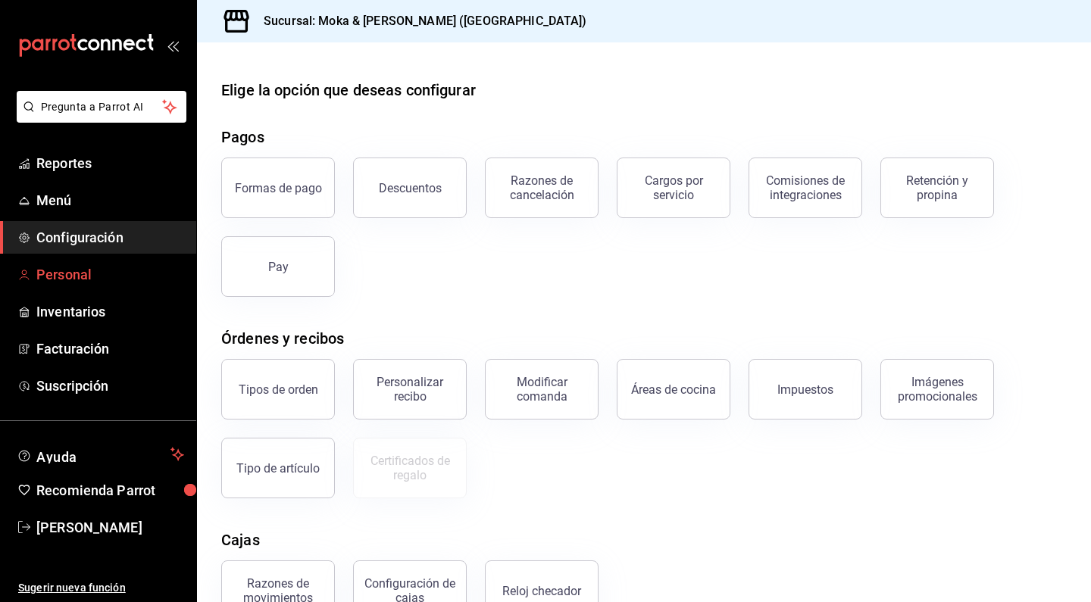
click at [85, 267] on span "Personal" at bounding box center [110, 274] width 148 height 20
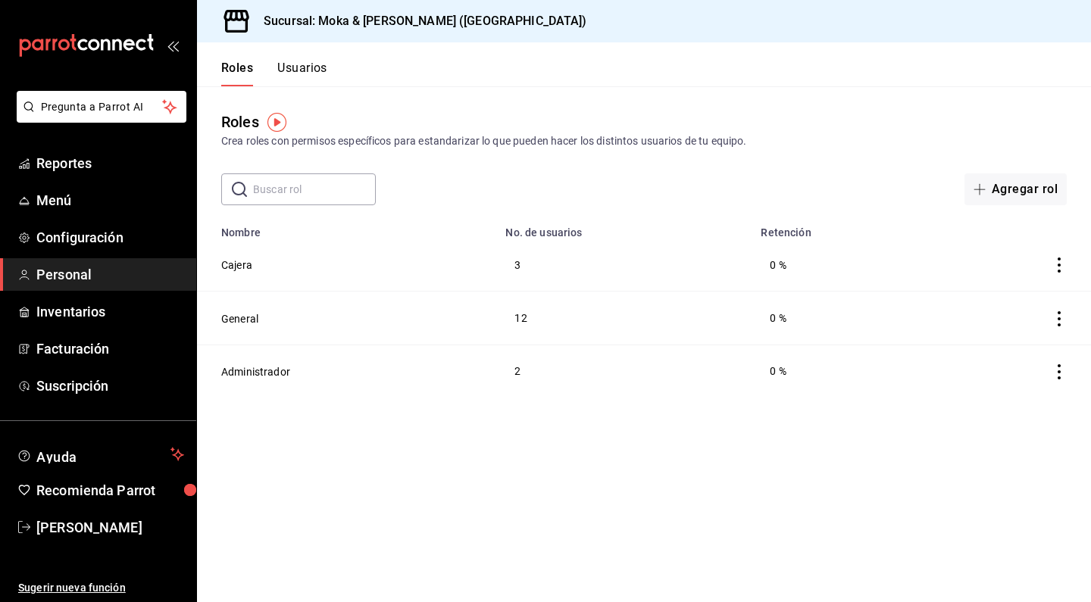
click at [714, 164] on div "Roles Crea roles con permisos específicos para estandarizar lo que pueden hacer…" at bounding box center [644, 145] width 894 height 119
click at [249, 372] on button "Administrador" at bounding box center [255, 371] width 69 height 15
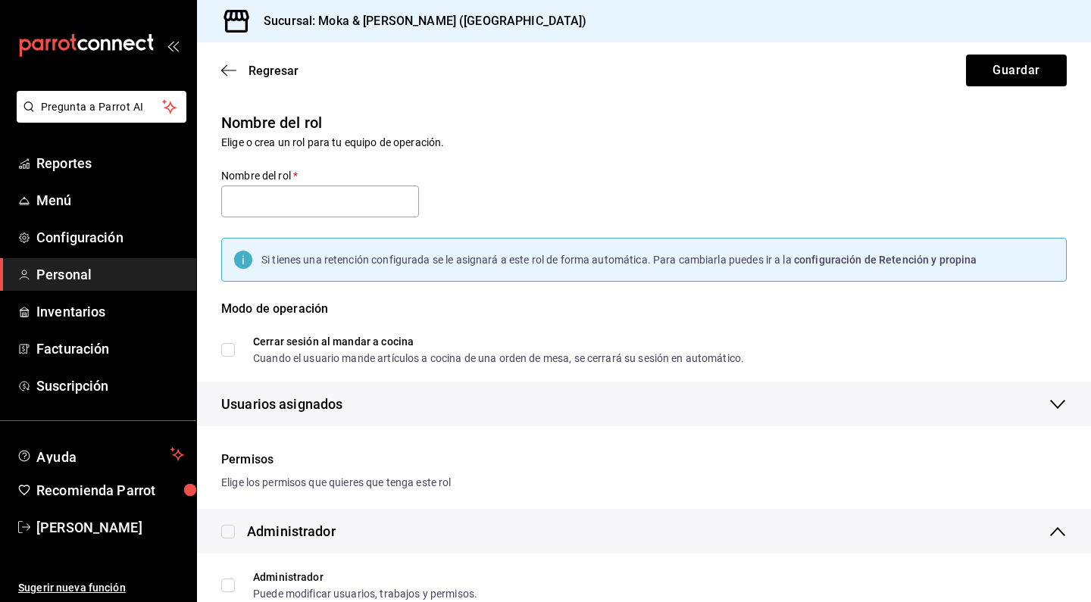
type input "Administrador"
checkbox input "true"
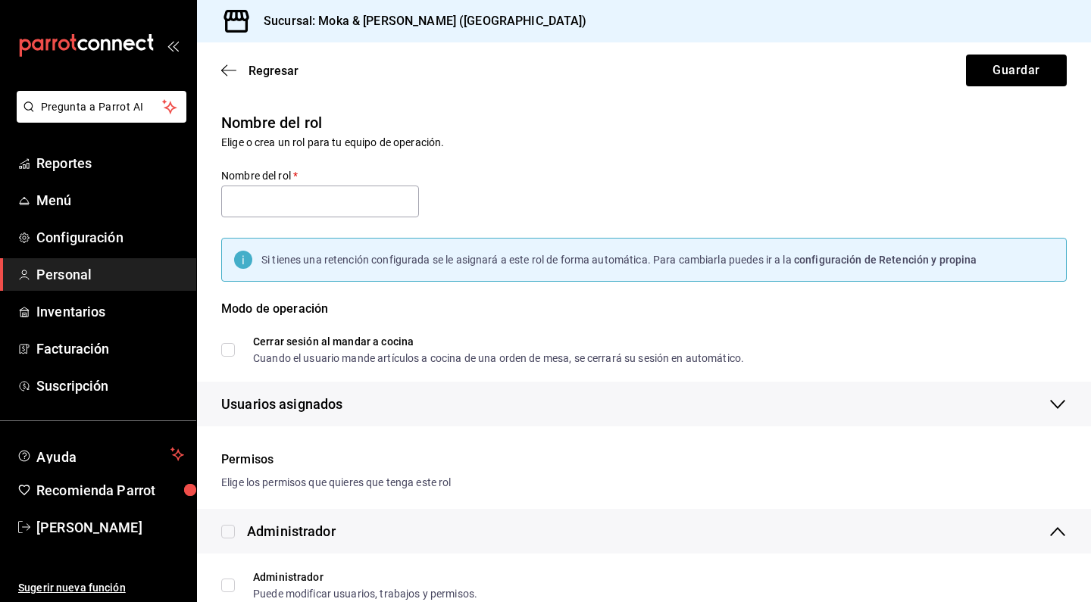
checkbox input "true"
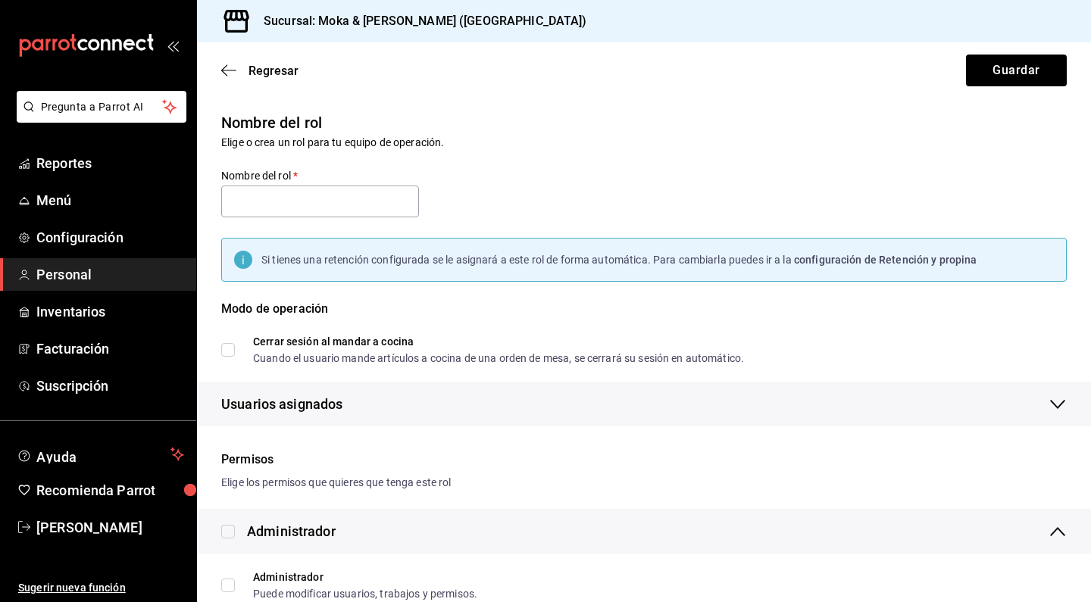
checkbox input "true"
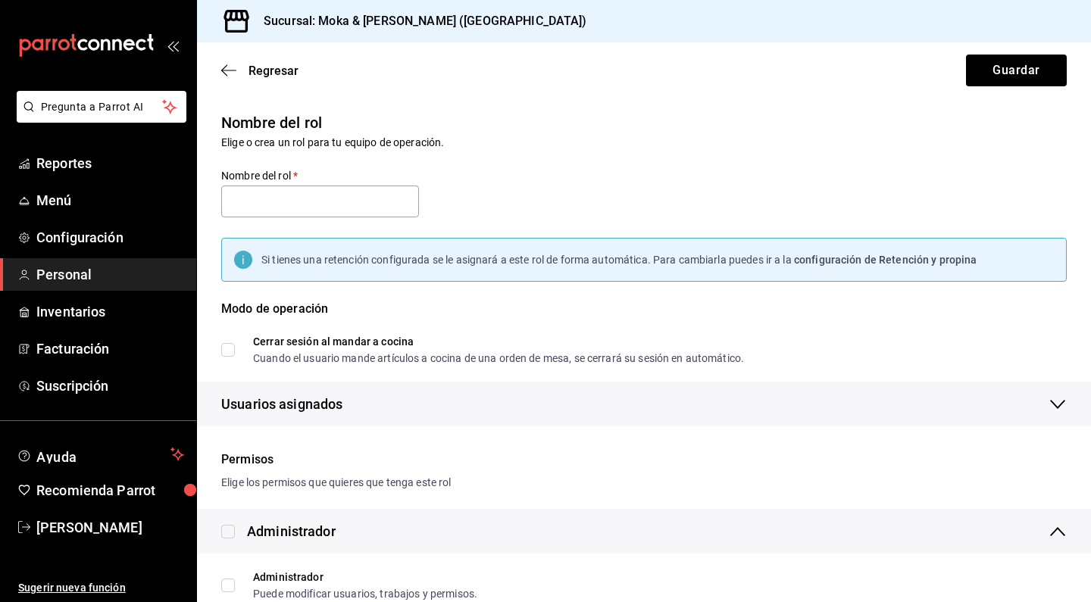
checkbox input "true"
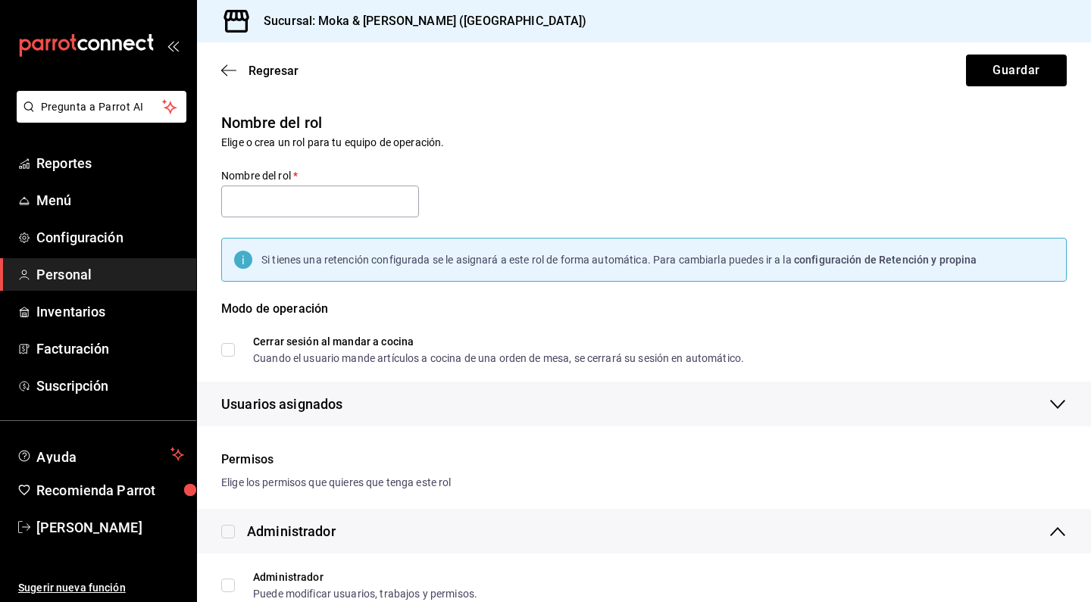
checkbox input "true"
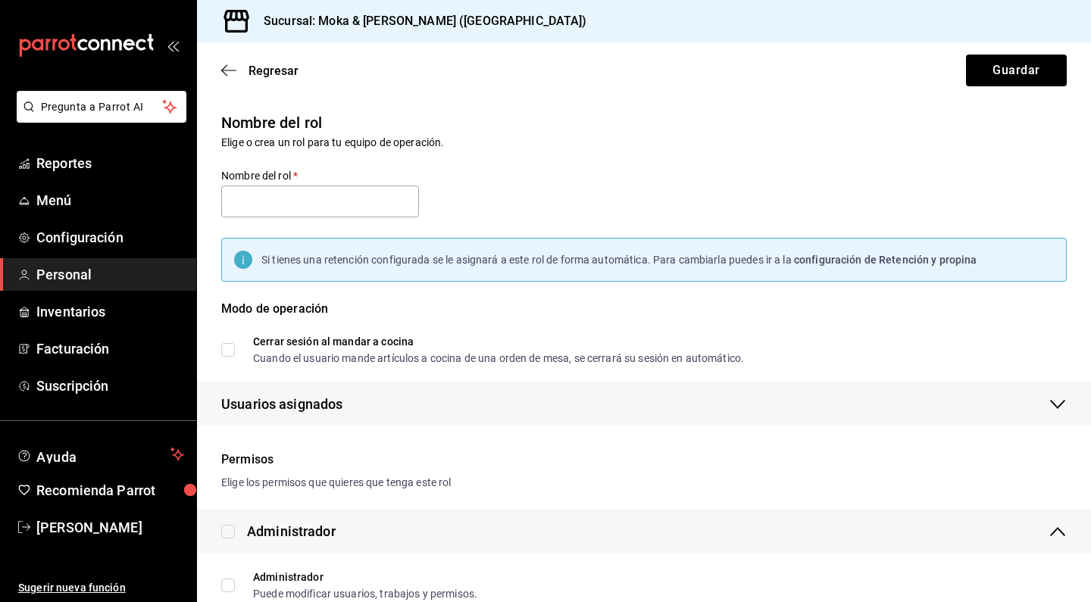
checkbox input "true"
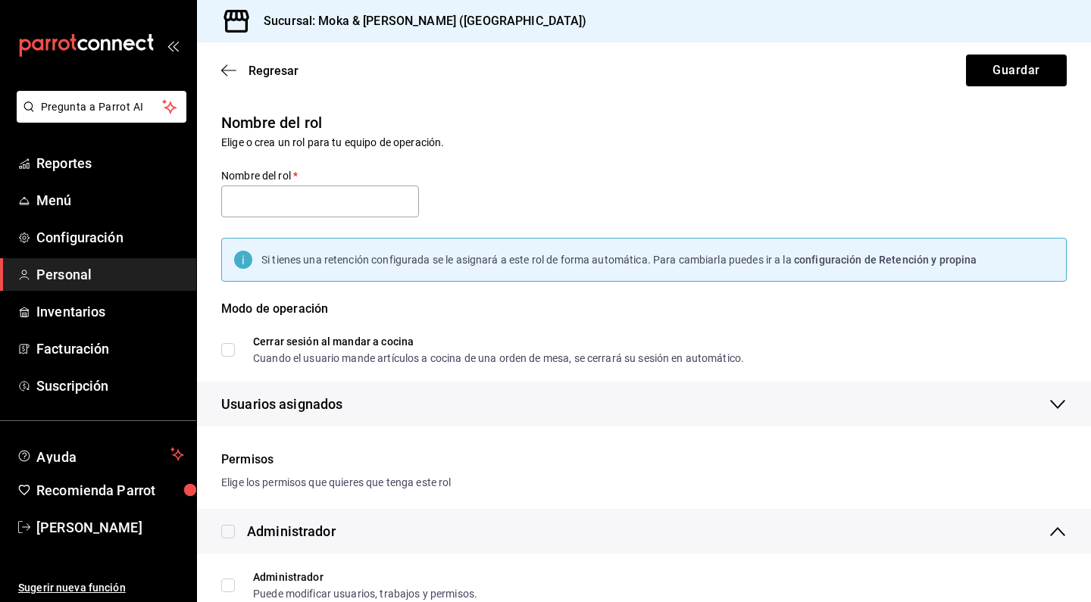
checkbox input "true"
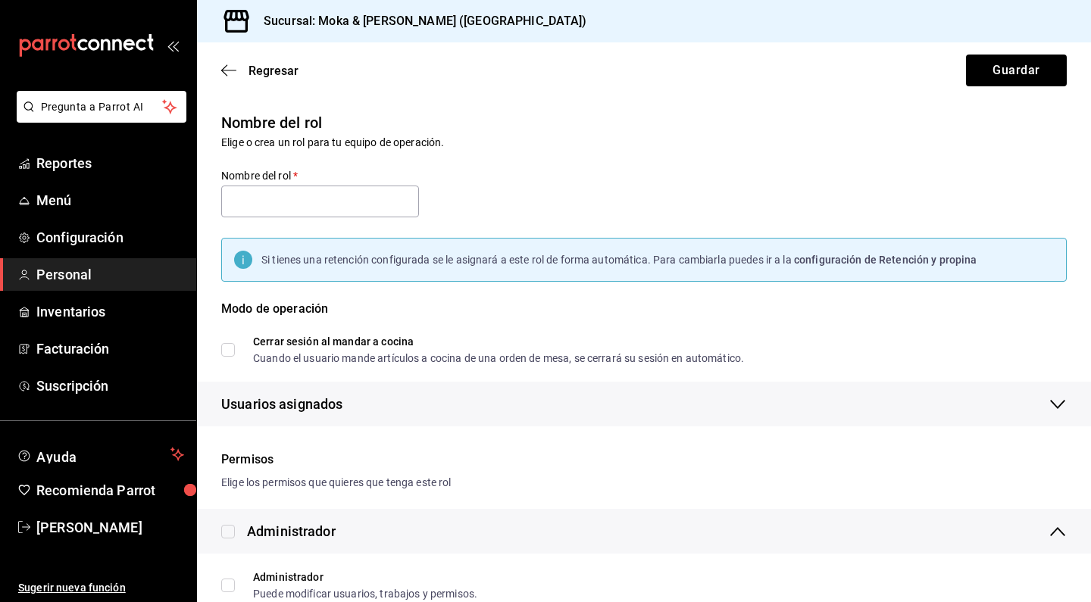
checkbox input "true"
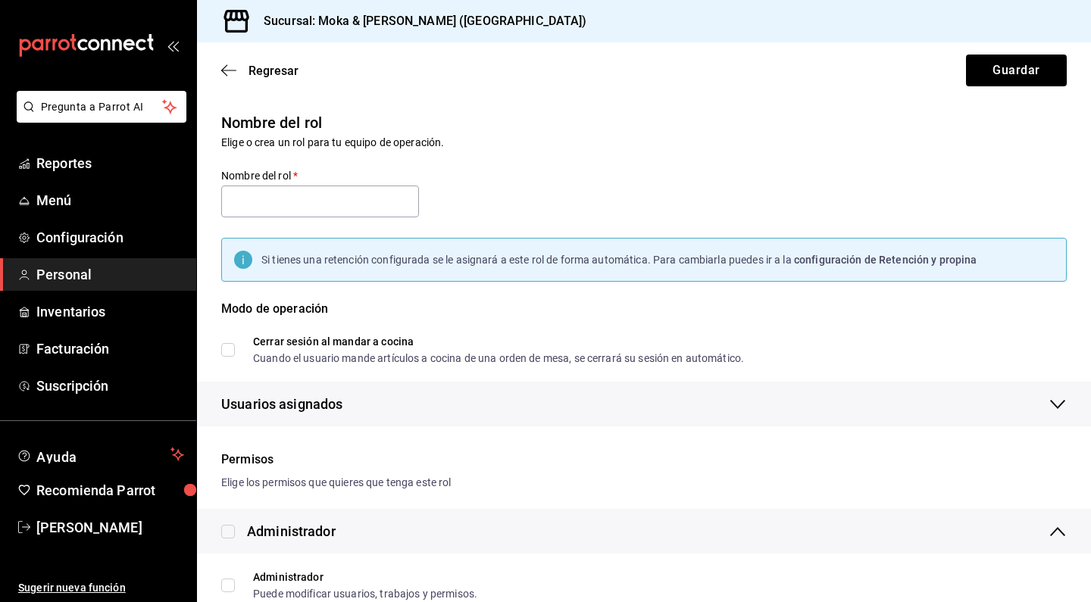
checkbox input "true"
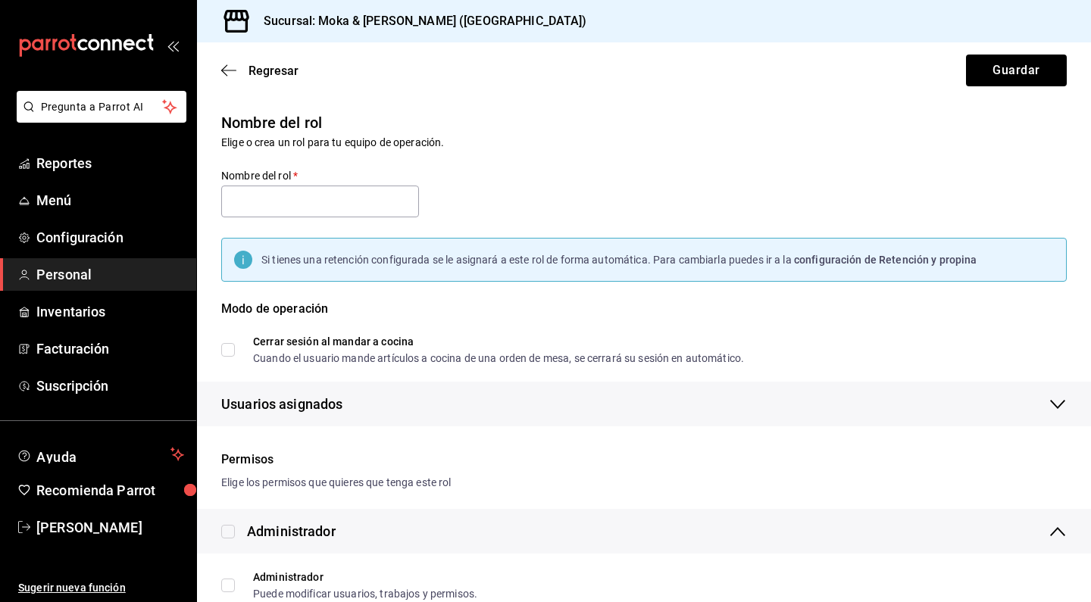
checkbox input "true"
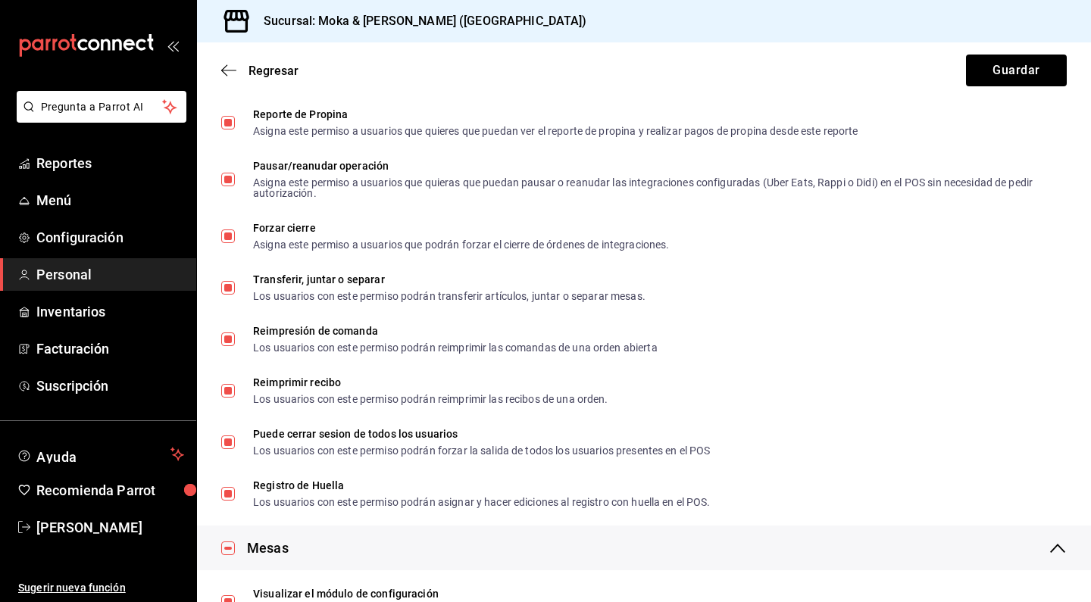
scroll to position [1451, 0]
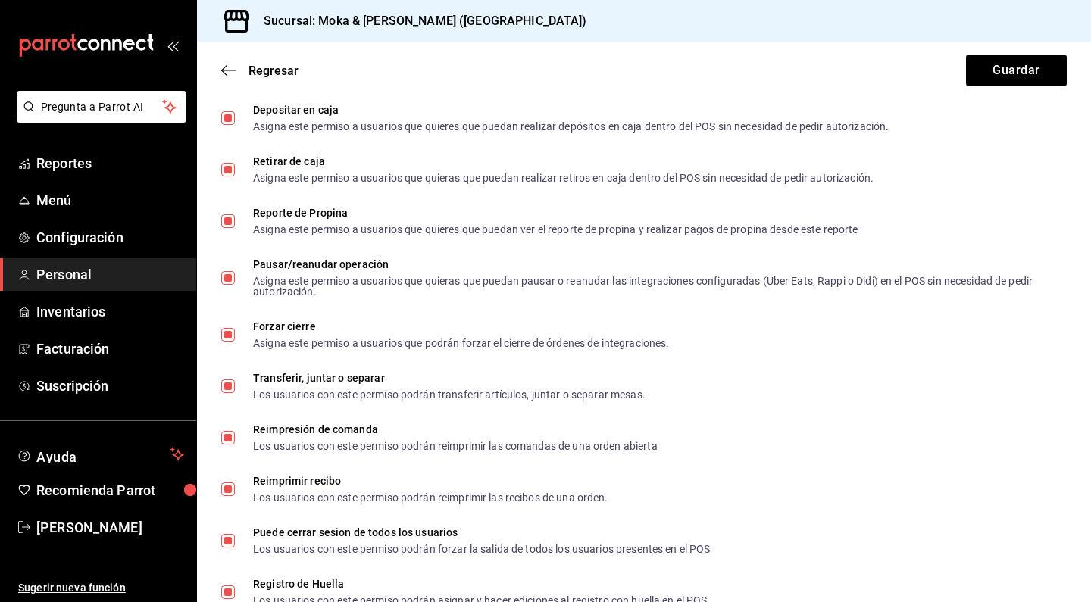
click at [232, 62] on div "Regresar Guardar" at bounding box center [644, 70] width 894 height 56
click at [229, 71] on icon "button" at bounding box center [228, 71] width 15 height 14
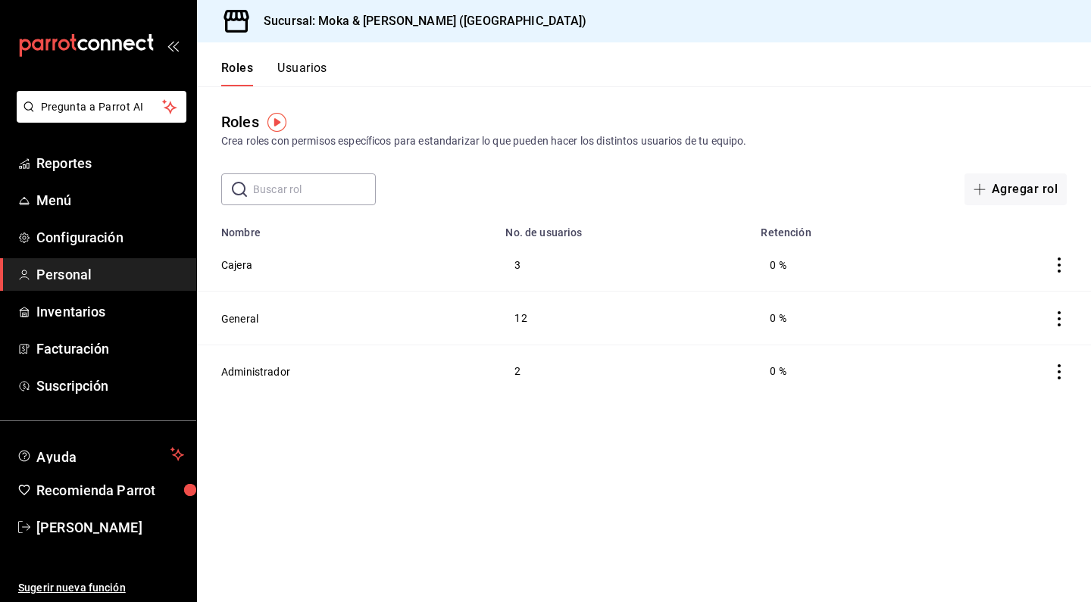
click at [298, 72] on button "Usuarios" at bounding box center [302, 74] width 50 height 26
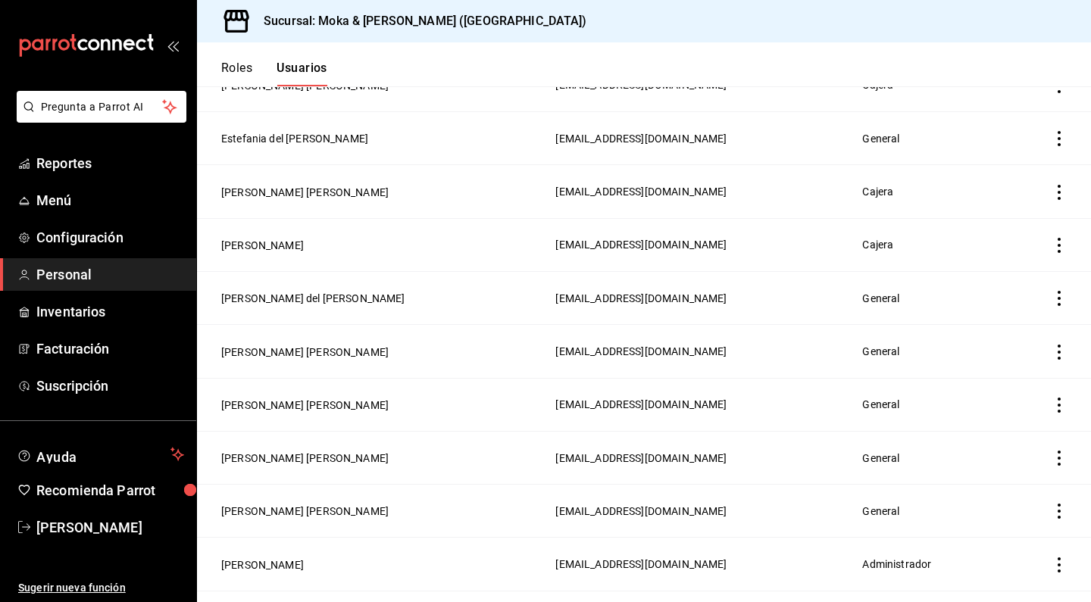
scroll to position [507, 0]
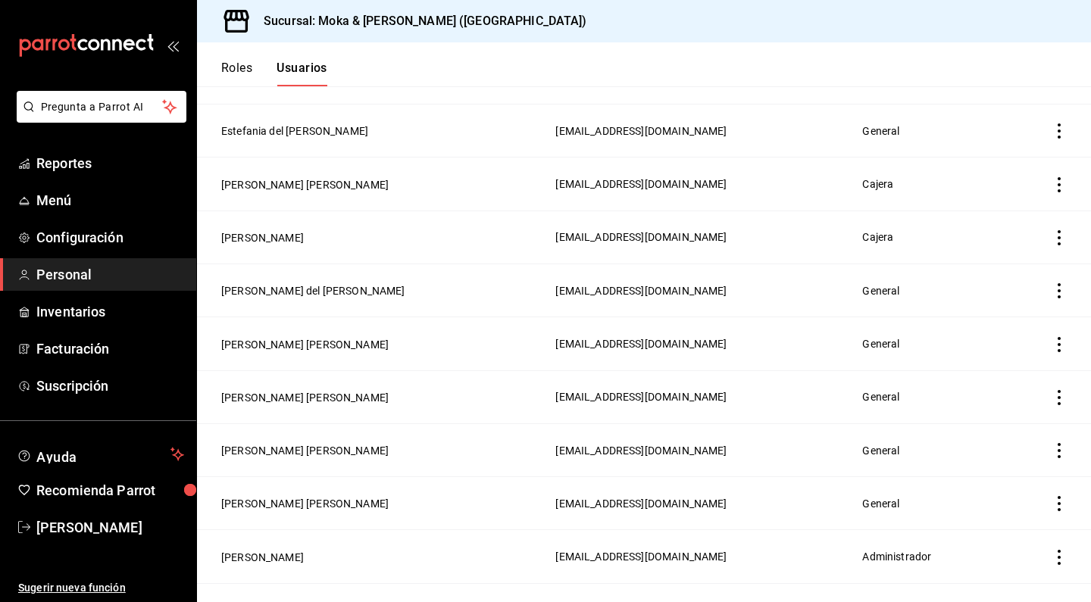
click at [1054, 181] on icon "actions" at bounding box center [1058, 184] width 15 height 15
click at [827, 199] on div at bounding box center [545, 301] width 1091 height 602
click at [308, 185] on button "[PERSON_NAME] [PERSON_NAME]" at bounding box center [304, 184] width 167 height 15
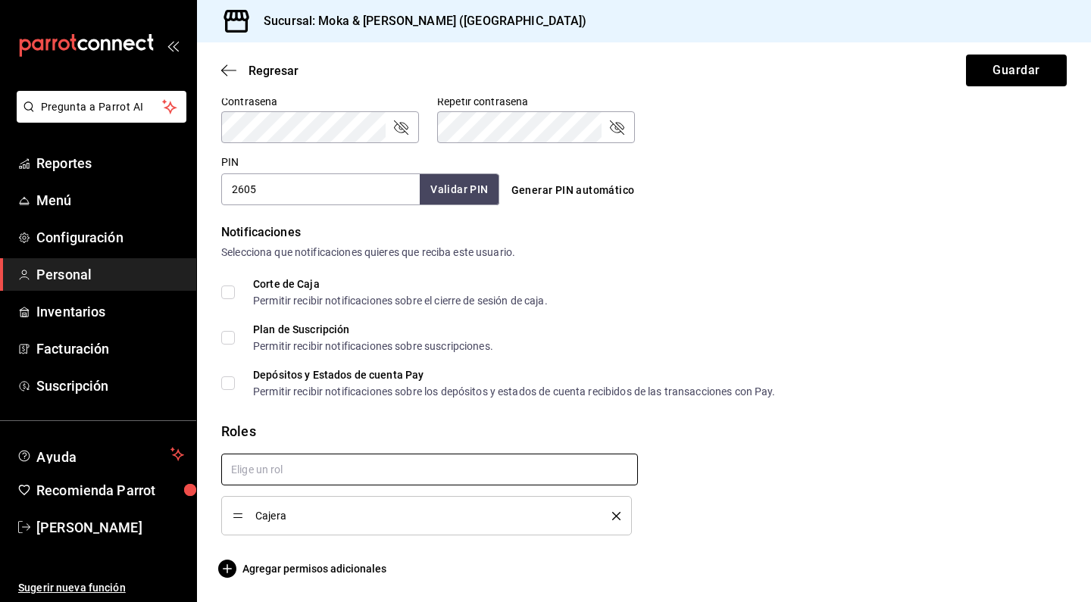
scroll to position [658, 0]
click at [356, 470] on input "text" at bounding box center [429, 470] width 417 height 32
click at [270, 498] on li "General" at bounding box center [429, 504] width 417 height 25
click at [615, 521] on div "Cajera" at bounding box center [427, 515] width 388 height 17
click at [616, 516] on icon "delete" at bounding box center [616, 516] width 8 height 8
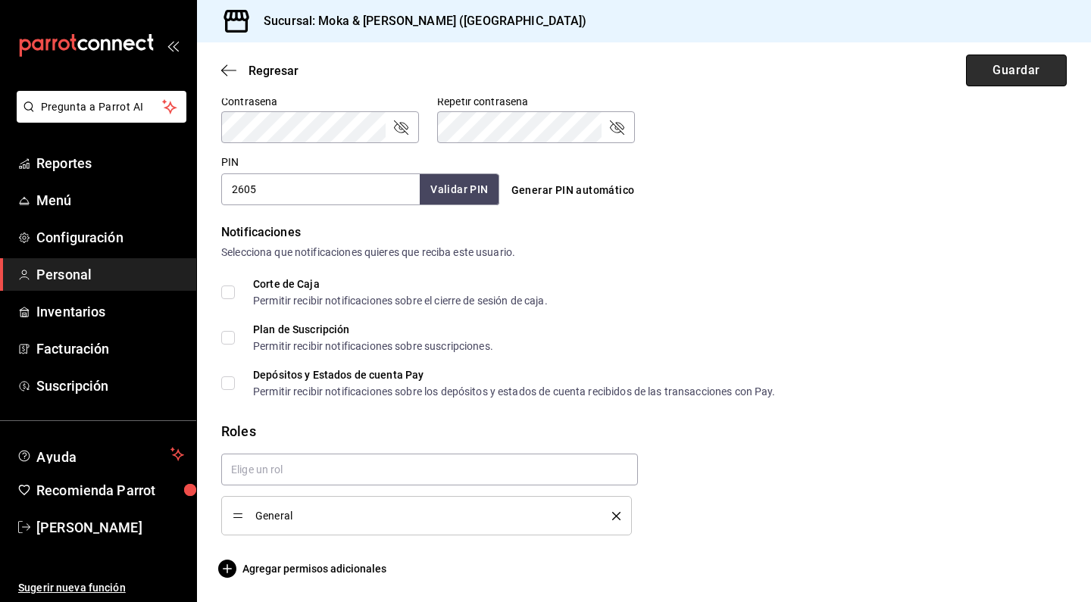
click at [1041, 57] on button "Guardar" at bounding box center [1016, 71] width 101 height 32
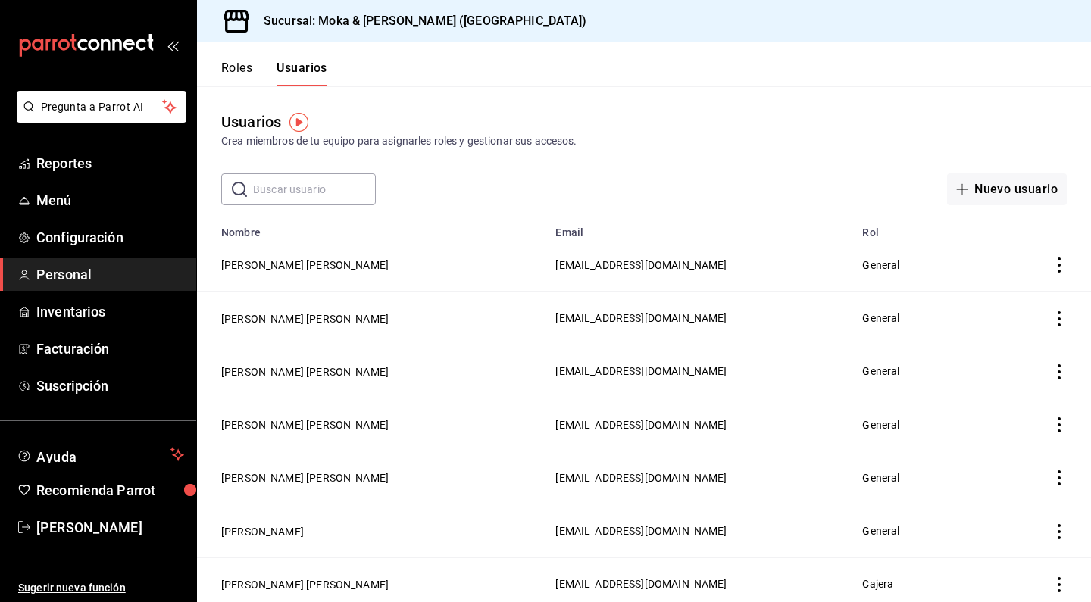
click at [237, 68] on button "Roles" at bounding box center [236, 74] width 31 height 26
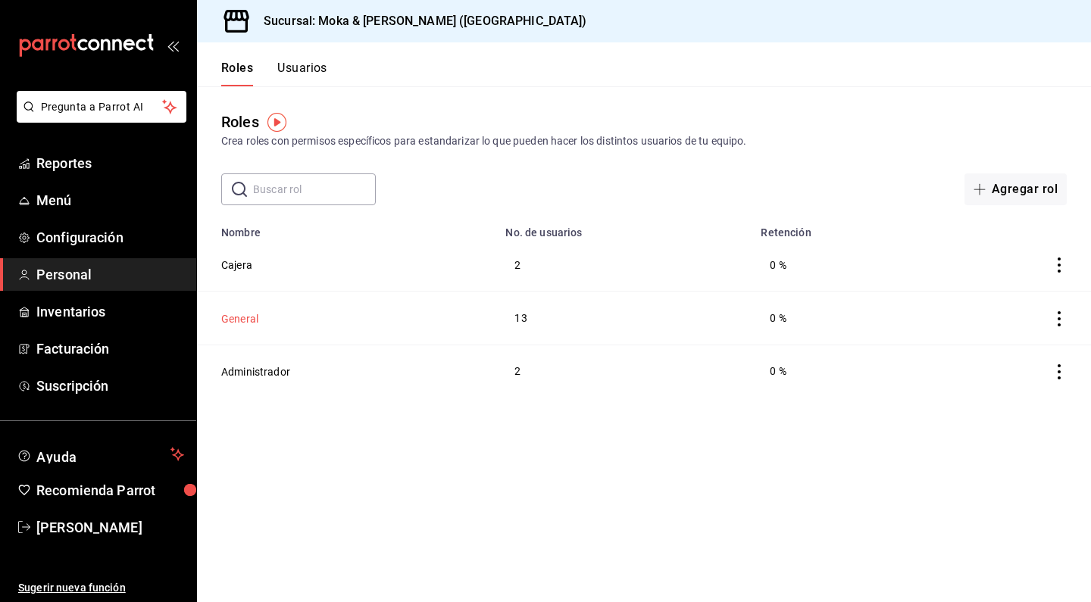
click at [246, 322] on button "General" at bounding box center [239, 318] width 37 height 15
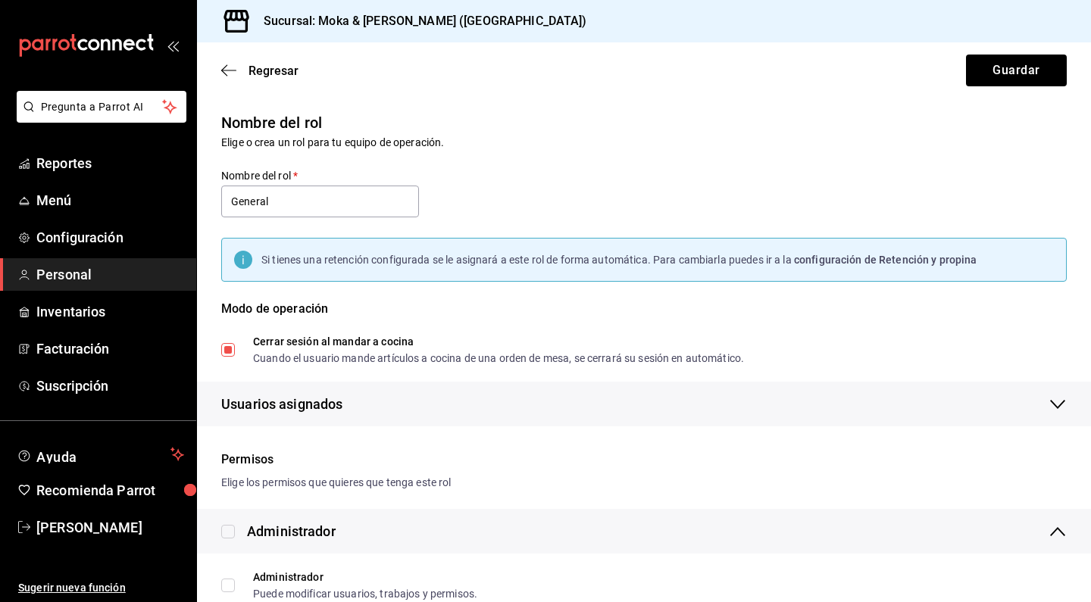
scroll to position [36, 0]
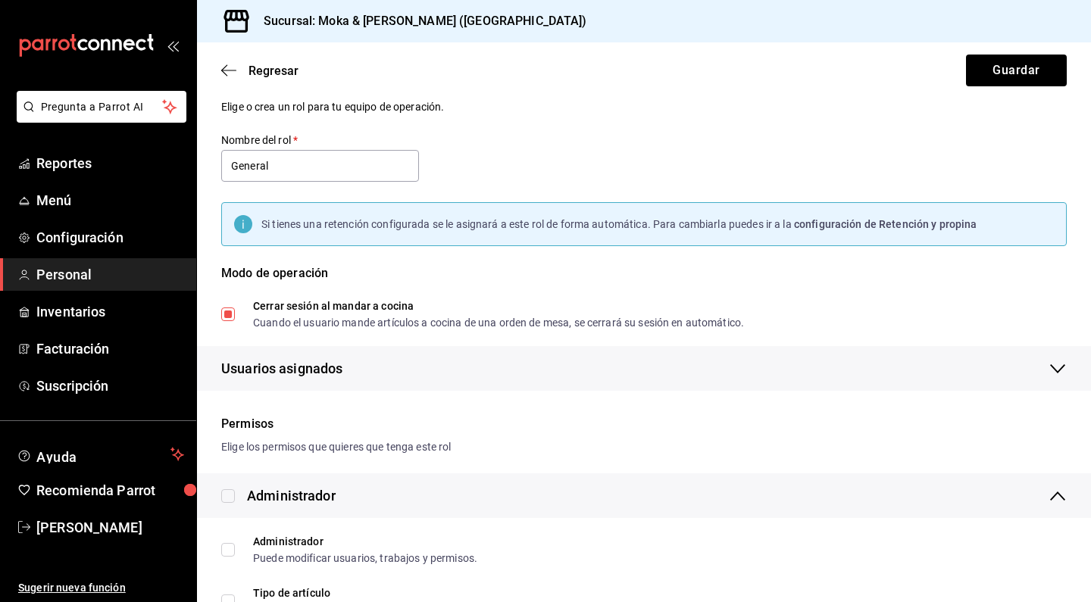
click at [226, 57] on div "Regresar Guardar" at bounding box center [644, 70] width 894 height 56
click at [228, 65] on icon "button" at bounding box center [228, 71] width 15 height 14
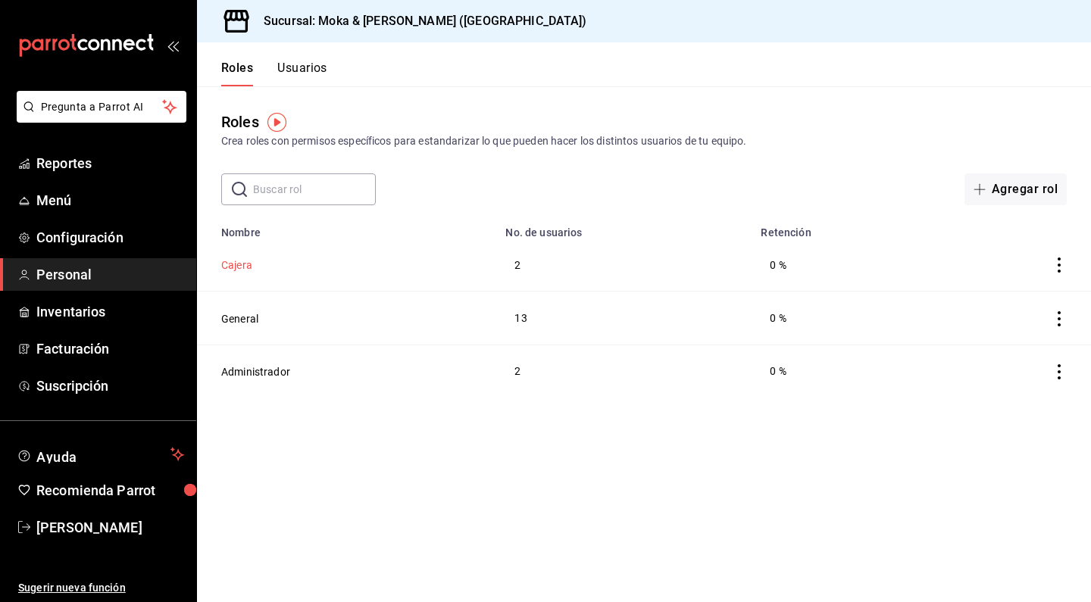
click at [245, 271] on button "Cajera" at bounding box center [236, 265] width 31 height 15
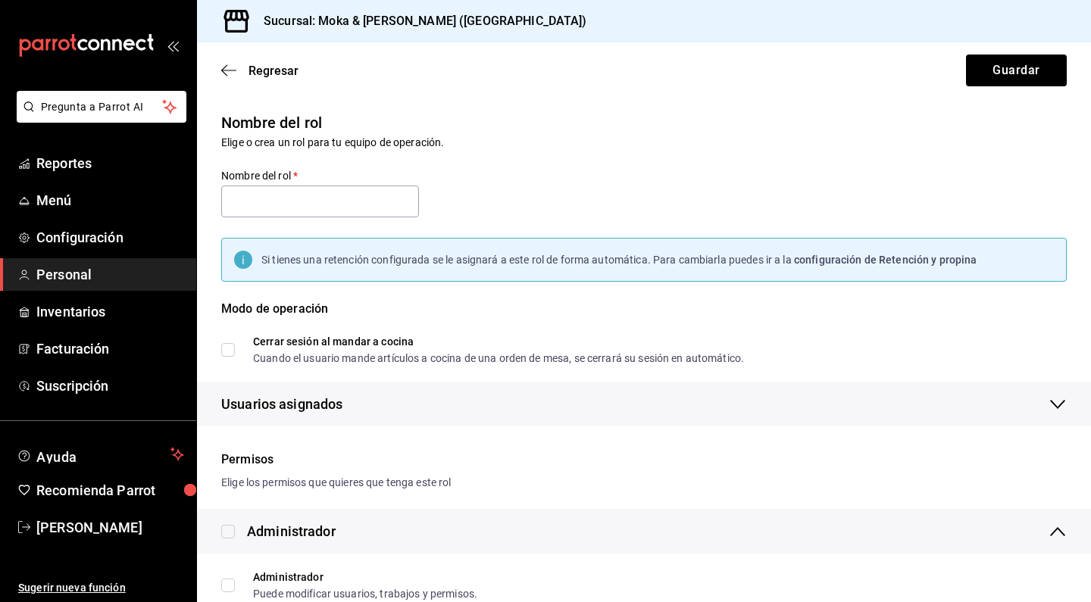
type input "Cajera"
checkbox input "true"
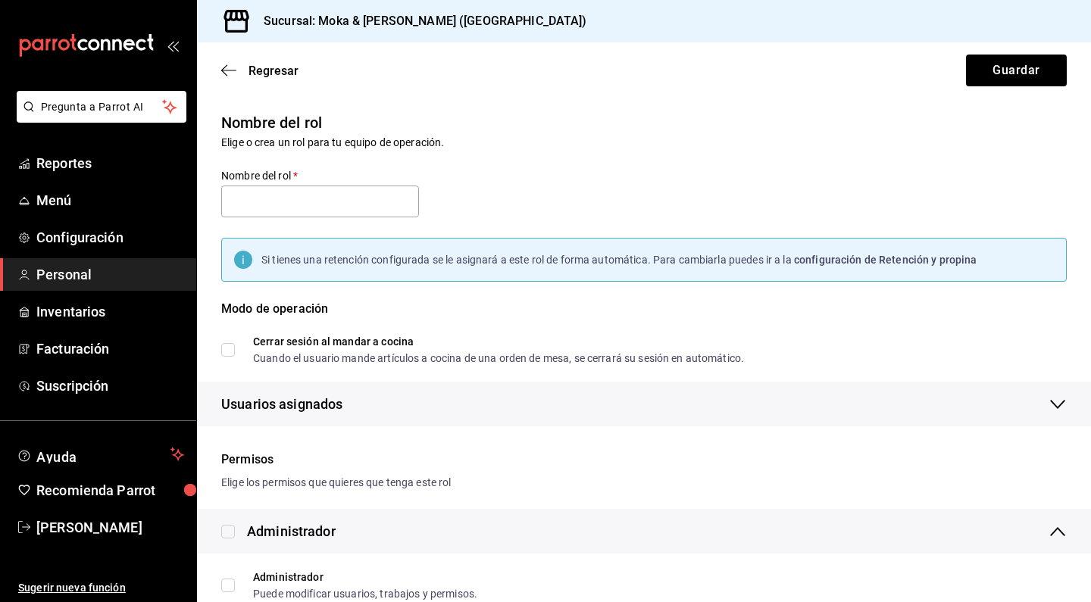
checkbox input "true"
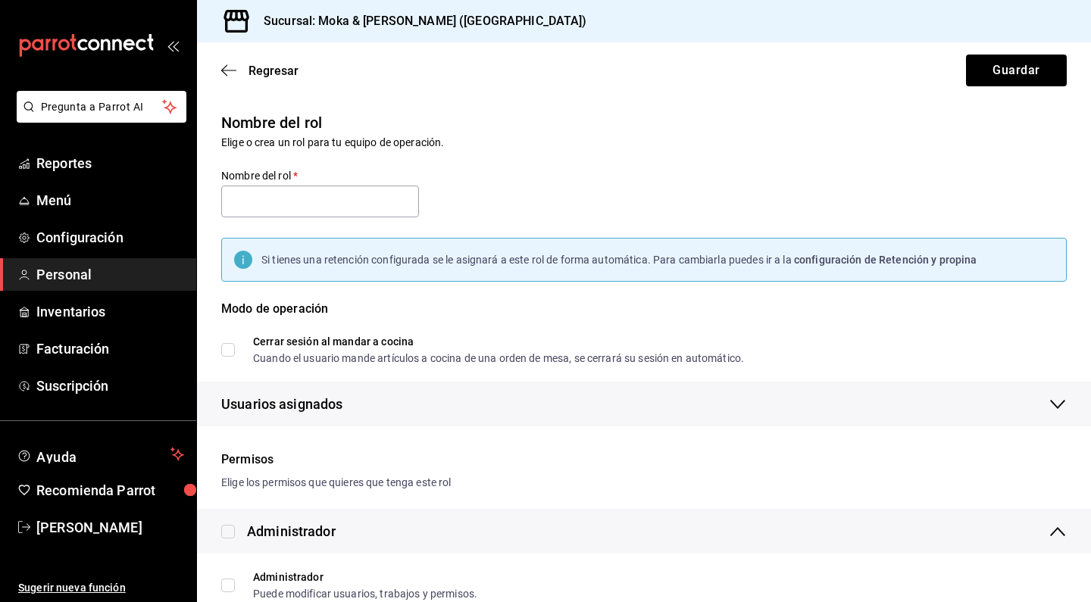
checkbox input "true"
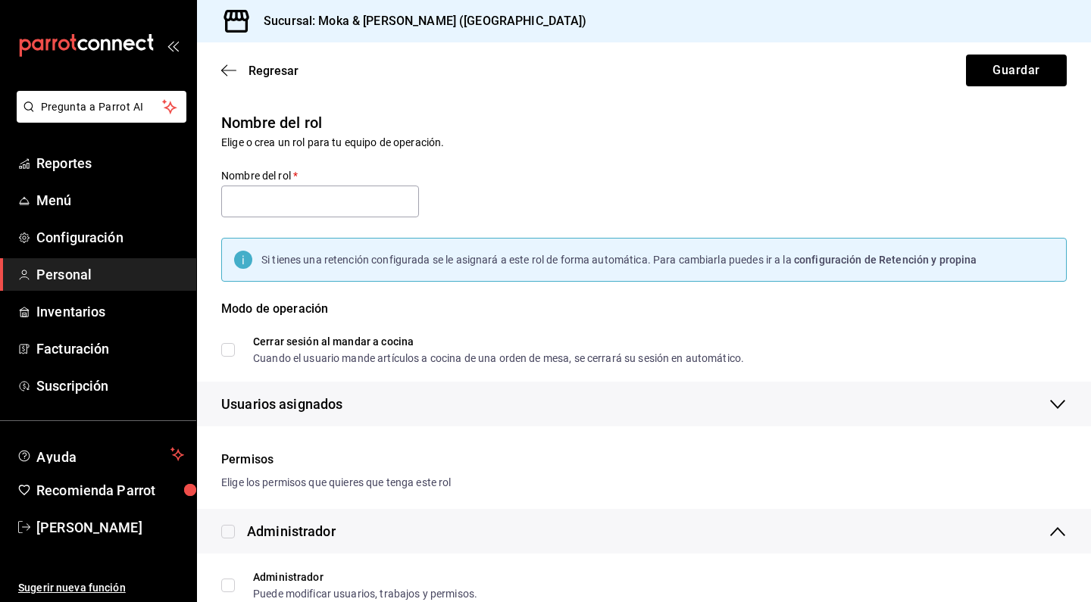
checkbox input "true"
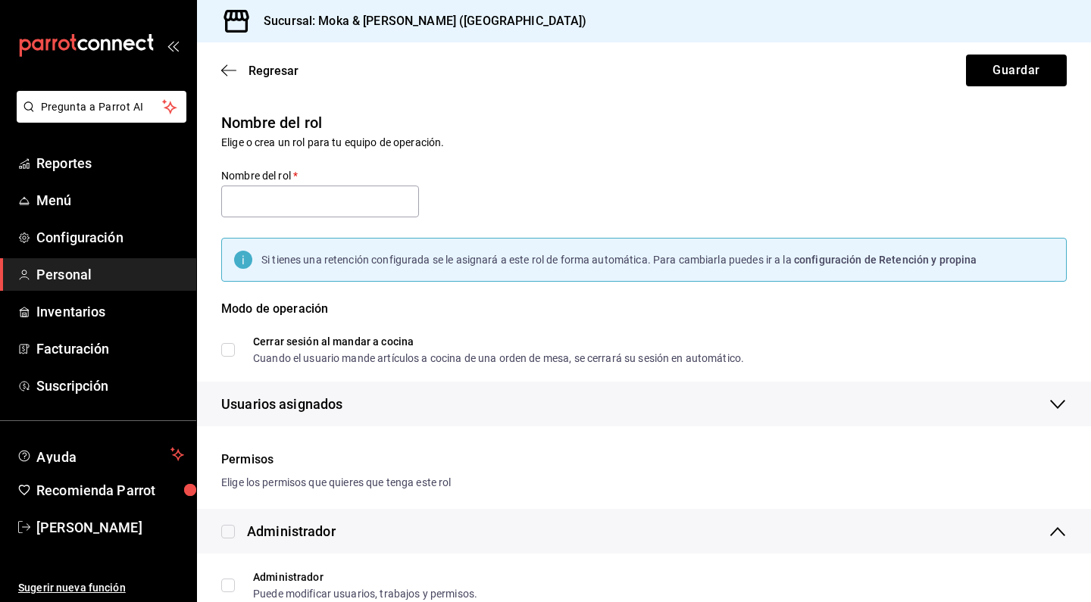
checkbox input "true"
click at [230, 73] on icon "button" at bounding box center [228, 71] width 15 height 14
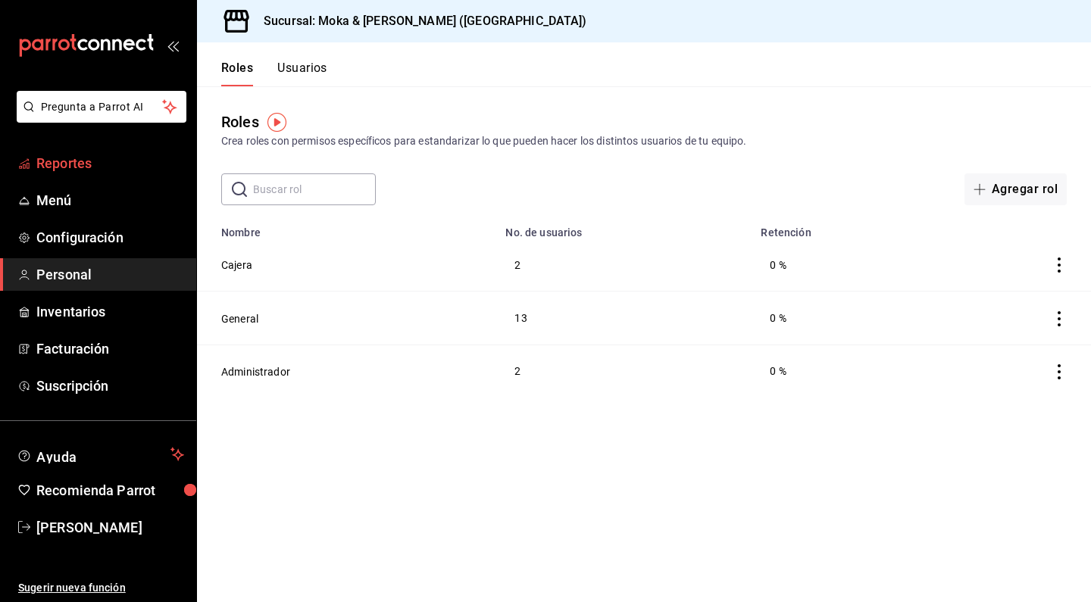
click at [78, 166] on span "Reportes" at bounding box center [110, 163] width 148 height 20
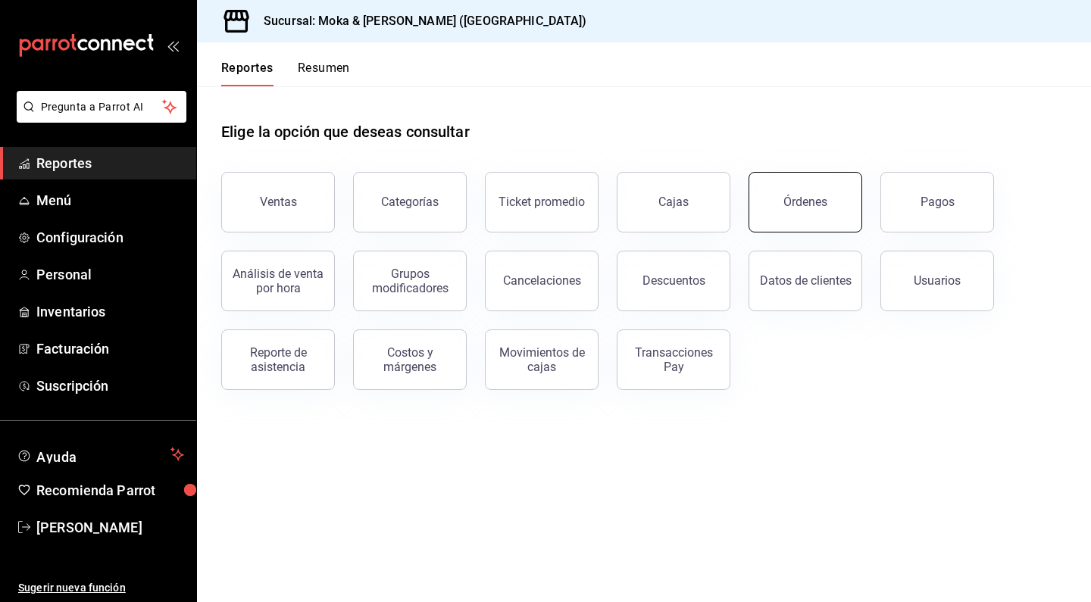
click at [769, 208] on button "Órdenes" at bounding box center [805, 202] width 114 height 61
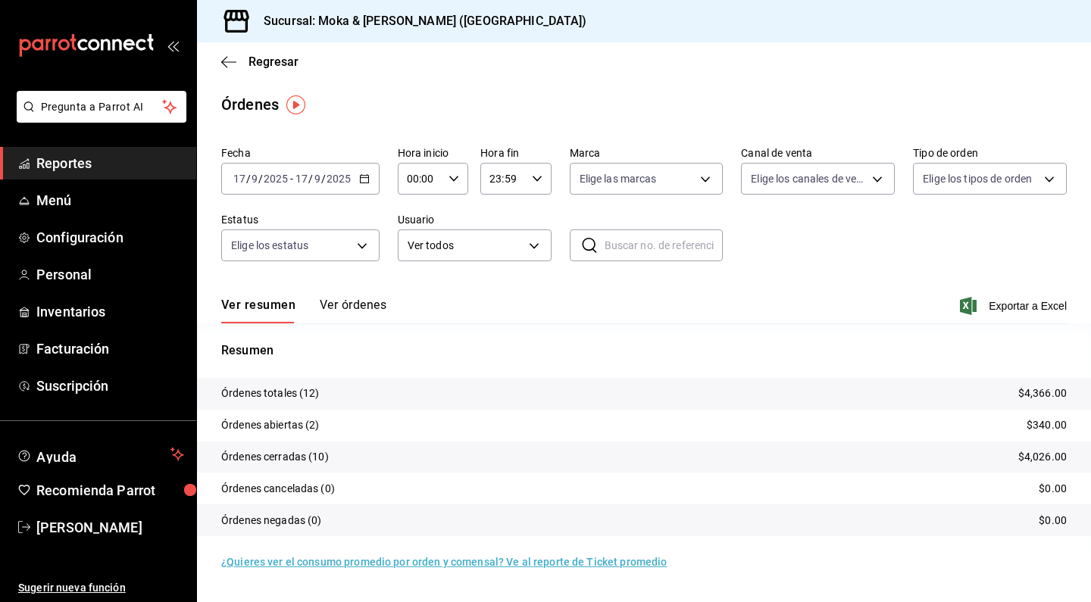
click at [352, 313] on button "Ver órdenes" at bounding box center [353, 311] width 67 height 26
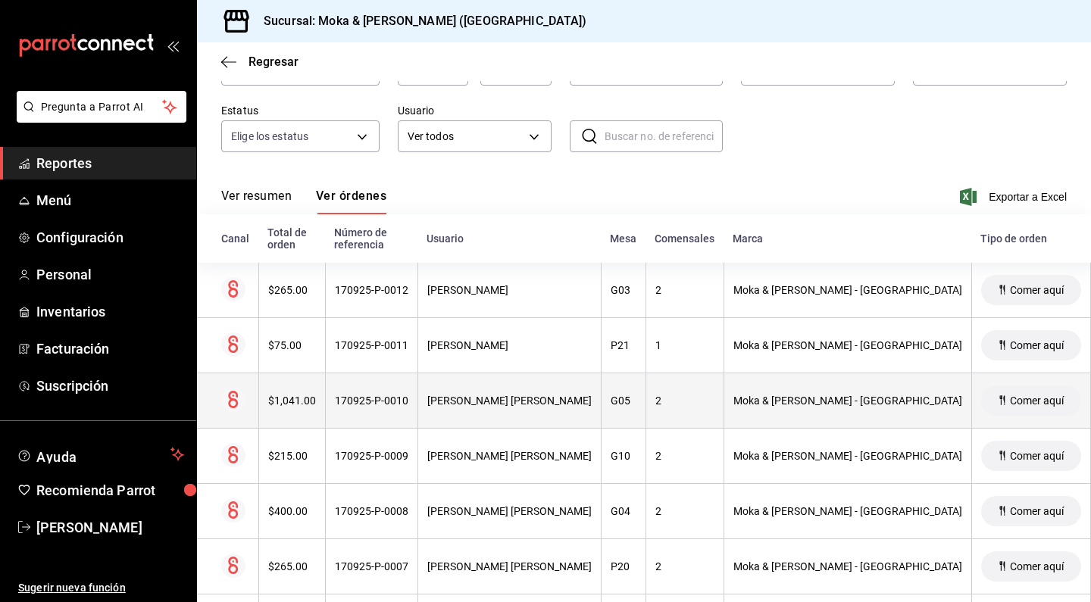
scroll to position [116, 0]
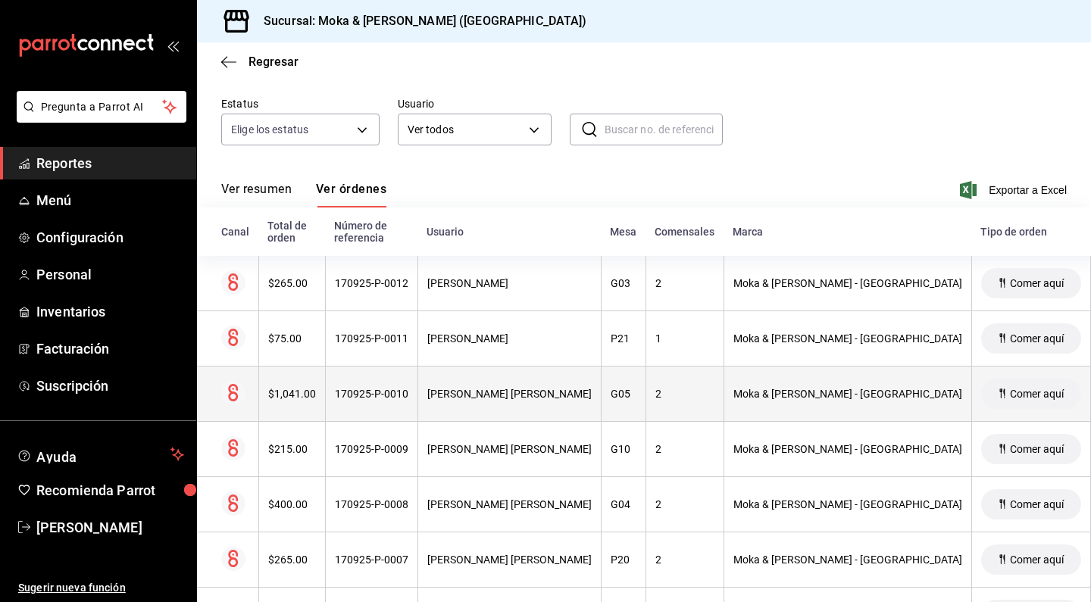
click at [482, 393] on div "[PERSON_NAME] [PERSON_NAME]" at bounding box center [509, 394] width 164 height 12
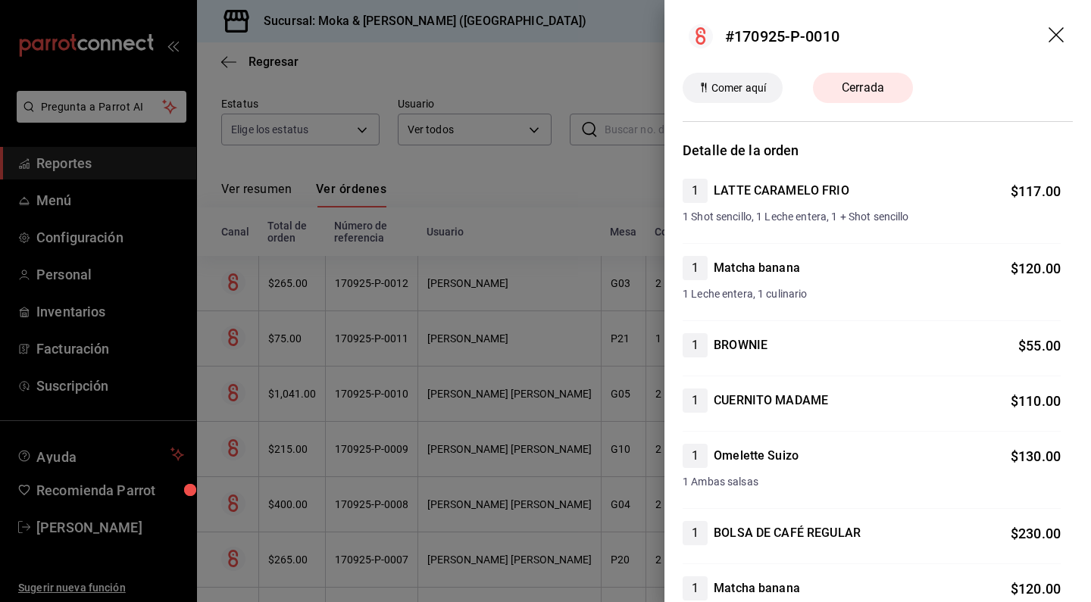
scroll to position [0, 0]
click at [1065, 39] on icon "drag" at bounding box center [1057, 36] width 18 height 18
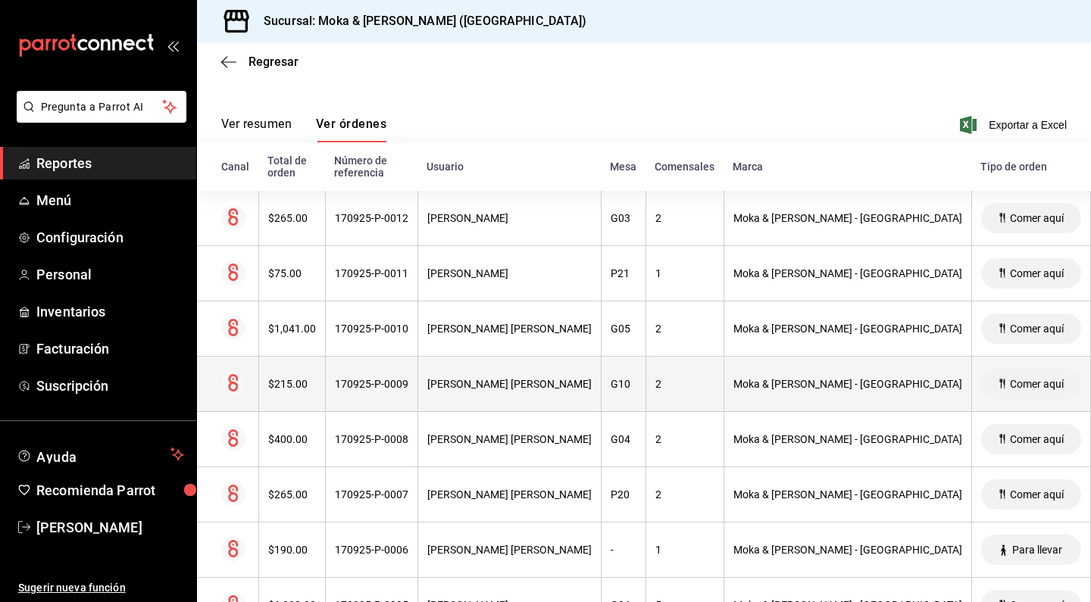
scroll to position [170, 0]
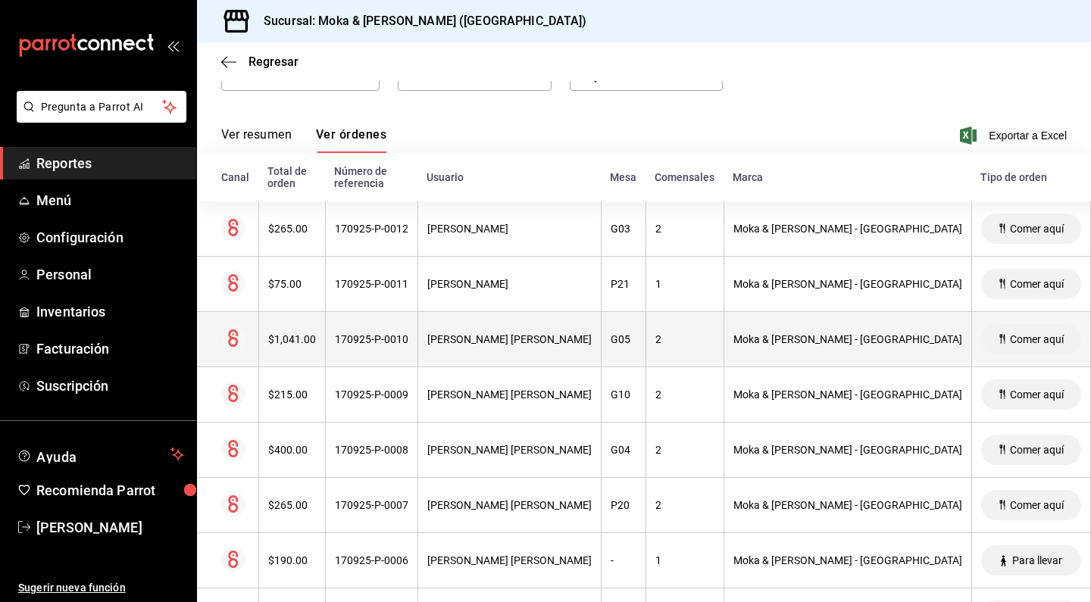
click at [645, 332] on th "2" at bounding box center [684, 339] width 78 height 55
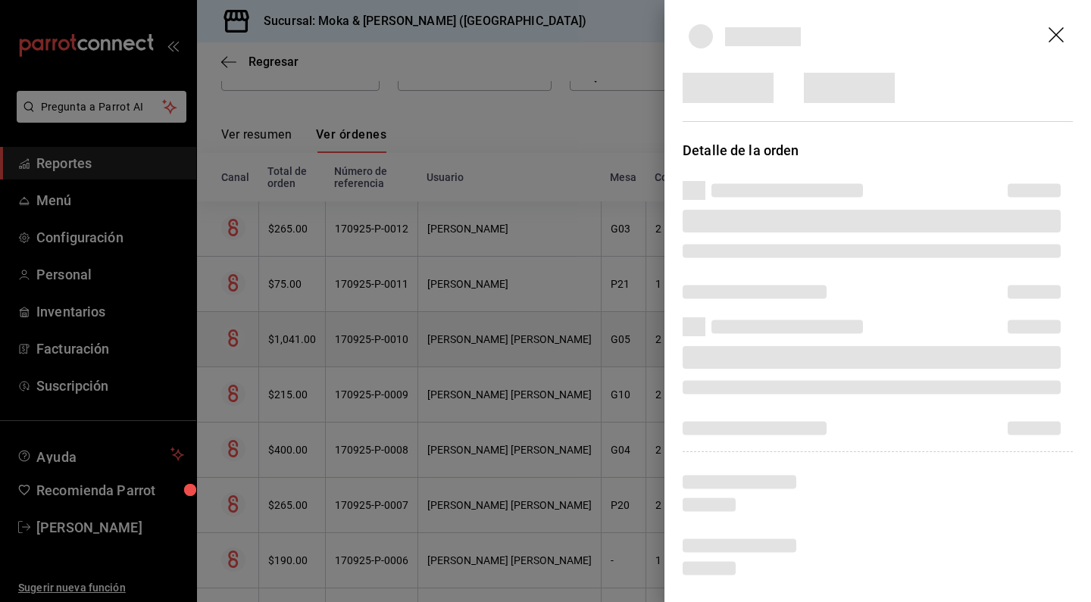
click at [635, 332] on div at bounding box center [545, 301] width 1091 height 602
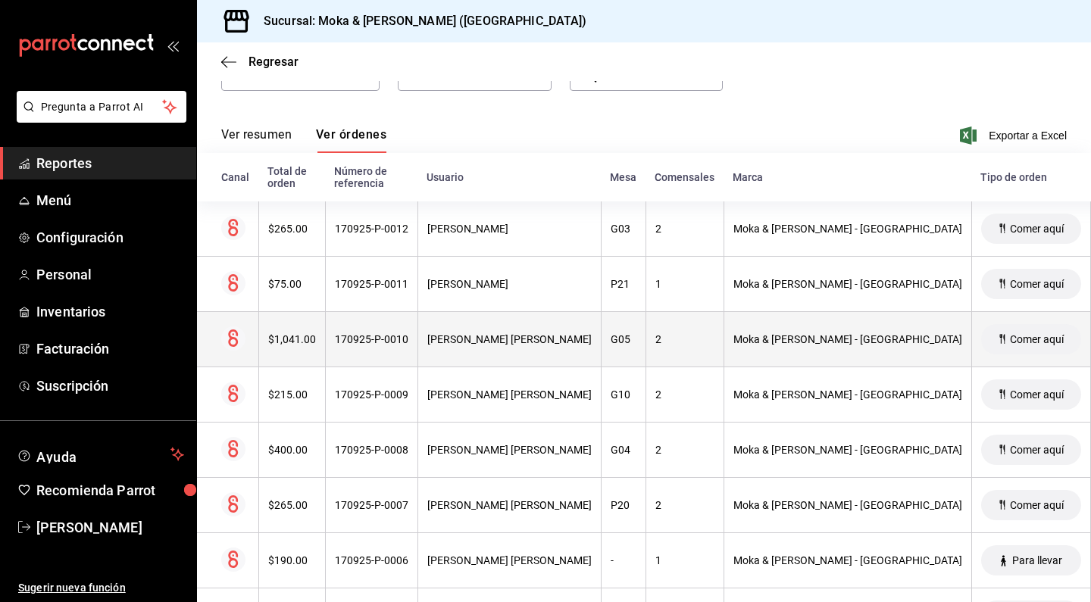
click at [645, 332] on th "2" at bounding box center [684, 339] width 78 height 55
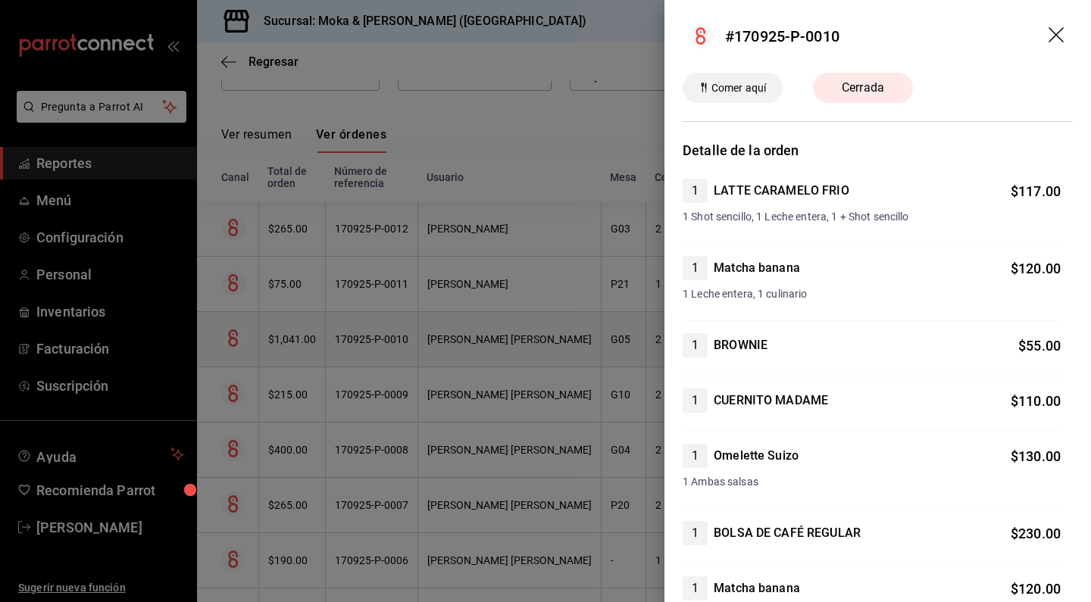
click at [635, 332] on div at bounding box center [545, 301] width 1091 height 602
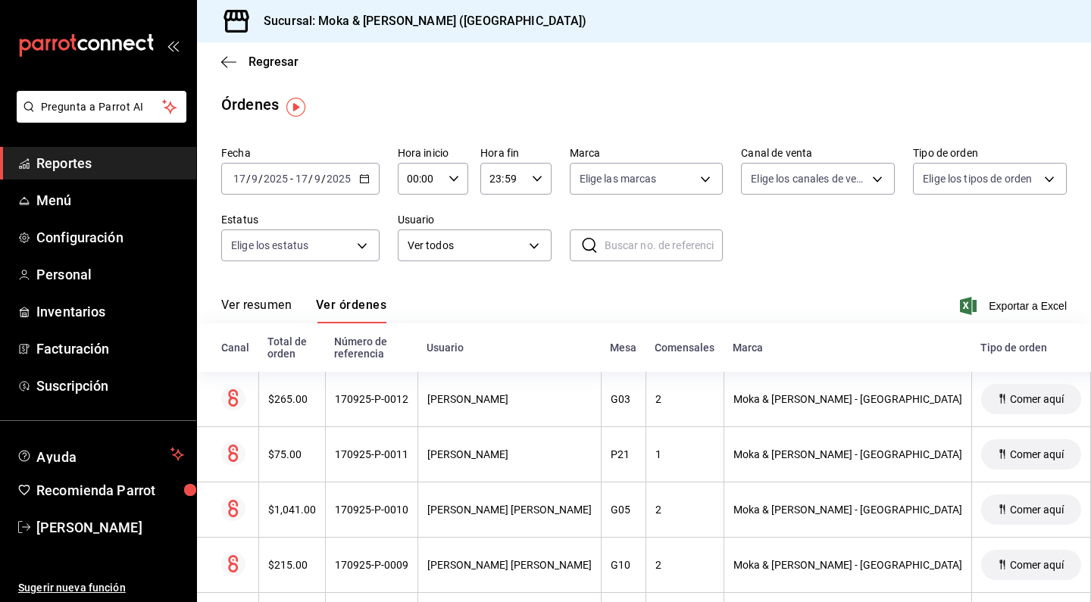
scroll to position [0, 0]
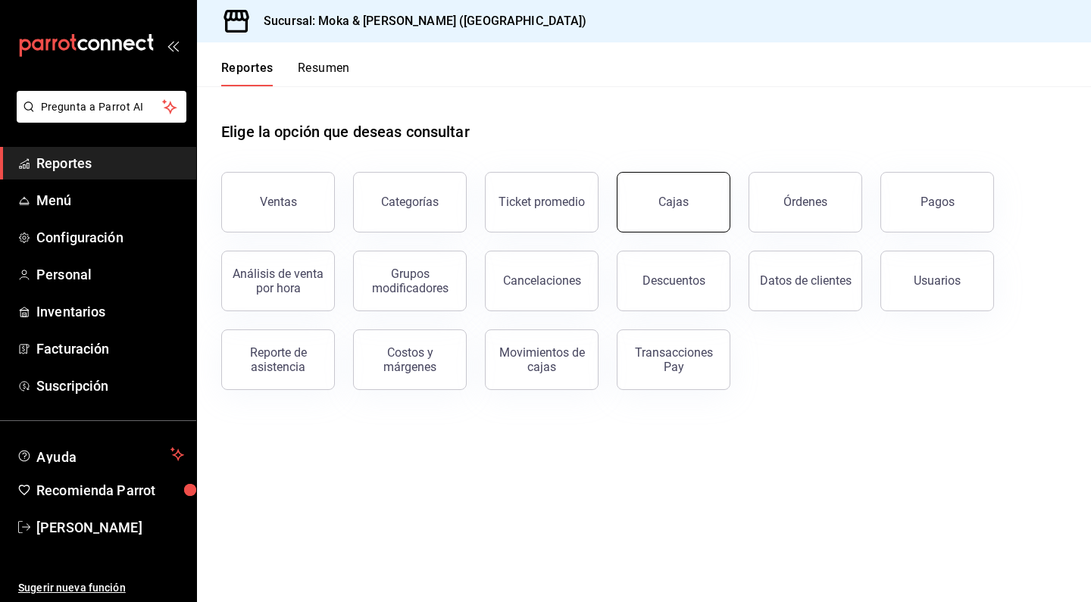
click at [642, 198] on link "Cajas" at bounding box center [673, 202] width 114 height 61
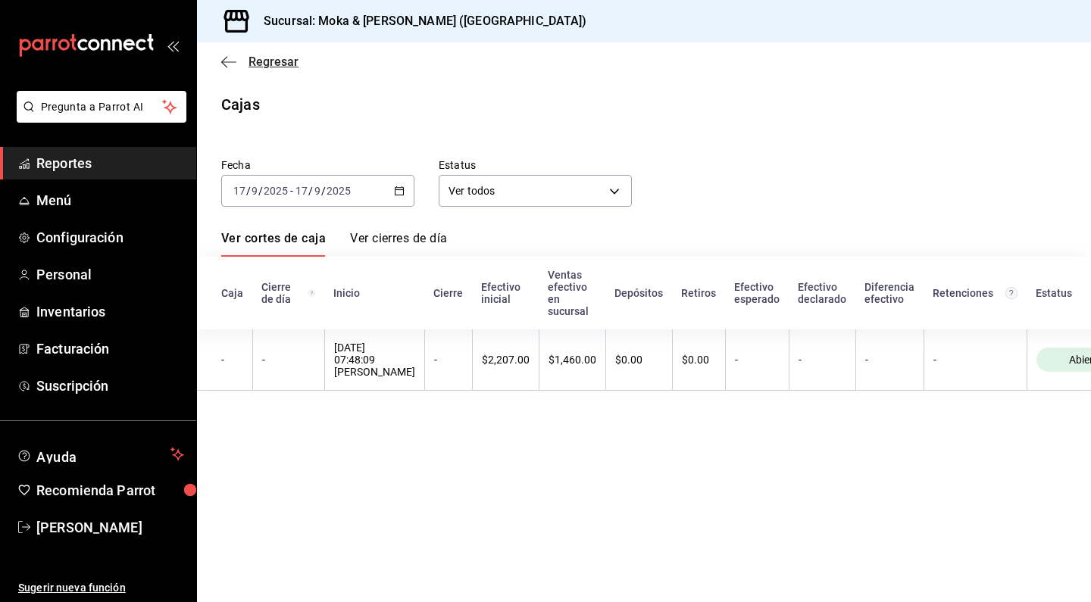
click at [223, 57] on icon "button" at bounding box center [228, 62] width 15 height 14
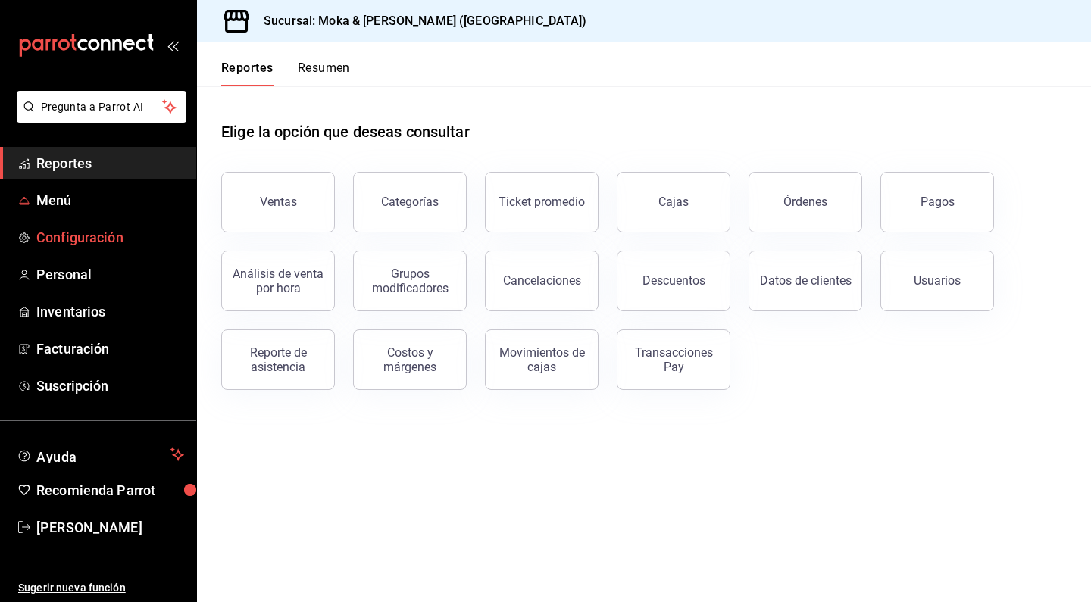
click at [87, 245] on span "Configuración" at bounding box center [110, 237] width 148 height 20
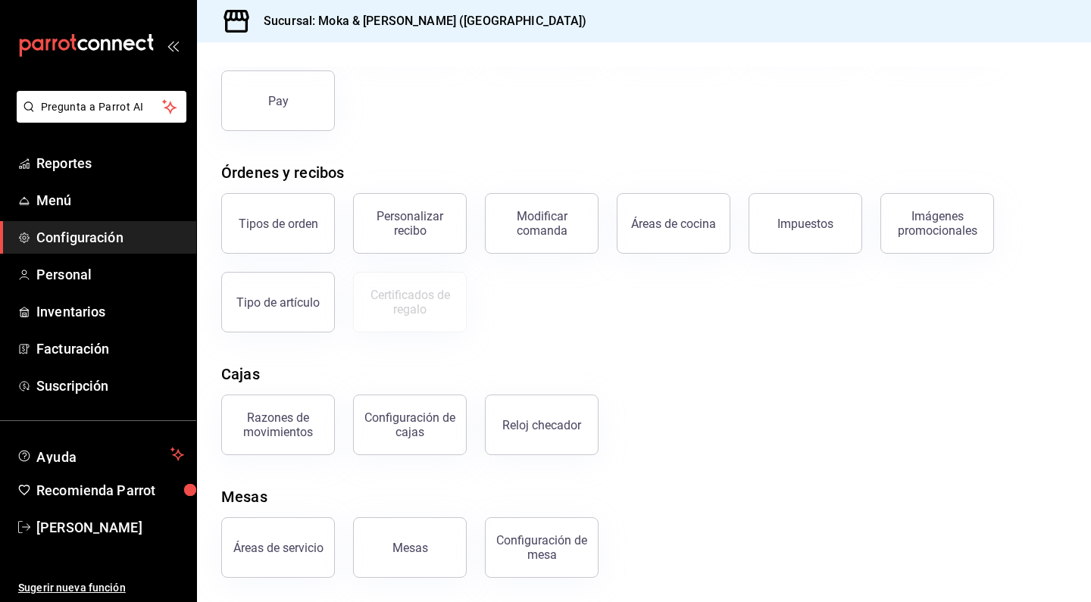
scroll to position [166, 0]
click at [312, 239] on button "Tipos de orden" at bounding box center [278, 223] width 114 height 61
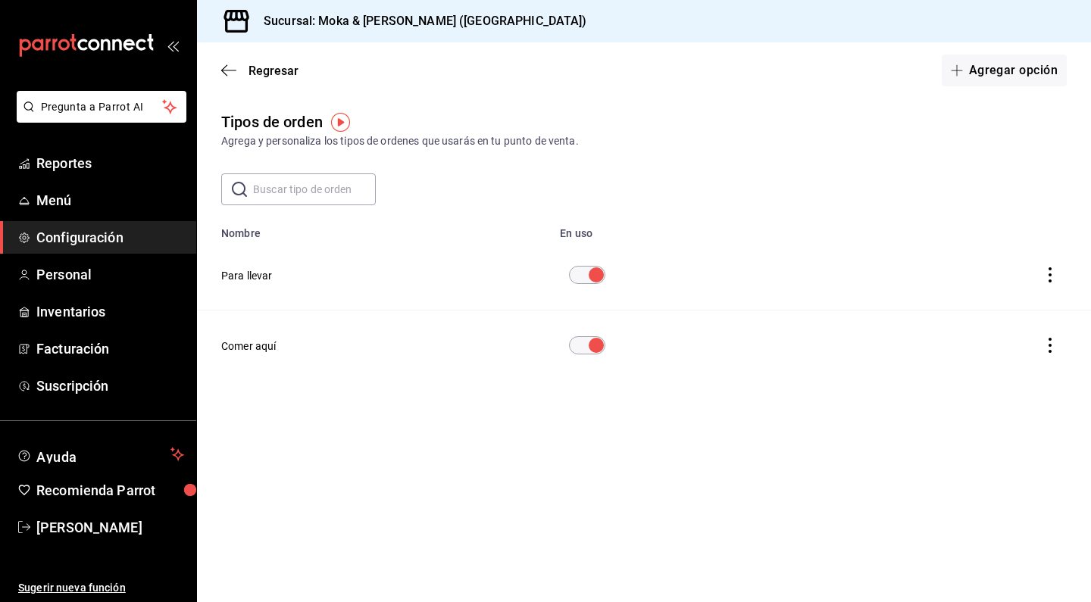
click at [252, 347] on button "Comer aquí" at bounding box center [248, 346] width 55 height 15
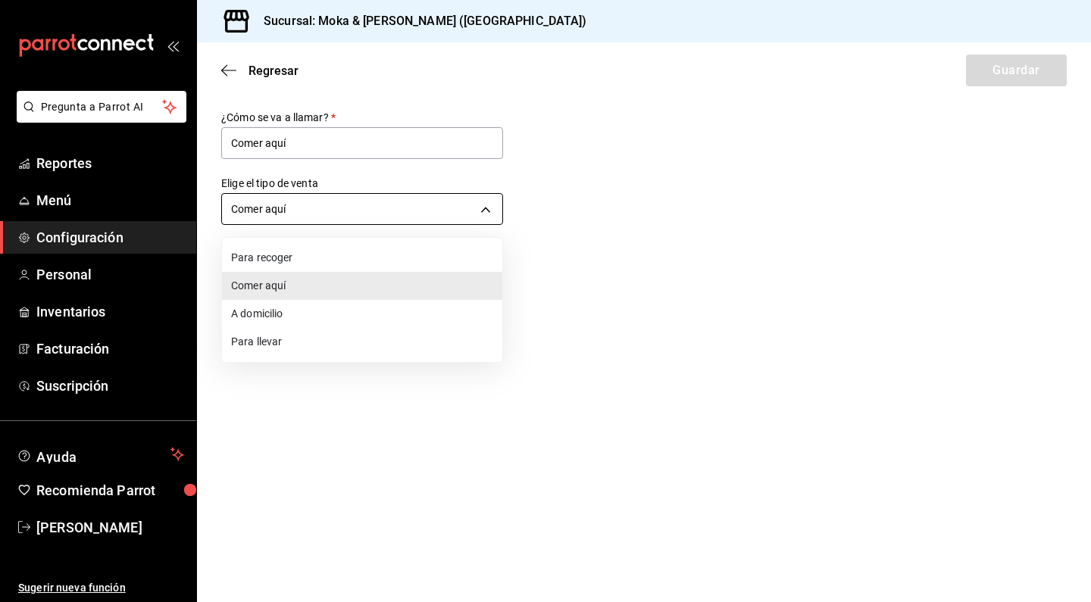
click at [464, 208] on body "Pregunta a Parrot AI Reportes Menú Configuración Personal Inventarios Facturaci…" at bounding box center [545, 301] width 1091 height 602
click at [585, 214] on div at bounding box center [545, 301] width 1091 height 602
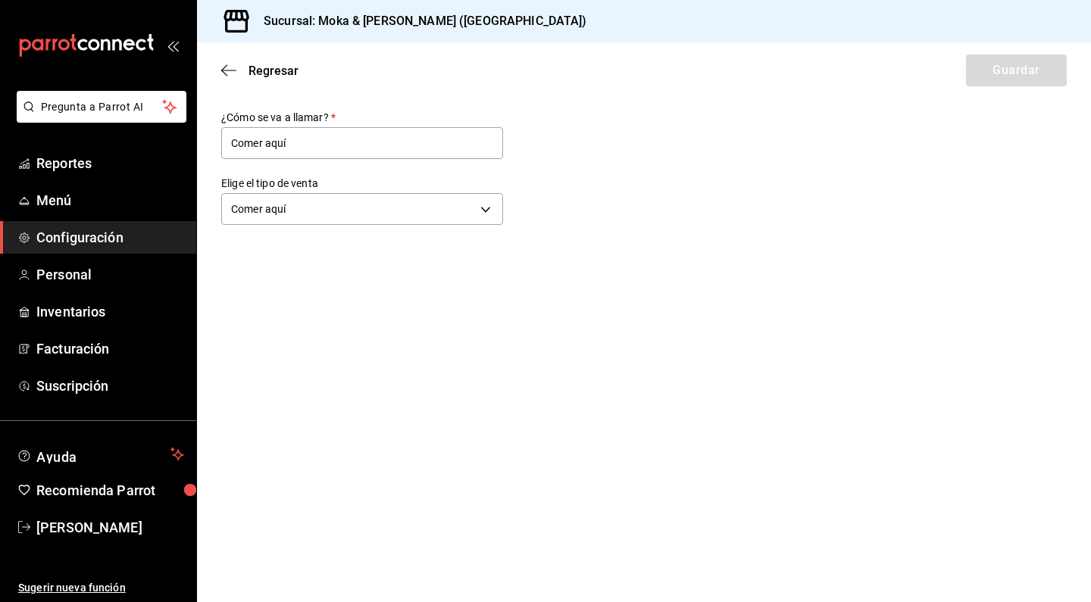
click at [232, 80] on div "Regresar Guardar" at bounding box center [644, 70] width 894 height 56
click at [223, 73] on icon "button" at bounding box center [228, 71] width 15 height 14
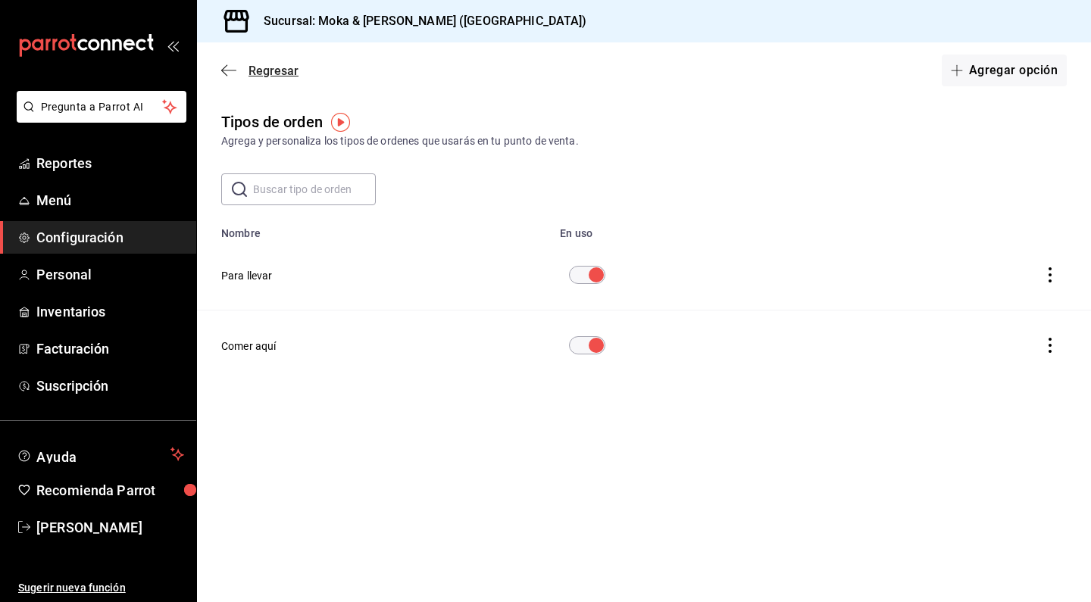
click at [230, 67] on icon "button" at bounding box center [228, 71] width 15 height 14
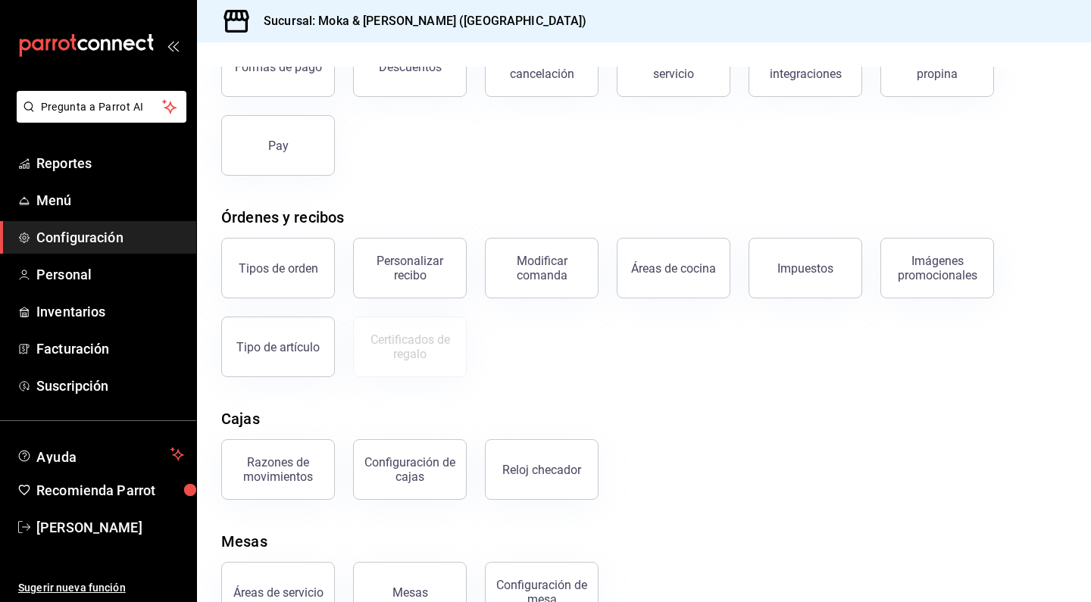
scroll to position [146, 0]
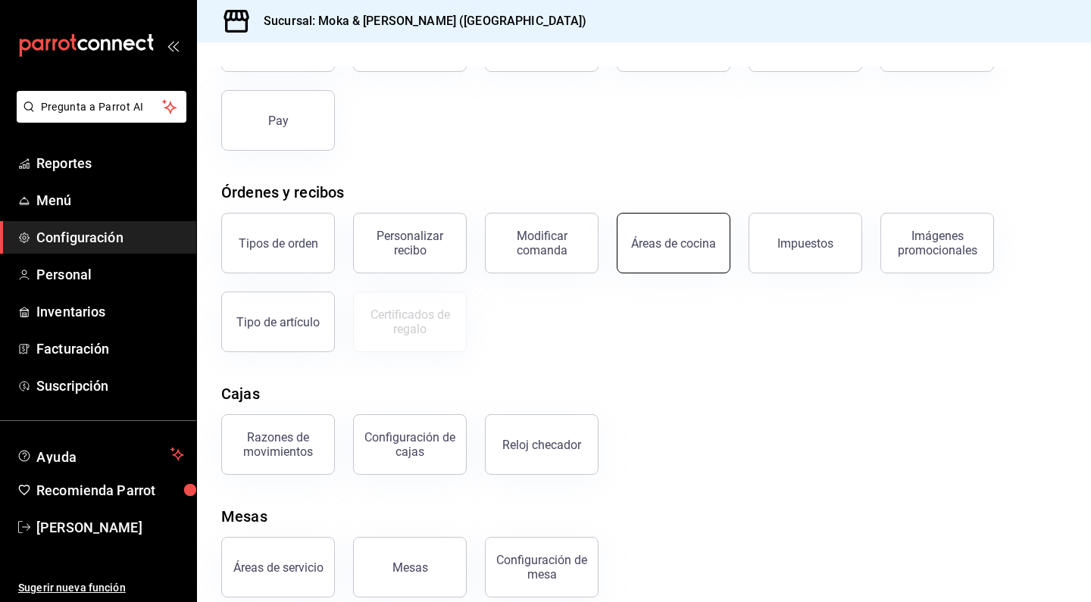
click at [683, 259] on button "Áreas de cocina" at bounding box center [673, 243] width 114 height 61
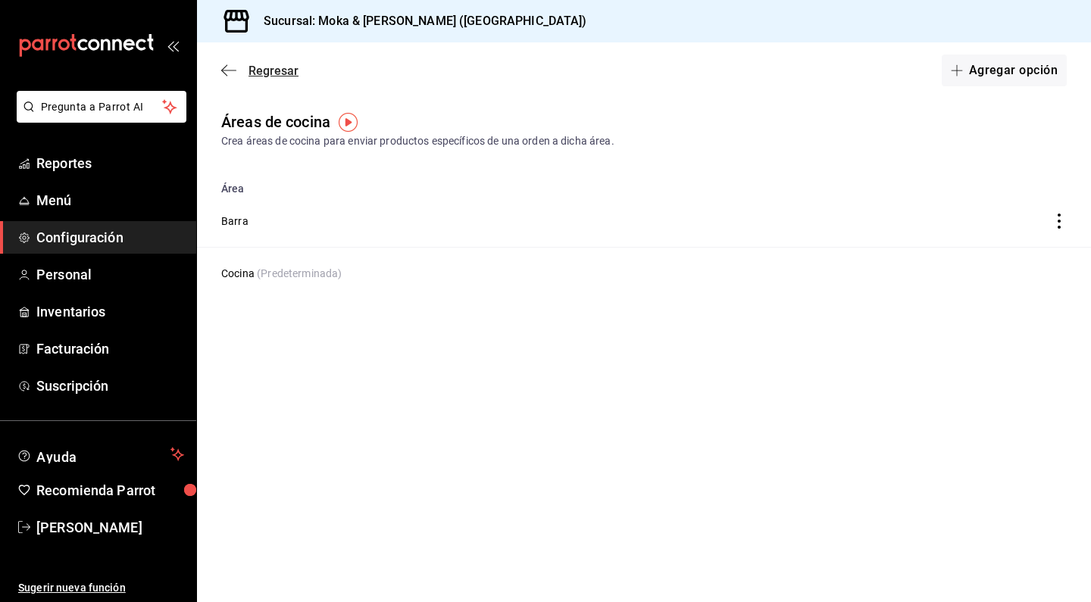
click at [227, 70] on icon "button" at bounding box center [228, 71] width 15 height 14
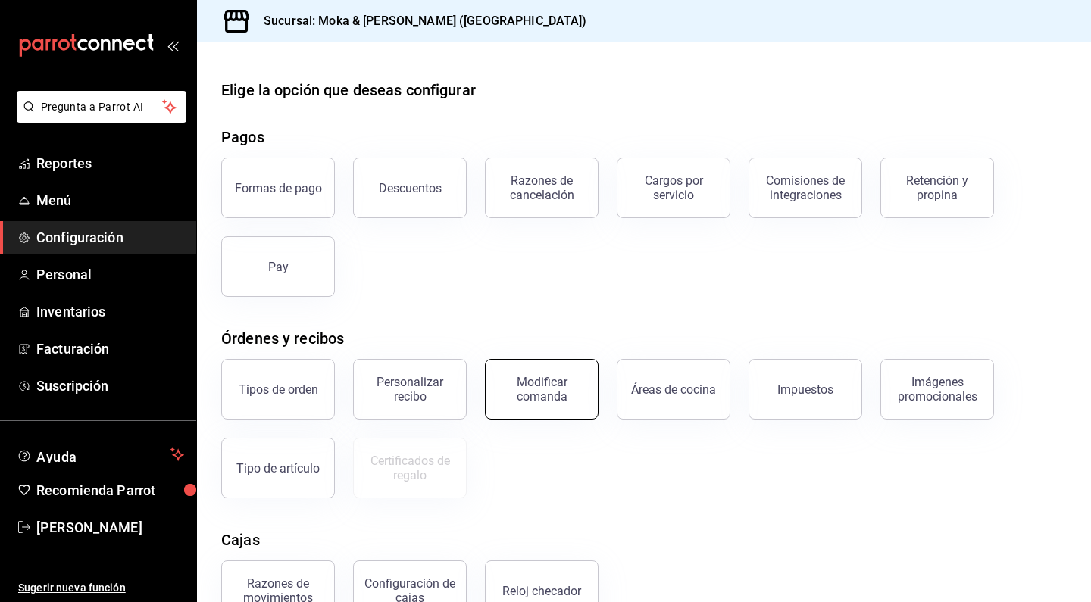
click at [544, 402] on div "Modificar comanda" at bounding box center [542, 389] width 94 height 29
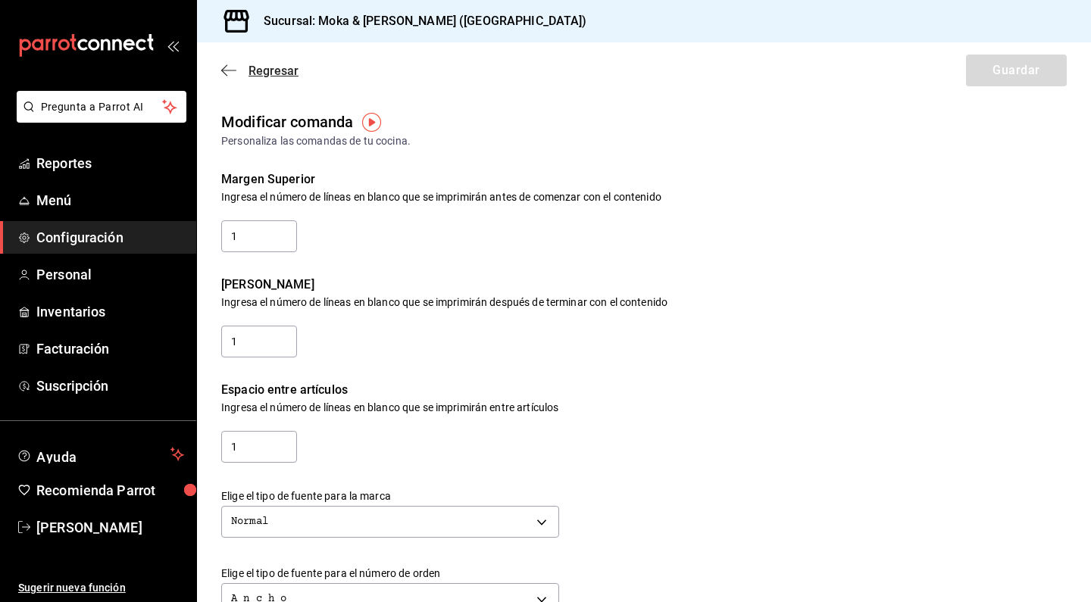
click at [228, 64] on icon "button" at bounding box center [228, 71] width 15 height 14
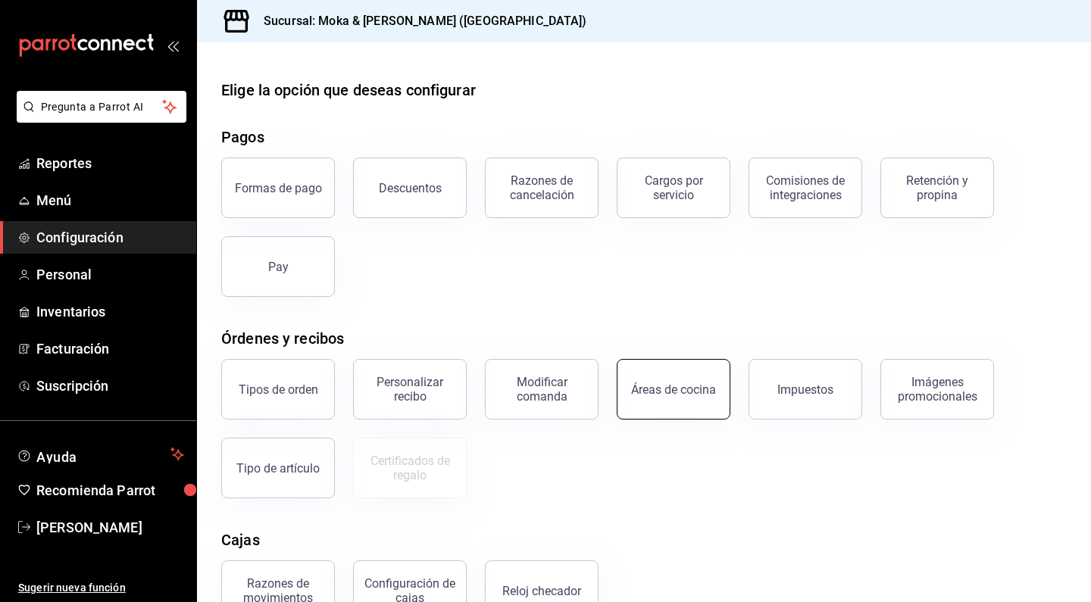
click at [682, 397] on button "Áreas de cocina" at bounding box center [673, 389] width 114 height 61
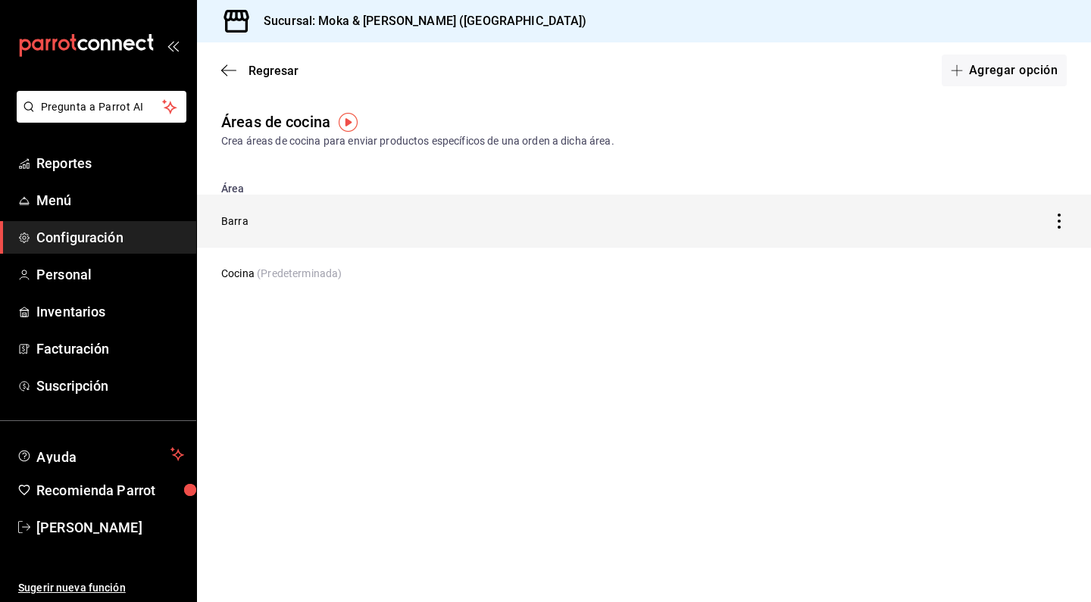
click at [234, 226] on td "Barra" at bounding box center [527, 221] width 660 height 53
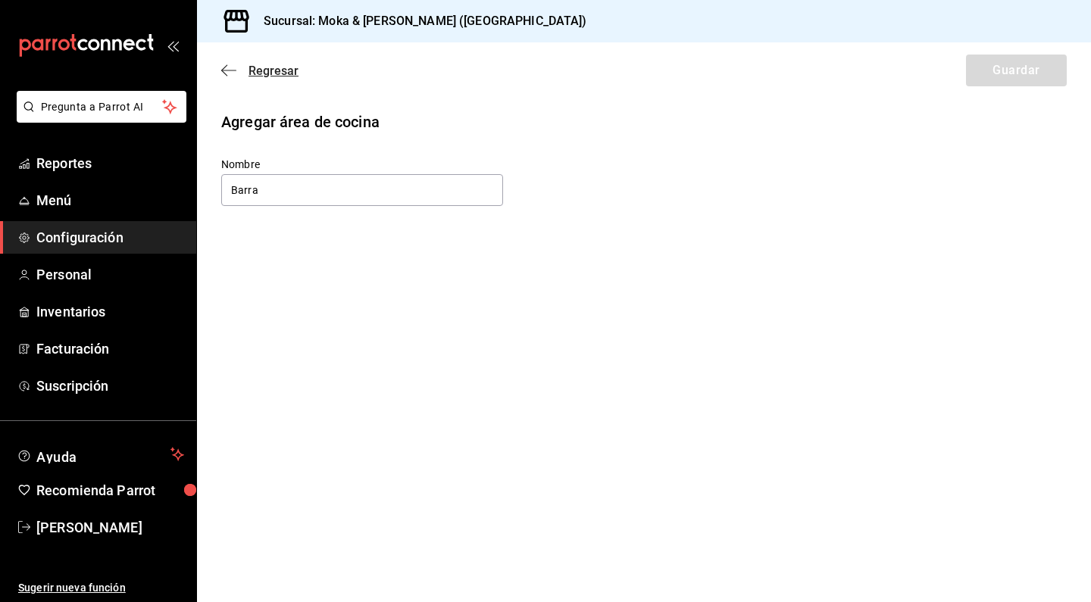
click at [227, 65] on icon "button" at bounding box center [228, 71] width 15 height 14
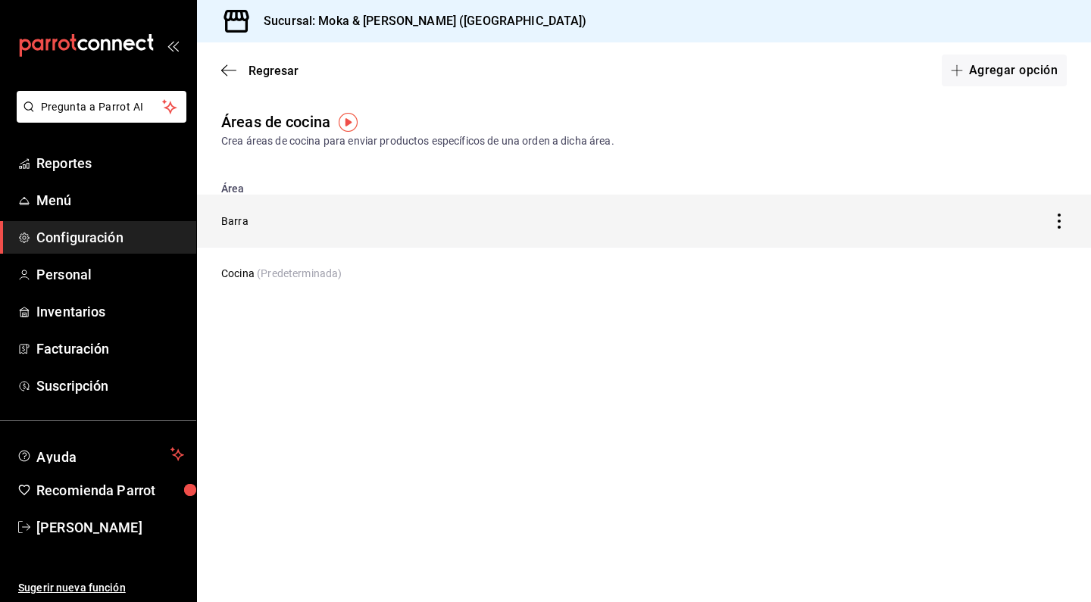
click at [1053, 227] on icon "discountsTable" at bounding box center [1058, 221] width 15 height 15
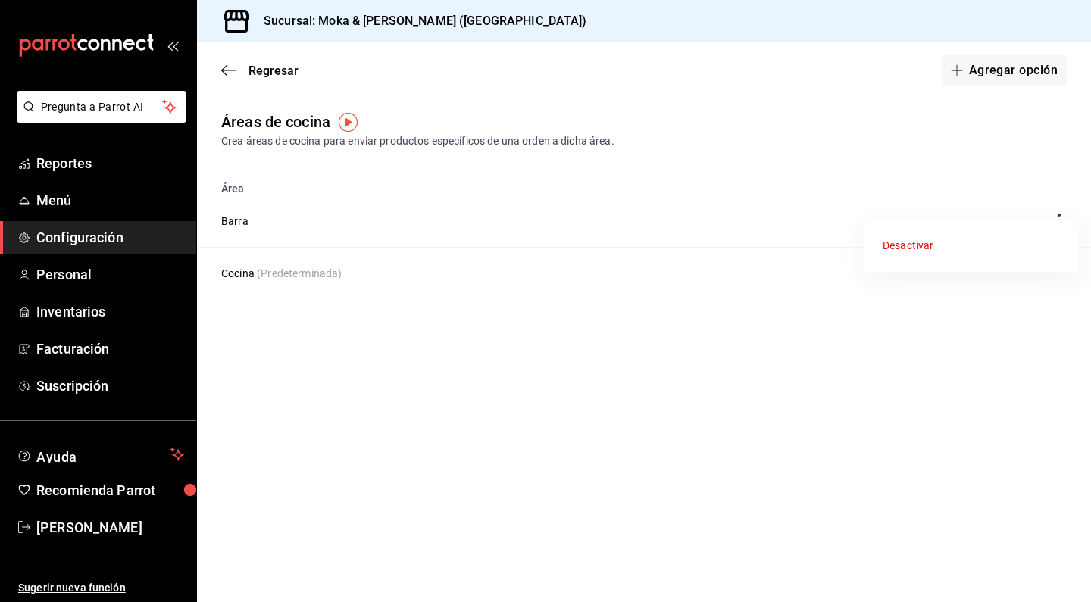
click at [788, 334] on div at bounding box center [545, 301] width 1091 height 602
click at [234, 76] on icon "button" at bounding box center [228, 71] width 15 height 14
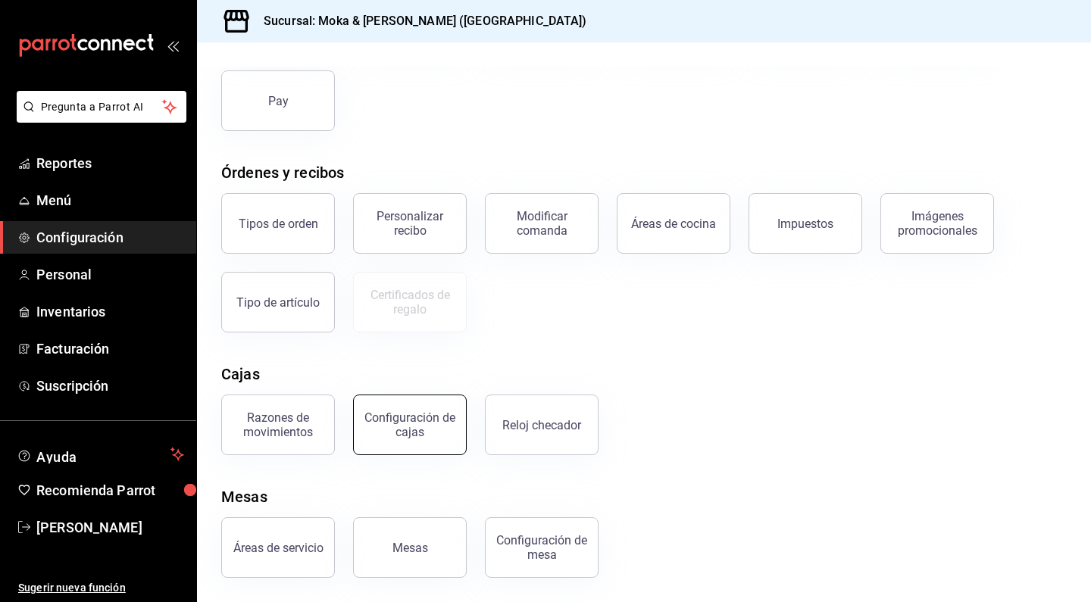
click at [442, 435] on div "Configuración de cajas" at bounding box center [410, 424] width 94 height 29
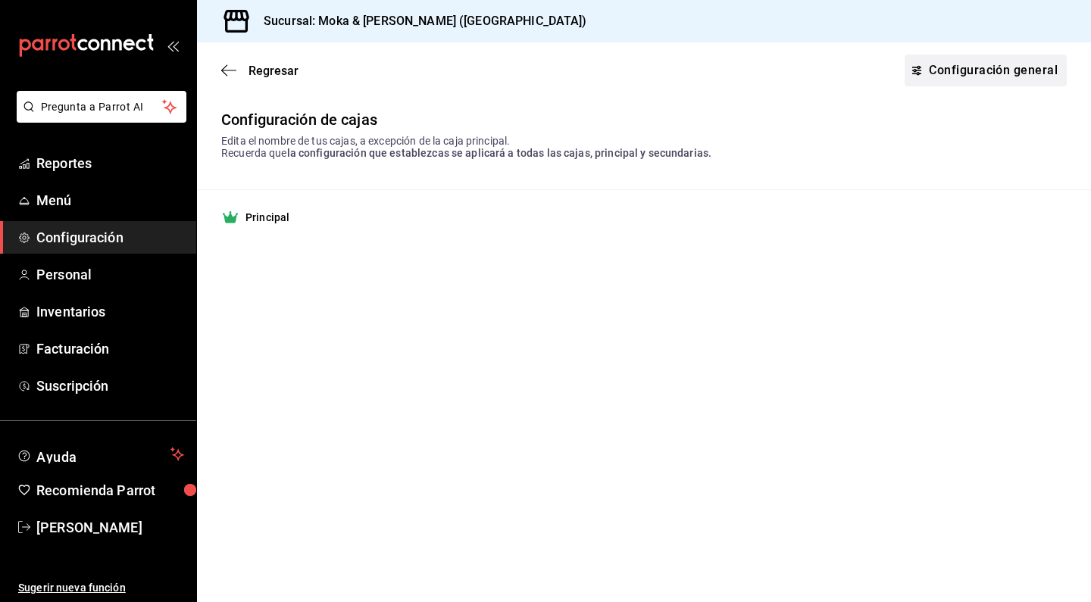
click at [978, 80] on link "Configuración general" at bounding box center [985, 71] width 162 height 32
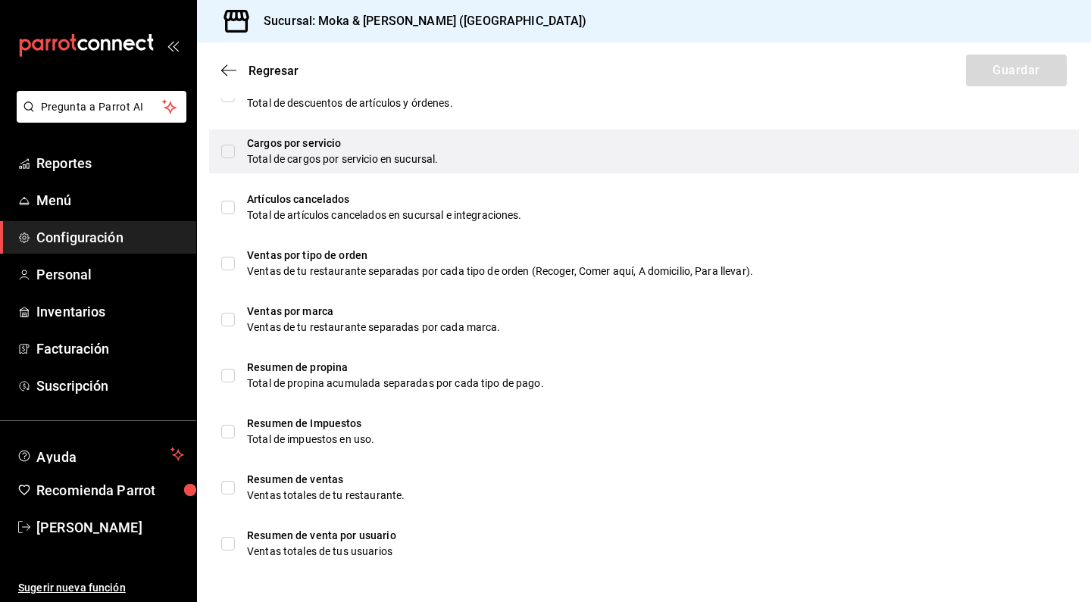
scroll to position [894, 0]
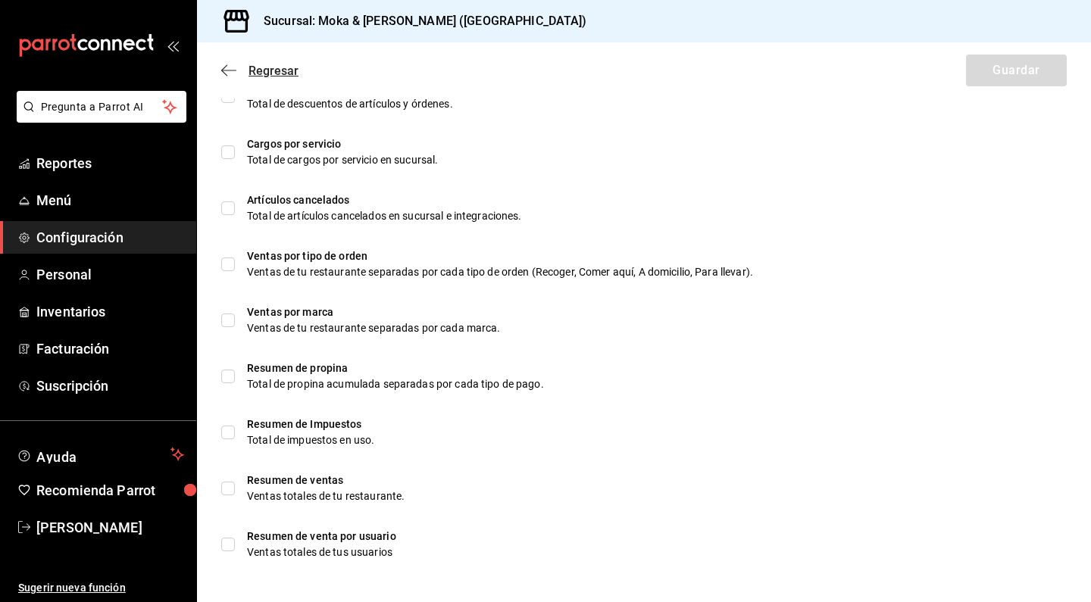
click at [226, 67] on icon "button" at bounding box center [228, 71] width 15 height 14
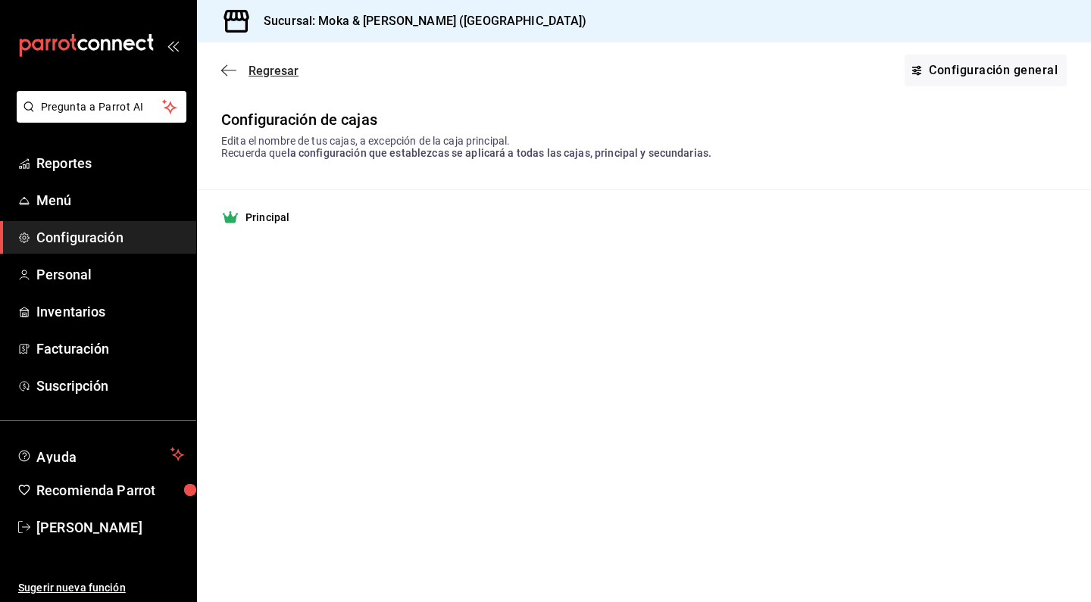
click at [226, 72] on icon "button" at bounding box center [228, 71] width 15 height 14
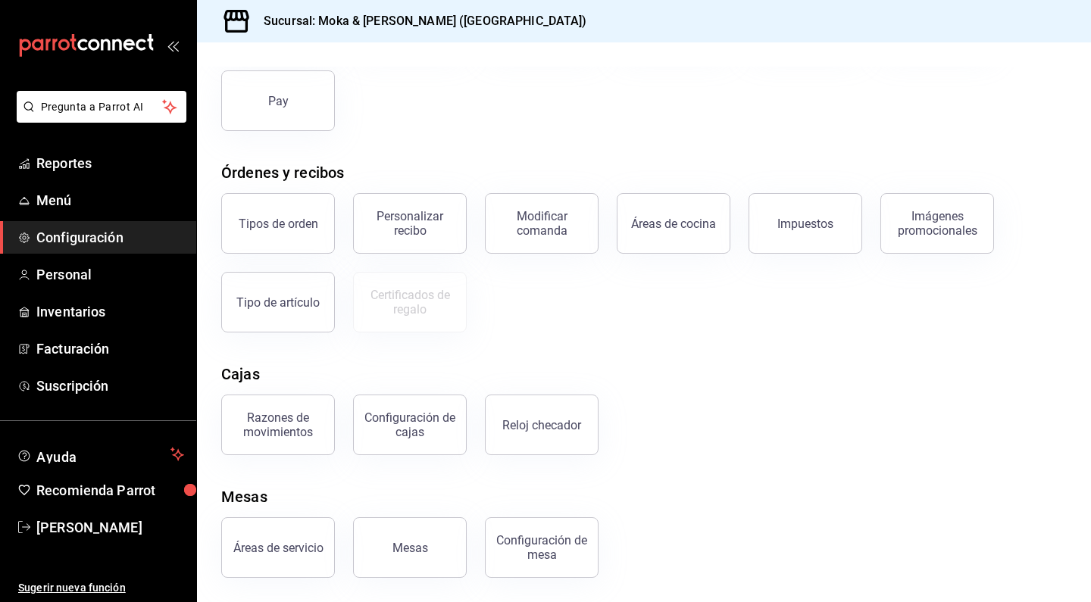
scroll to position [166, 0]
